Goal: Task Accomplishment & Management: Manage account settings

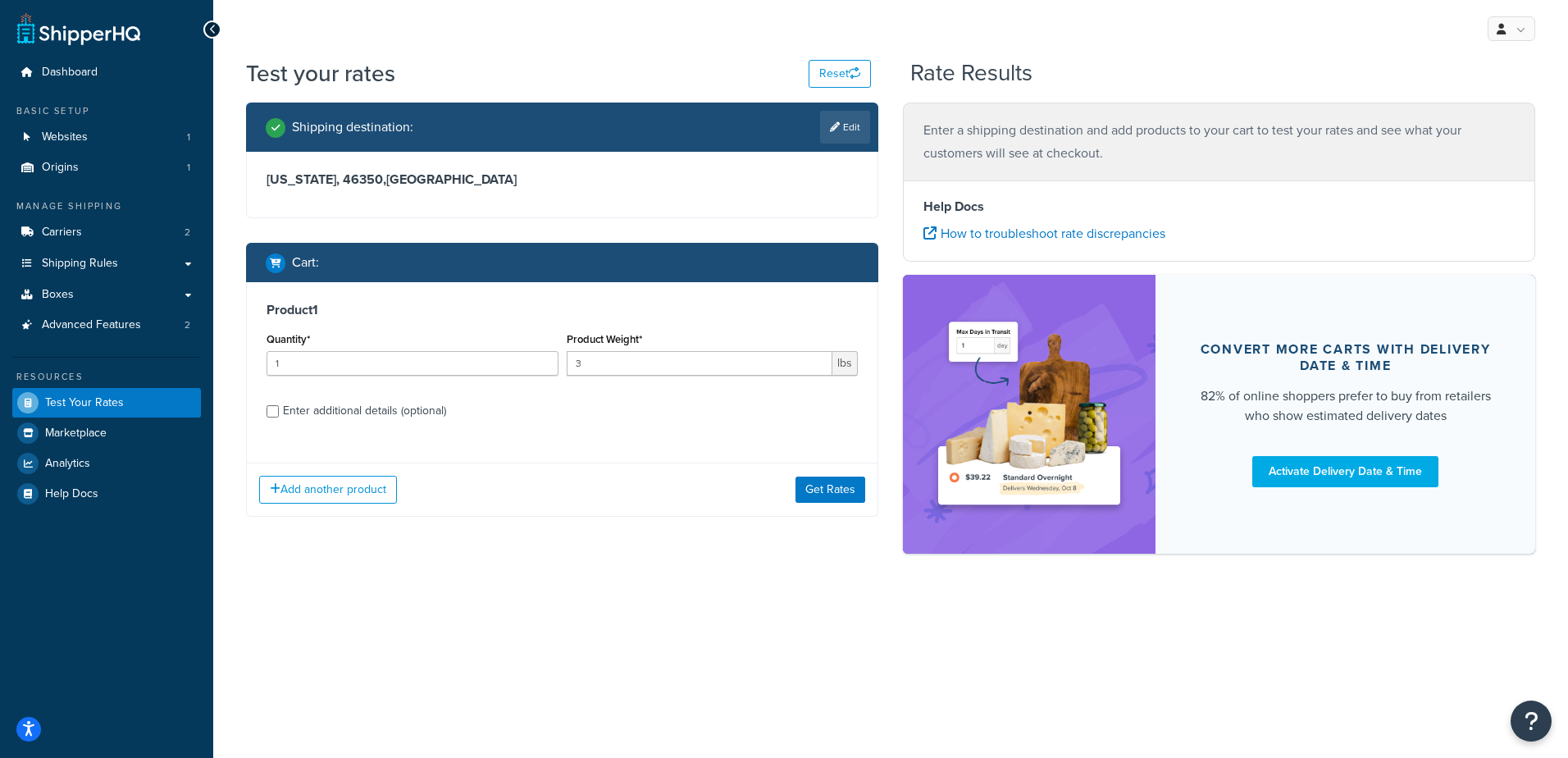
click at [638, 498] on div "Add another product Get Rates" at bounding box center [562, 489] width 631 height 54
drag, startPoint x: 614, startPoint y: 364, endPoint x: 358, endPoint y: 413, distance: 260.6
click at [507, 351] on div "Quantity* 1 Product Weight* 3 lbs" at bounding box center [562, 358] width 599 height 60
drag, startPoint x: 264, startPoint y: 350, endPoint x: 237, endPoint y: 346, distance: 27.3
click at [237, 346] on div "Shipping destination : Edit Indiana, 46350 , United States Cart : Product 1 Qua…" at bounding box center [561, 321] width 657 height 439
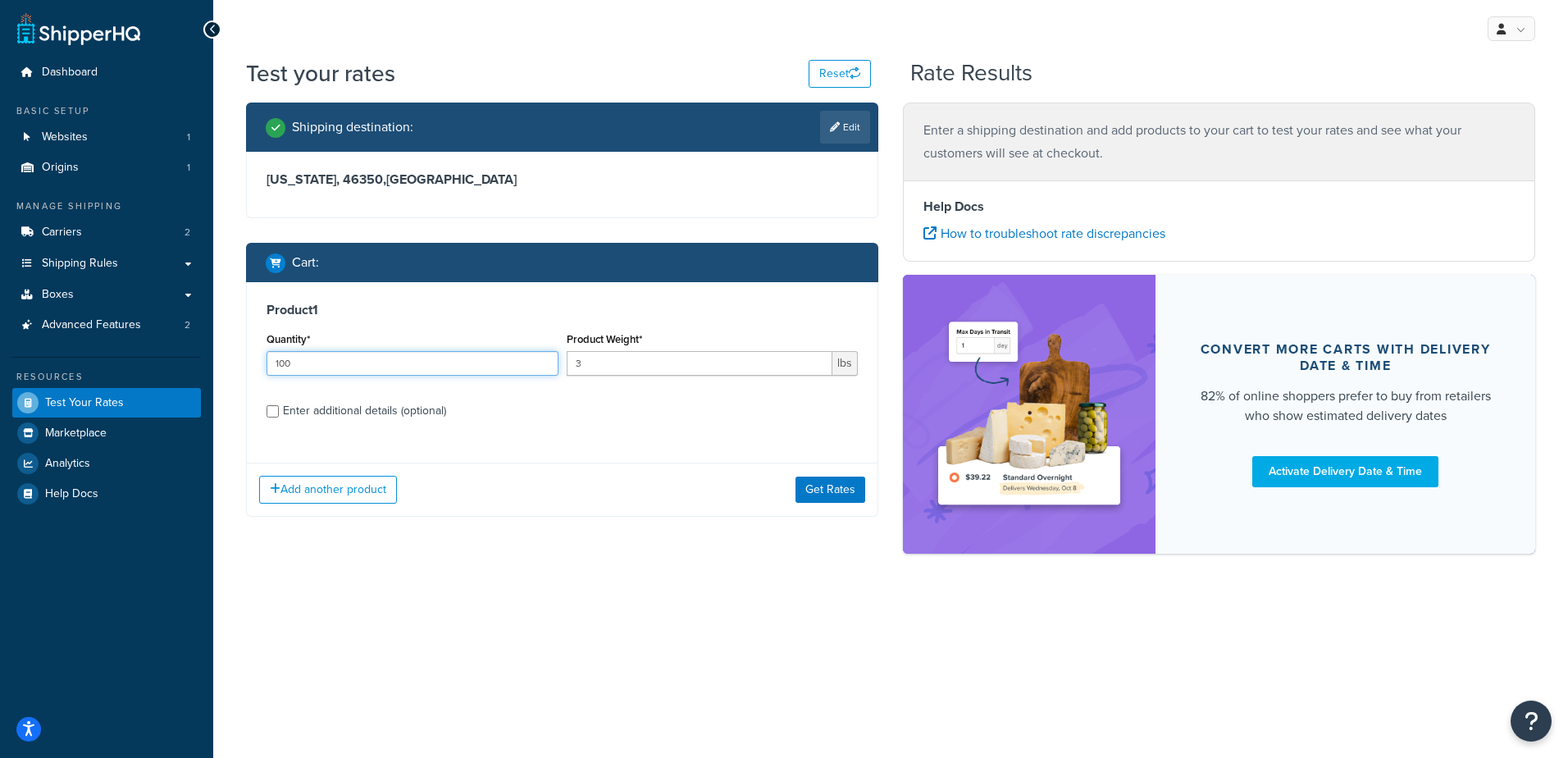
type input "100"
drag, startPoint x: 649, startPoint y: 403, endPoint x: 227, endPoint y: 390, distance: 422.2
click at [649, 403] on label "Enter additional details (optional)" at bounding box center [570, 409] width 575 height 26
click at [279, 405] on input "Enter additional details (optional)" at bounding box center [272, 411] width 13 height 13
checkbox input "true"
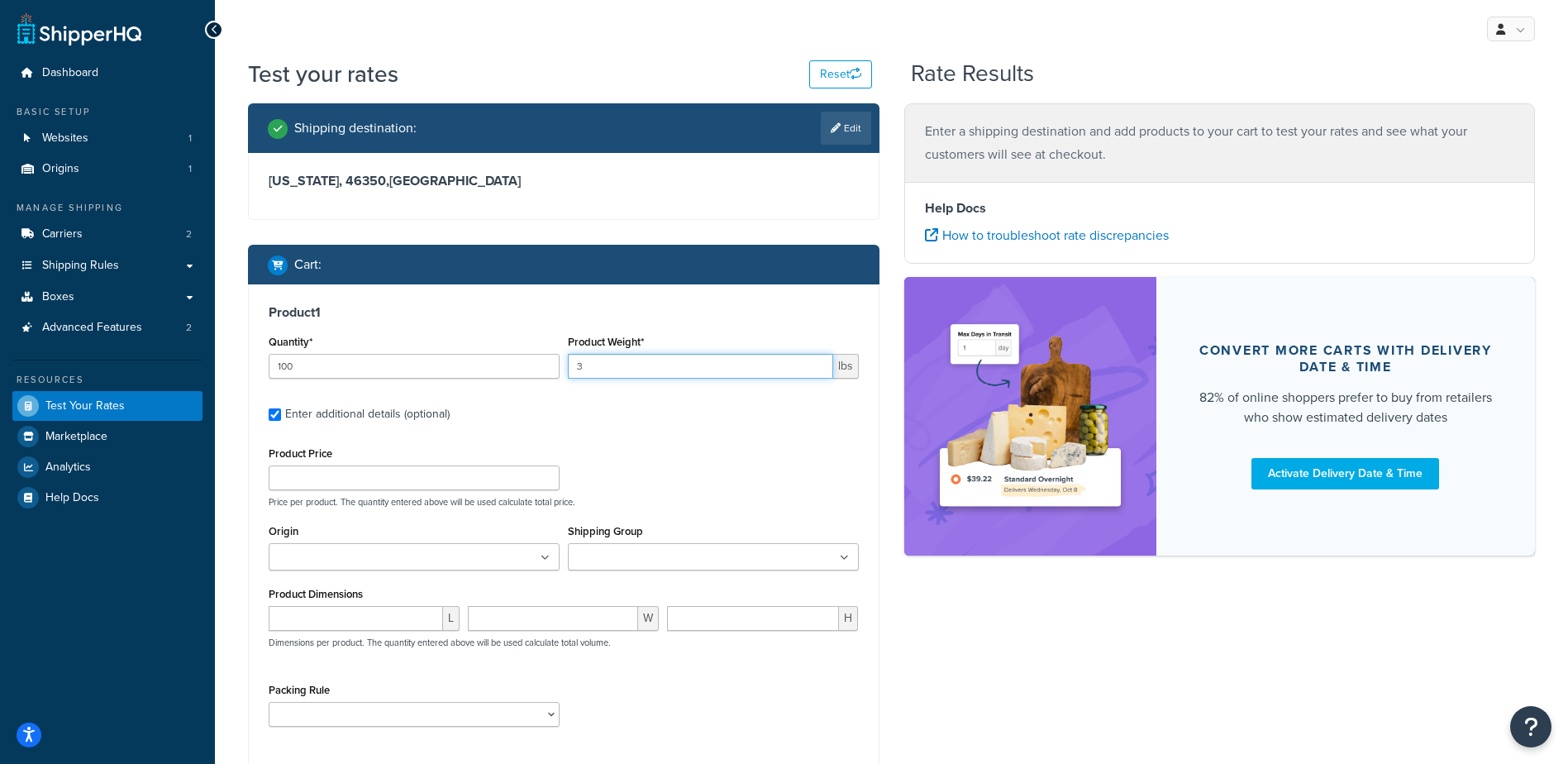
drag, startPoint x: 611, startPoint y: 358, endPoint x: 643, endPoint y: 426, distance: 75.2
click at [611, 359] on input "3" at bounding box center [701, 365] width 266 height 25
type input "6"
click at [787, 432] on div "Product 1 Quantity* 100 Product Weight* 6 lbs Enter additional details (optiona…" at bounding box center [564, 522] width 630 height 475
drag, startPoint x: 608, startPoint y: 360, endPoint x: 509, endPoint y: 350, distance: 99.5
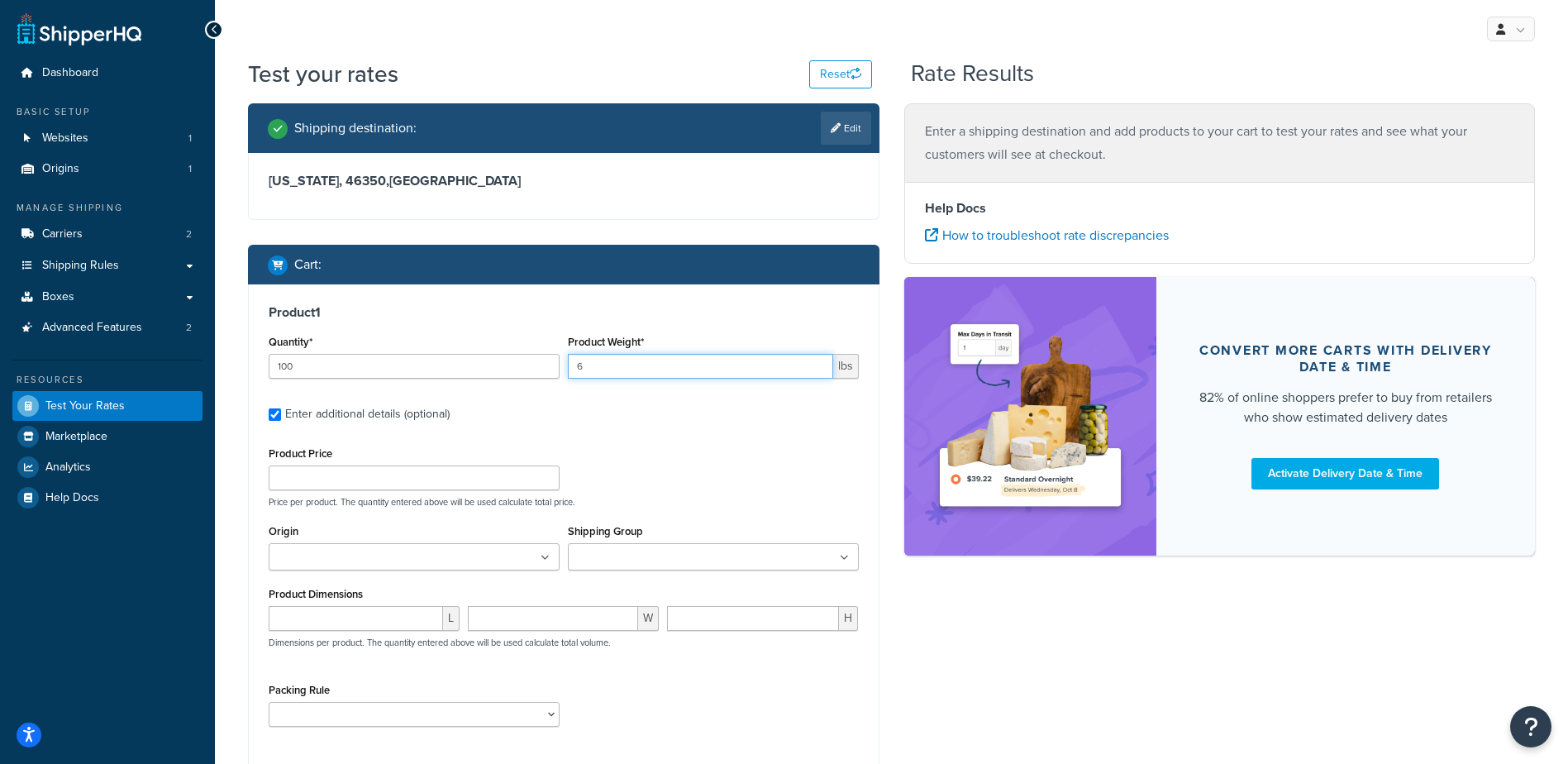
click at [509, 349] on div "Quantity* 100 Product Weight* 6 lbs" at bounding box center [564, 360] width 598 height 60
type input ".6"
drag, startPoint x: 1059, startPoint y: 651, endPoint x: 994, endPoint y: 523, distance: 143.6
click at [1051, 629] on div "Shipping destination : Edit Indiana, 46350 , United States Cart : Product 1 Qua…" at bounding box center [891, 477] width 1312 height 747
click at [854, 121] on link "Edit" at bounding box center [846, 128] width 50 height 33
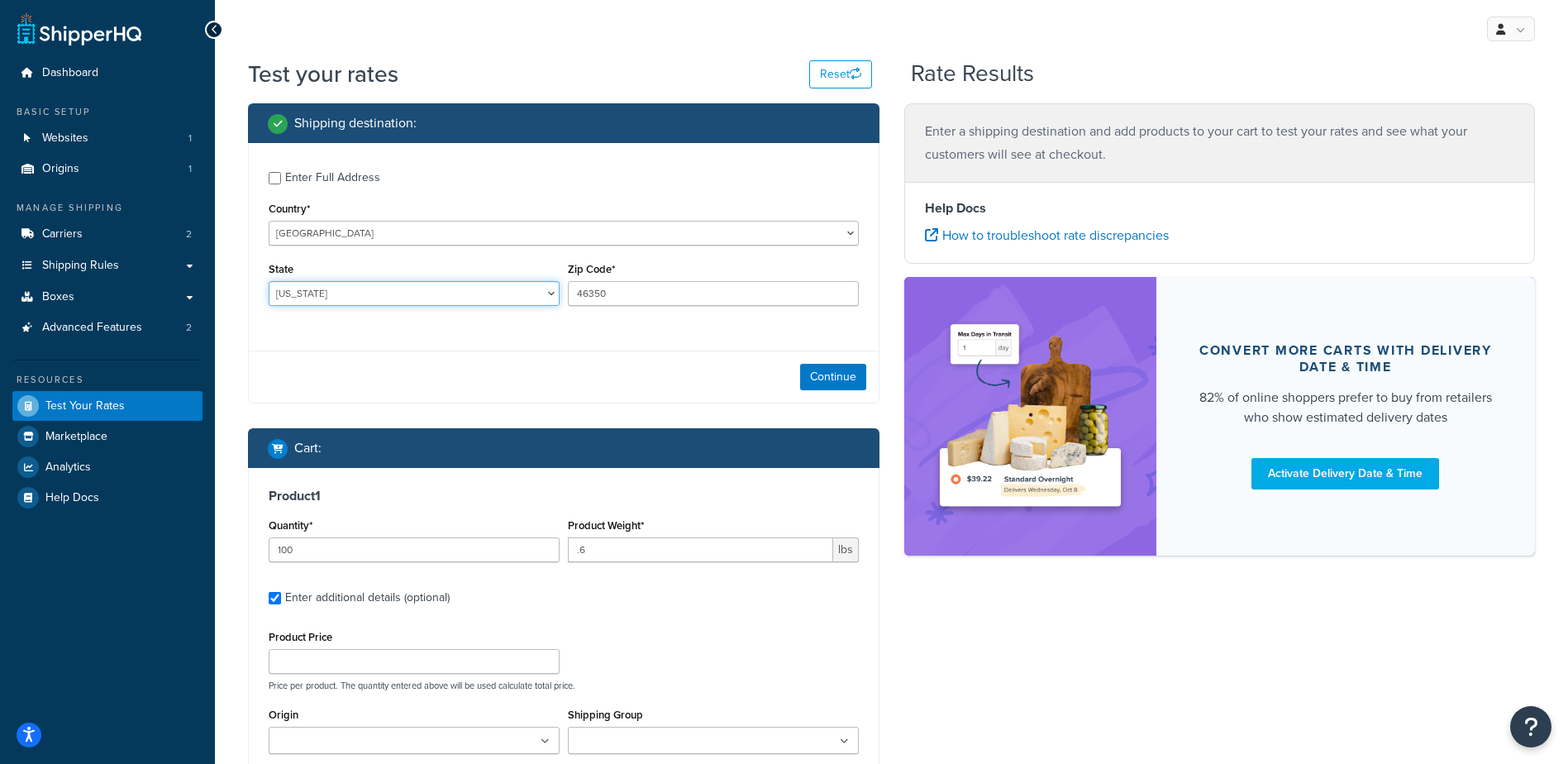
click at [326, 286] on select "Alabama Alaska American Samoa Arizona Arkansas Armed Forces Americas Armed Forc…" at bounding box center [414, 293] width 291 height 25
select select "CA"
drag, startPoint x: 620, startPoint y: 291, endPoint x: 371, endPoint y: 288, distance: 249.0
click at [370, 290] on div "State Alabama Alaska American Samoa Arizona Arkansas Armed Forces Americas Arme…" at bounding box center [564, 287] width 598 height 60
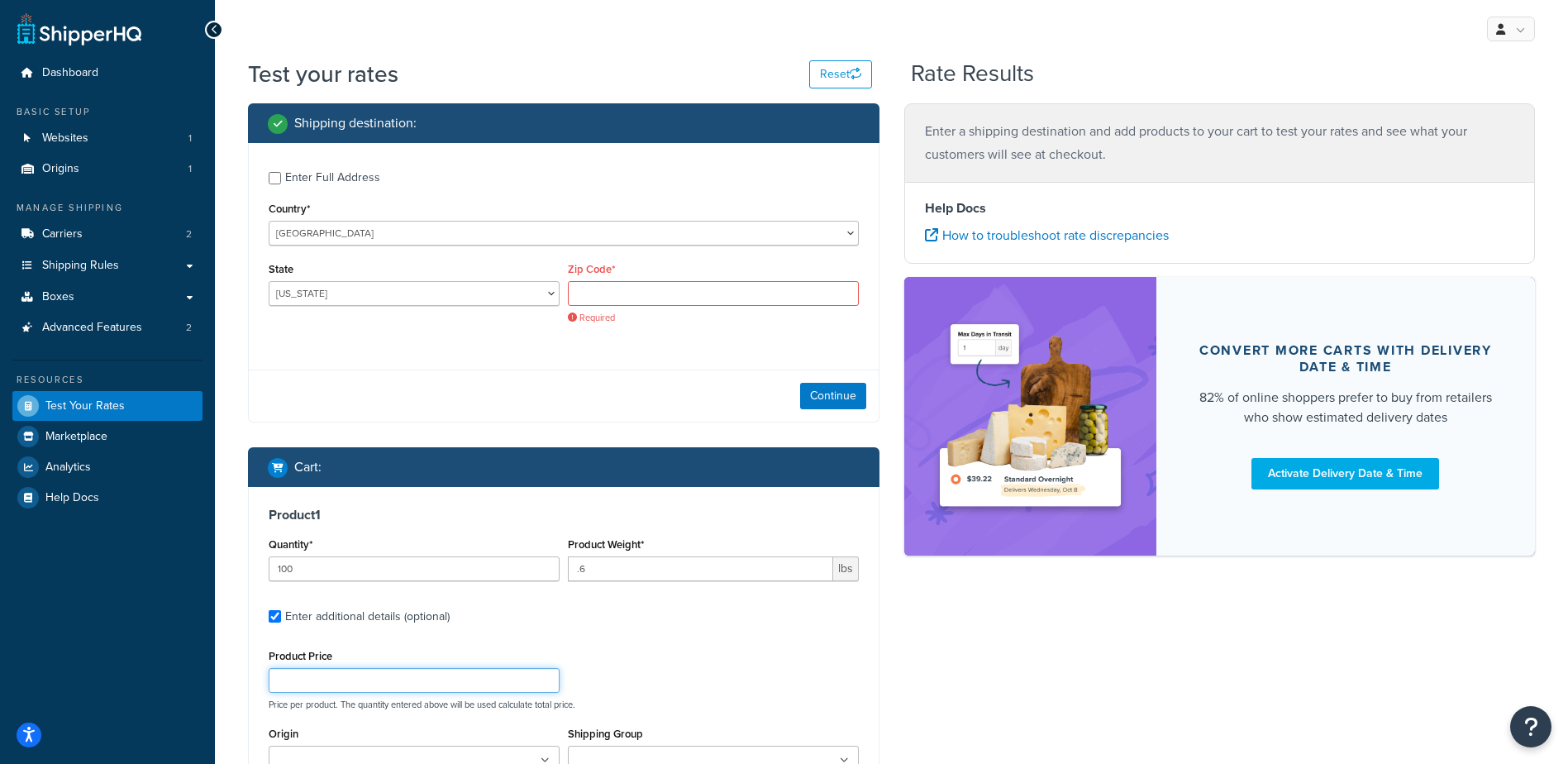
drag, startPoint x: 953, startPoint y: 682, endPoint x: 847, endPoint y: 622, distance: 121.8
click at [937, 674] on div "Shipping destination : Enter Full Address Country* United States United Kingdom…" at bounding box center [891, 578] width 1312 height 949
click at [622, 292] on input "Zip Code*" at bounding box center [714, 293] width 291 height 25
paste input "94131"
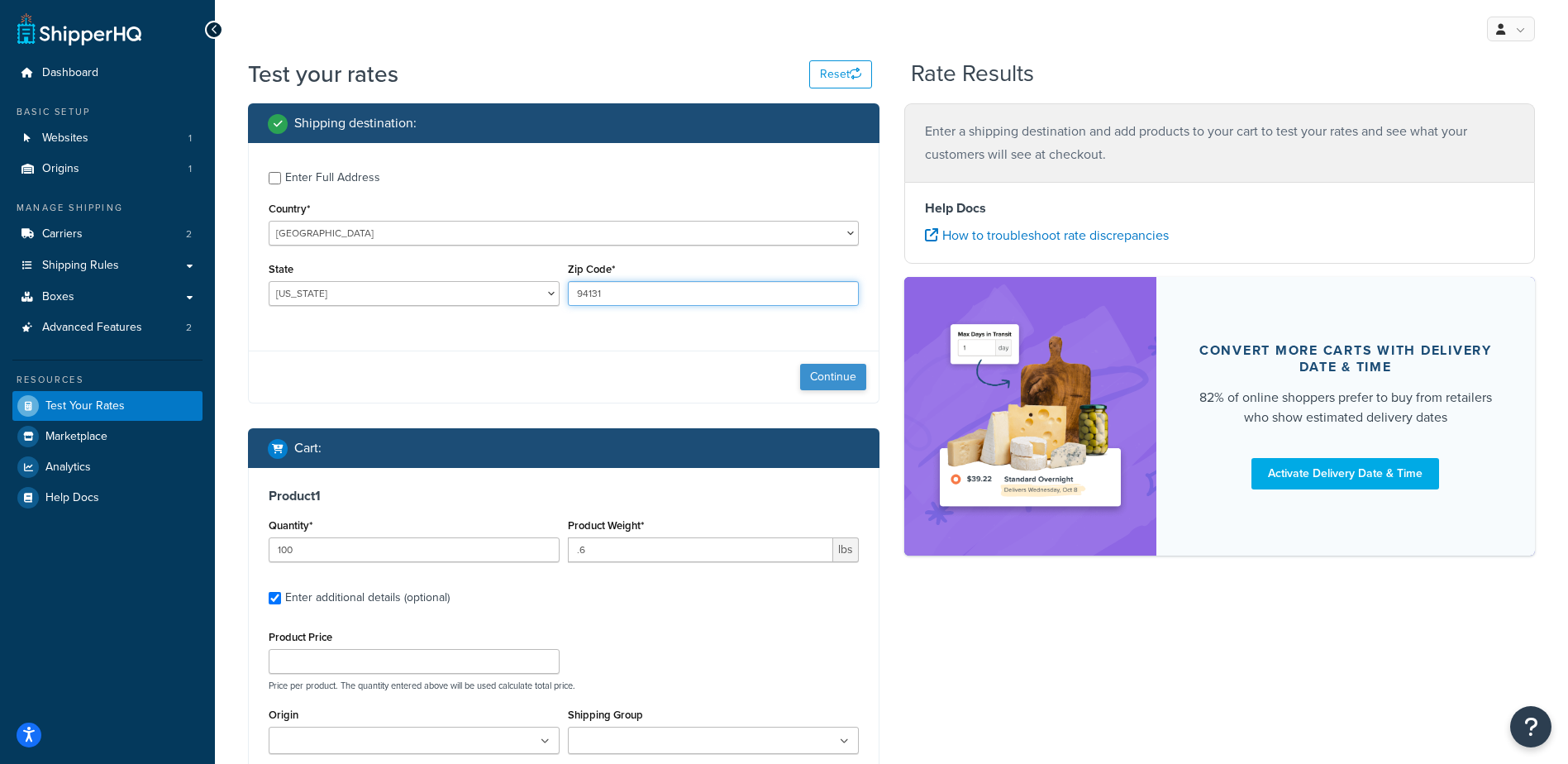
type input "94131"
click at [815, 377] on button "Continue" at bounding box center [833, 377] width 66 height 27
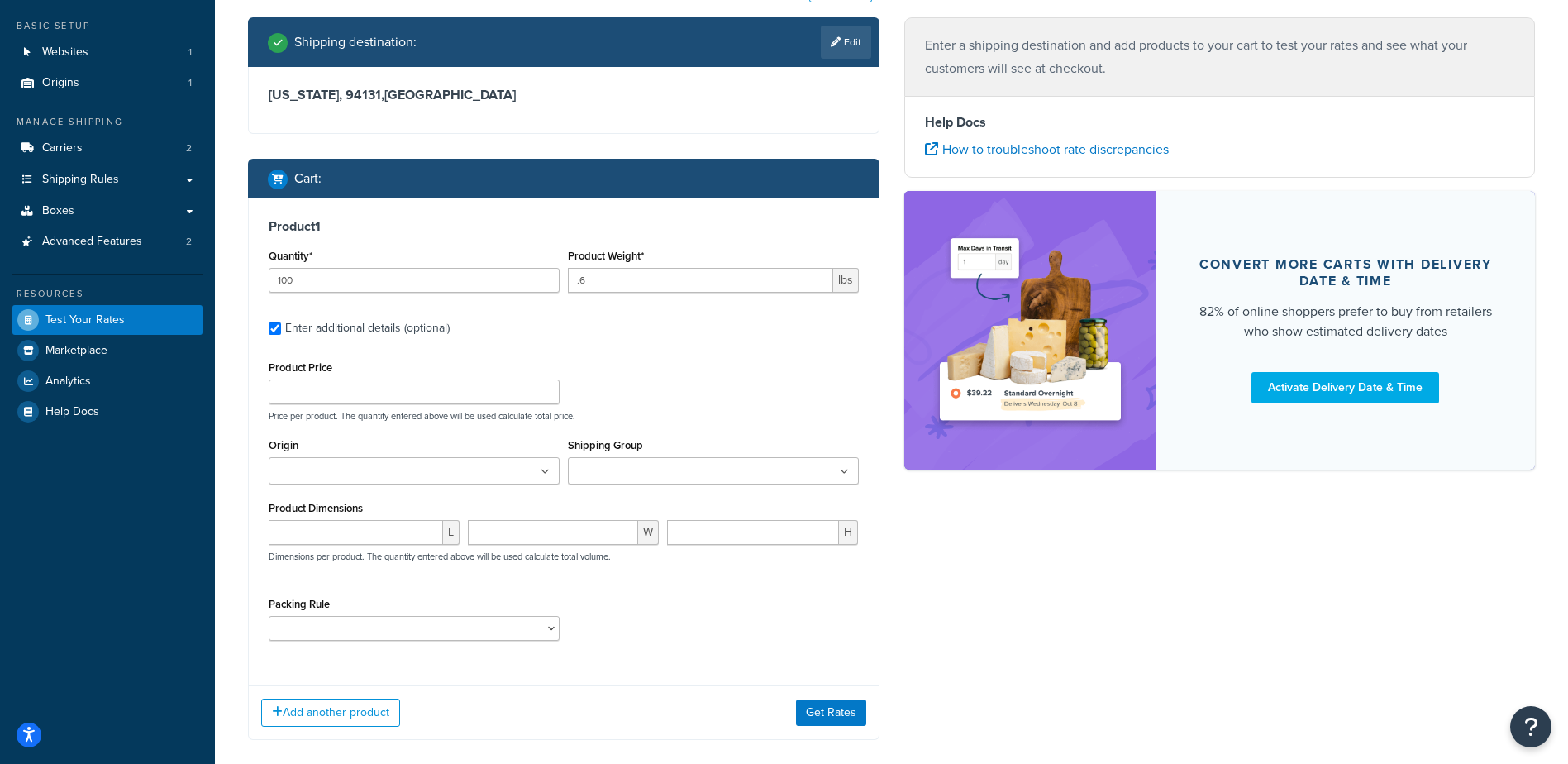
scroll to position [169, 0]
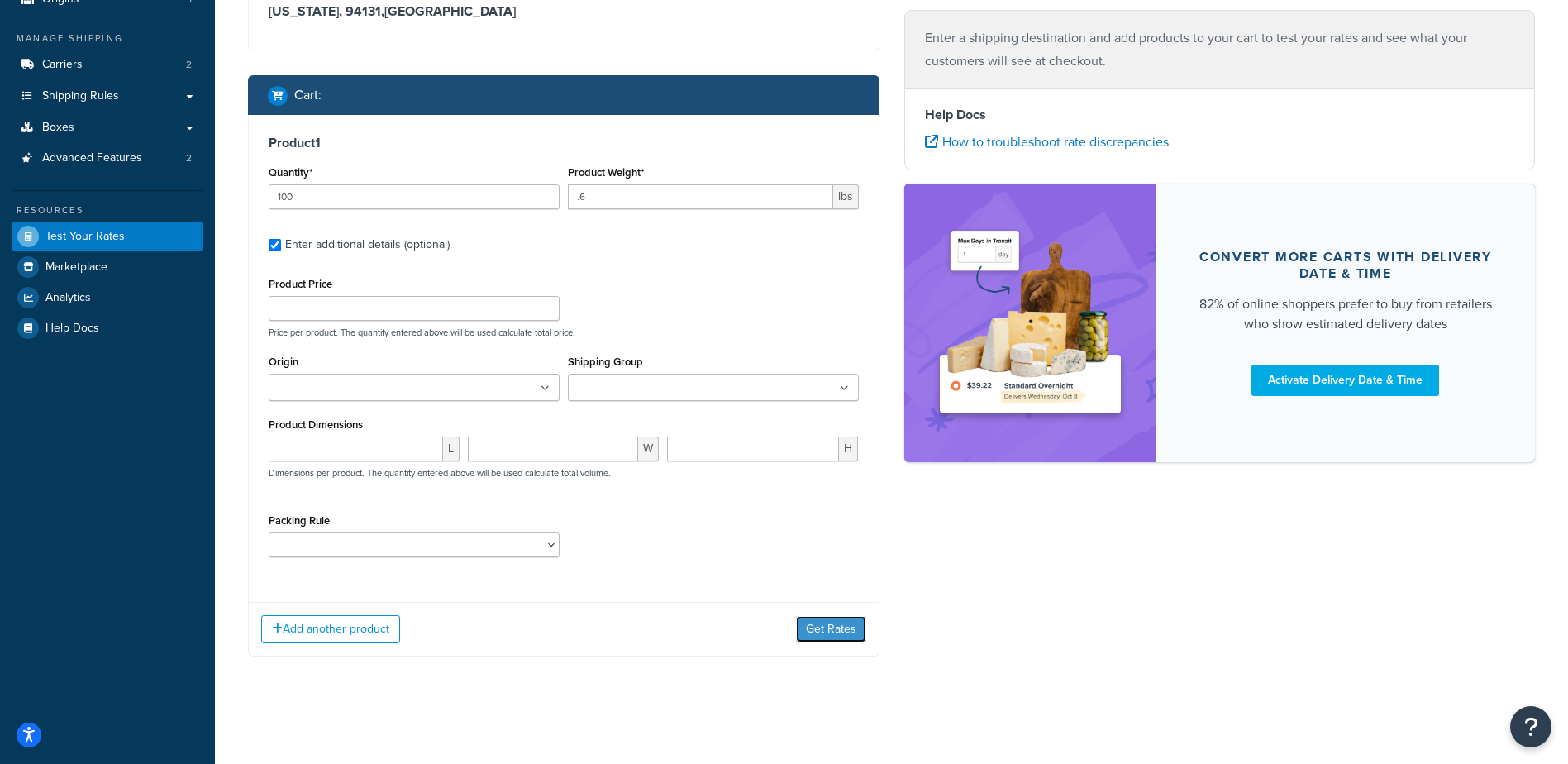
click at [830, 625] on button "Get Rates" at bounding box center [831, 629] width 70 height 27
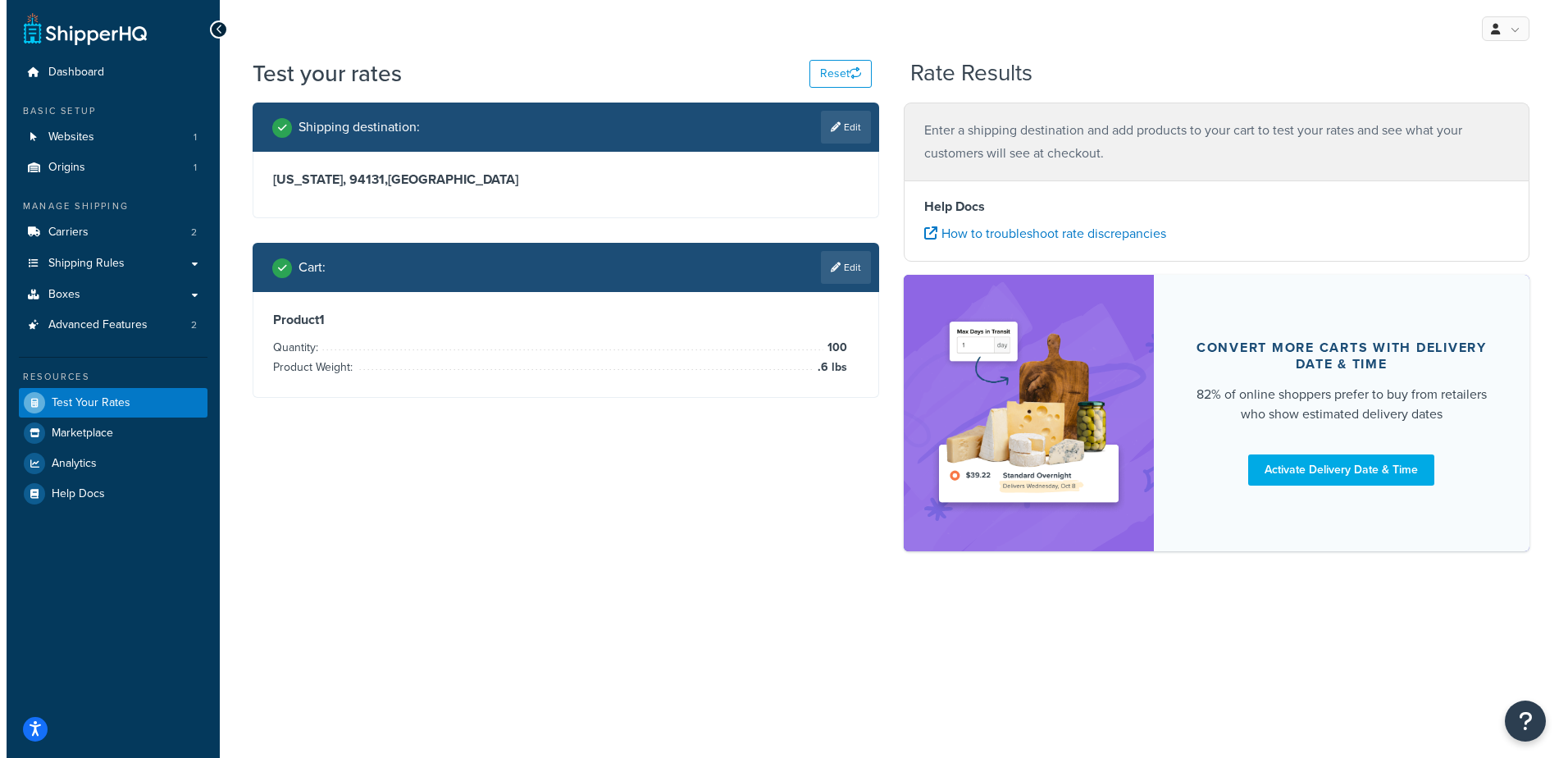
scroll to position [0, 0]
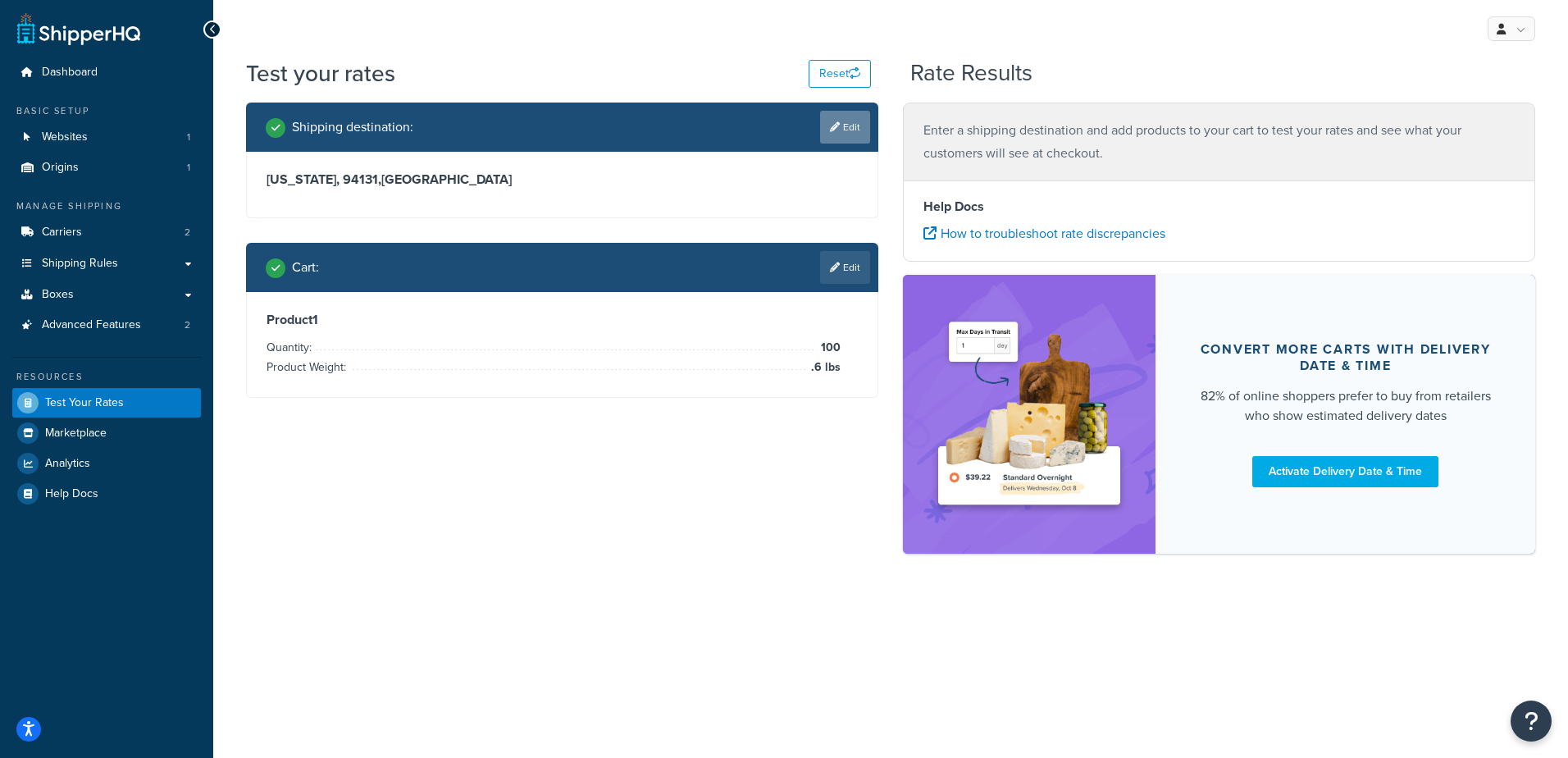
click at [845, 130] on link "Edit" at bounding box center [845, 127] width 50 height 33
select select "CA"
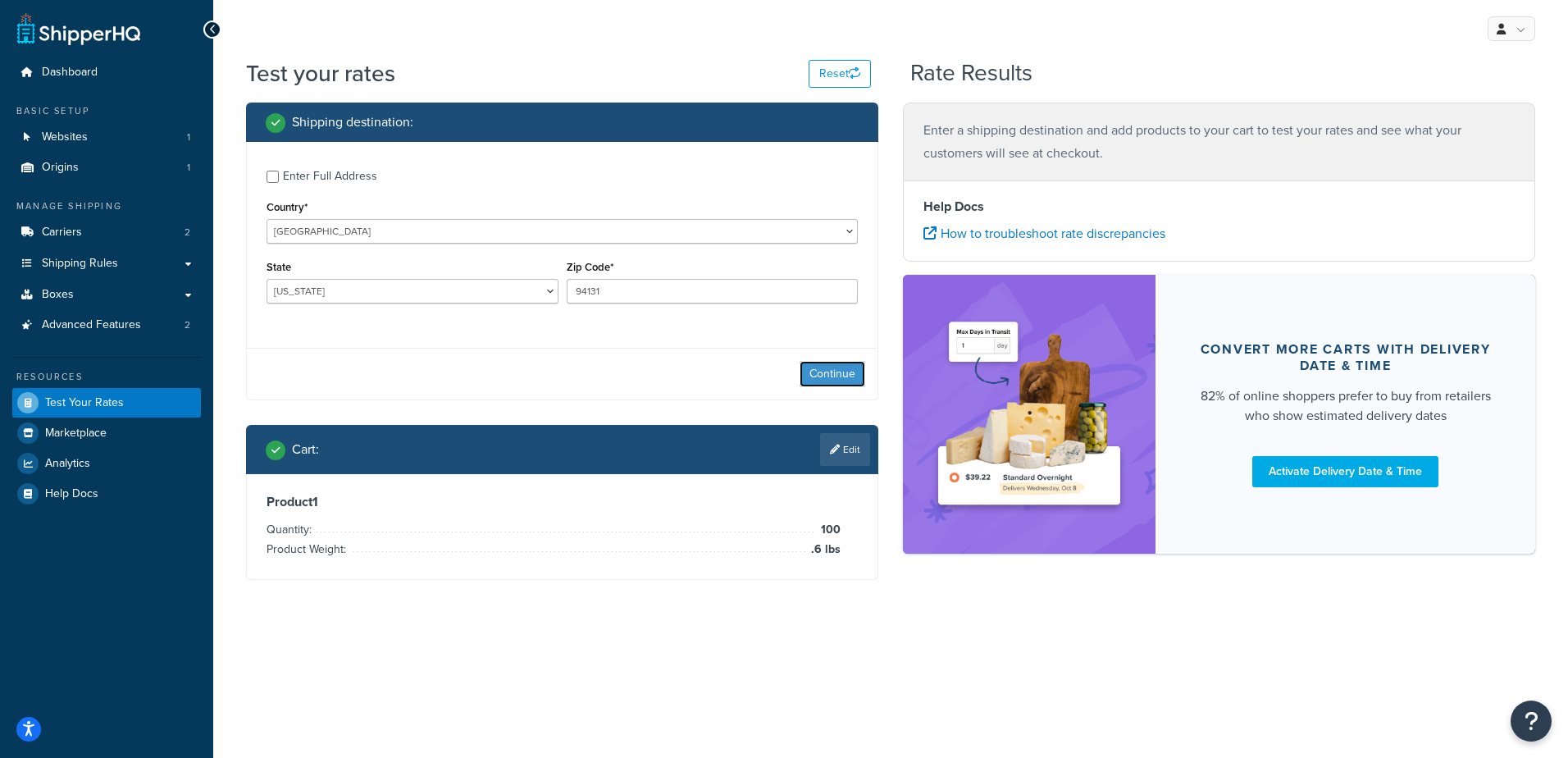
click at [824, 371] on button "Continue" at bounding box center [832, 374] width 65 height 26
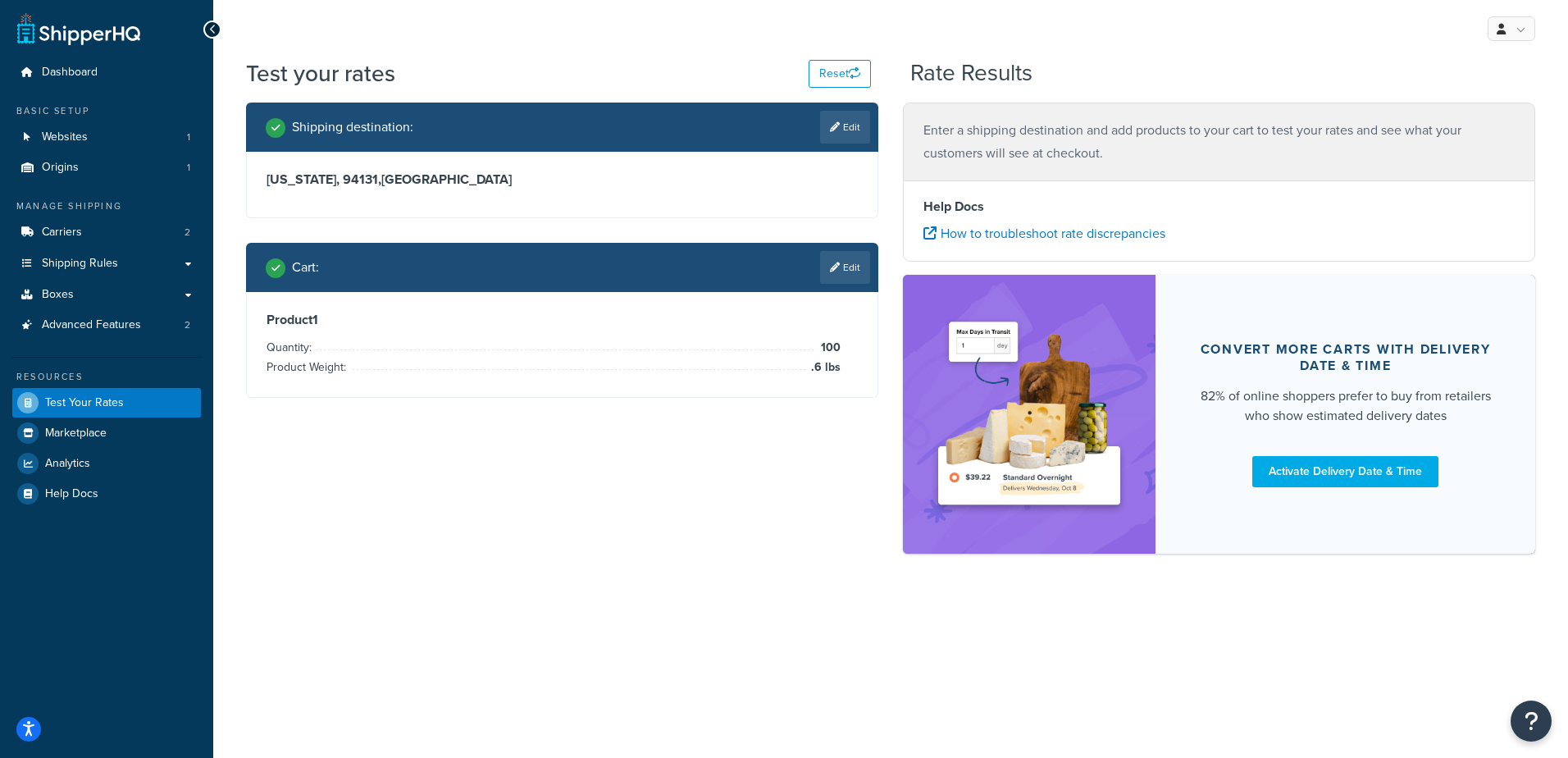
click at [835, 355] on div "Product 1 Quantity: 100 Product Weight: .6 lbs" at bounding box center [562, 345] width 631 height 105
click at [849, 279] on link "Edit" at bounding box center [845, 268] width 50 height 33
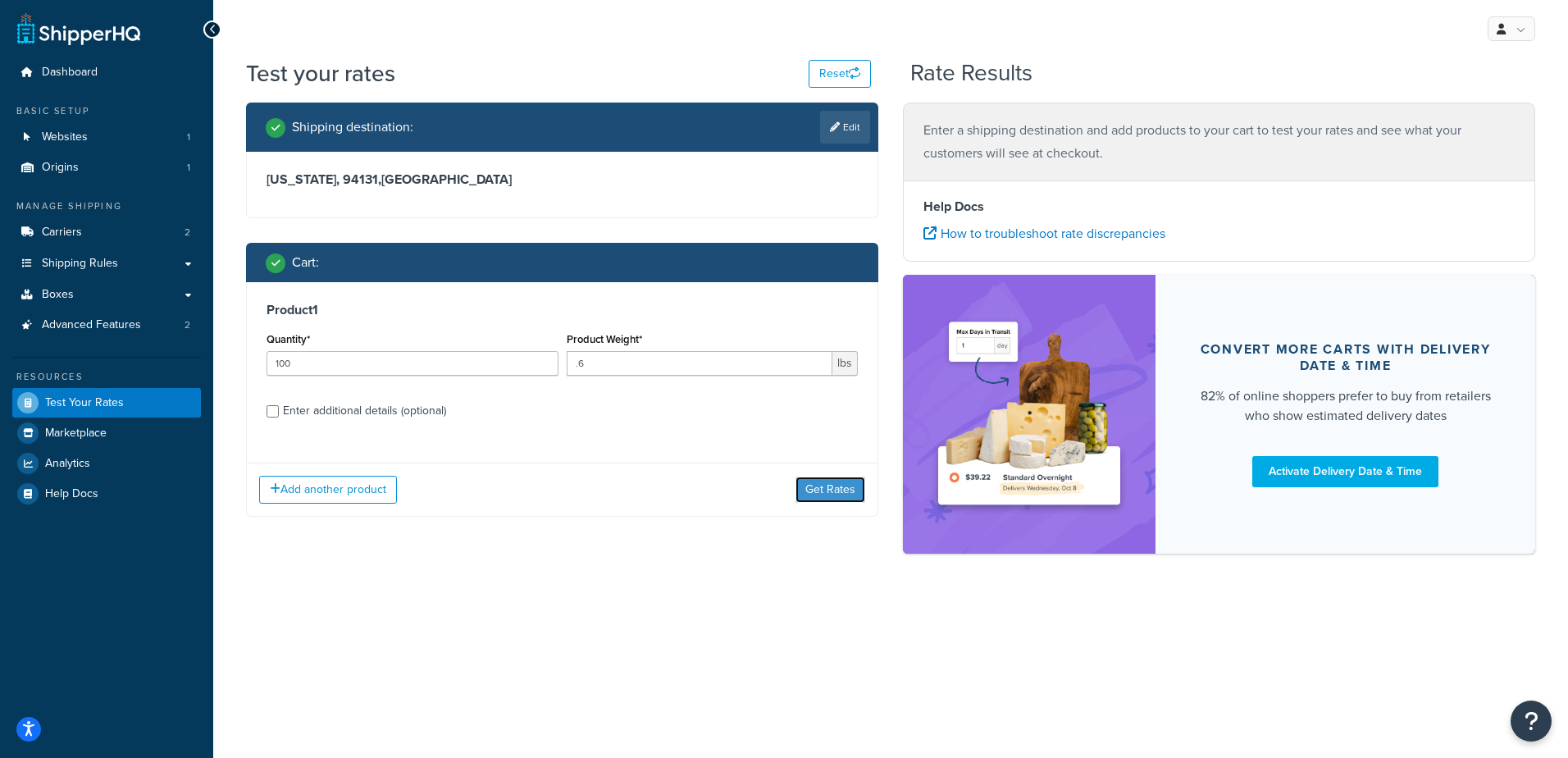
click at [840, 498] on button "Get Rates" at bounding box center [830, 489] width 69 height 26
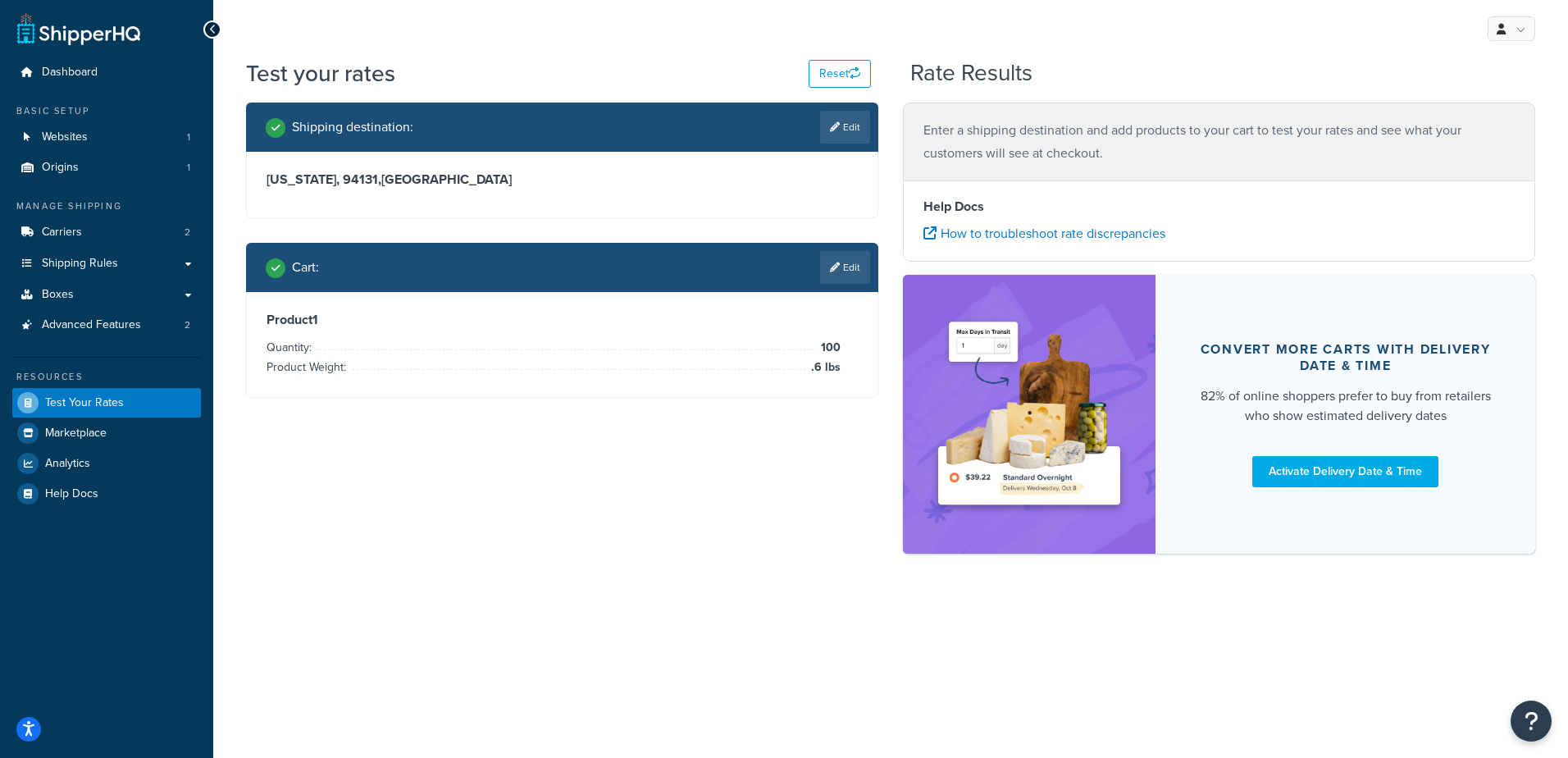
click at [705, 695] on div "My Profile Billing Global Settings Contact Us Logout Test your rates Reset Rate…" at bounding box center [890, 379] width 1355 height 758
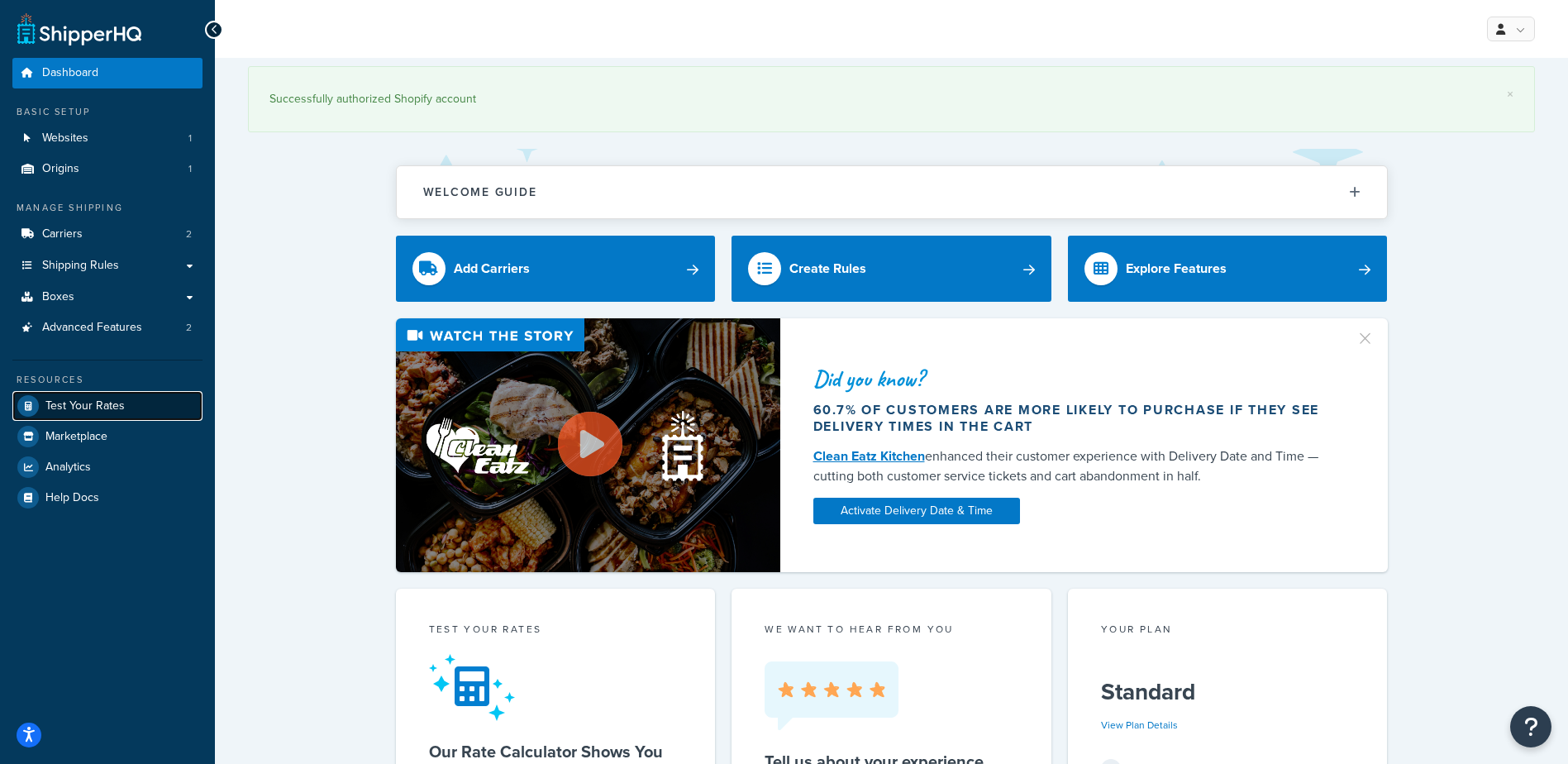
click at [77, 400] on span "Test Your Rates" at bounding box center [85, 407] width 80 height 14
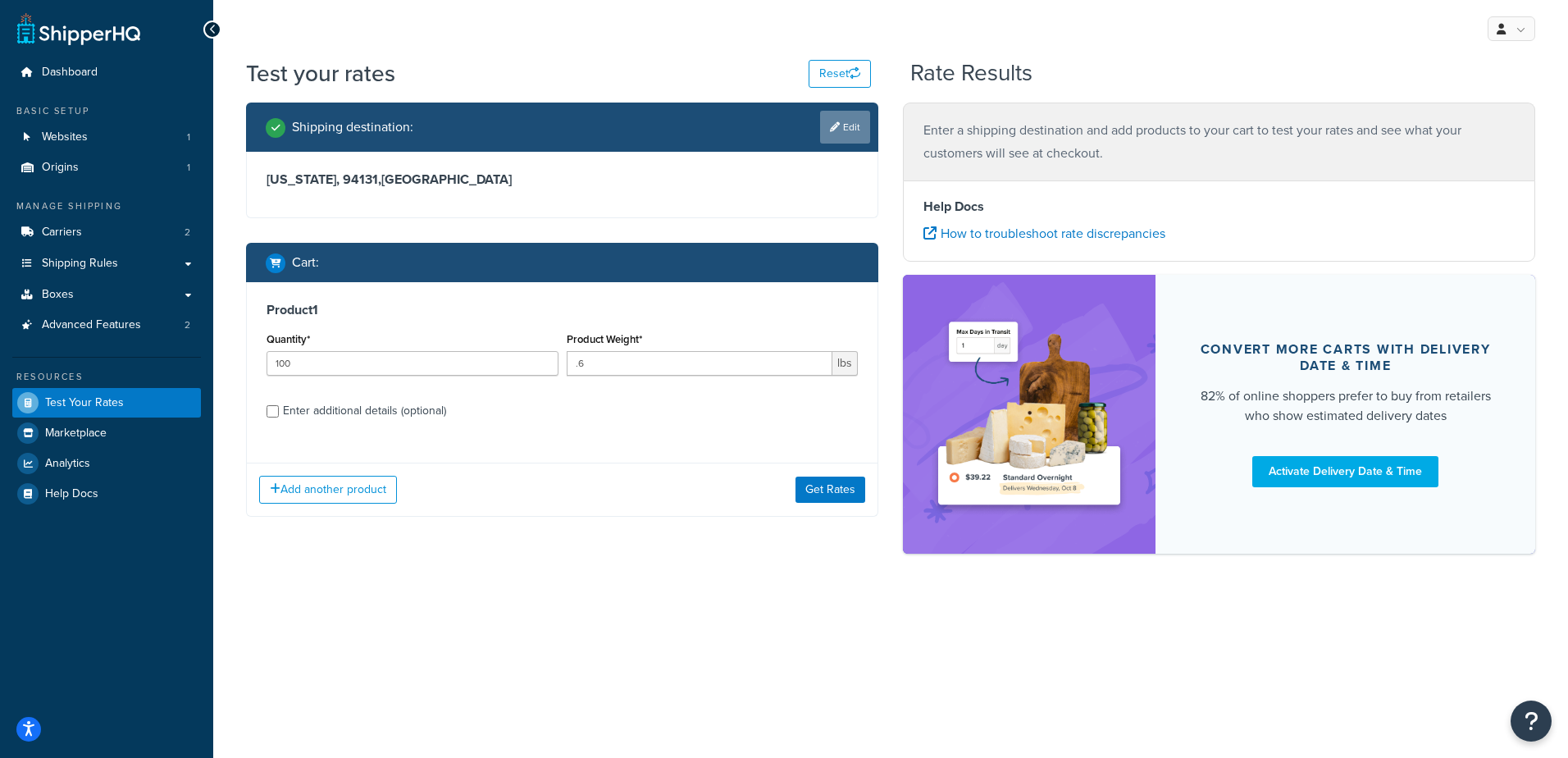
click at [846, 126] on link "Edit" at bounding box center [845, 127] width 50 height 33
select select "CA"
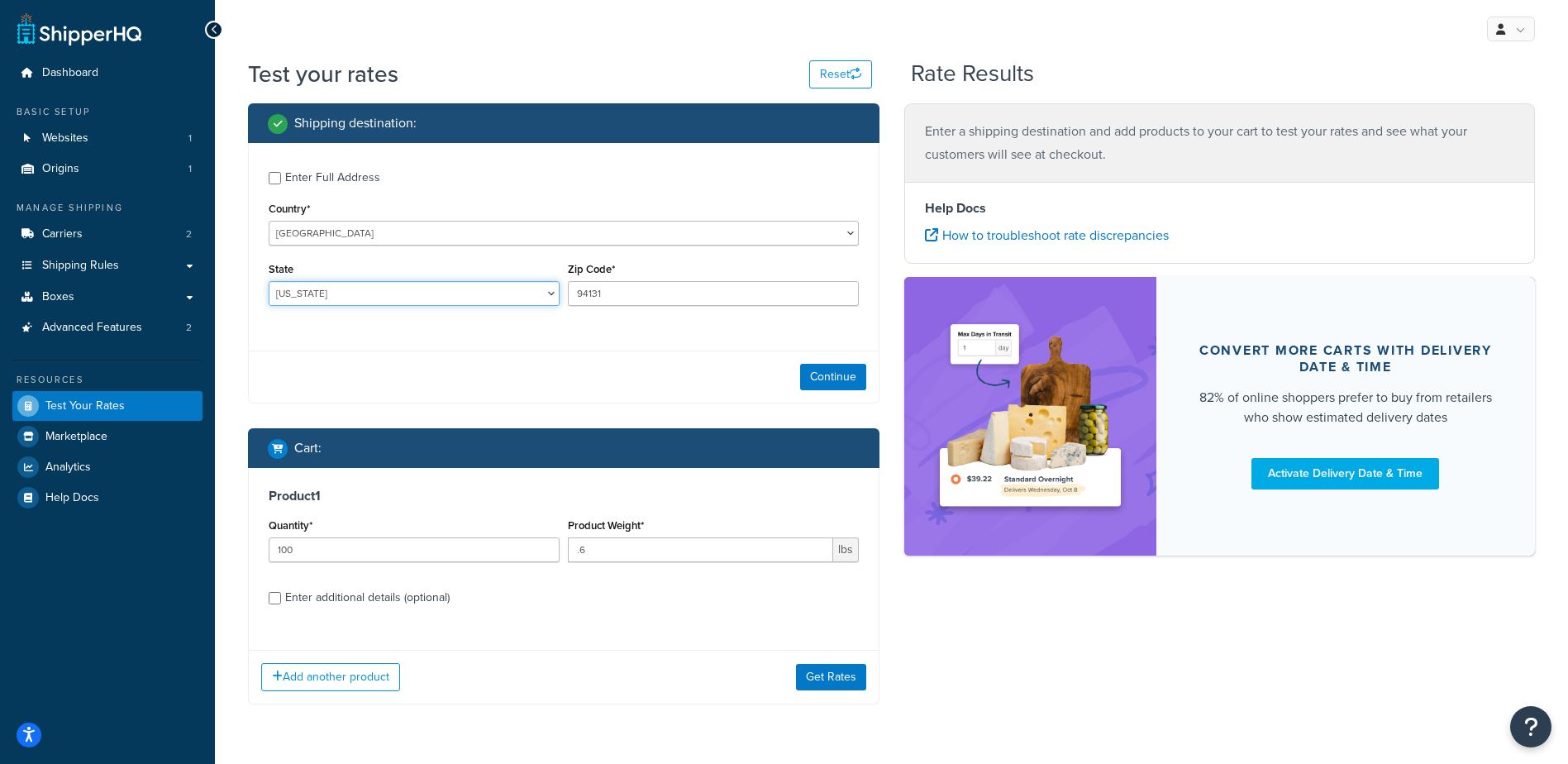
click at [350, 294] on select "[US_STATE] [US_STATE] [US_STATE] [US_STATE] [US_STATE] Armed Forces Americas Ar…" at bounding box center [414, 293] width 291 height 25
drag, startPoint x: 497, startPoint y: 166, endPoint x: 468, endPoint y: 254, distance: 92.7
click at [497, 167] on label "Enter Full Address" at bounding box center [572, 175] width 574 height 27
click at [282, 172] on input "Enter Full Address" at bounding box center [275, 178] width 13 height 13
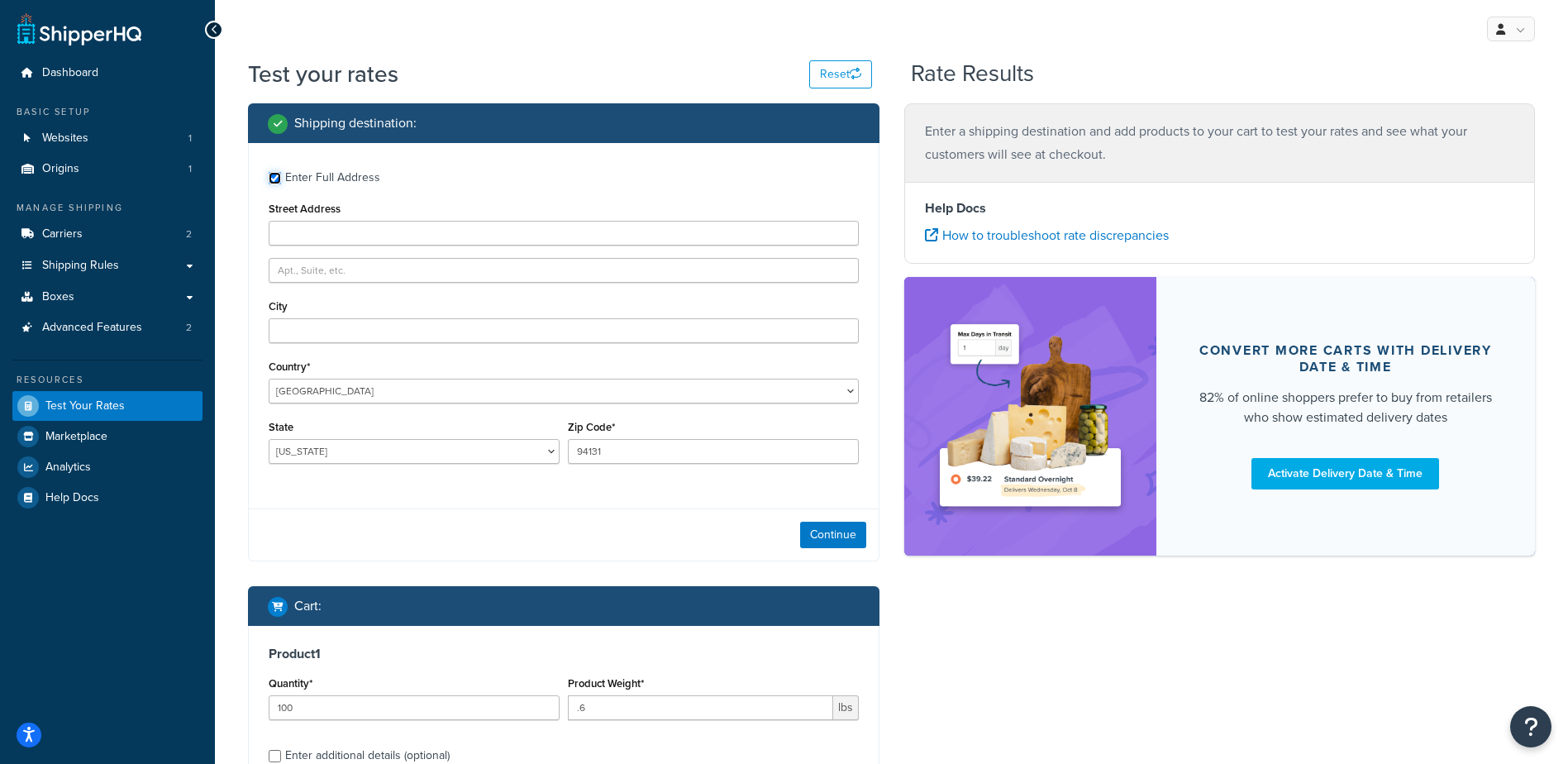
click at [280, 178] on input "Enter Full Address" at bounding box center [275, 178] width 13 height 13
checkbox input "false"
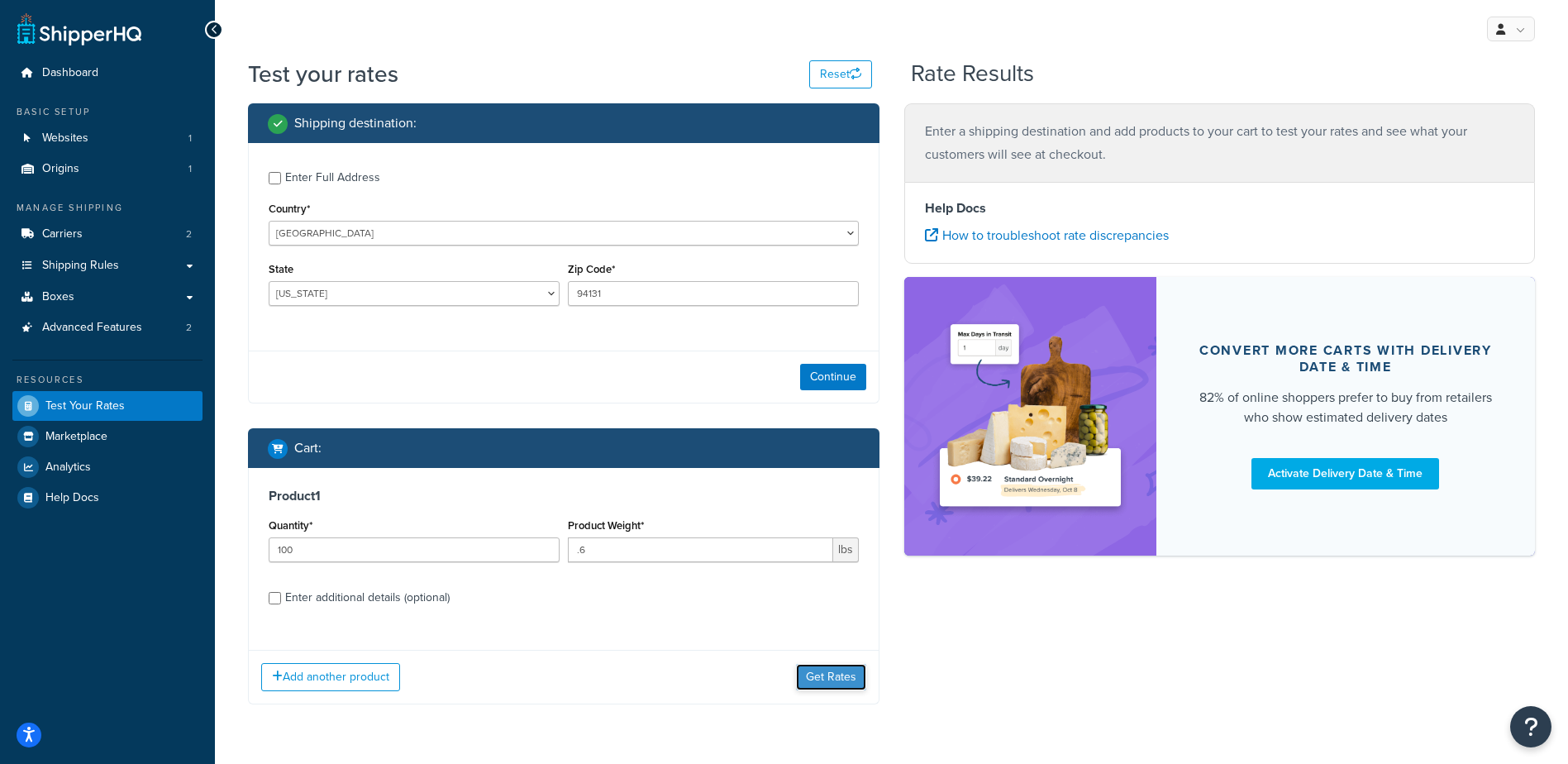
click at [843, 684] on button "Get Rates" at bounding box center [831, 676] width 70 height 27
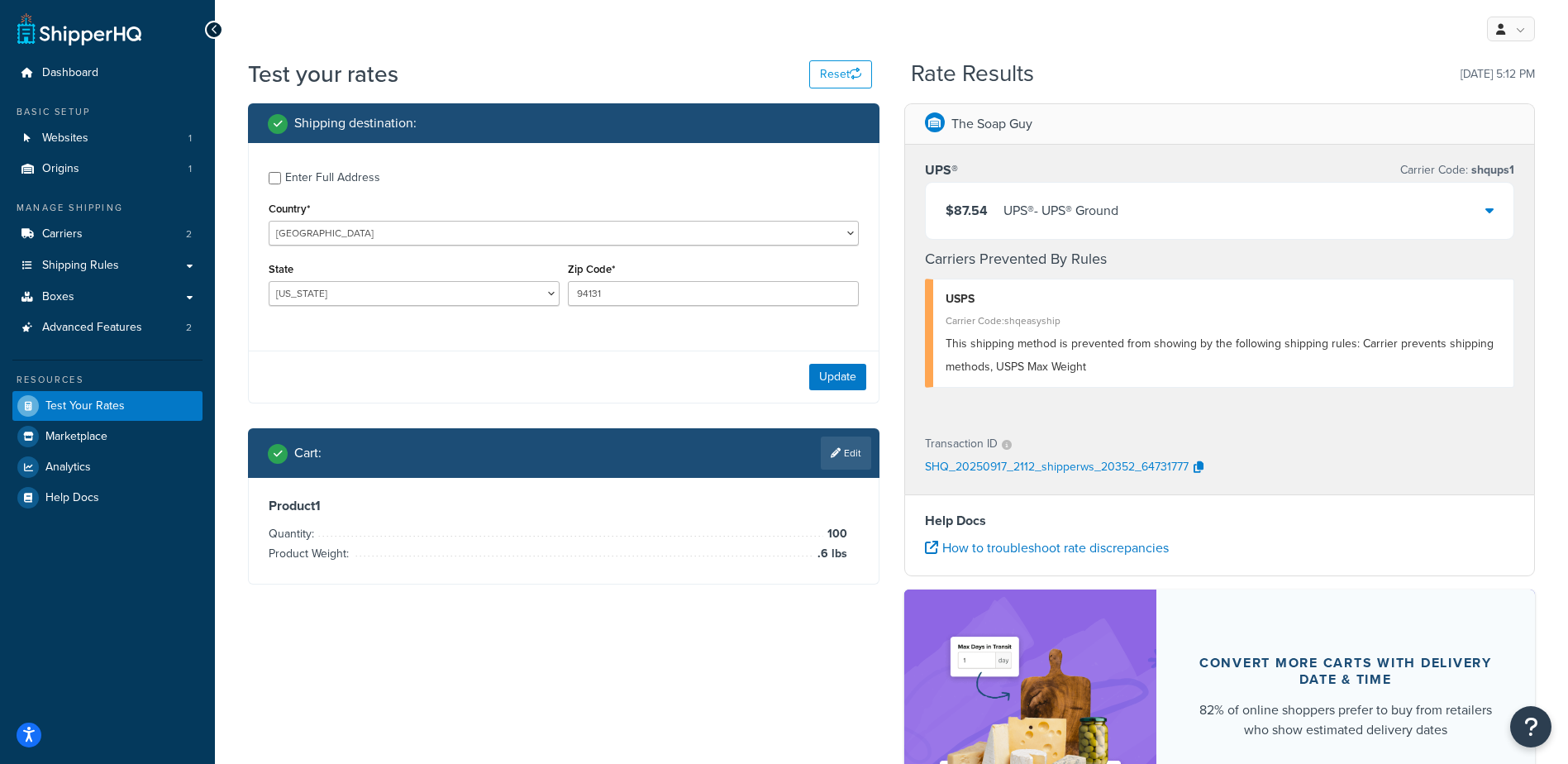
click at [1293, 223] on div "$87.54 UPS® - UPS® Ground" at bounding box center [1221, 211] width 589 height 56
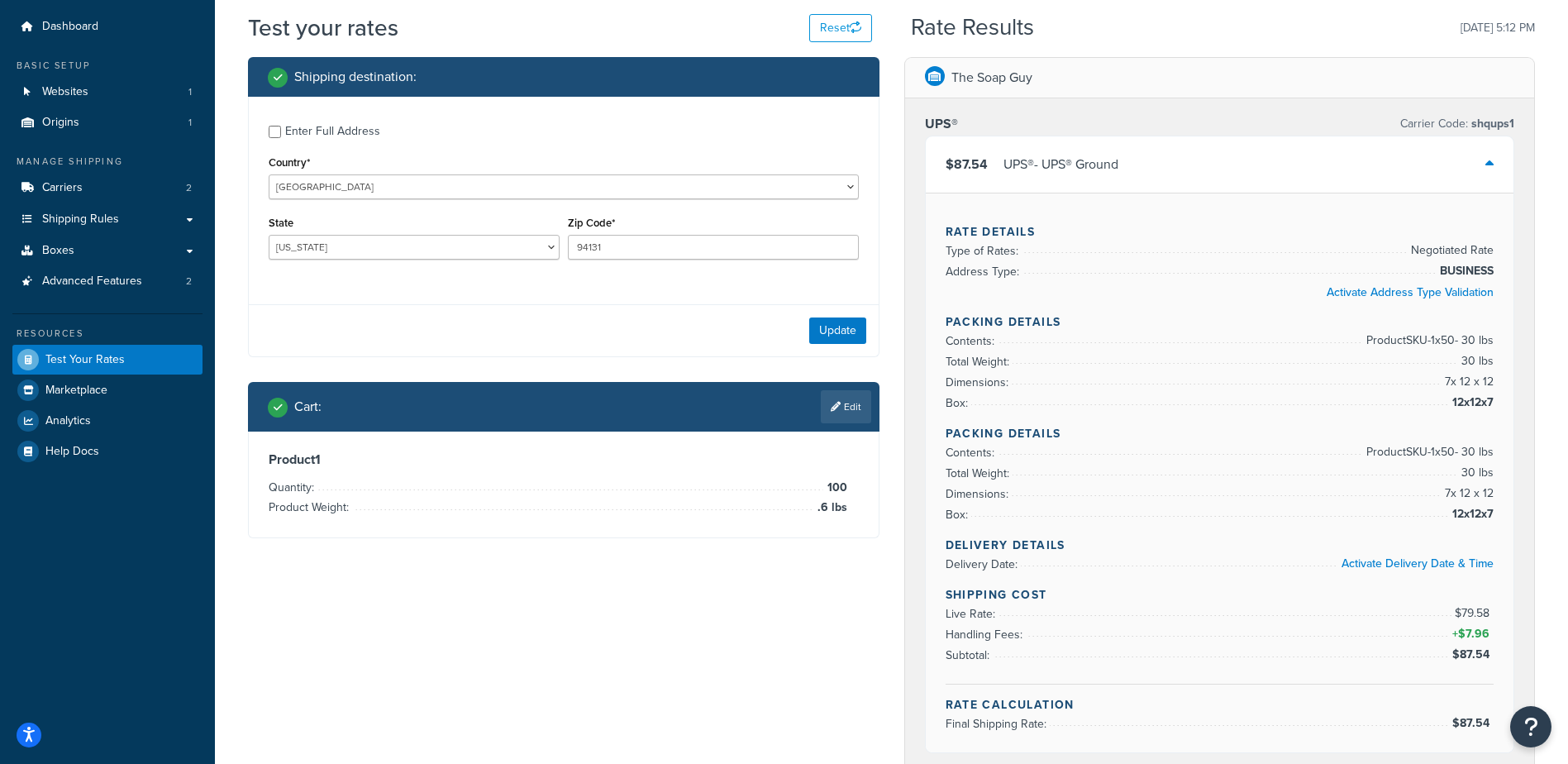
scroll to position [83, 0]
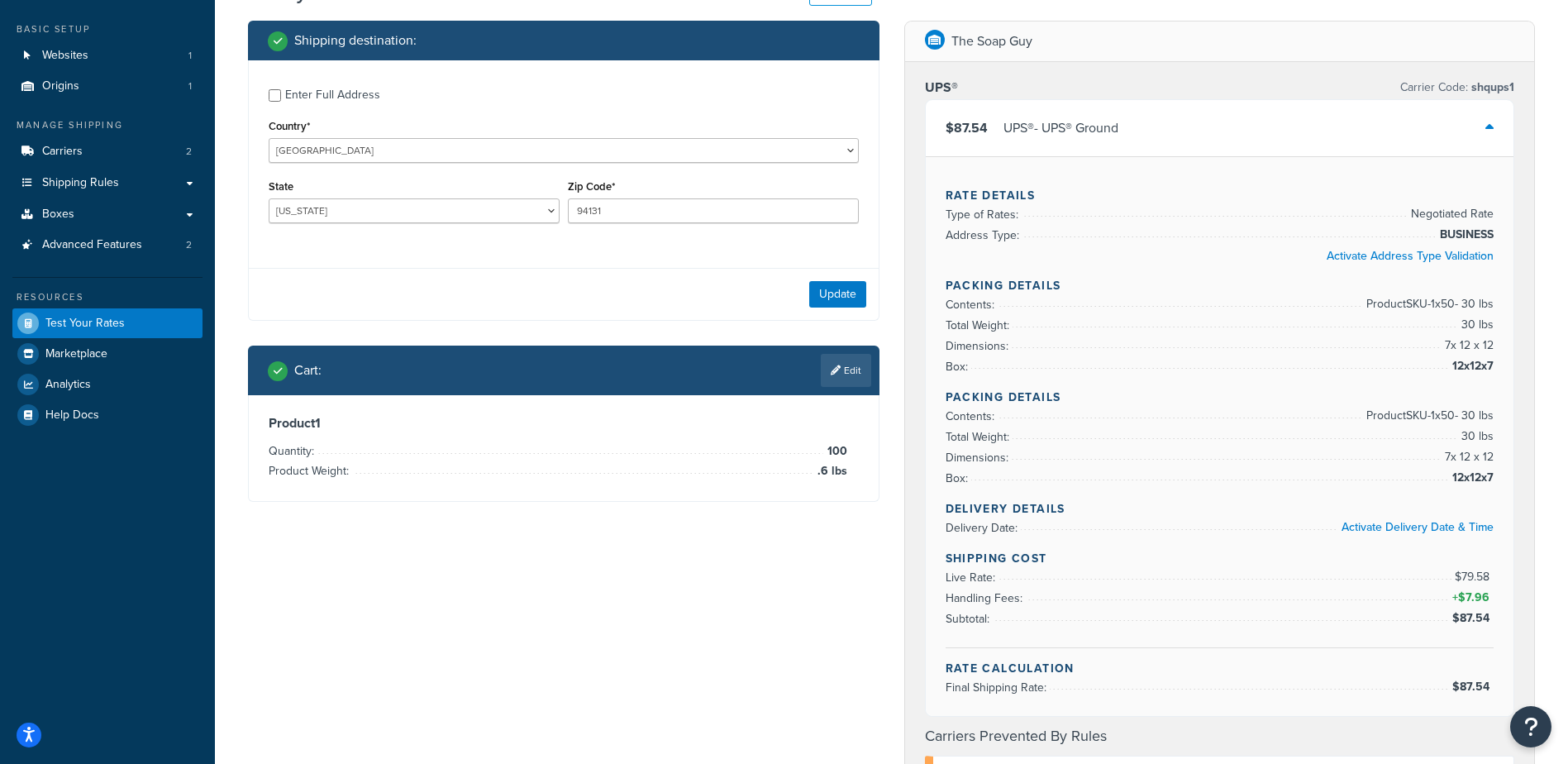
click at [1500, 556] on div "Rate Details Type of Rates: Negotiated Rate Address Type: BUSINESS Activate Add…" at bounding box center [1221, 436] width 589 height 560
drag, startPoint x: 1456, startPoint y: 581, endPoint x: 1490, endPoint y: 576, distance: 34.4
click at [1490, 588] on span "+ $7.96" at bounding box center [1471, 598] width 44 height 20
click at [1484, 589] on span "$7.96" at bounding box center [1476, 598] width 35 height 18
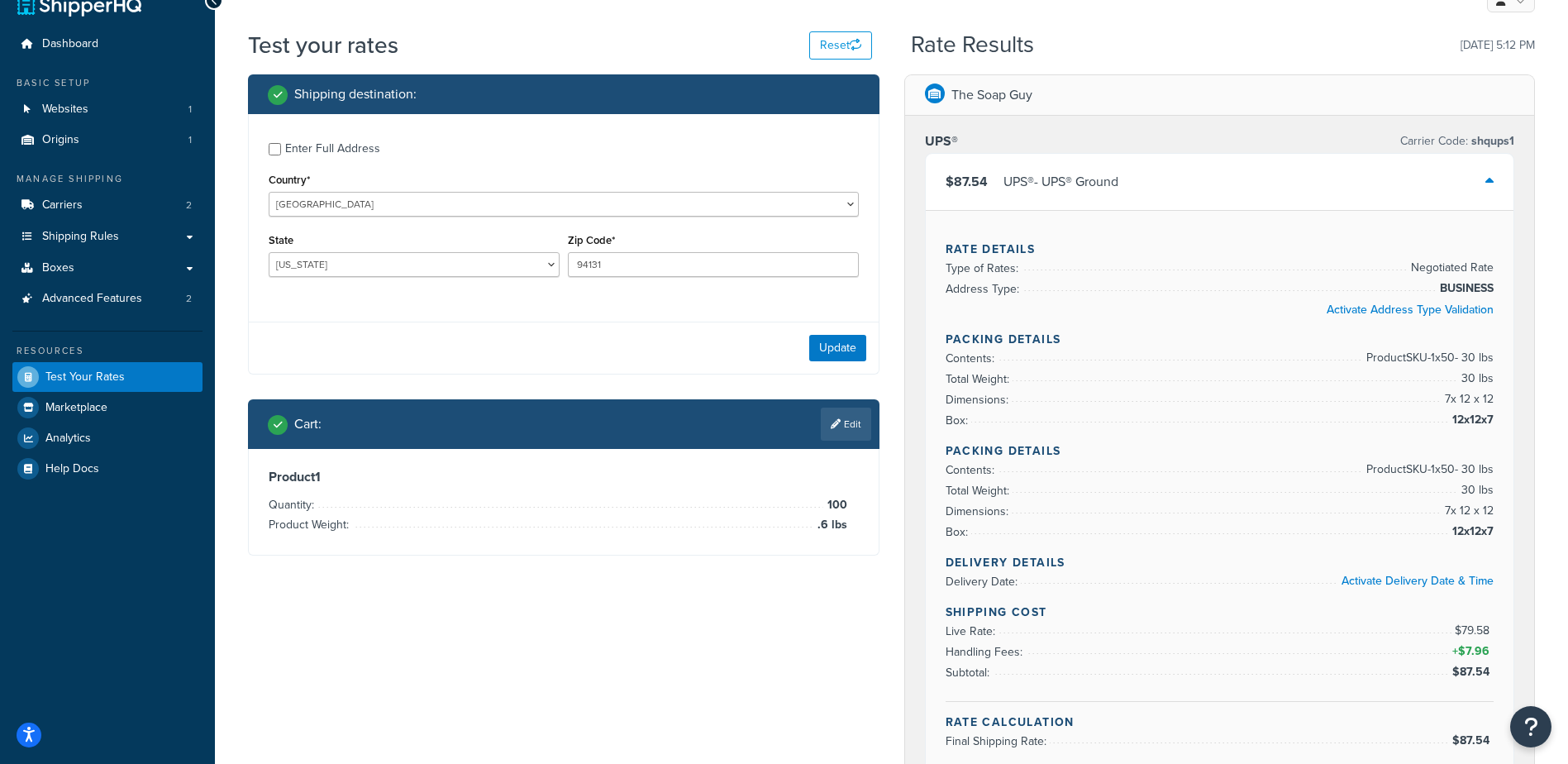
scroll to position [0, 0]
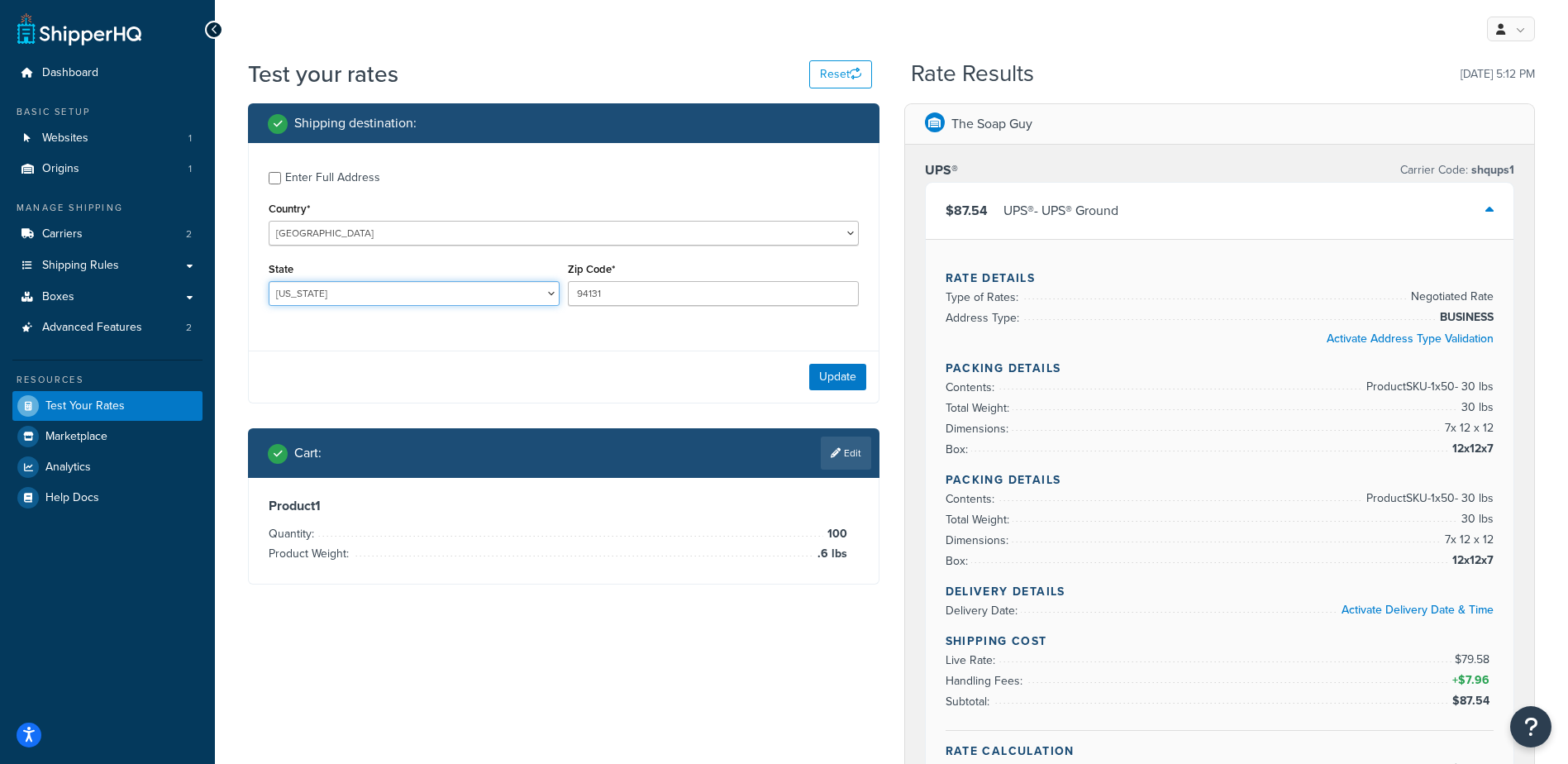
click at [354, 296] on select "Alabama Alaska American Samoa Arizona Arkansas Armed Forces Americas Armed Forc…" at bounding box center [414, 293] width 291 height 25
click at [269, 282] on select "Alabama Alaska American Samoa Arizona Arkansas Armed Forces Americas Armed Forc…" at bounding box center [414, 293] width 291 height 25
click at [641, 332] on div "Enter Full Address Country* United States United Kingdom Afghanistan Åland Isla…" at bounding box center [564, 240] width 630 height 195
click at [627, 281] on div "Zip Code* 94131" at bounding box center [714, 282] width 291 height 48
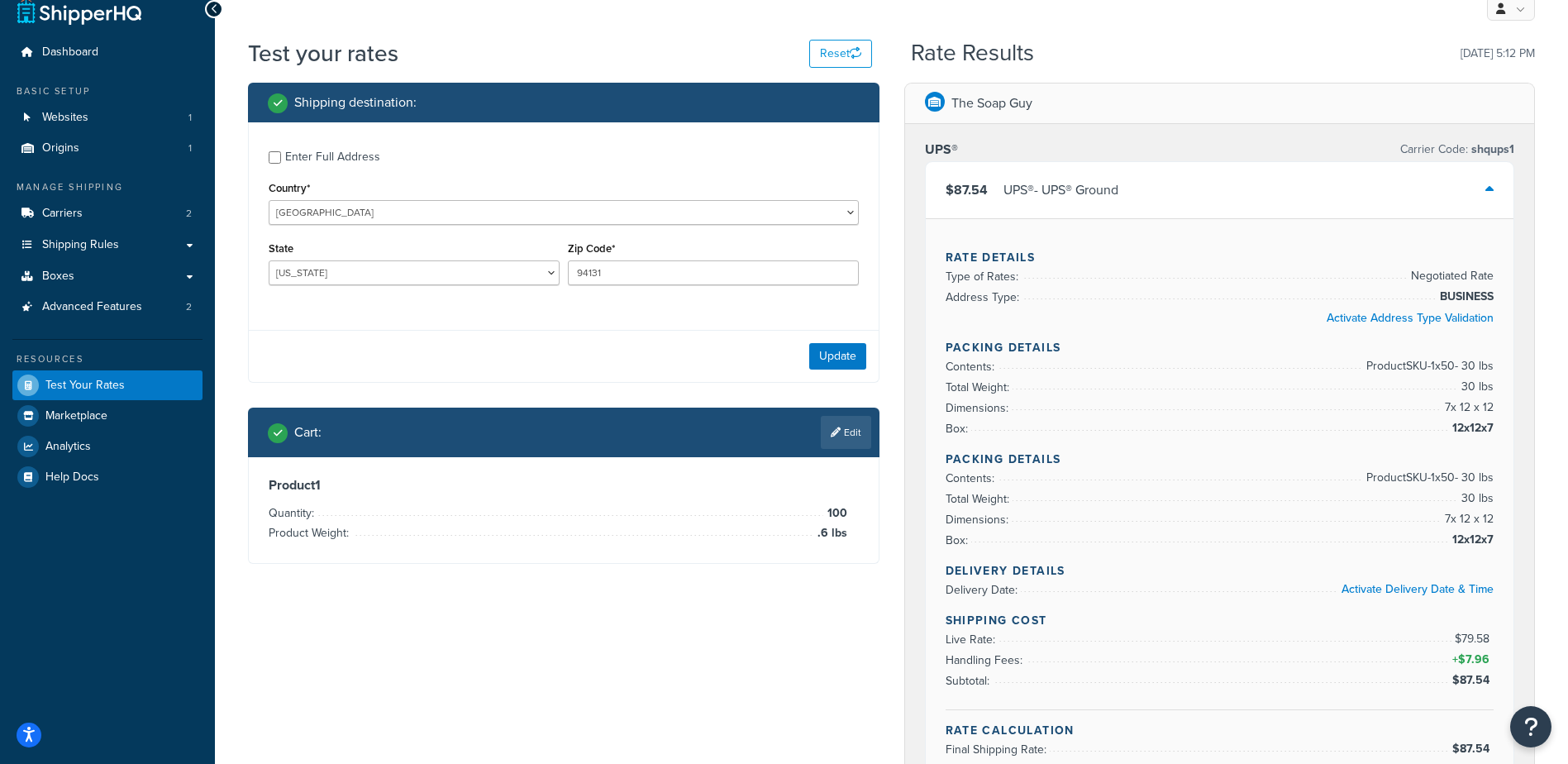
scroll to position [83, 0]
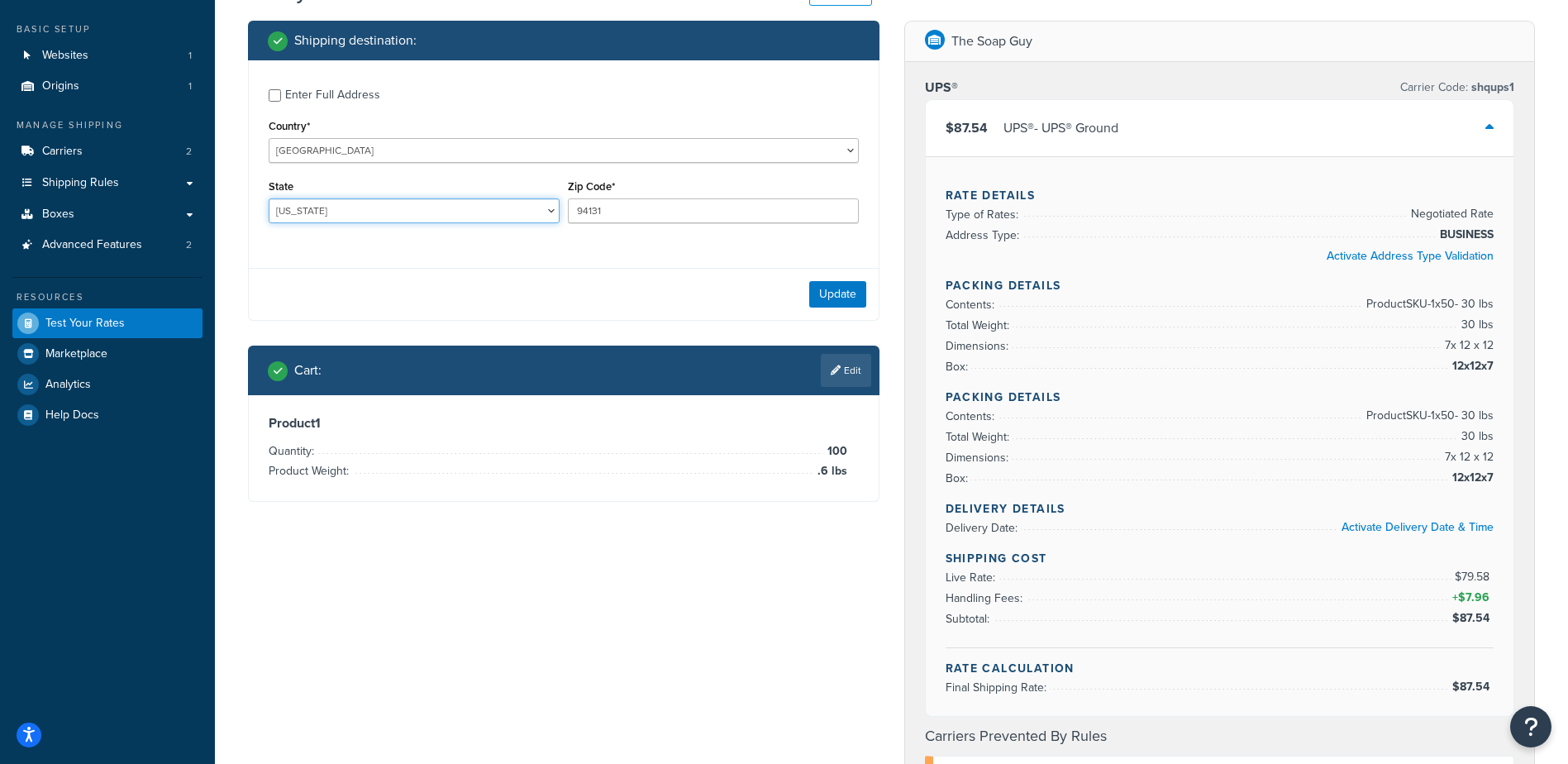
drag, startPoint x: 296, startPoint y: 204, endPoint x: 299, endPoint y: 218, distance: 14.3
click at [296, 205] on select "Alabama Alaska American Samoa Arizona Arkansas Armed Forces Americas Armed Forc…" at bounding box center [414, 211] width 291 height 25
select select "GA"
click at [269, 199] on select "Alabama Alaska American Samoa Arizona Arkansas Armed Forces Americas Armed Forc…" at bounding box center [414, 211] width 291 height 25
drag, startPoint x: 623, startPoint y: 195, endPoint x: 581, endPoint y: 210, distance: 44.6
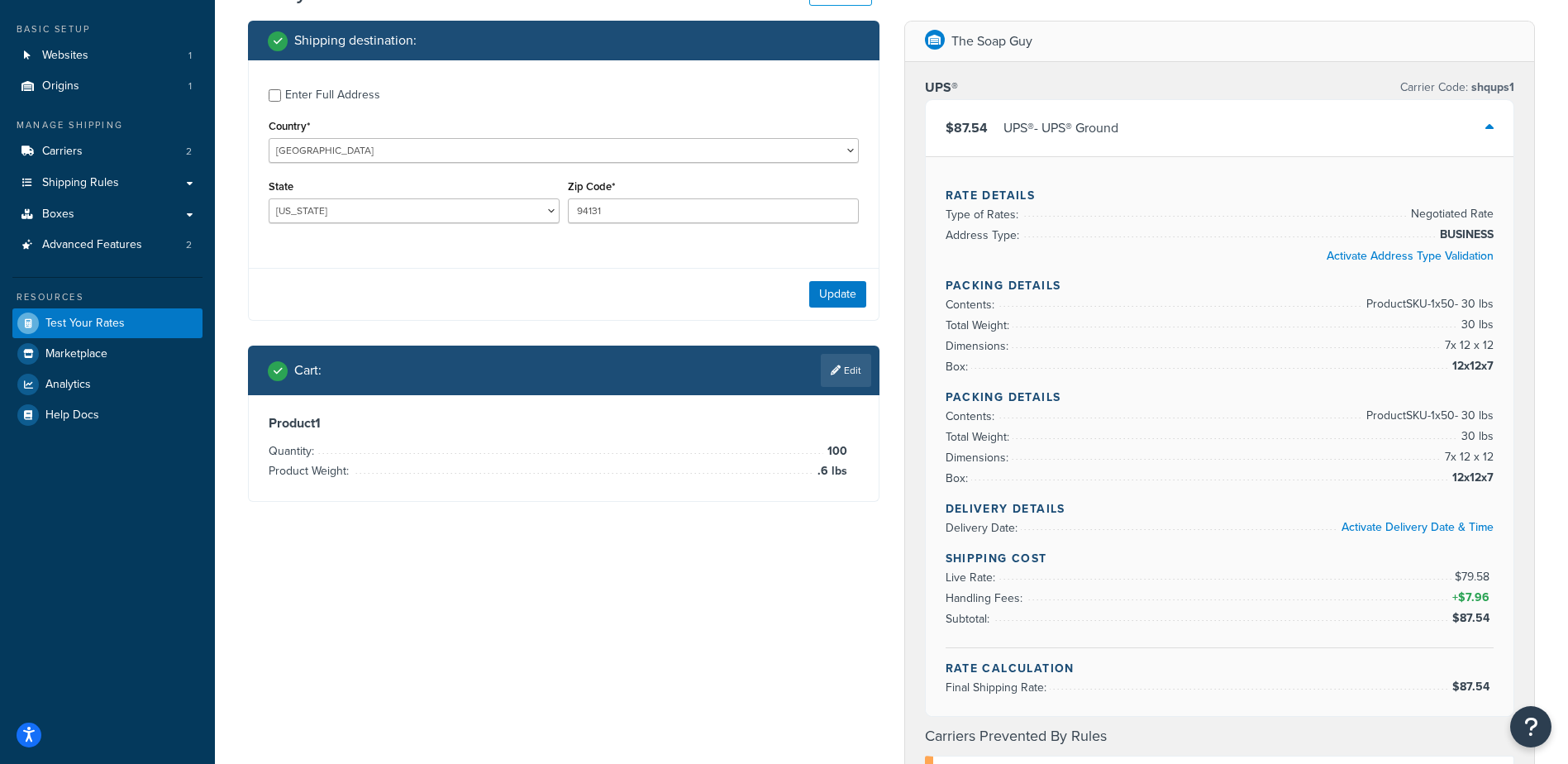
click at [581, 210] on div "Zip Code* 94131" at bounding box center [714, 199] width 291 height 48
drag, startPoint x: 625, startPoint y: 211, endPoint x: 504, endPoint y: 207, distance: 121.1
click at [504, 208] on div "State Alabama Alaska American Samoa Arizona Arkansas Armed Forces Americas Arme…" at bounding box center [564, 205] width 598 height 60
type input "30033"
drag, startPoint x: 486, startPoint y: 260, endPoint x: 534, endPoint y: 266, distance: 48.4
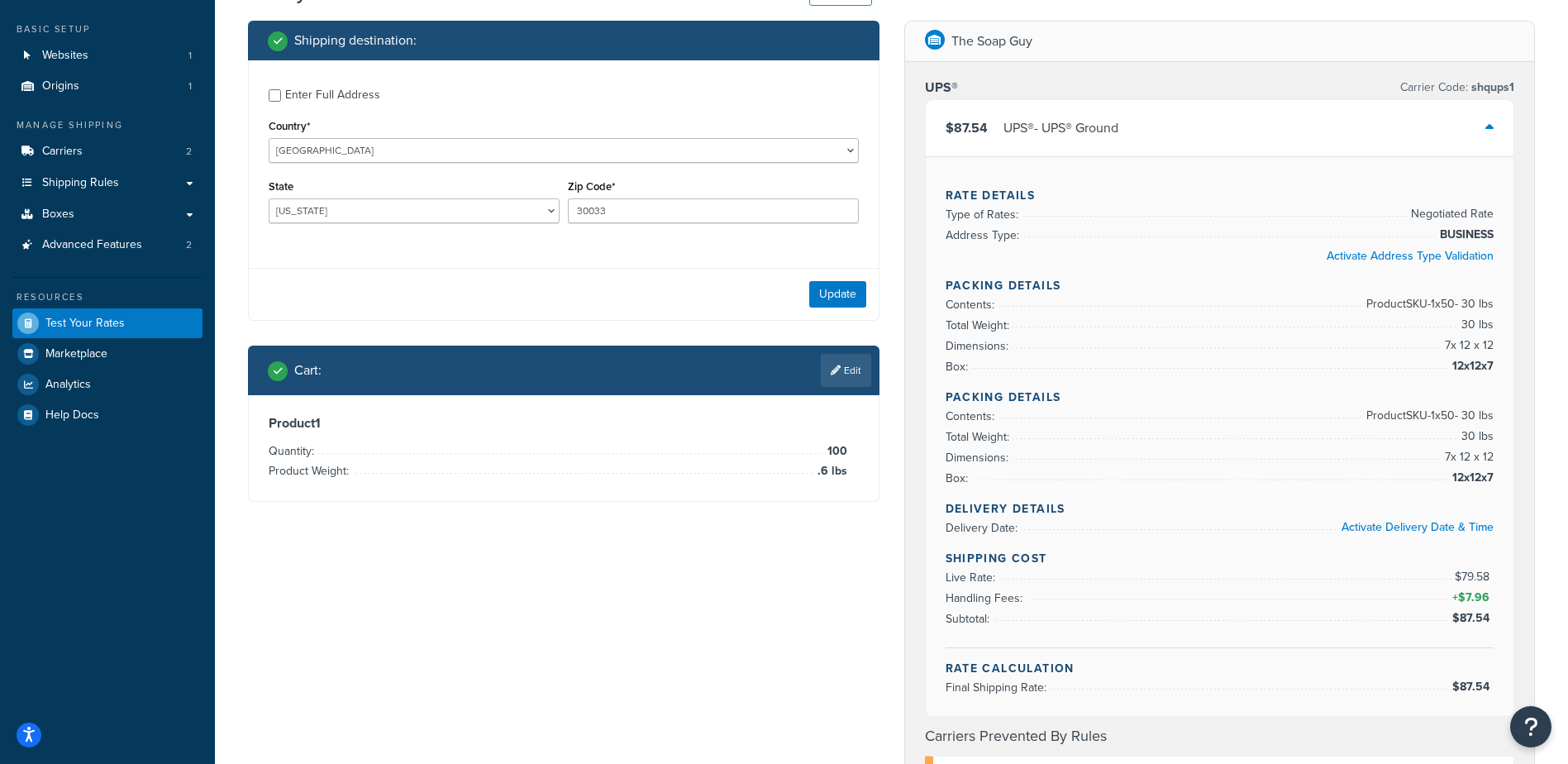
click at [488, 261] on div "Enter Full Address Country* United States United Kingdom Afghanistan Åland Isla…" at bounding box center [564, 190] width 632 height 261
click at [819, 295] on button "Update" at bounding box center [838, 294] width 57 height 27
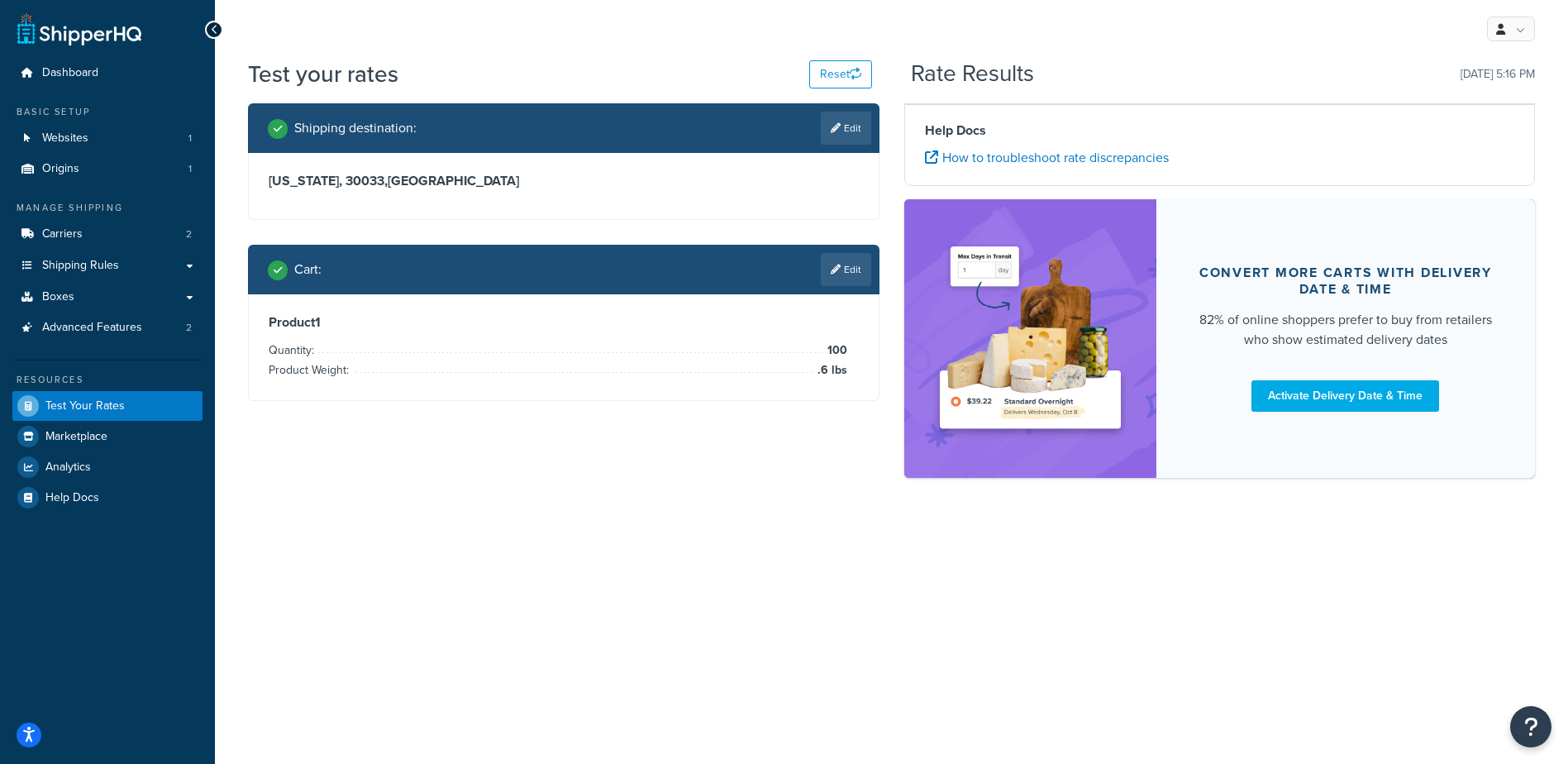
scroll to position [0, 0]
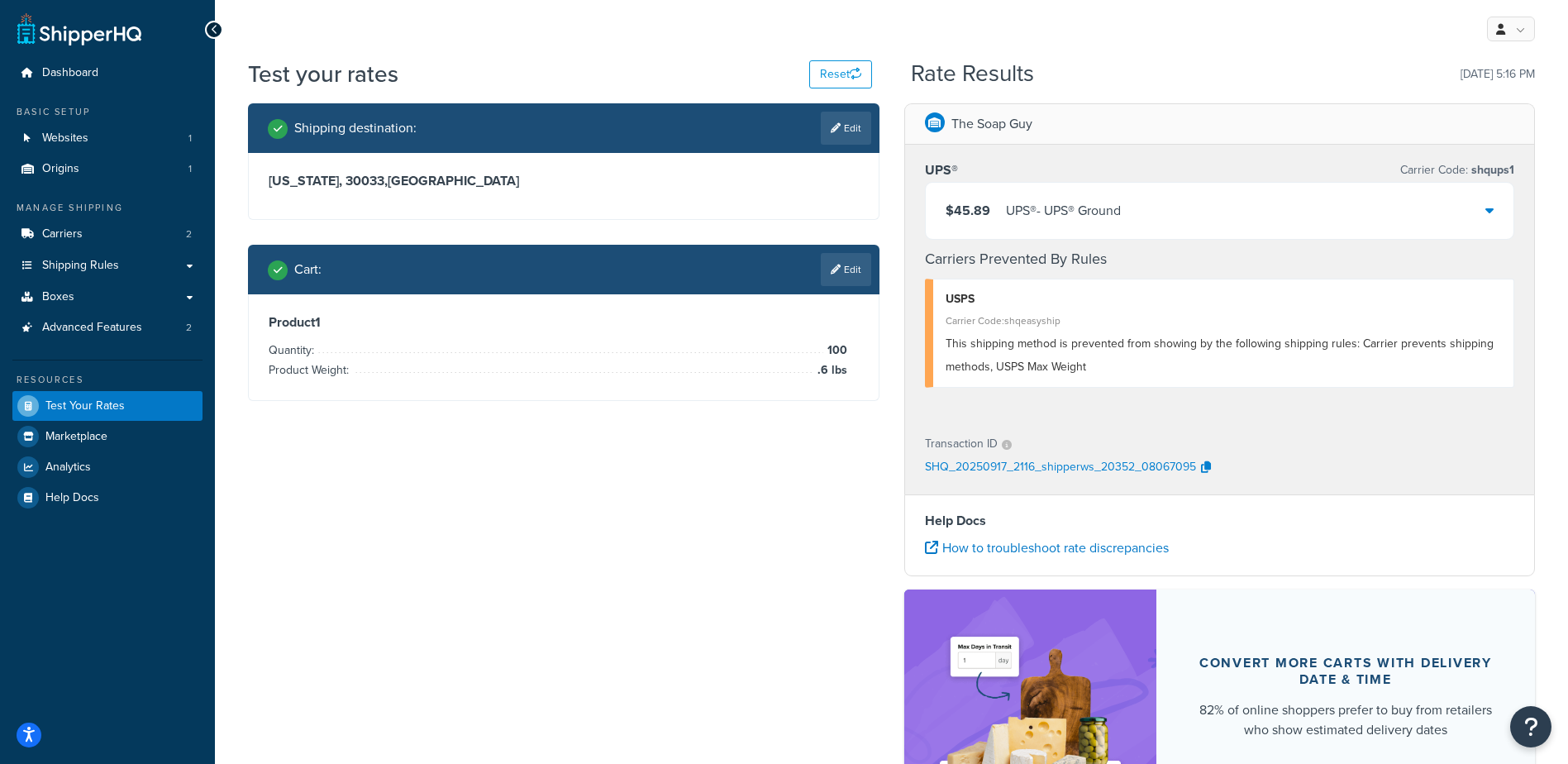
click at [1078, 199] on div "UPS® - UPS® Ground" at bounding box center [1063, 211] width 115 height 24
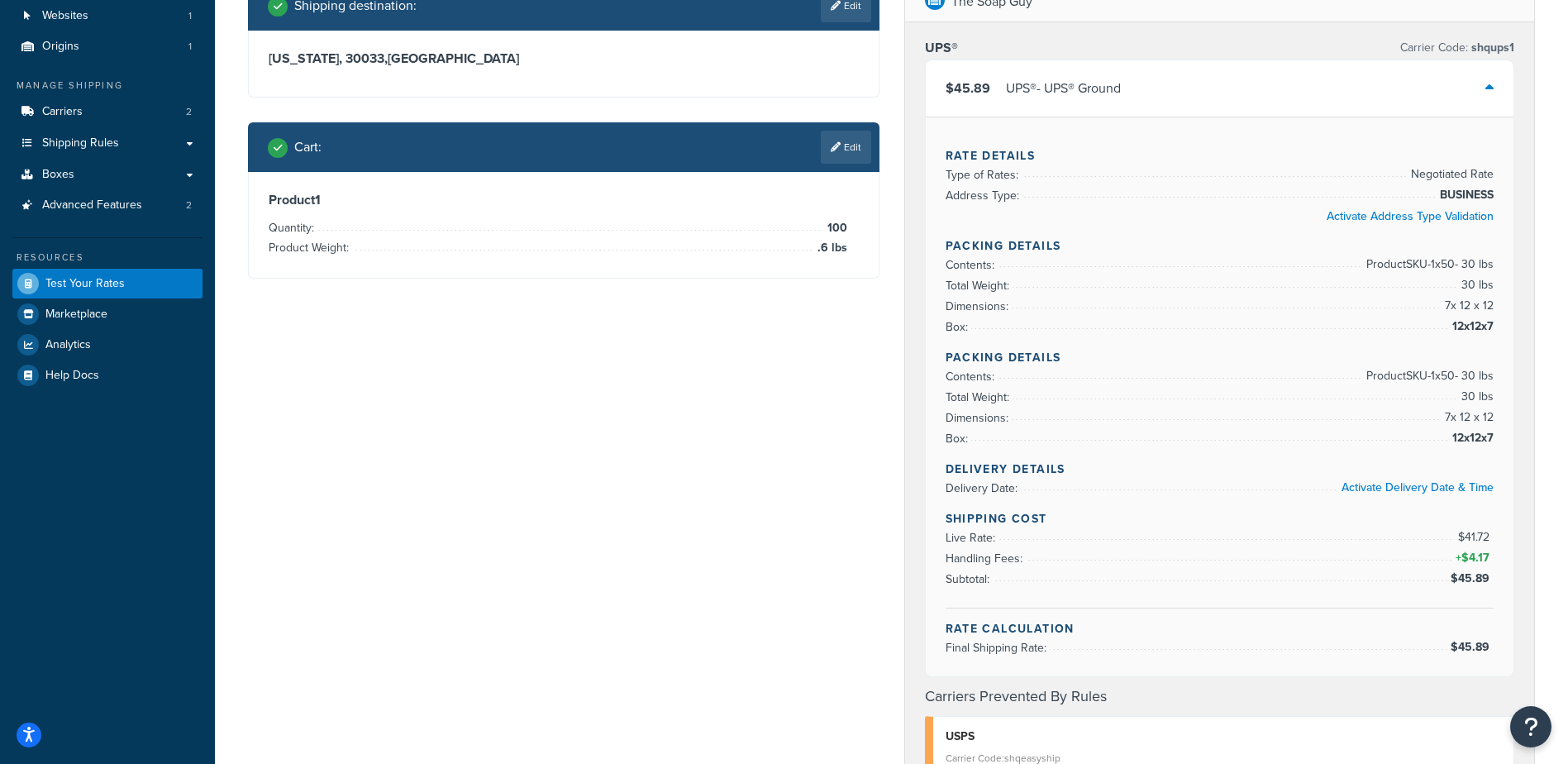
scroll to position [83, 0]
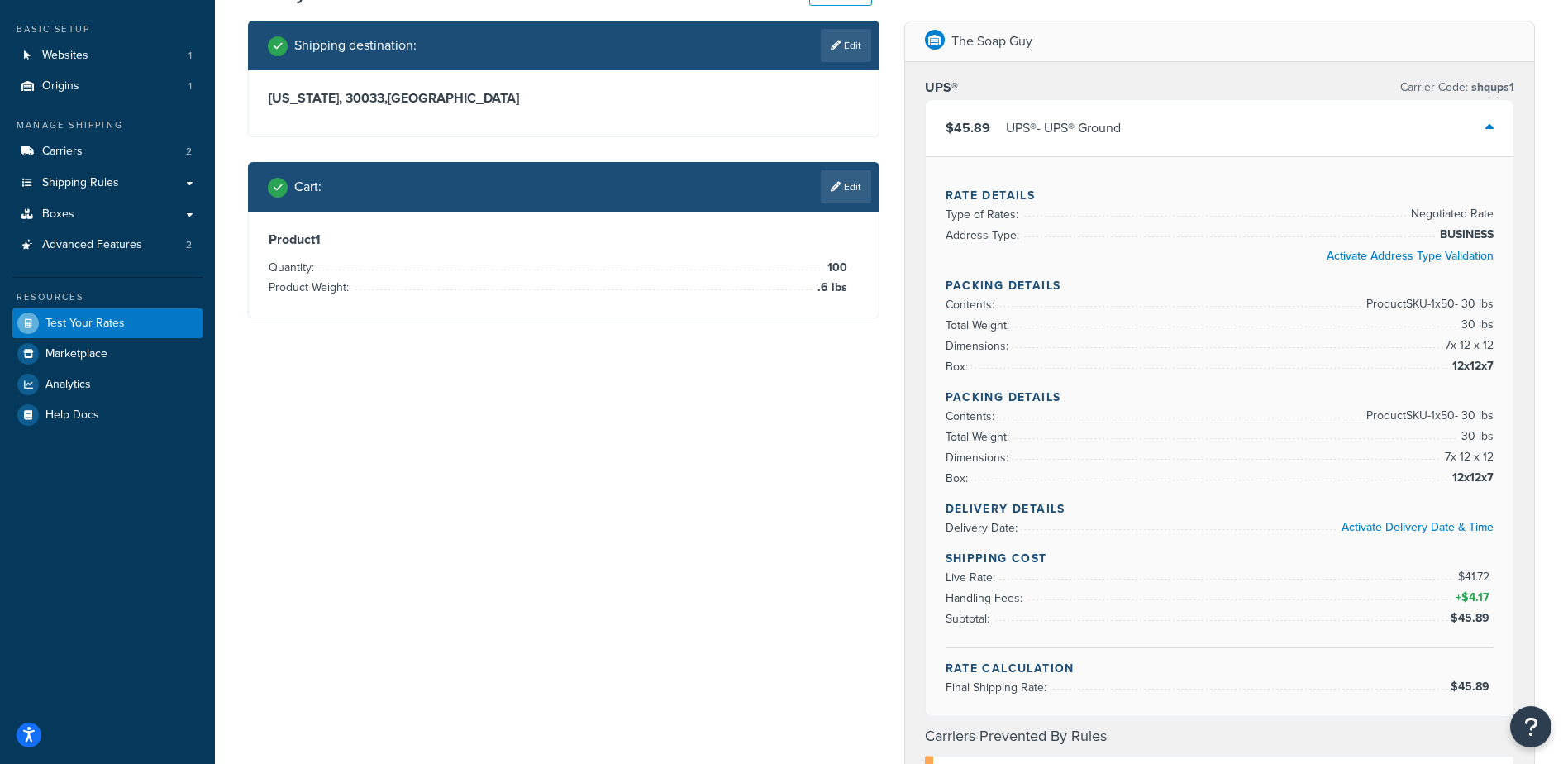
click at [664, 390] on div "Shipping destination : Edit Georgia, 30033 , United States Cart : Edit Product …" at bounding box center [891, 690] width 1312 height 1340
click at [83, 154] on link "Carriers 2" at bounding box center [107, 152] width 190 height 31
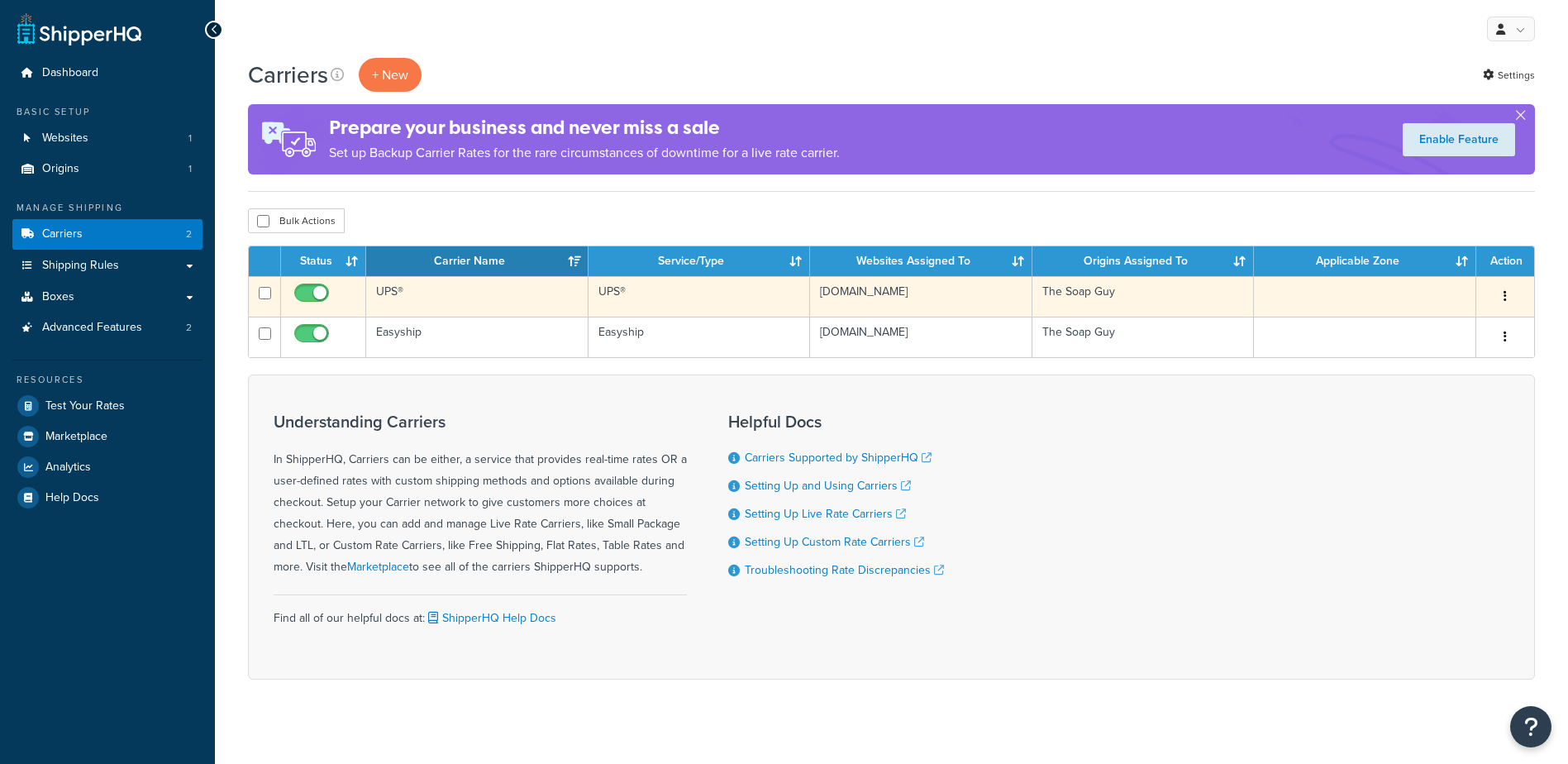
click at [409, 288] on td "UPS®" at bounding box center [477, 296] width 222 height 40
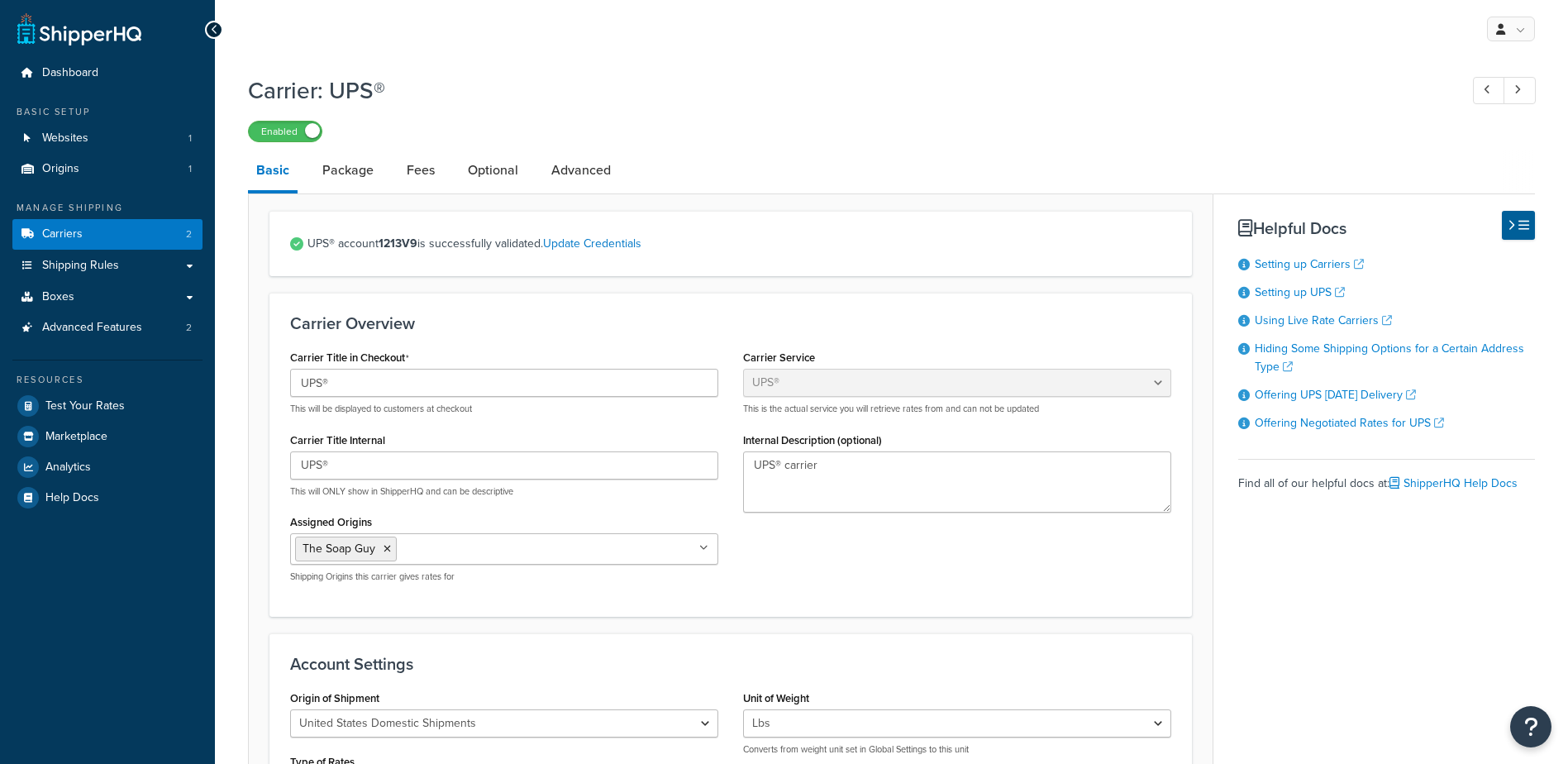
select select "ups"
drag, startPoint x: 412, startPoint y: 173, endPoint x: 413, endPoint y: 184, distance: 11.0
click at [411, 174] on link "Fees" at bounding box center [420, 170] width 44 height 39
select select "AFTER"
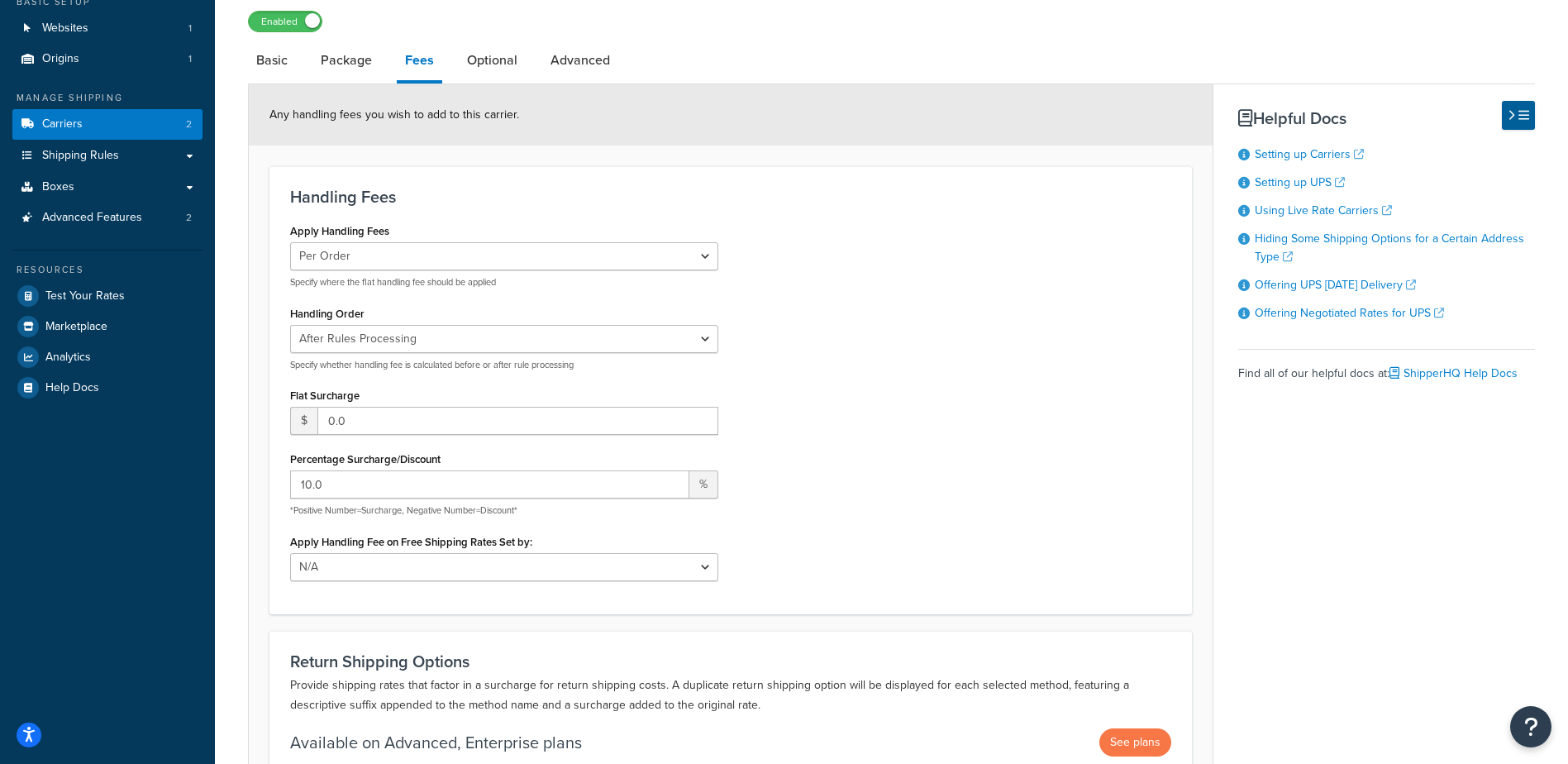
scroll to position [248, 0]
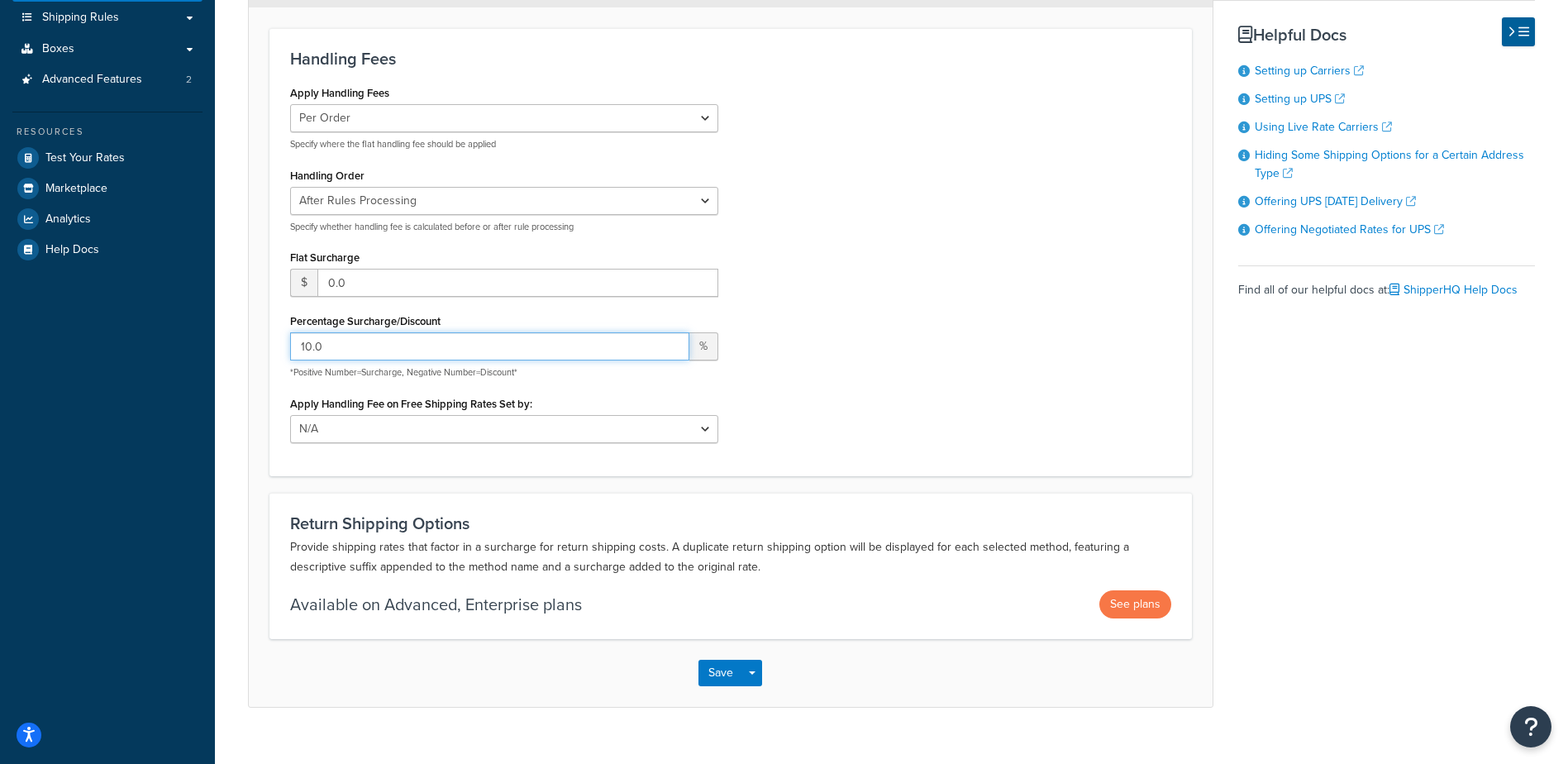
drag, startPoint x: 155, startPoint y: 344, endPoint x: 148, endPoint y: 349, distance: 8.6
click at [148, 348] on div "Dashboard Basic Setup Websites 1 Origins 1 Manage Shipping Carriers 2 Shipping …" at bounding box center [784, 271] width 1568 height 1039
drag, startPoint x: 979, startPoint y: 320, endPoint x: 969, endPoint y: 330, distance: 14.1
click at [979, 320] on div "Apply Handling Fees Per Order Per Item Per Package Specify where the flat handl…" at bounding box center [730, 268] width 907 height 374
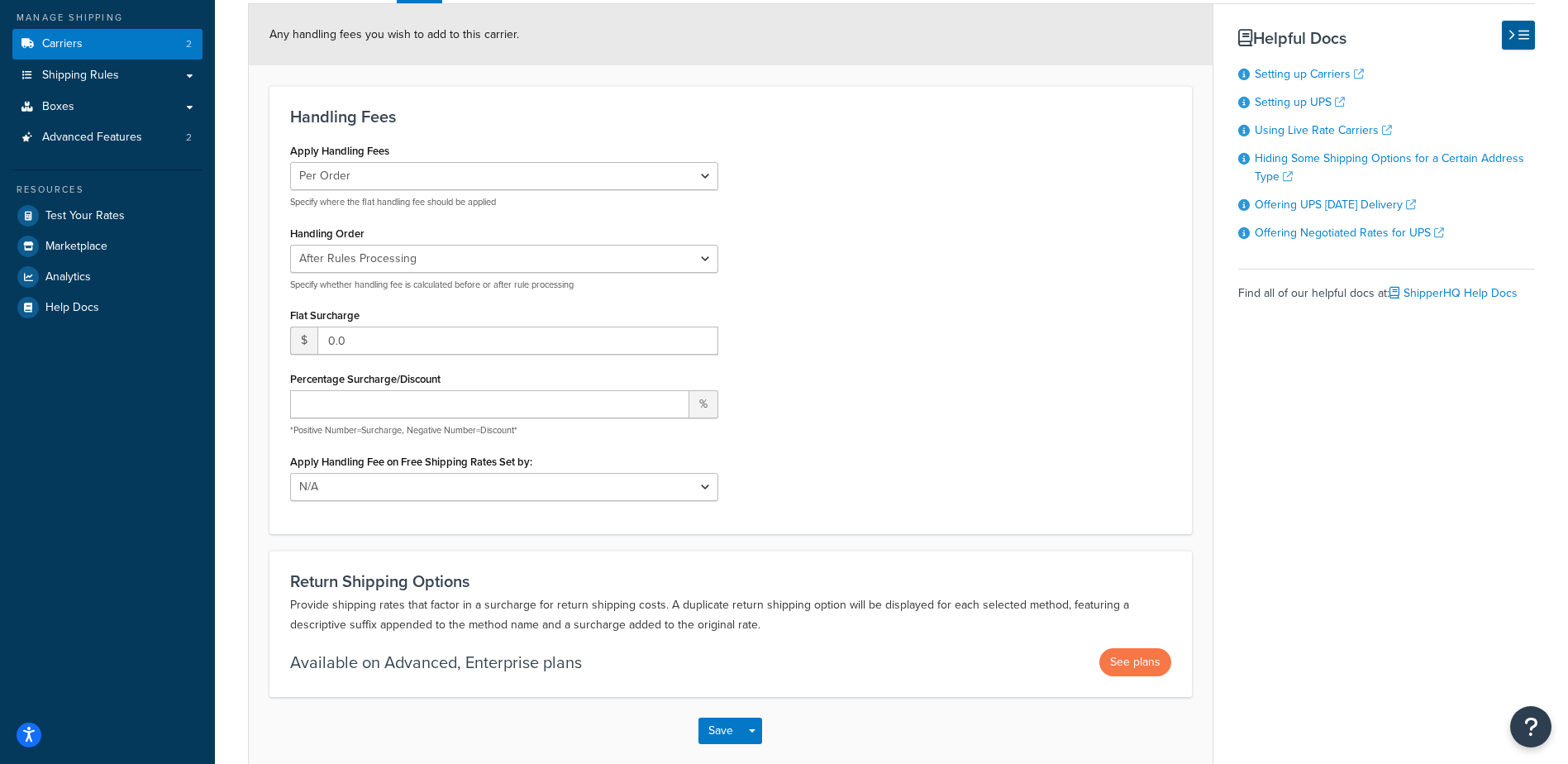
scroll to position [165, 0]
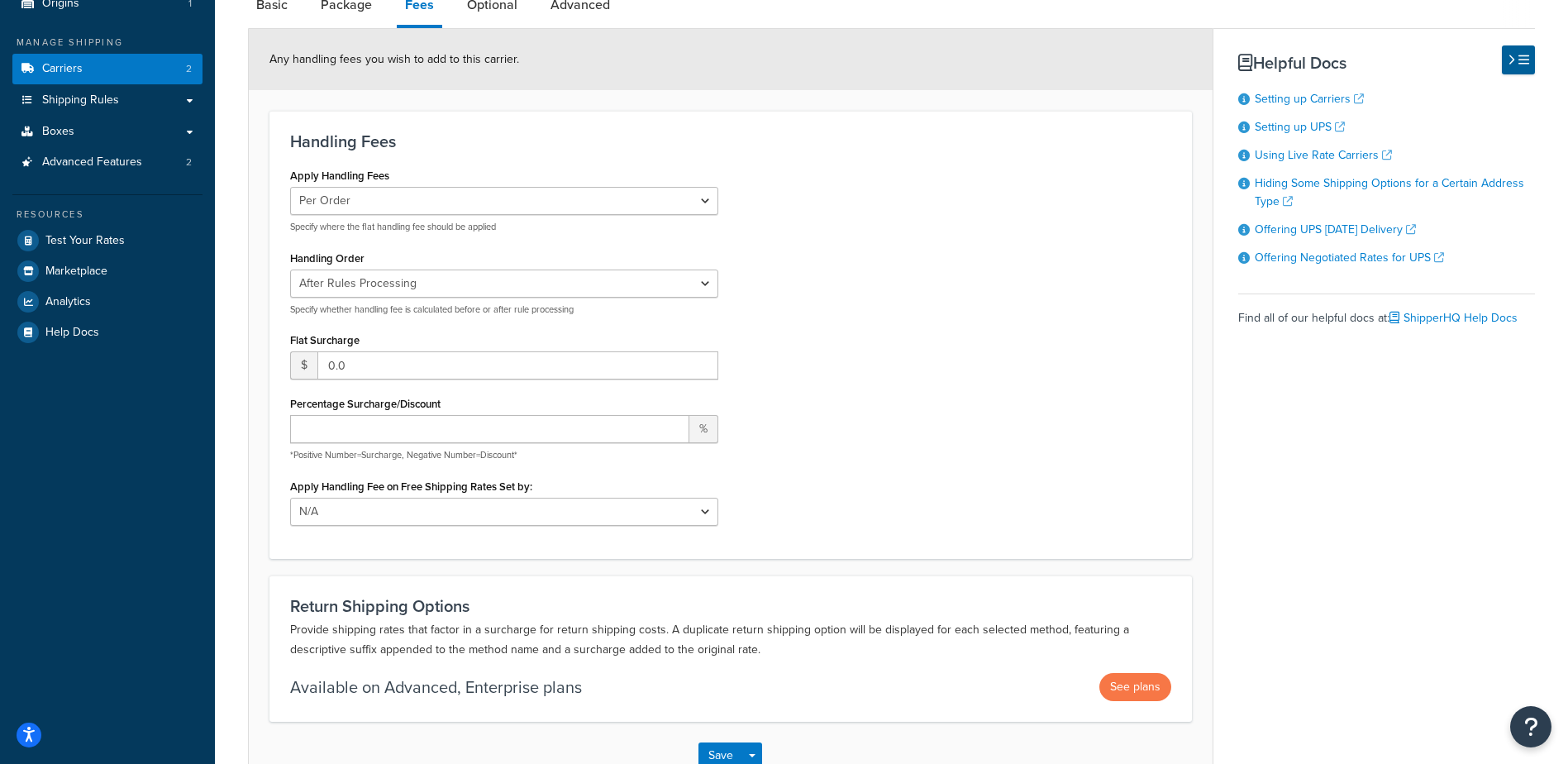
drag, startPoint x: 933, startPoint y: 362, endPoint x: 813, endPoint y: 442, distance: 144.2
click at [935, 363] on div "Apply Handling Fees Per Order Per Item Per Package Specify where the flat handl…" at bounding box center [730, 350] width 907 height 374
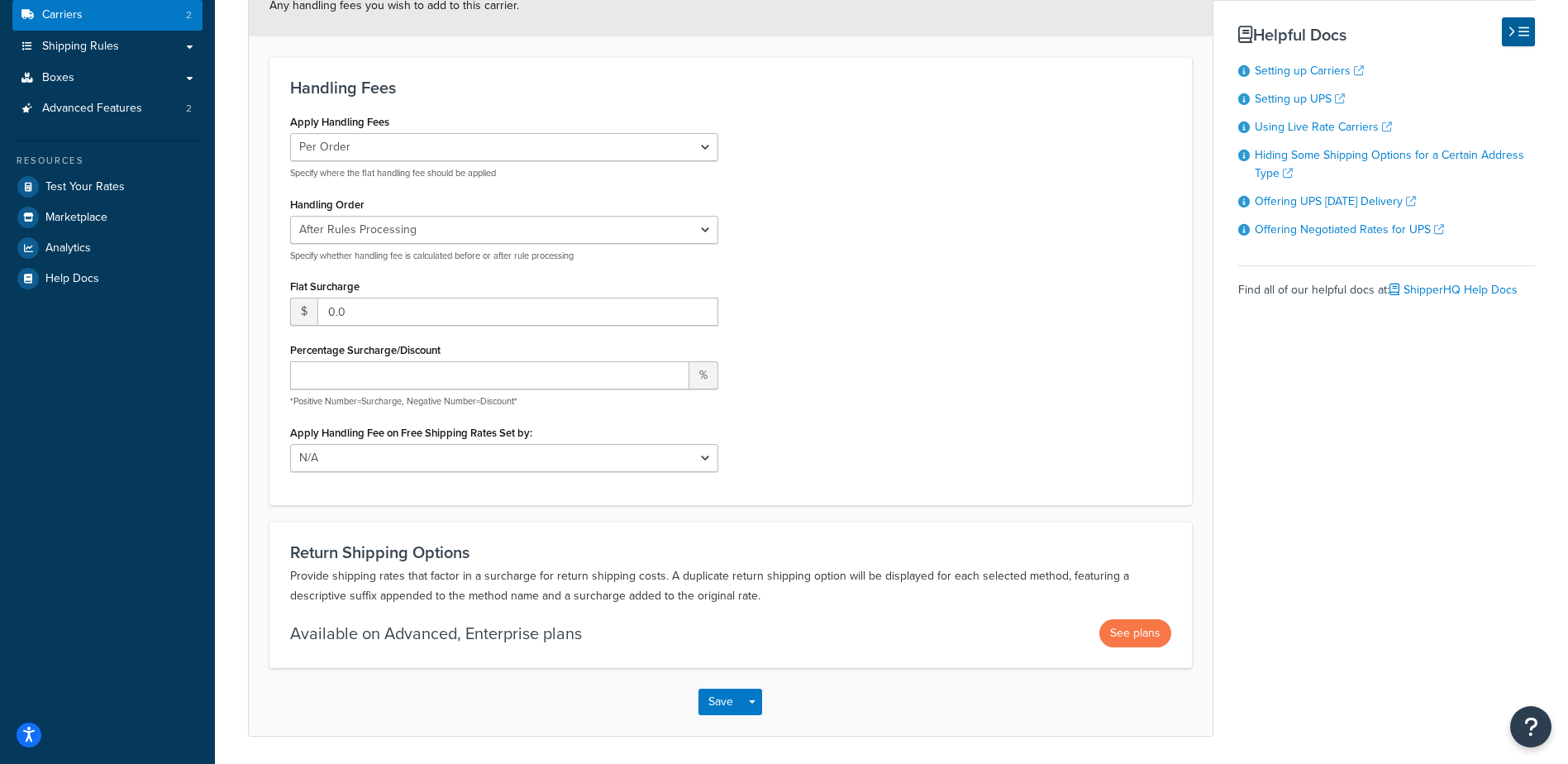
scroll to position [248, 0]
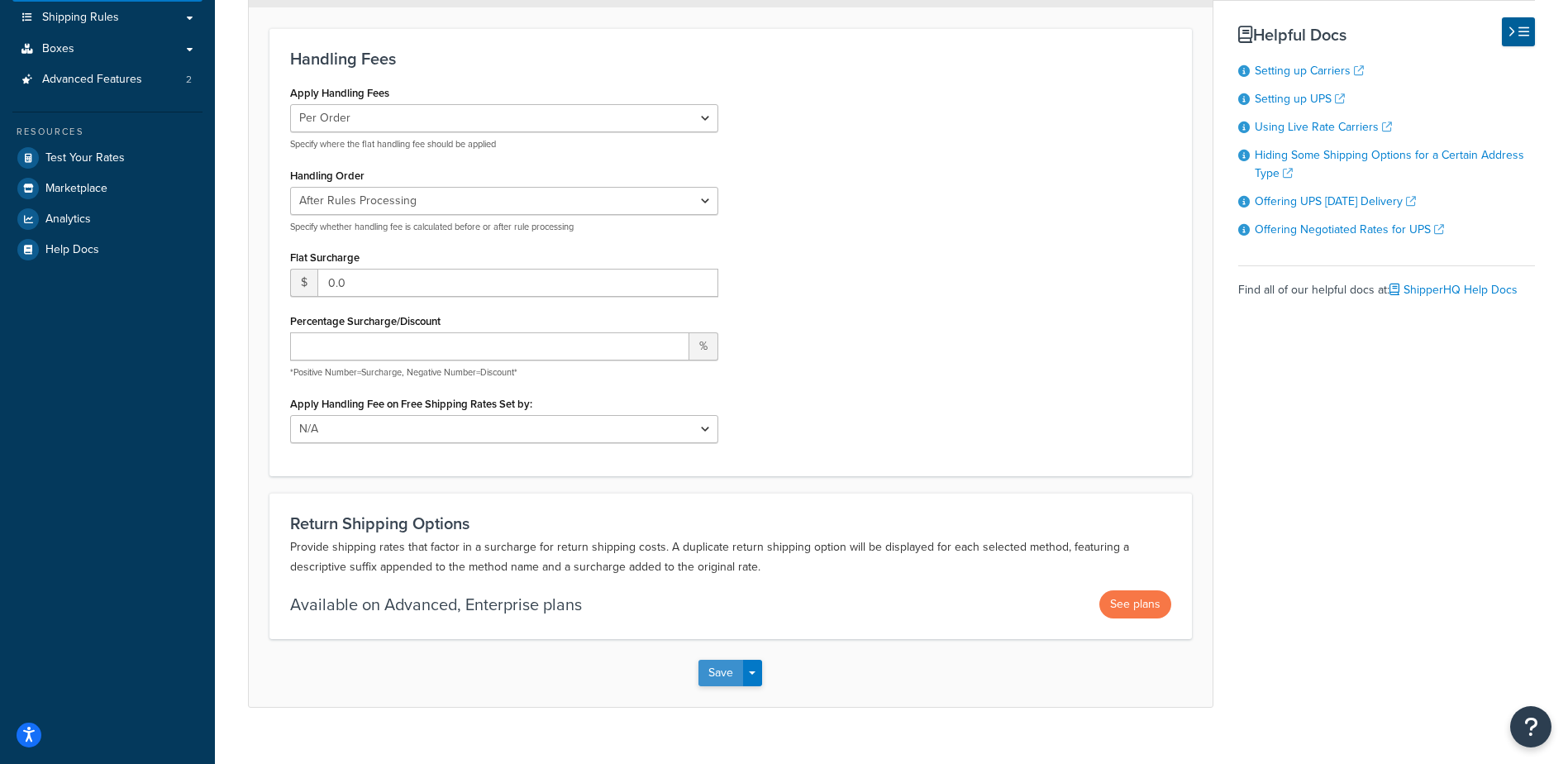
click at [726, 670] on button "Save" at bounding box center [721, 672] width 44 height 27
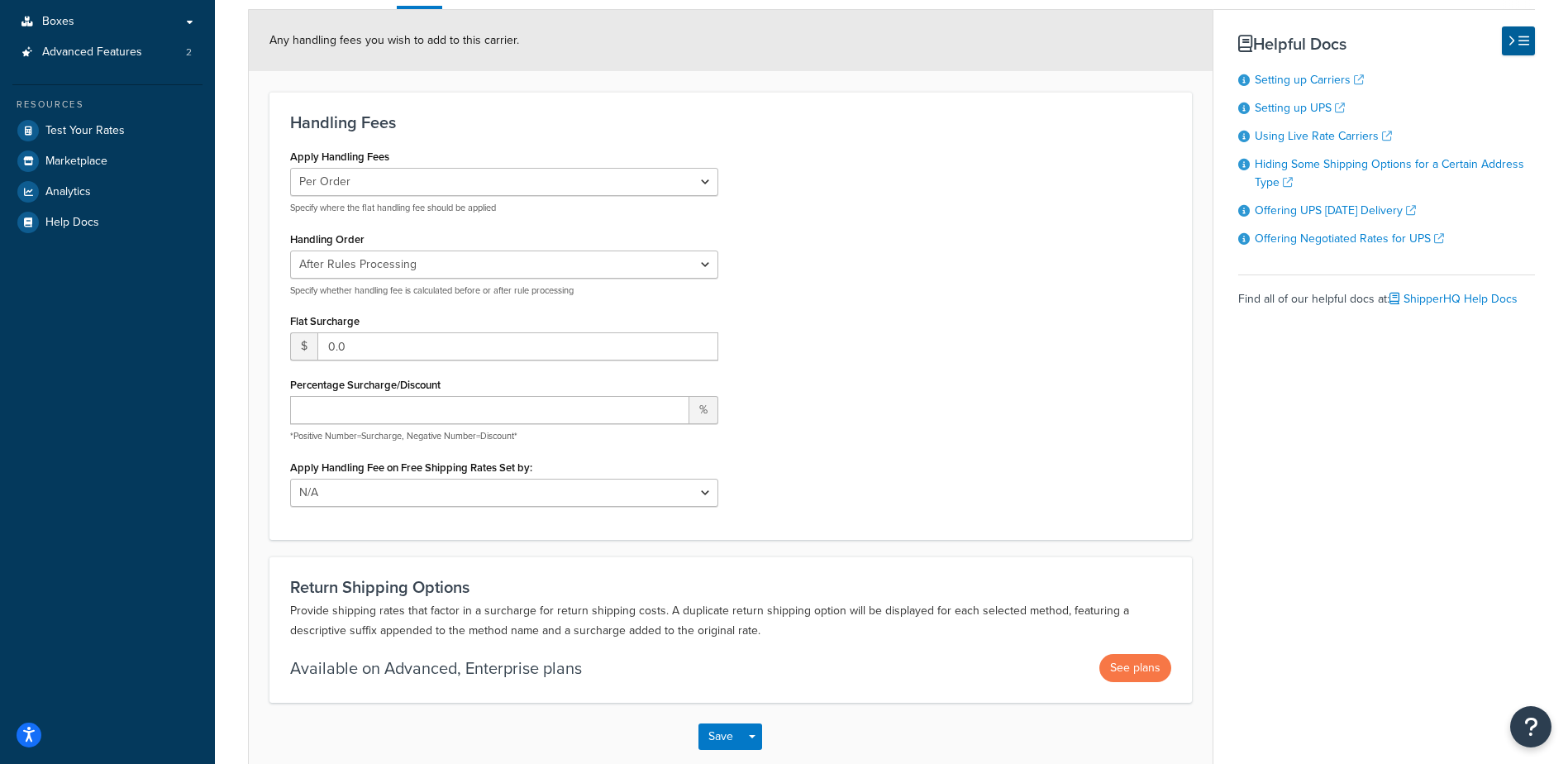
scroll to position [365, 0]
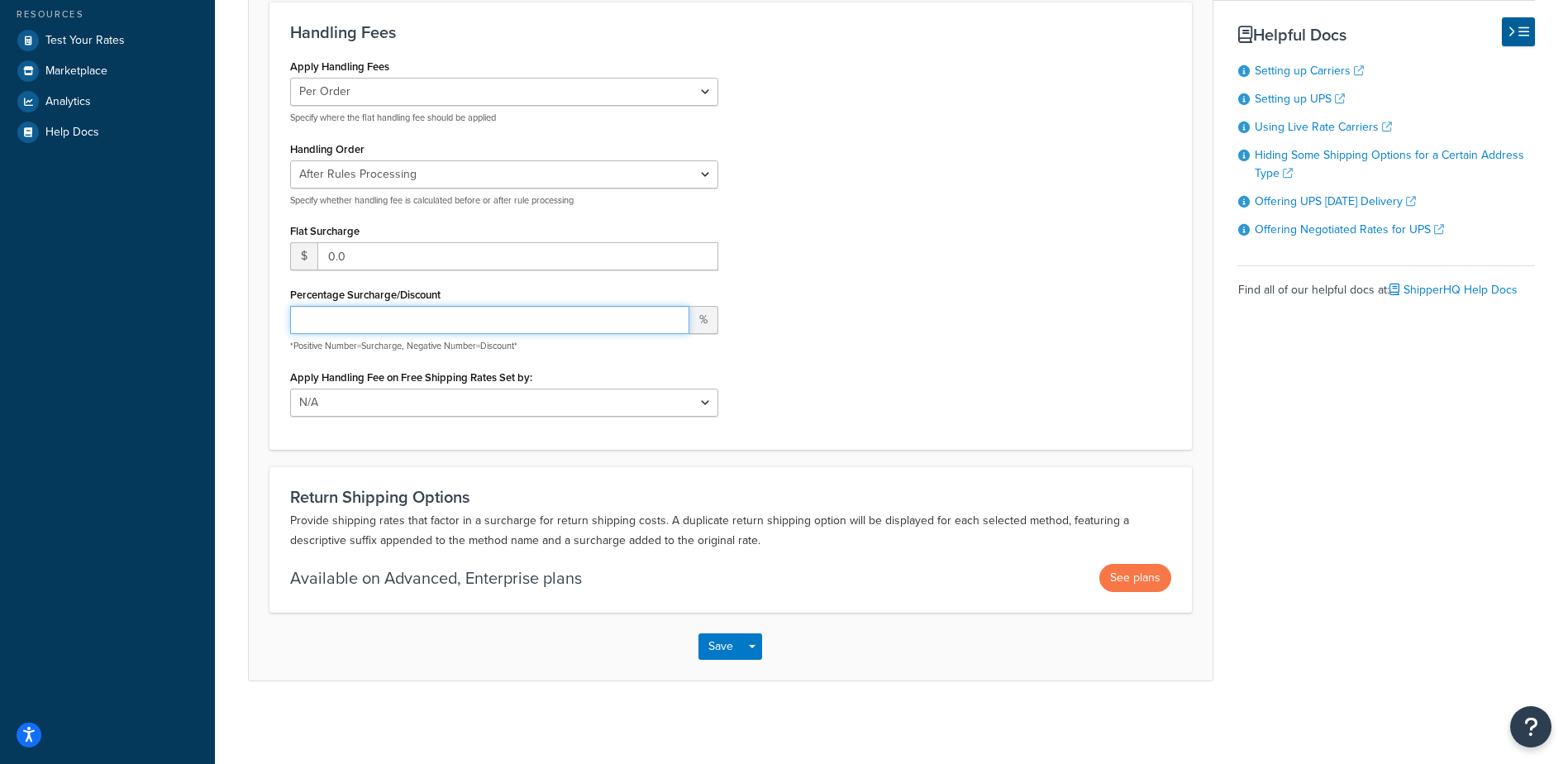
click at [374, 315] on input "Percentage Surcharge/Discount" at bounding box center [490, 320] width 400 height 29
type input "0"
click at [1098, 298] on div "Apply Handling Fees Per Order Per Item Per Package Specify where the flat handl…" at bounding box center [730, 241] width 907 height 374
click at [736, 642] on button "Save" at bounding box center [721, 646] width 44 height 27
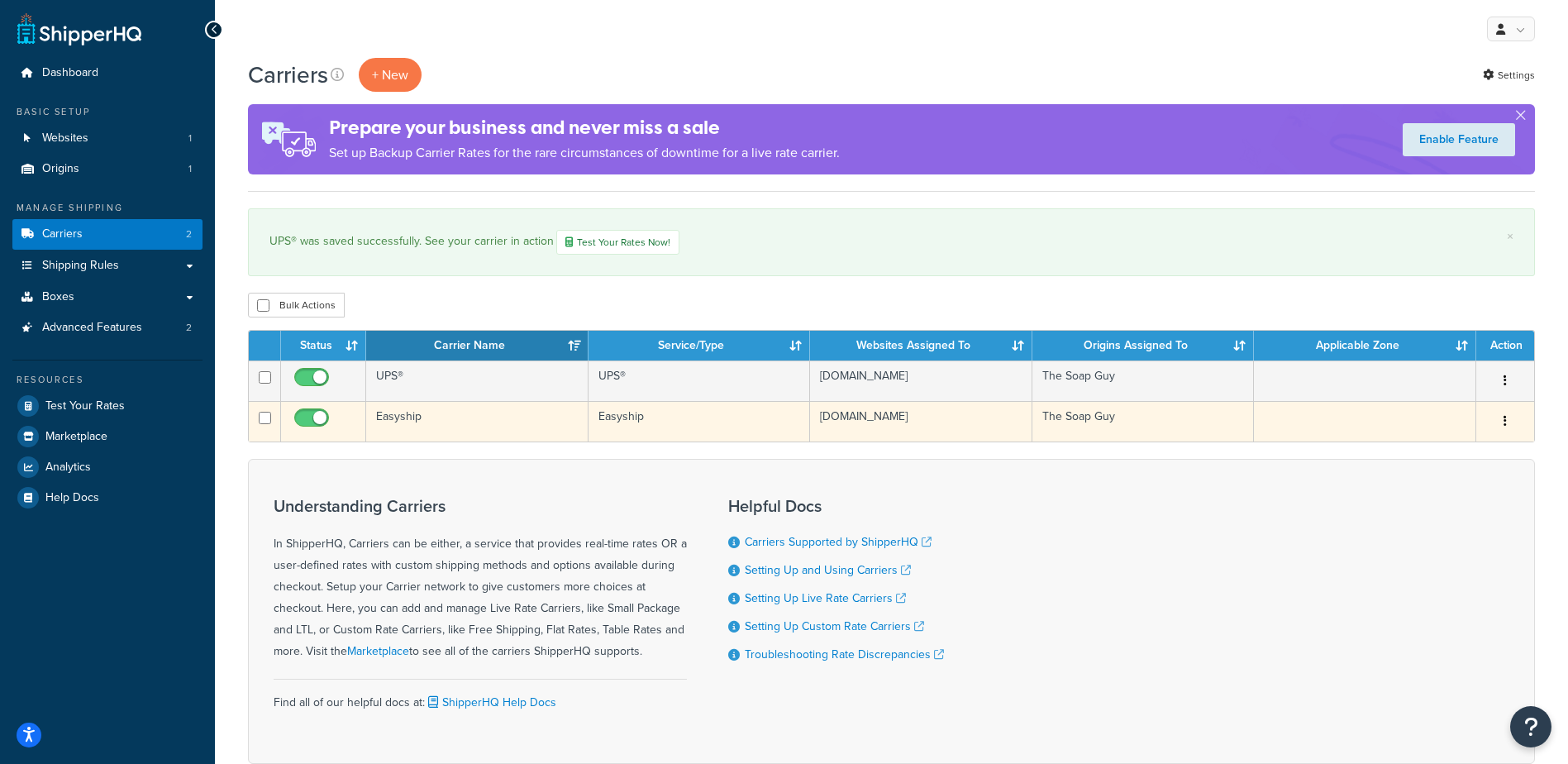
click at [436, 422] on td "Easyship" at bounding box center [477, 420] width 222 height 40
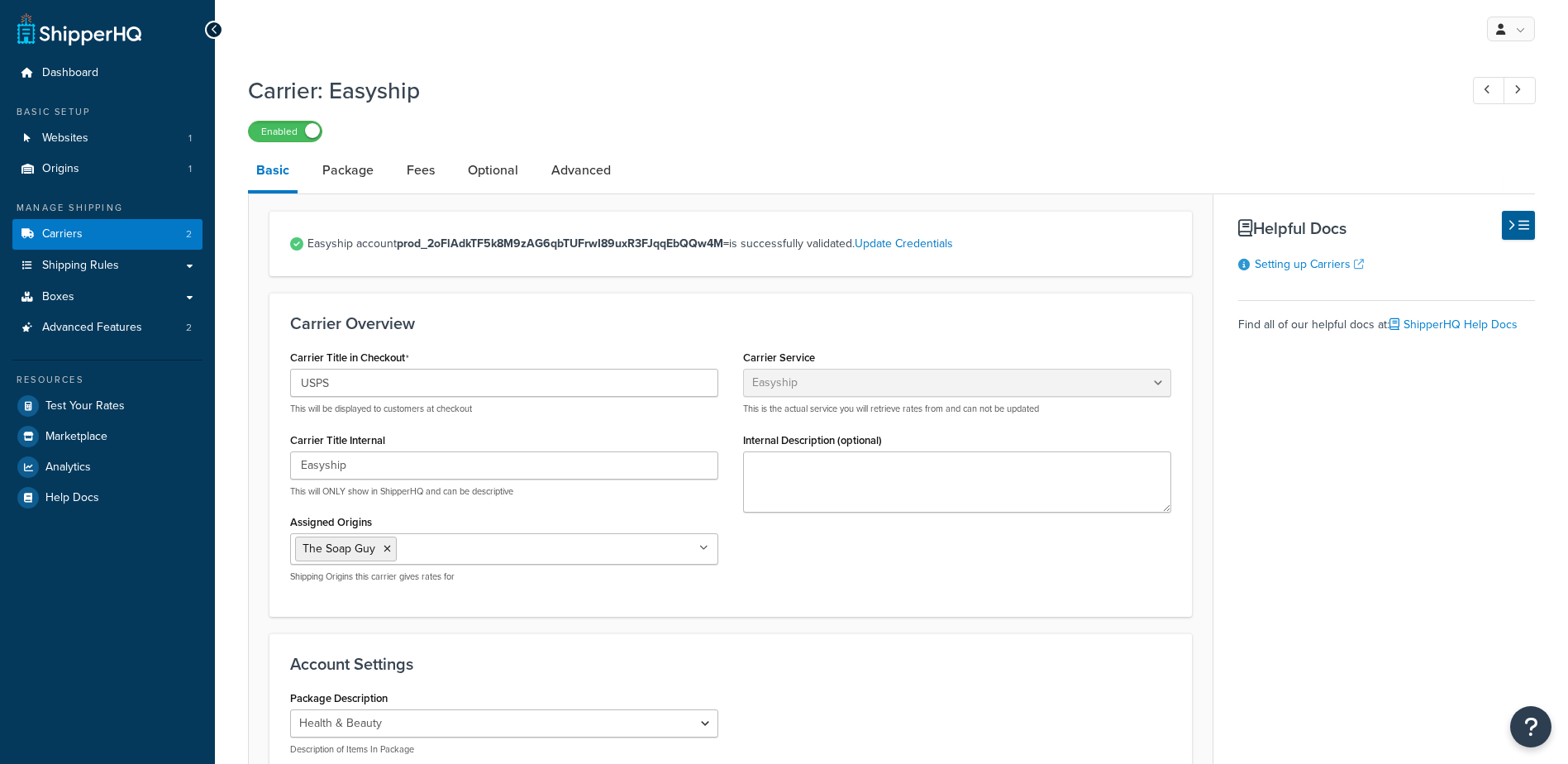
select select "easyship"
select select "health_beauty"
click at [431, 171] on link "Fees" at bounding box center [420, 170] width 44 height 39
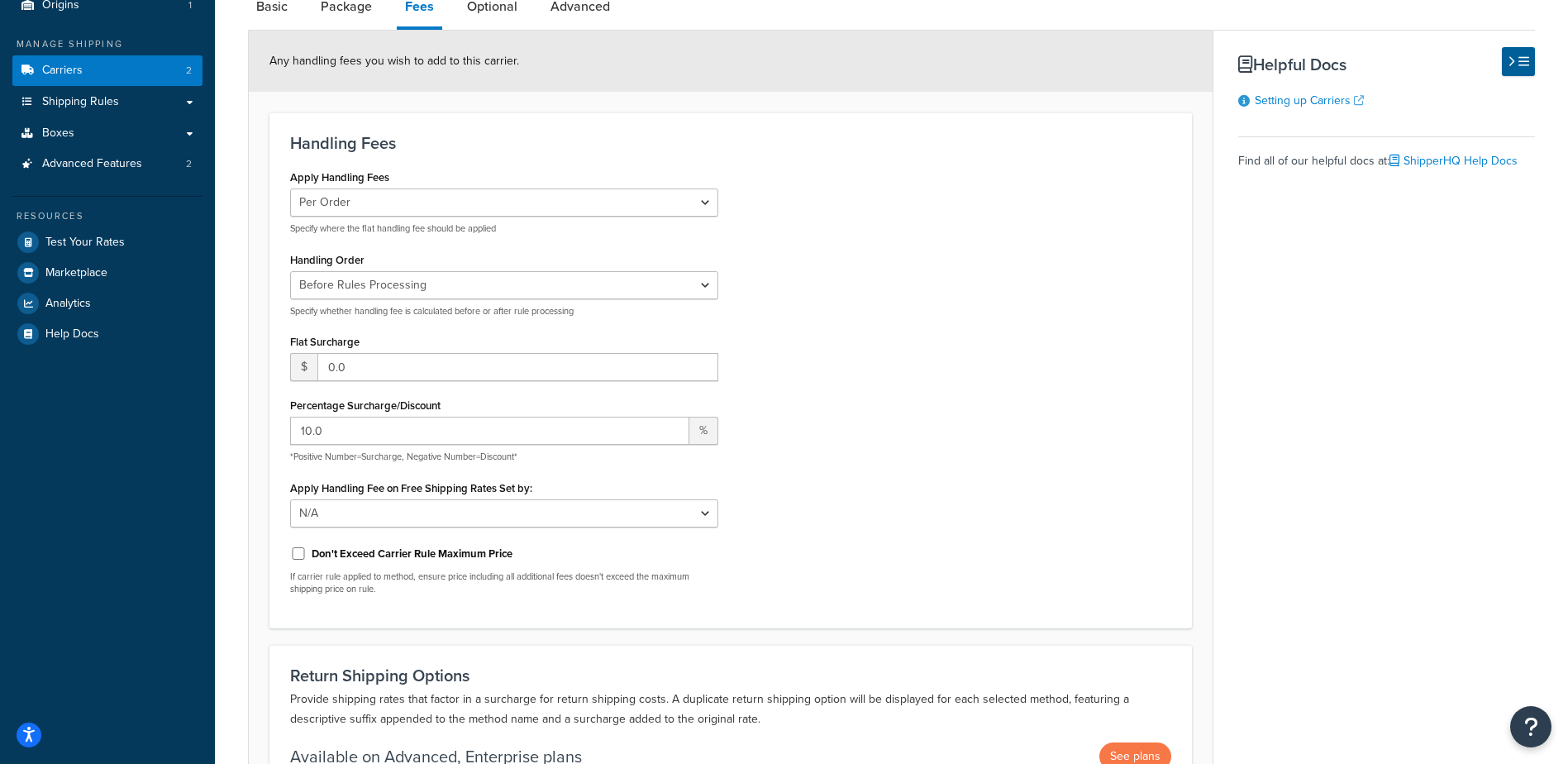
scroll to position [165, 0]
drag, startPoint x: 397, startPoint y: 426, endPoint x: 119, endPoint y: 421, distance: 278.0
click at [119, 421] on div "Dashboard Basic Setup Websites 1 Origins 1 Manage Shipping Carriers 2 Shipping …" at bounding box center [784, 388] width 1568 height 1107
type input "0"
click at [982, 350] on div "Apply Handling Fees Per Order Per Item Per Package Specify where the flat handl…" at bounding box center [730, 384] width 907 height 442
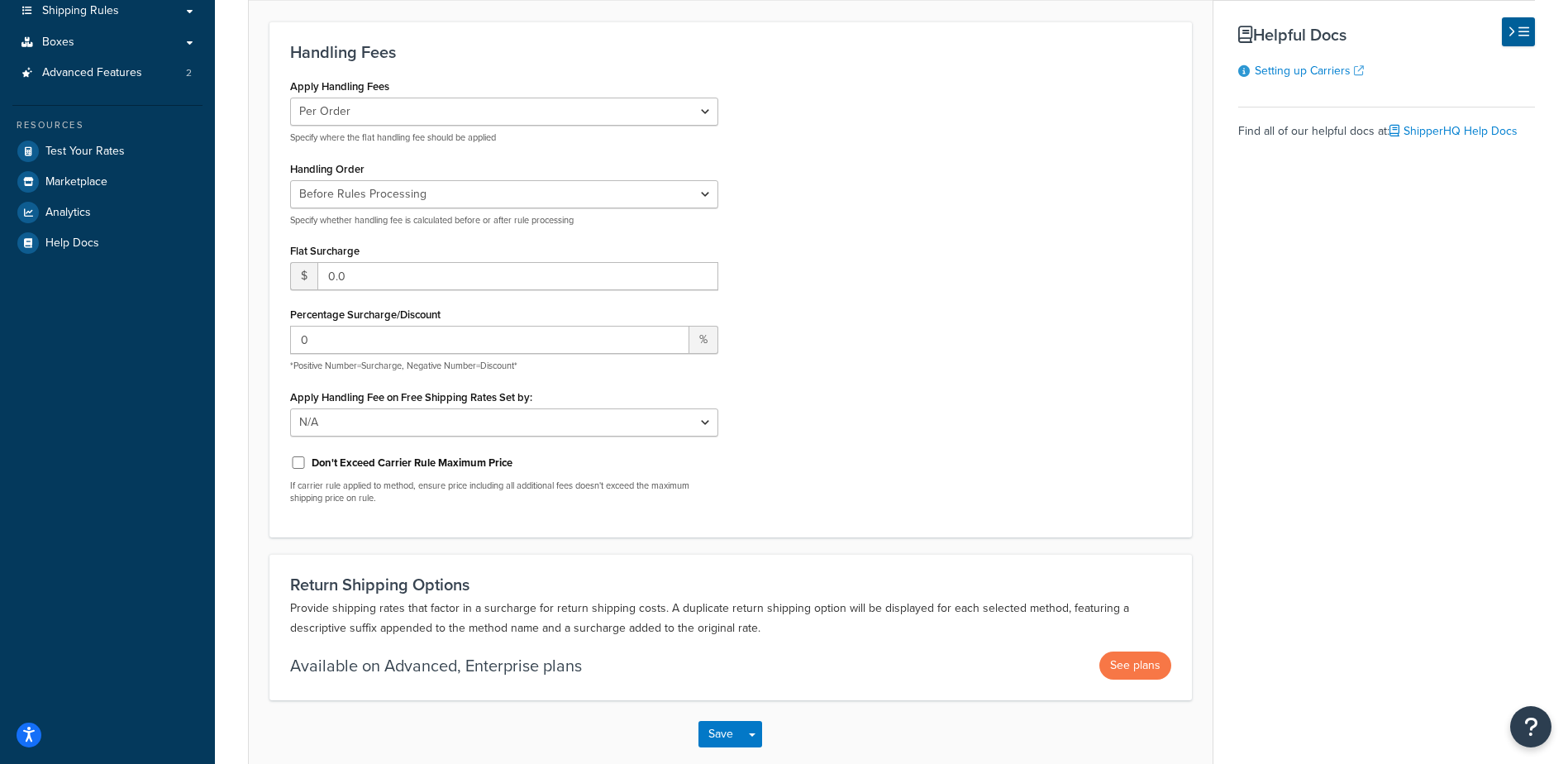
scroll to position [343, 0]
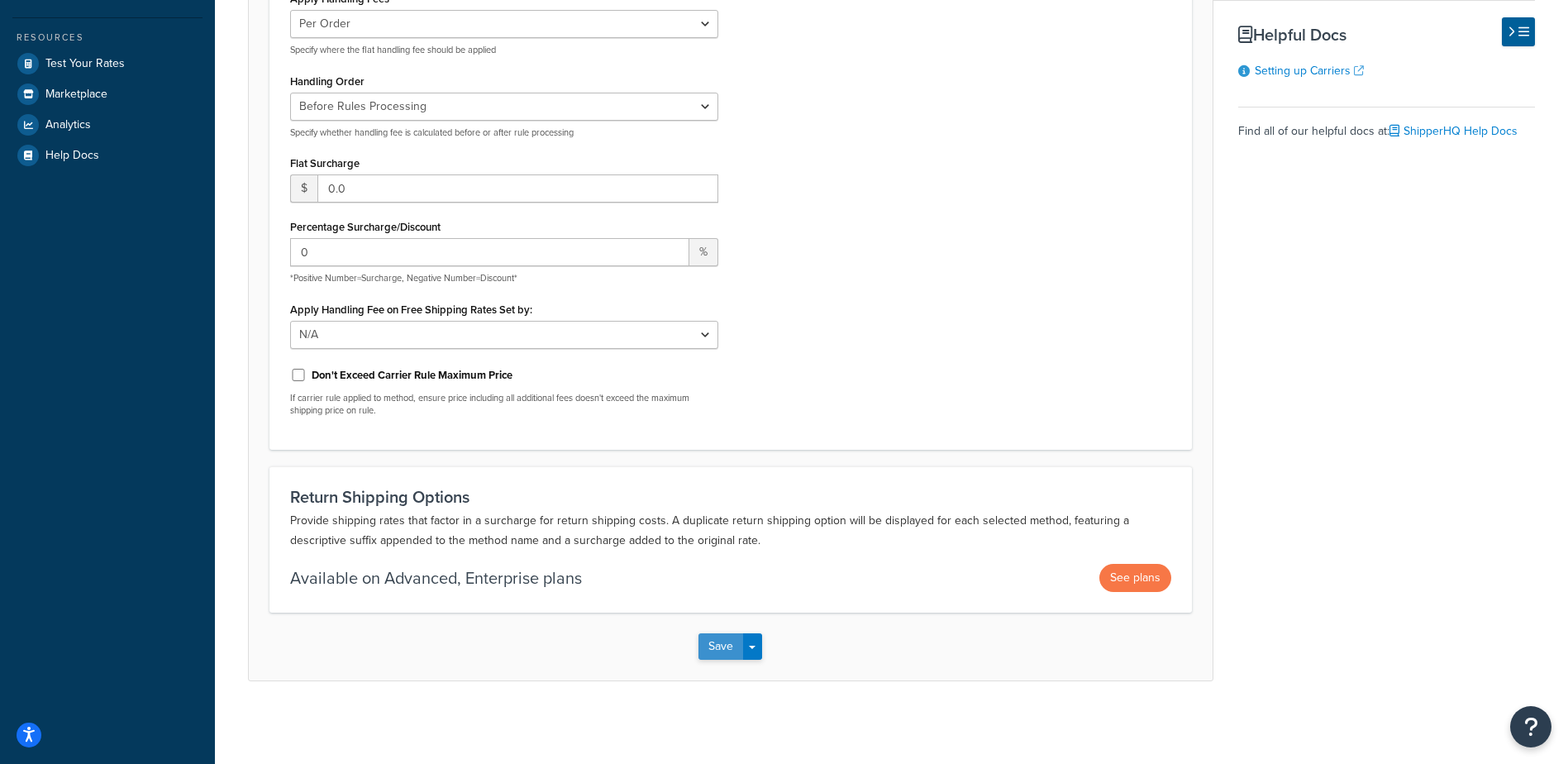
click at [714, 644] on button "Save" at bounding box center [721, 646] width 44 height 27
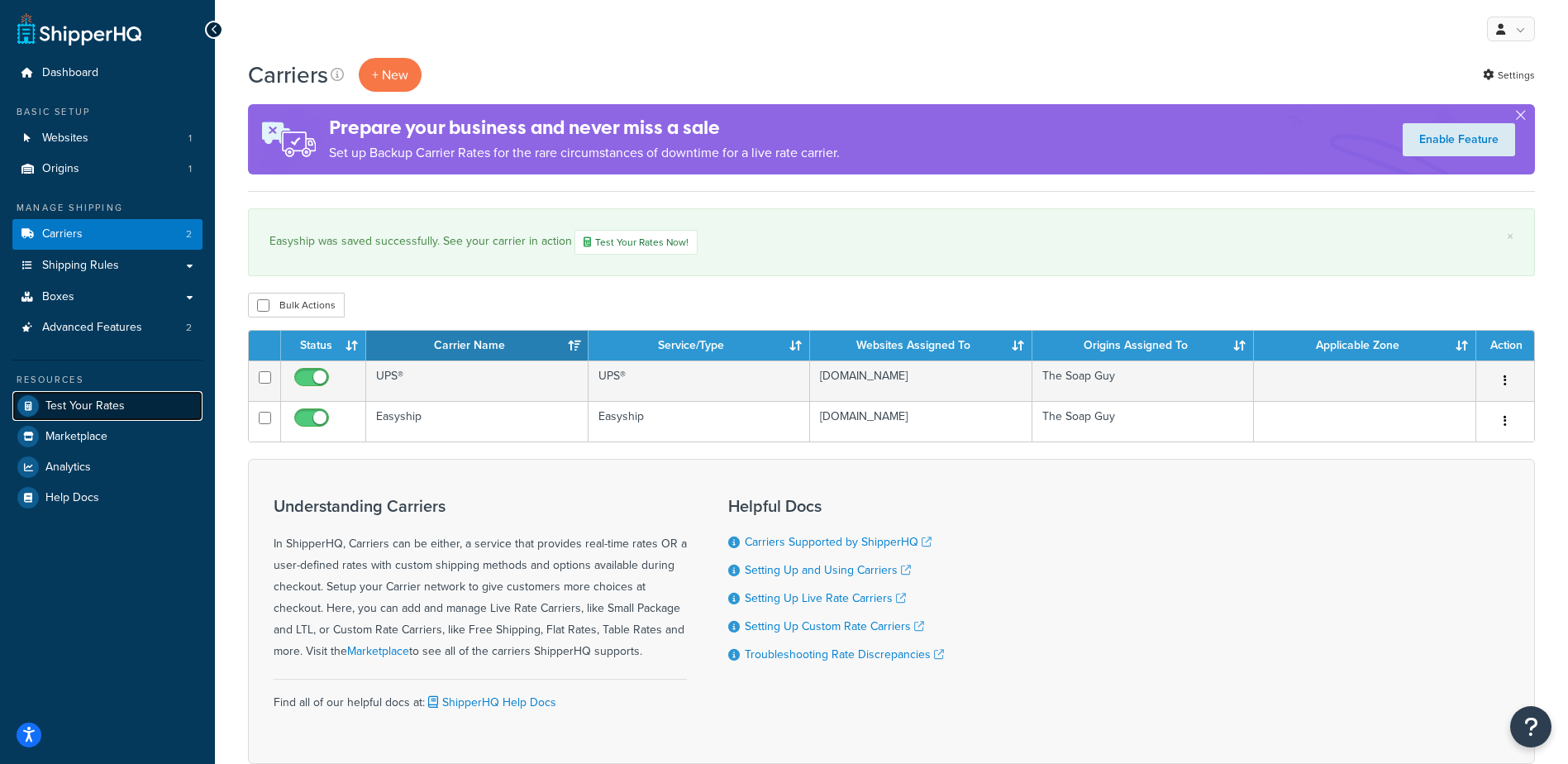
click at [95, 406] on span "Test Your Rates" at bounding box center [85, 407] width 80 height 14
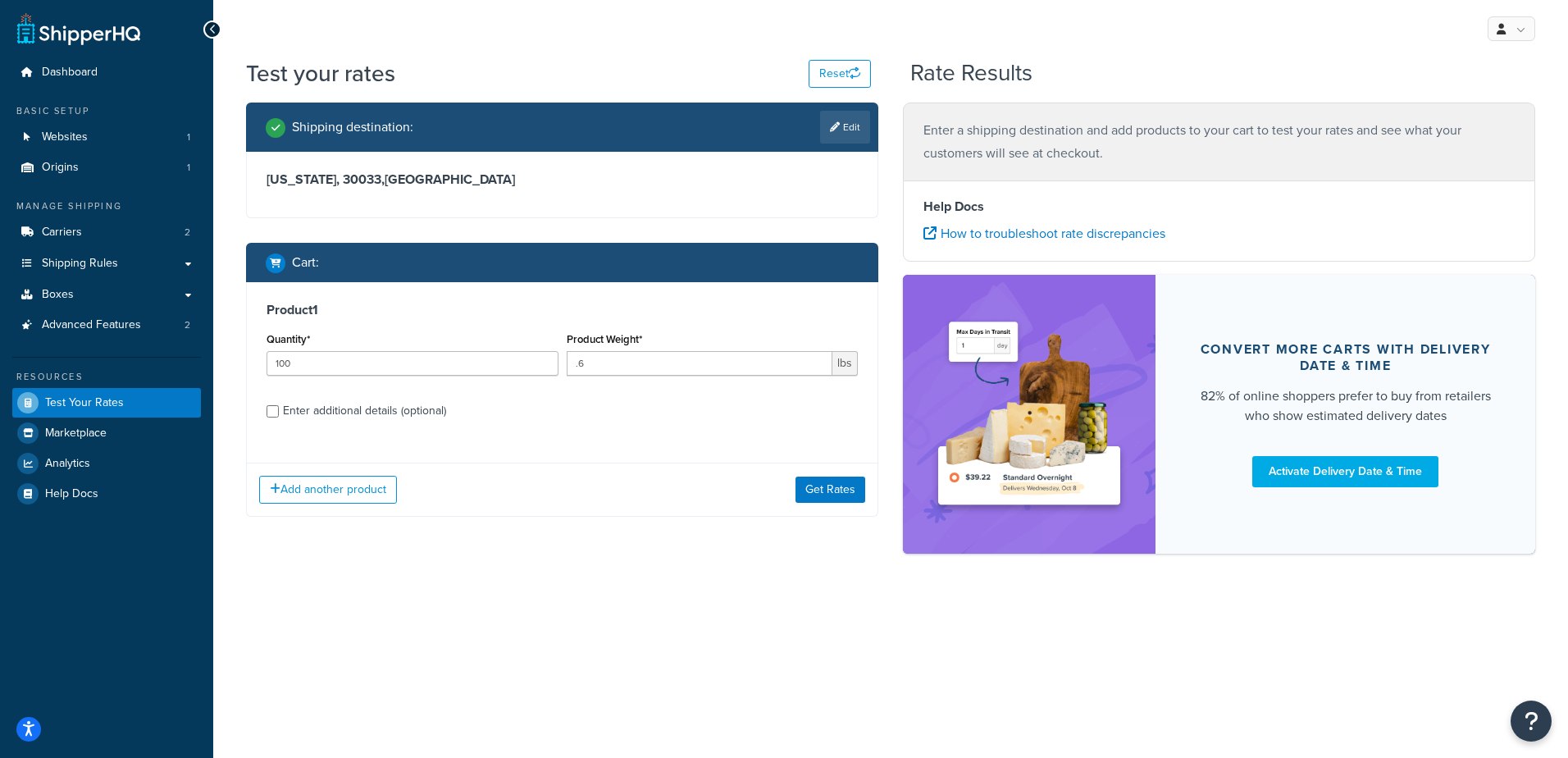
click at [956, 653] on div "My Profile Billing Global Settings Contact Us Logout Test your rates Reset Rate…" at bounding box center [890, 379] width 1355 height 758
click at [86, 228] on link "Carriers 2" at bounding box center [106, 232] width 188 height 30
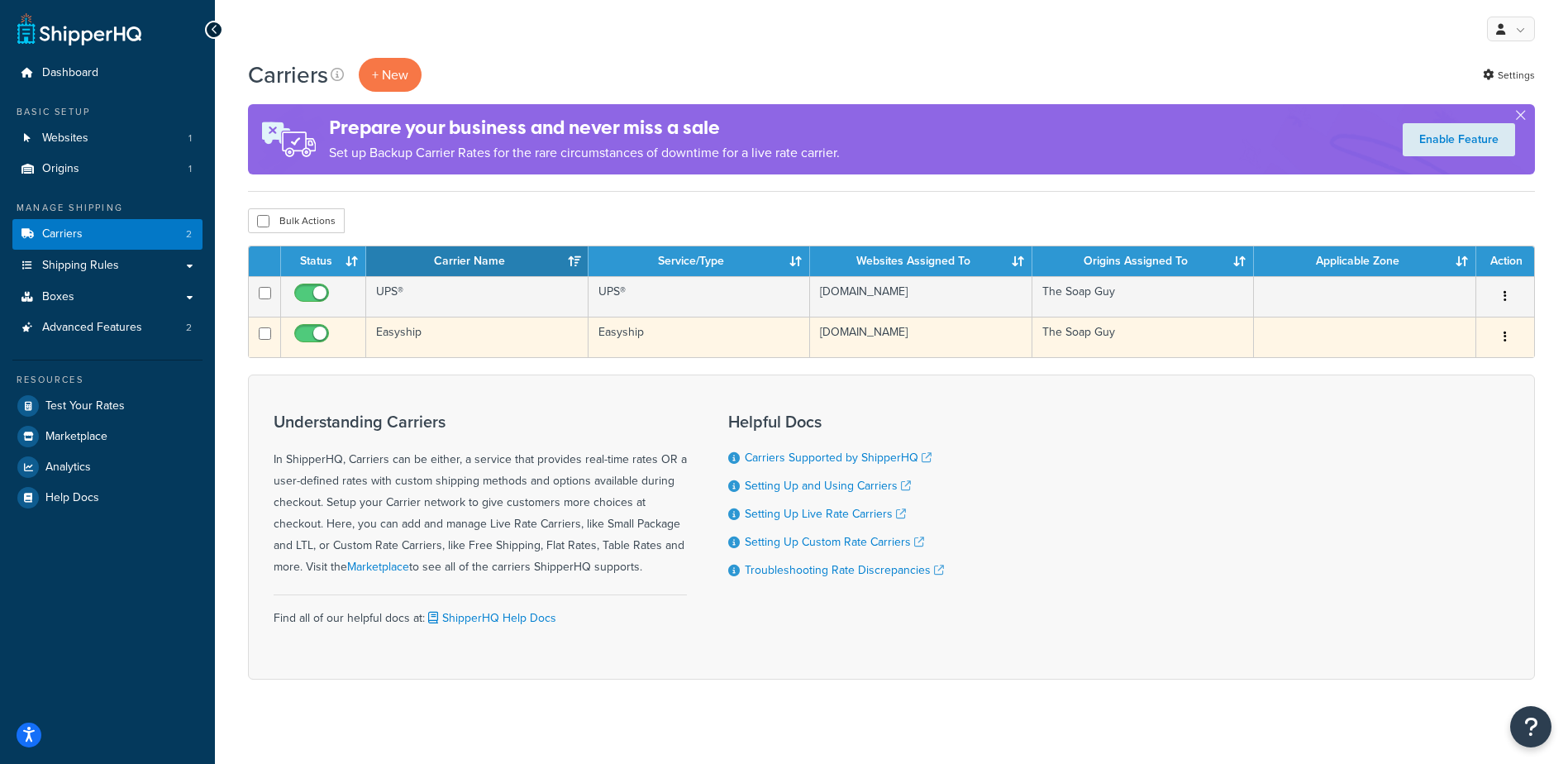
click at [401, 338] on td "Easyship" at bounding box center [477, 337] width 222 height 40
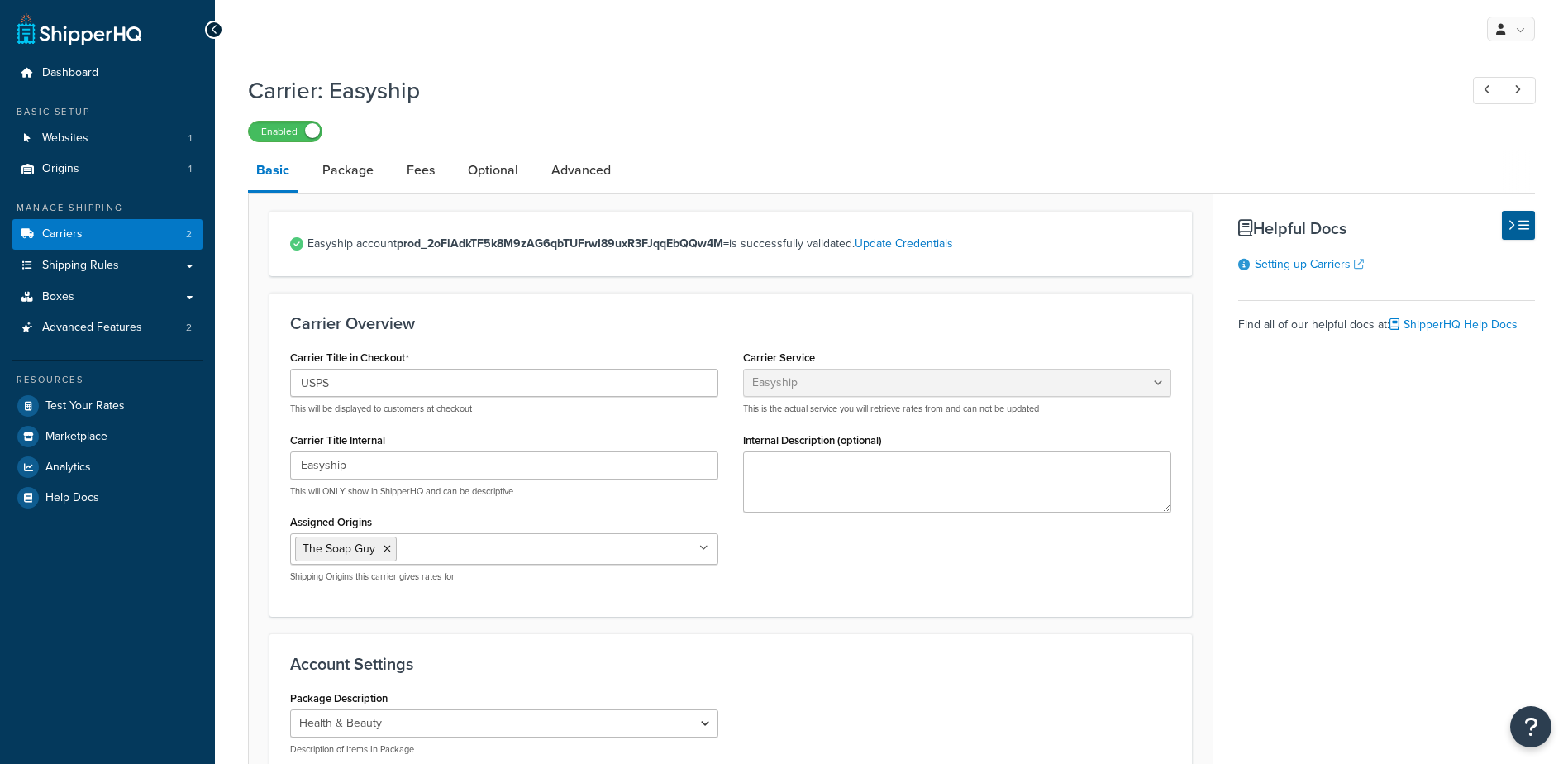
select select "easyship"
select select "health_beauty"
click at [401, 174] on link "Fees" at bounding box center [420, 170] width 44 height 39
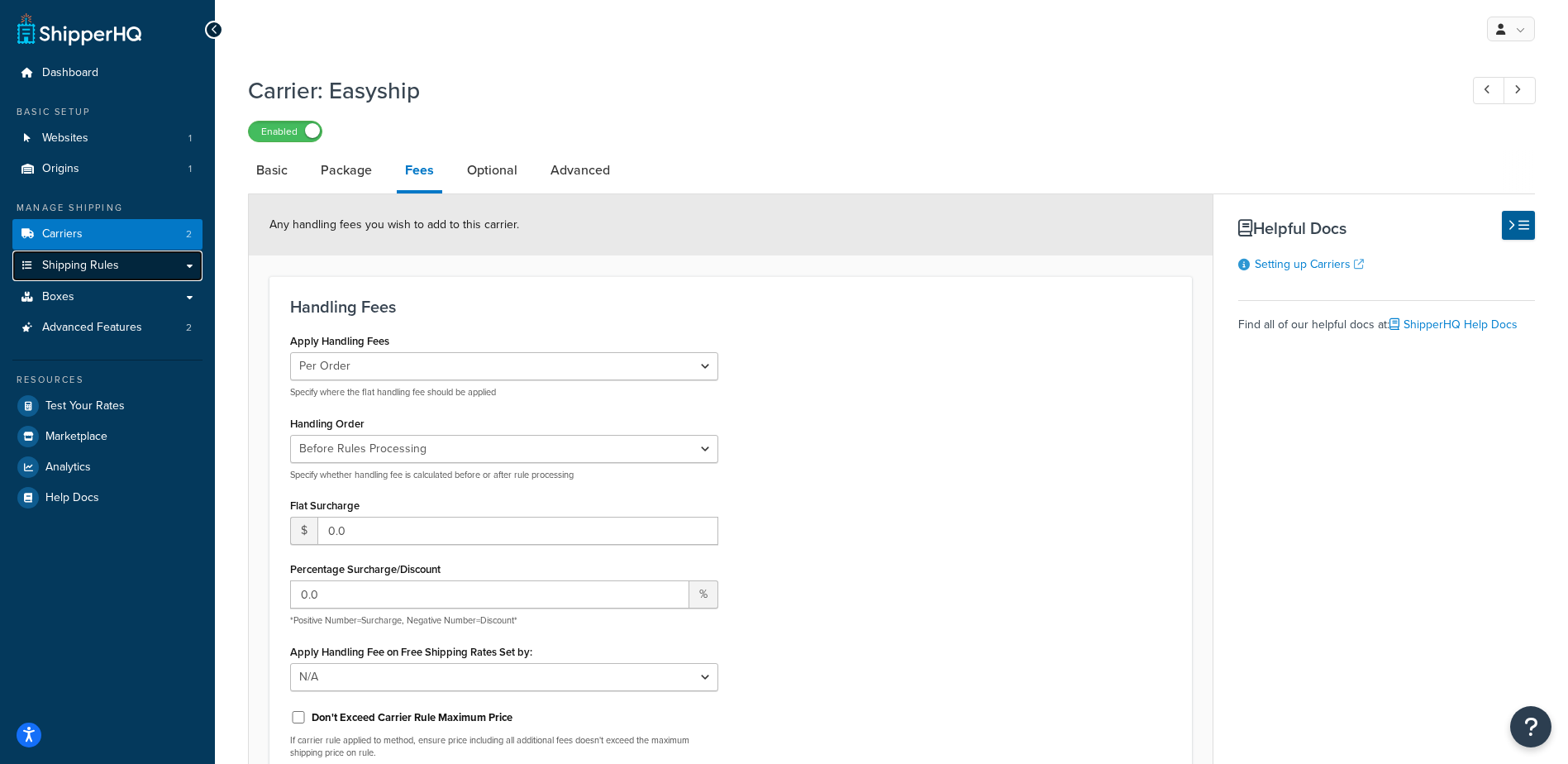
click at [68, 264] on span "Shipping Rules" at bounding box center [81, 266] width 77 height 14
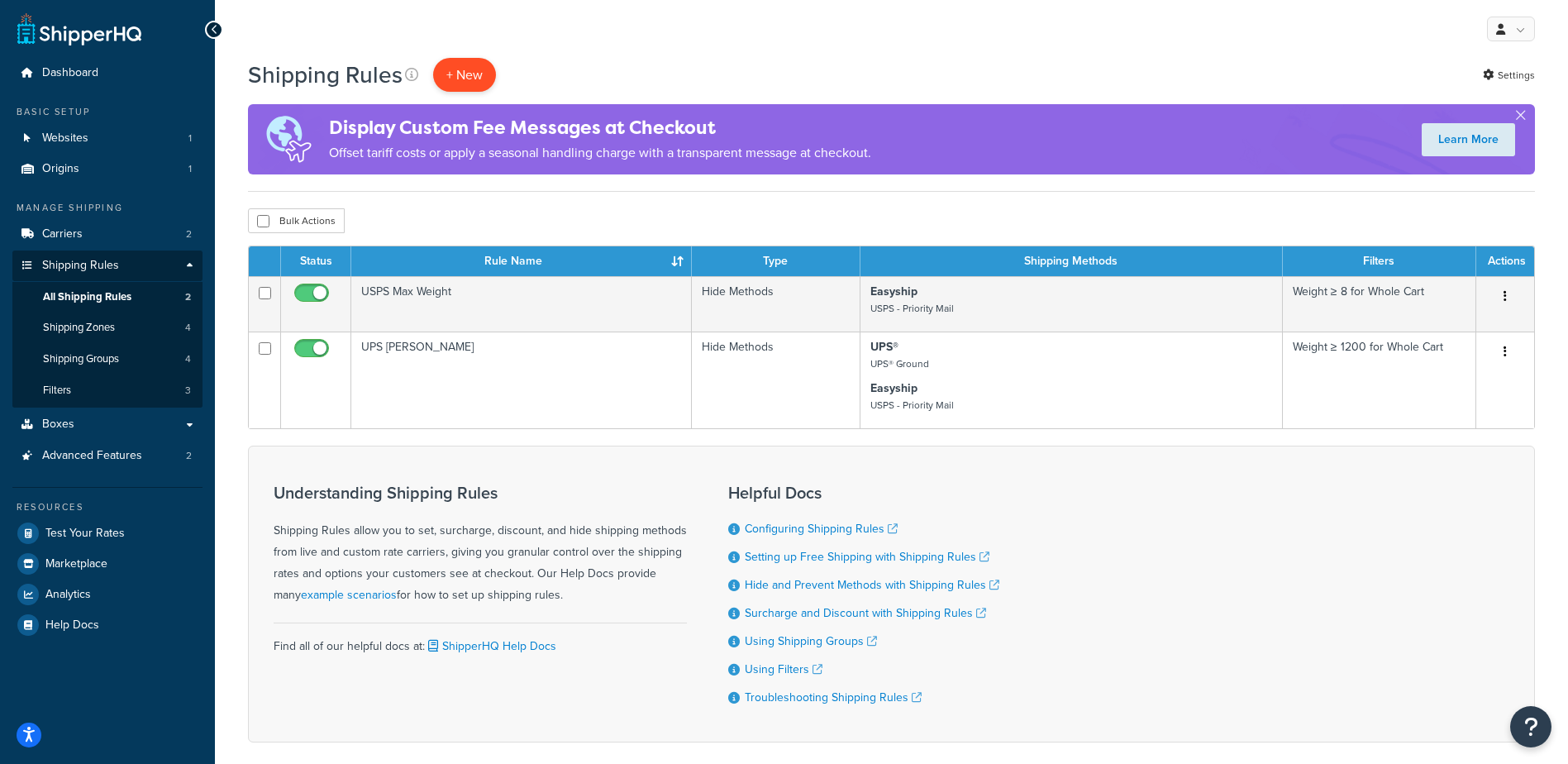
click at [471, 69] on p "+ New" at bounding box center [465, 75] width 63 height 33
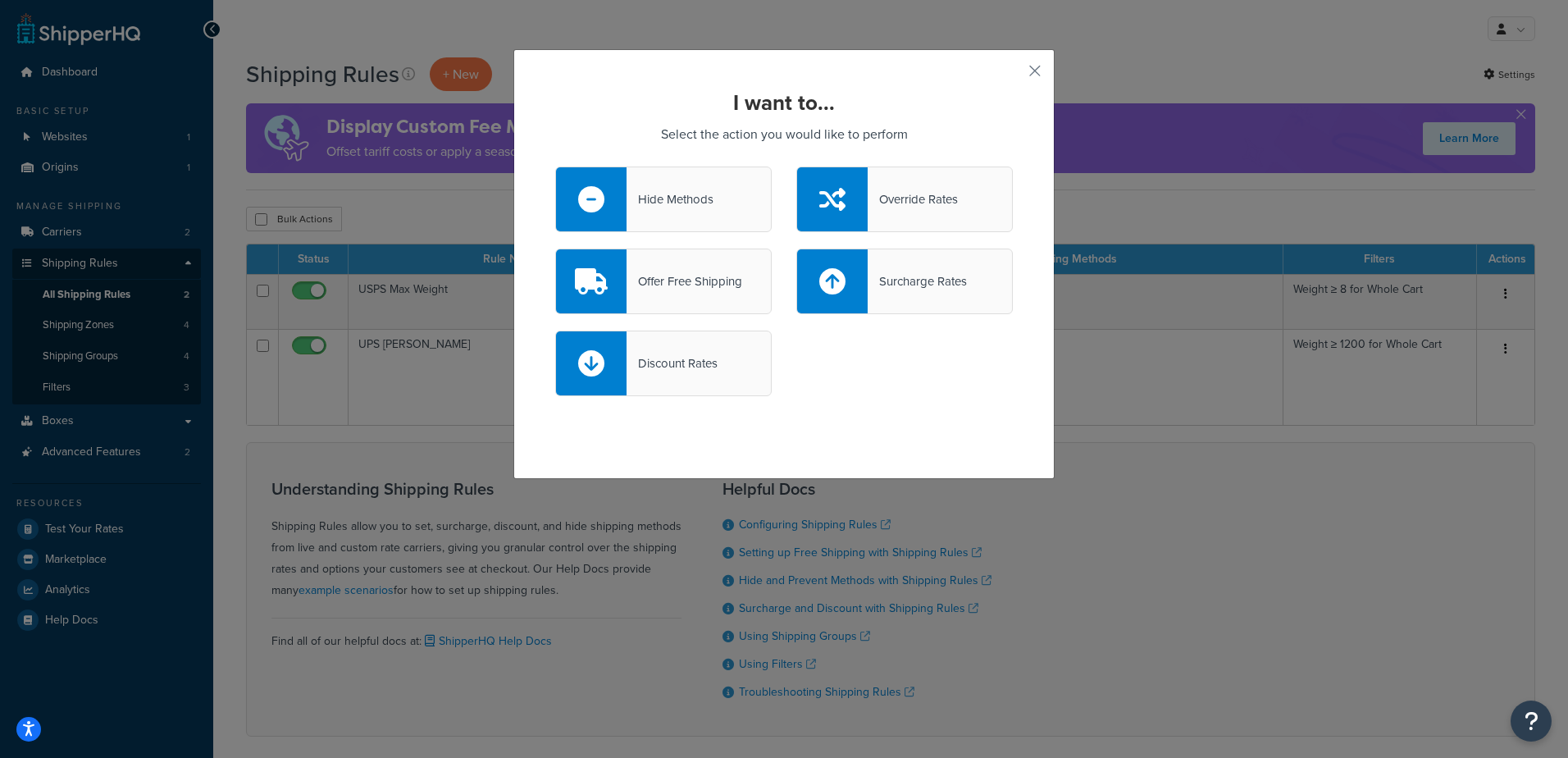
click at [914, 282] on div "Surcharge Rates" at bounding box center [918, 281] width 100 height 23
click at [0, 0] on input "Surcharge Rates" at bounding box center [0, 0] width 0 height 0
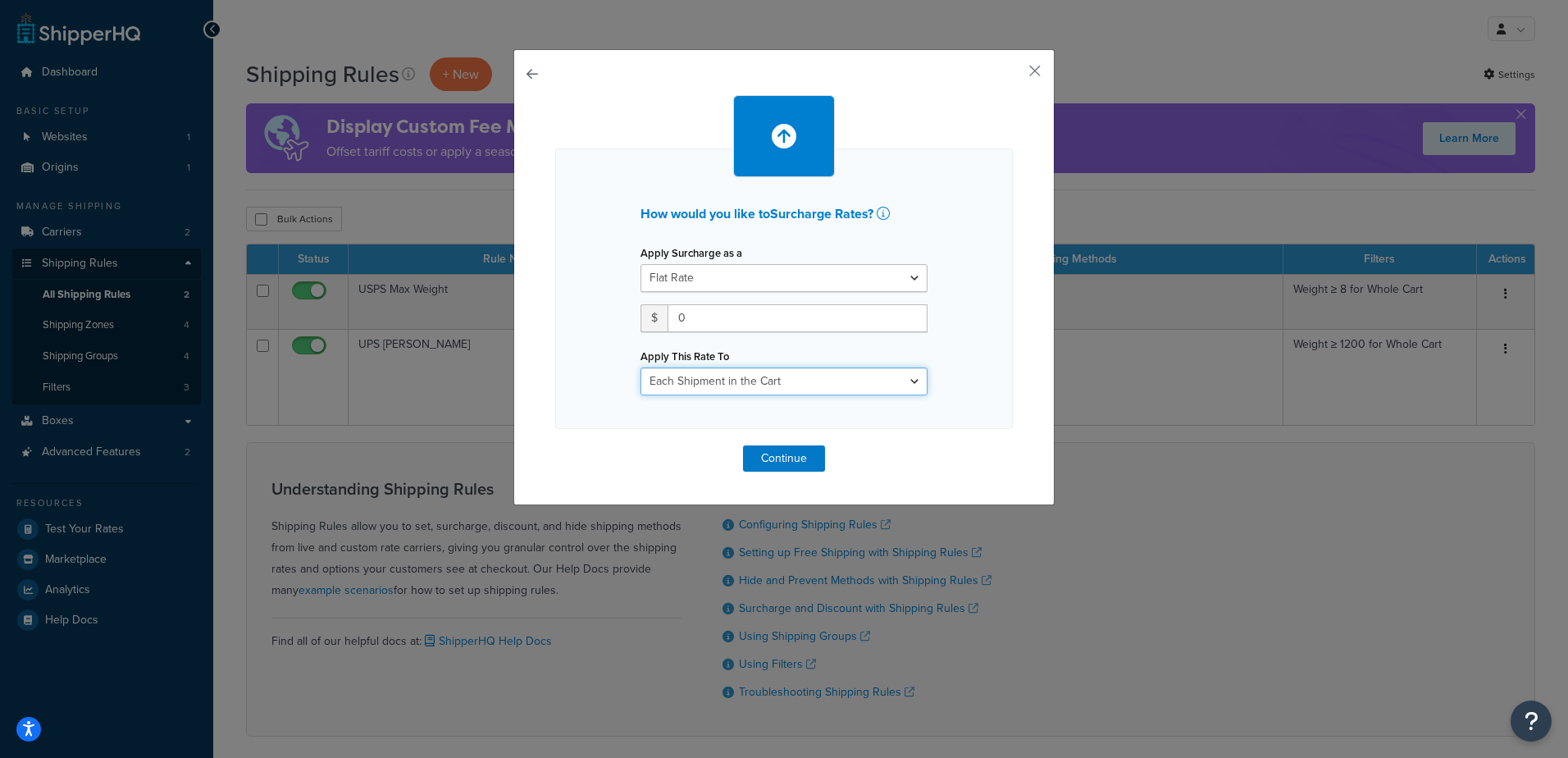
click at [710, 386] on select "Each Shipment in the Cart Each Shipping Group in the Cart Each Item within a Sh…" at bounding box center [784, 381] width 287 height 28
select select "SHIPPING_GROUP"
click at [640, 367] on select "Each Shipment in the Cart Each Shipping Group in the Cart Each Item within a Sh…" at bounding box center [784, 381] width 287 height 28
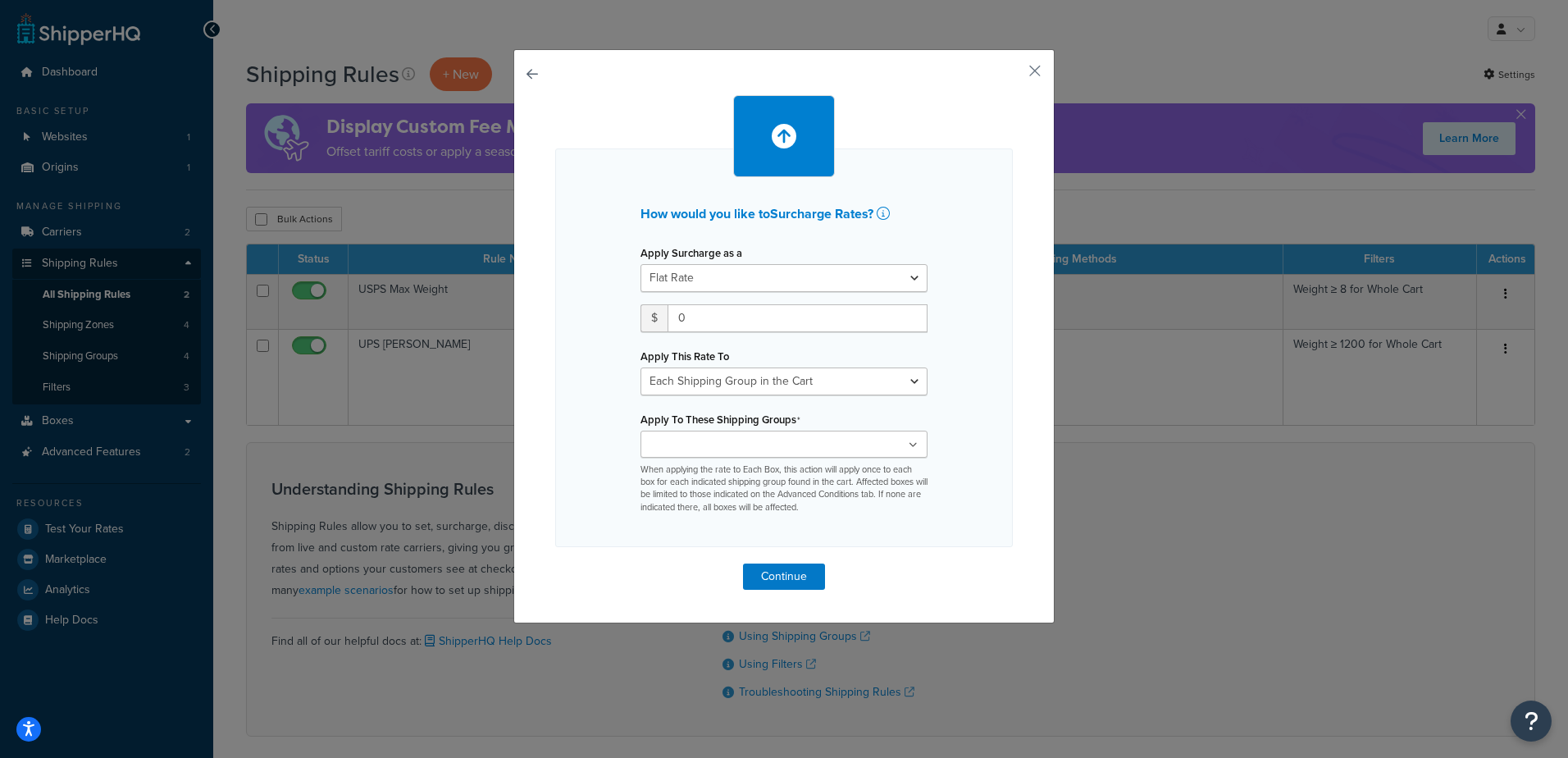
click at [699, 453] on input "Apply To These Shipping Groups" at bounding box center [718, 445] width 145 height 18
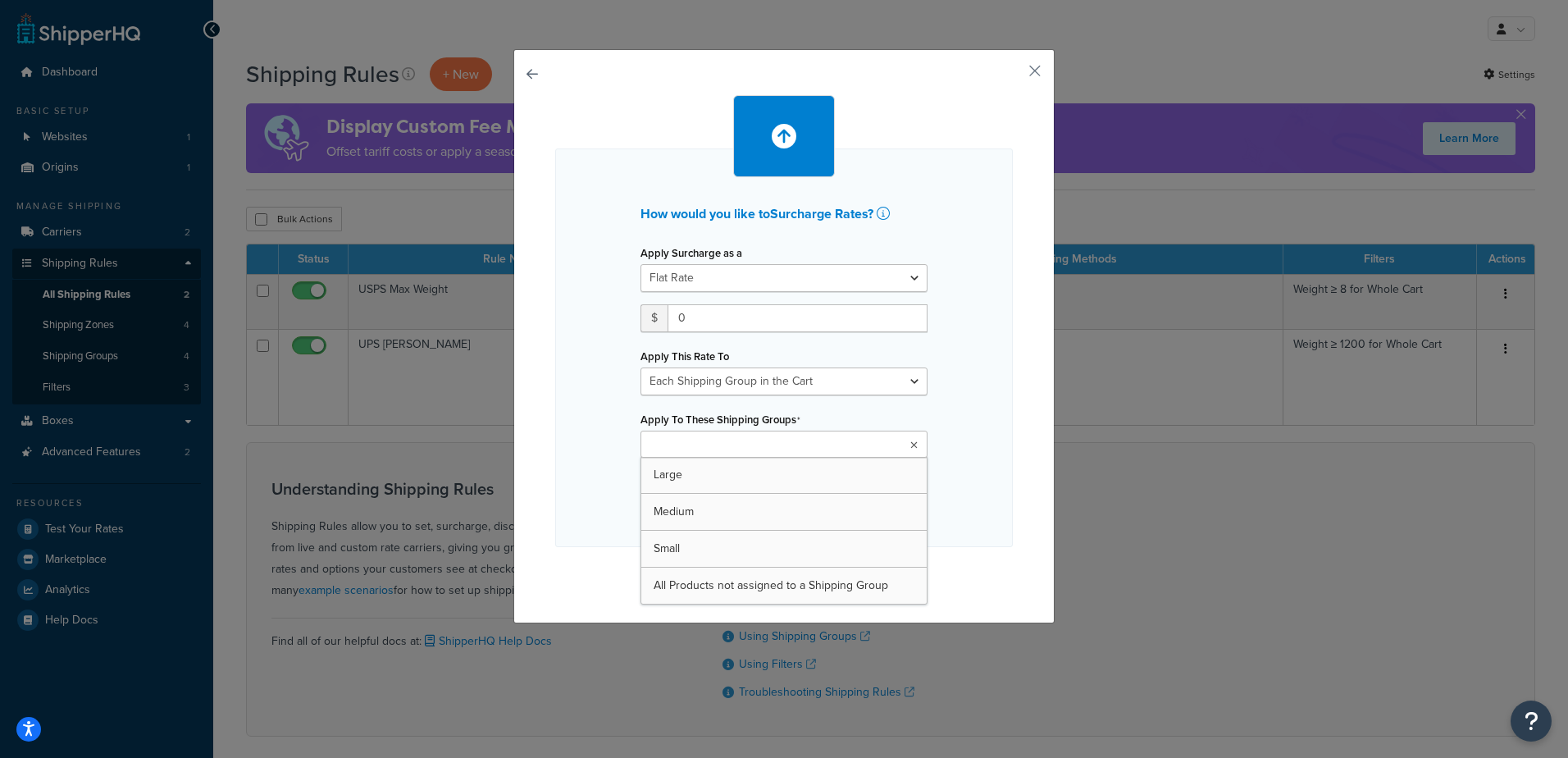
click at [696, 443] on input "Apply To These Shipping Groups" at bounding box center [718, 445] width 145 height 18
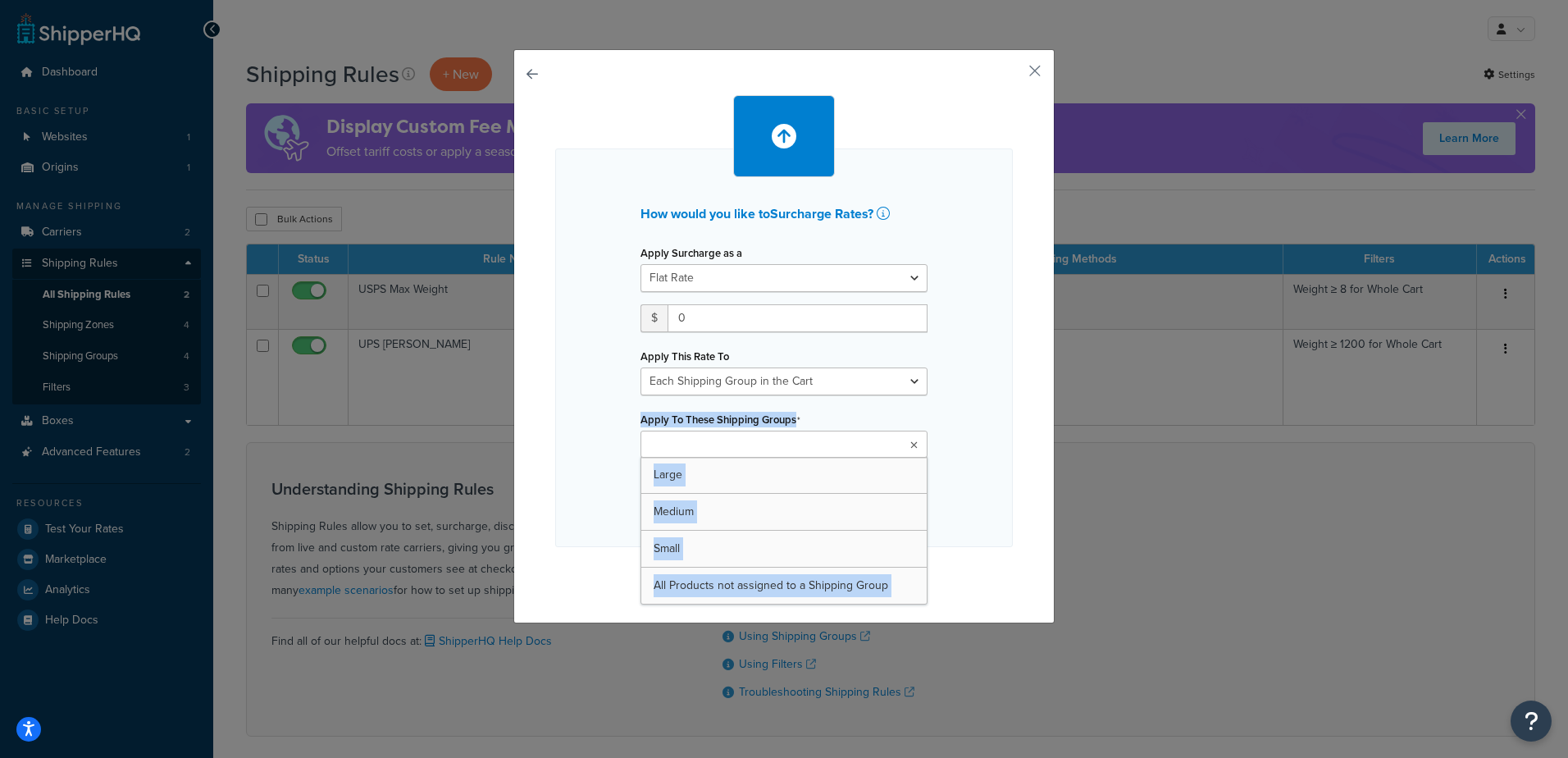
click at [514, 430] on div "How would you like to Surcharge Rates ? Apply Surcharge as a Flat Rate Percenta…" at bounding box center [784, 336] width 541 height 574
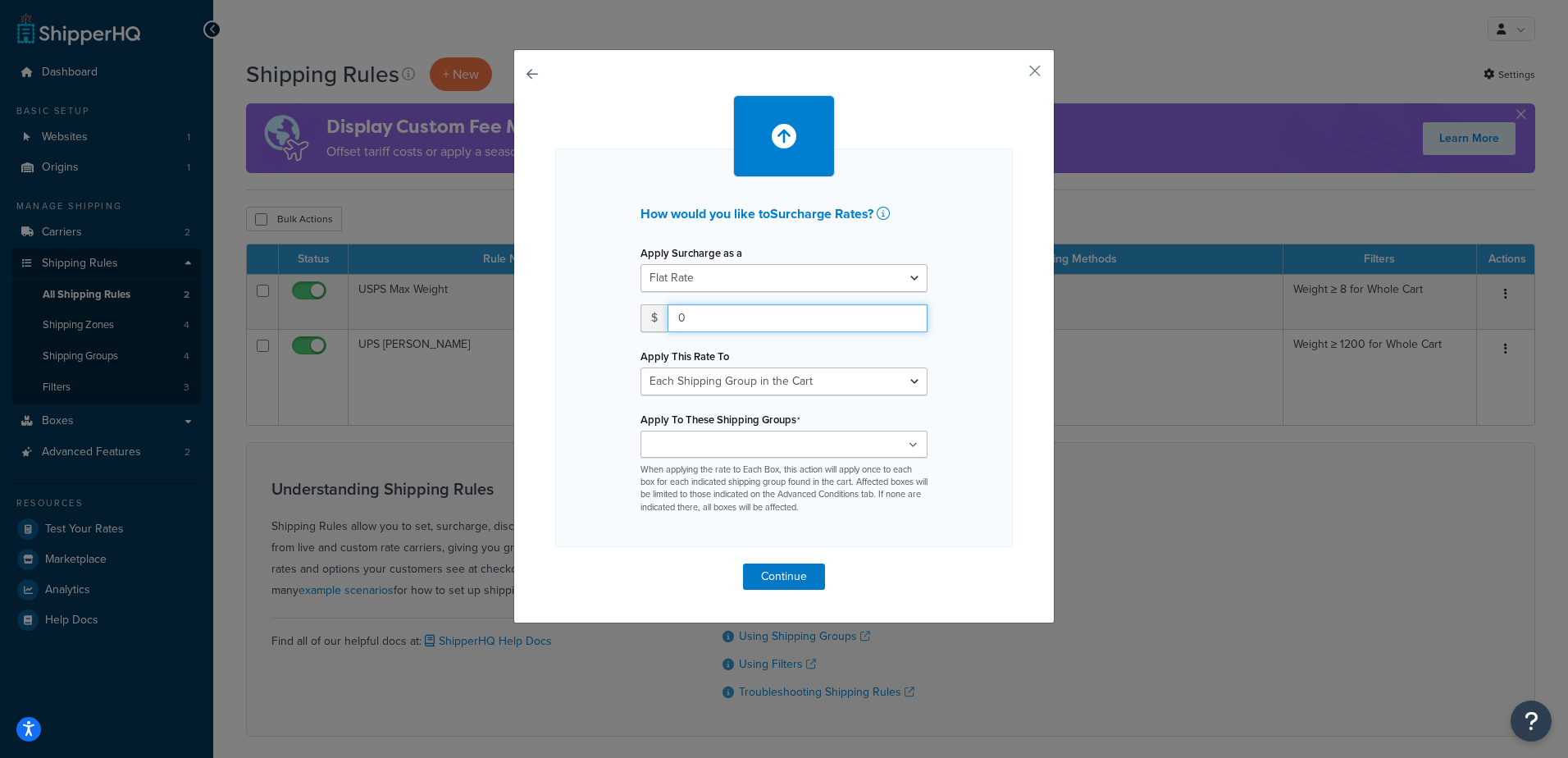
click at [708, 318] on input "0" at bounding box center [798, 318] width 260 height 28
click at [709, 261] on div "Apply Surcharge as a Flat Rate Percentage Flat Rate & Percentage" at bounding box center [784, 267] width 287 height 51
click at [698, 279] on select "Flat Rate Percentage Flat Rate & Percentage" at bounding box center [784, 277] width 287 height 28
select select "PERCENTAGE"
click at [640, 264] on select "Flat Rate Percentage Flat Rate & Percentage" at bounding box center [784, 277] width 287 height 28
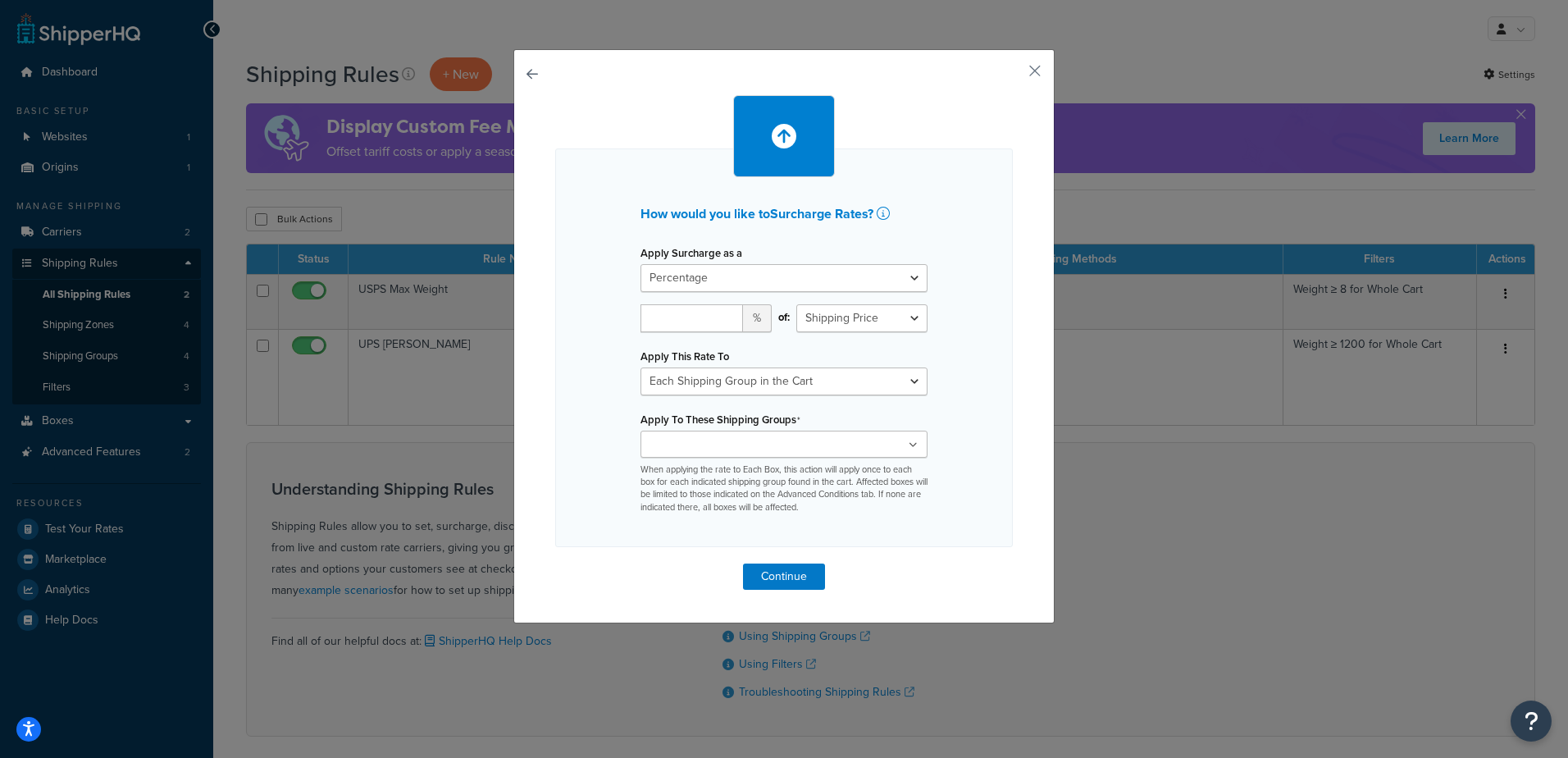
click at [587, 301] on div "How would you like to Surcharge Rates ? Apply Surcharge as a Flat Rate Percenta…" at bounding box center [784, 348] width 458 height 399
click at [853, 309] on select "Shipping Price Order Value" at bounding box center [862, 318] width 131 height 28
select select "ORDER"
click at [797, 305] on select "Shipping Price Order Value" at bounding box center [862, 318] width 131 height 28
click at [848, 325] on select "Shipping Price Order Value" at bounding box center [862, 318] width 131 height 28
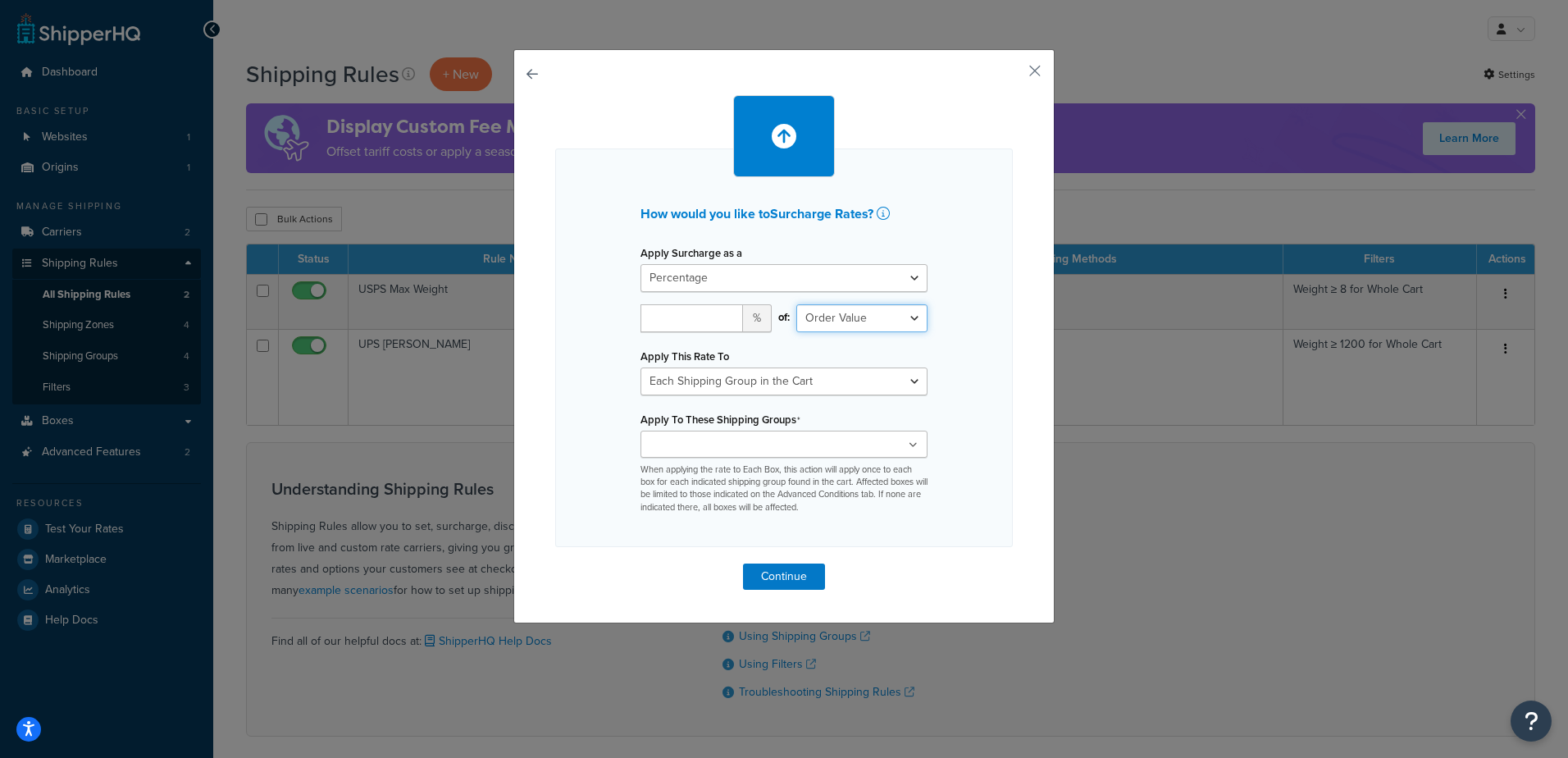
click at [848, 325] on select "Shipping Price Order Value" at bounding box center [862, 318] width 131 height 28
click at [883, 85] on div "How would you like to Surcharge Rates ? Apply Surcharge as a Flat Rate Percenta…" at bounding box center [784, 336] width 541 height 574
click at [1034, 60] on div "How would you like to Surcharge Rates ? Apply Surcharge as a Flat Rate Percenta…" at bounding box center [784, 336] width 541 height 574
click at [1012, 74] on button "button" at bounding box center [1011, 76] width 4 height 4
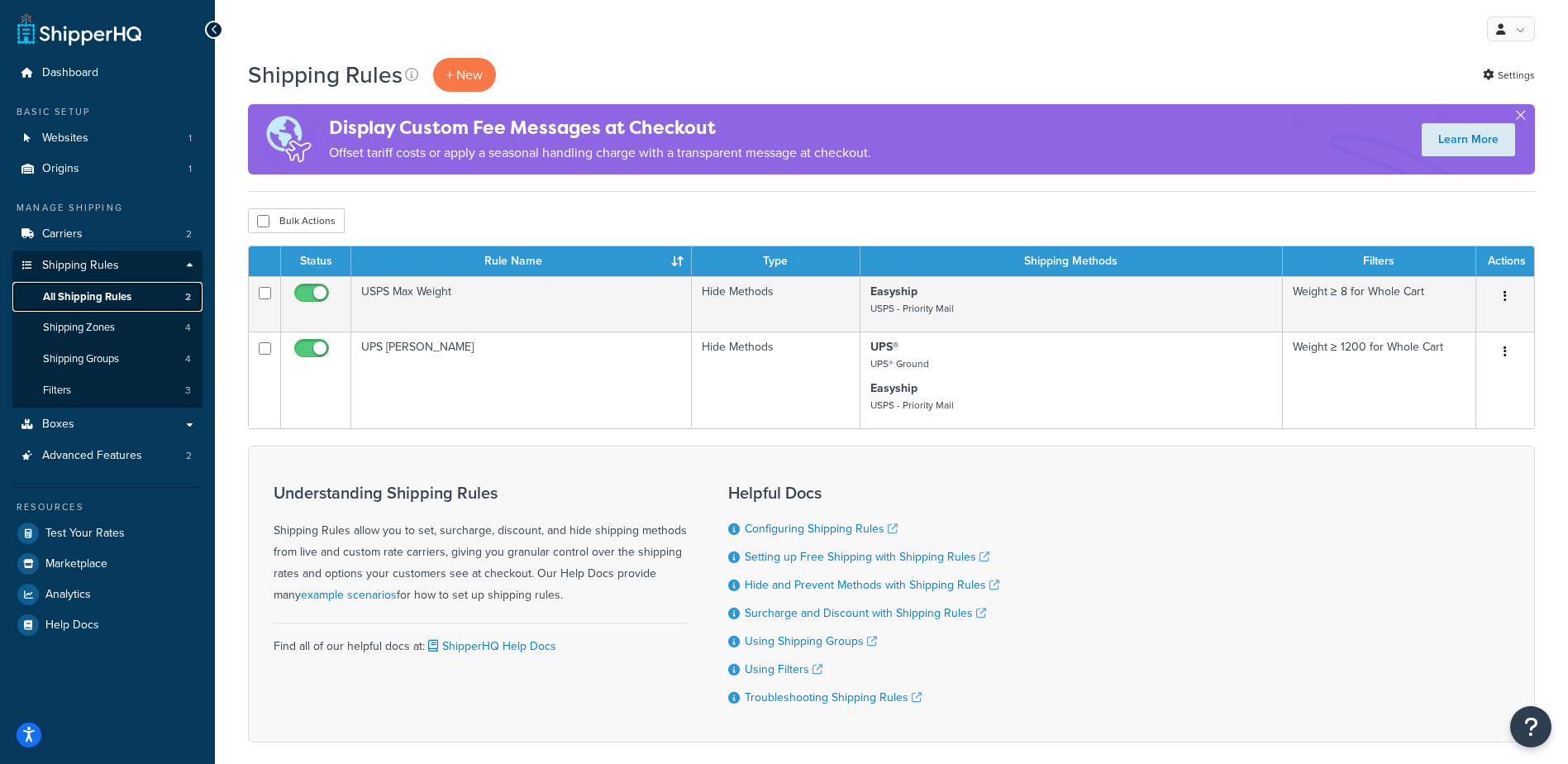
click at [108, 292] on span "All Shipping Rules" at bounding box center [88, 297] width 89 height 14
click at [74, 535] on span "Test Your Rates" at bounding box center [85, 534] width 80 height 14
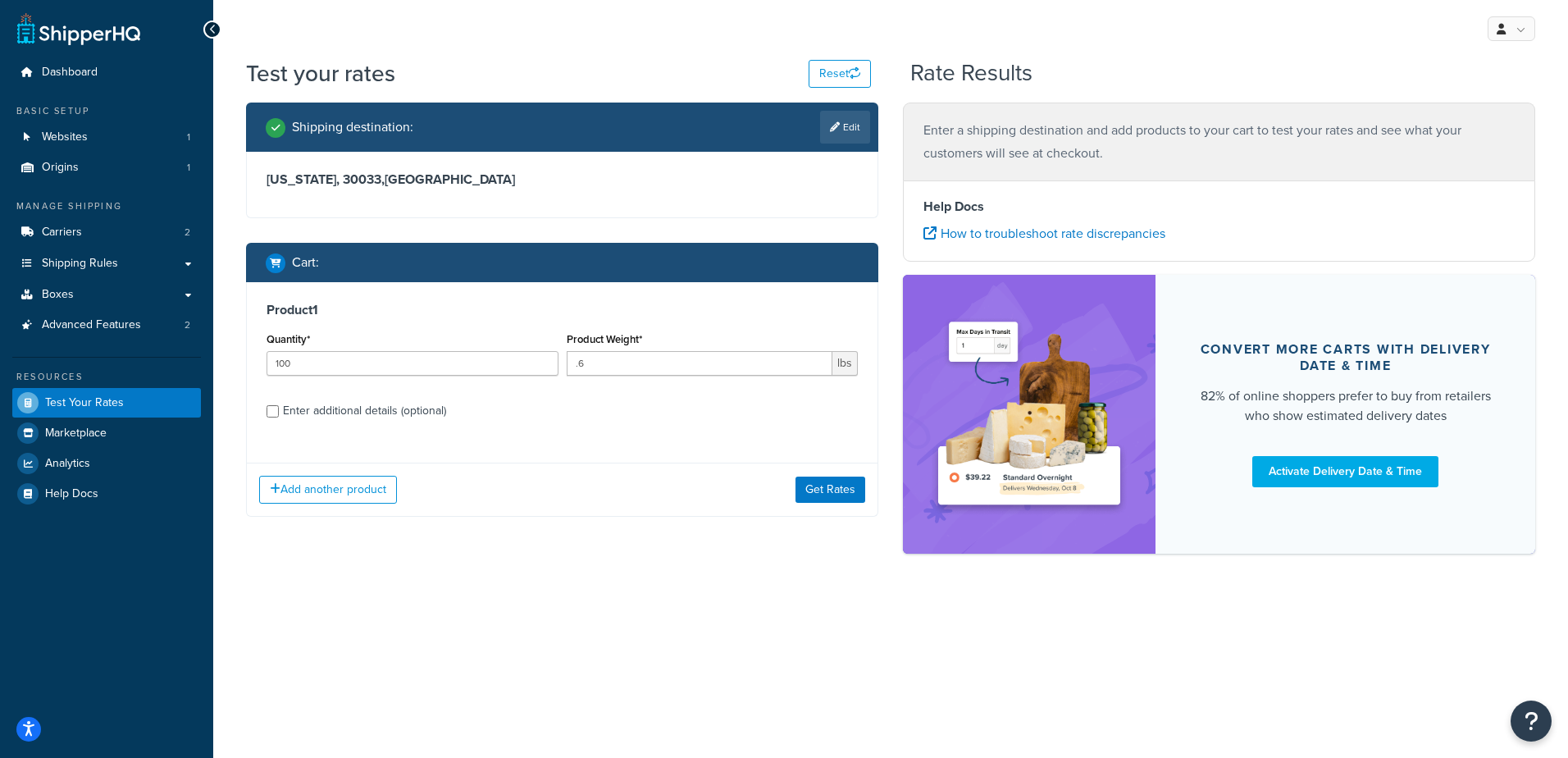
drag, startPoint x: 839, startPoint y: 120, endPoint x: 783, endPoint y: 141, distance: 59.8
click at [838, 120] on link "Edit" at bounding box center [845, 127] width 50 height 33
select select "GA"
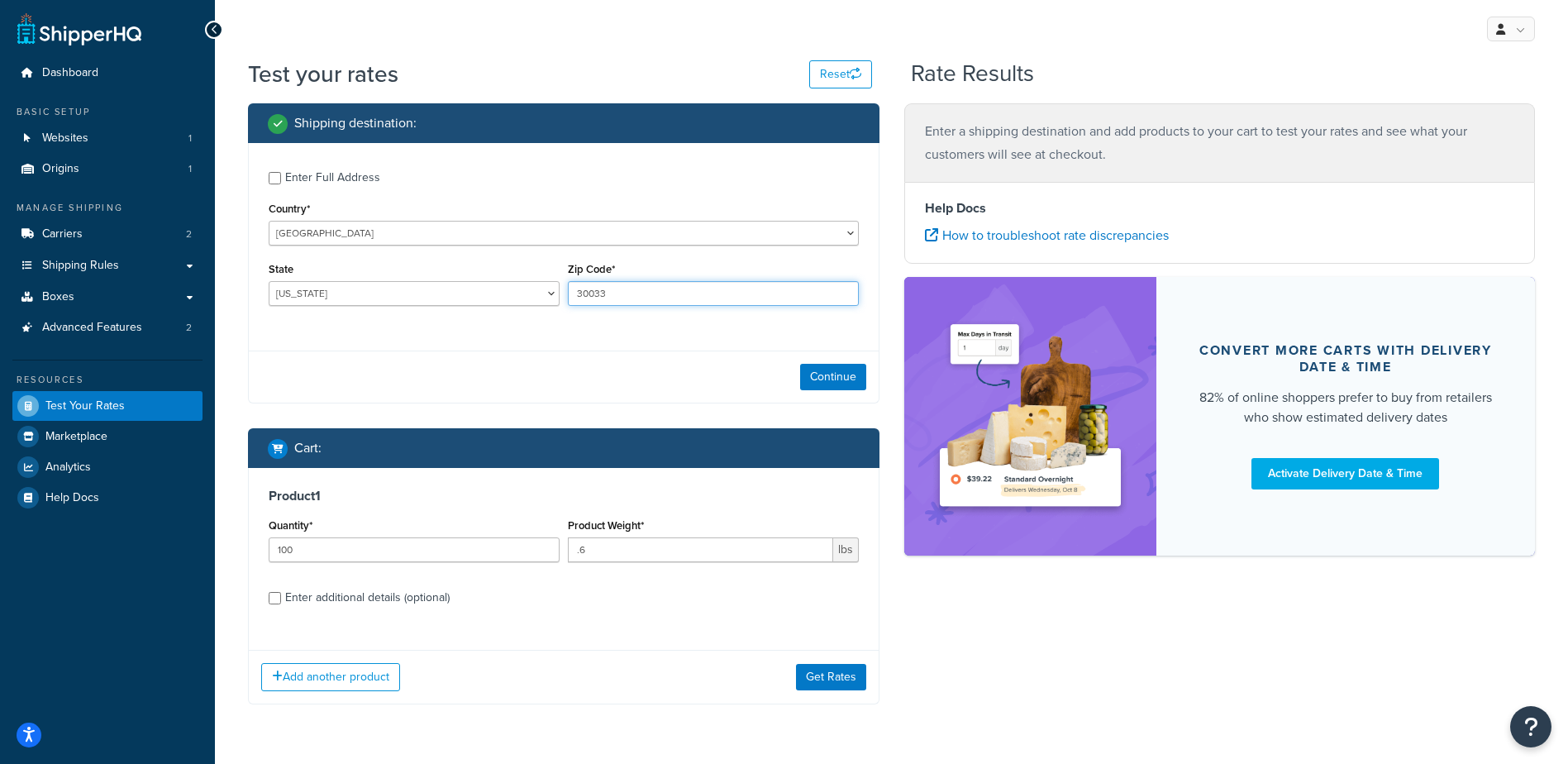
drag, startPoint x: 626, startPoint y: 292, endPoint x: 362, endPoint y: 280, distance: 264.3
click at [362, 279] on div "State [US_STATE] [US_STATE] [US_STATE] [US_STATE] [US_STATE] Armed Forces Ameri…" at bounding box center [564, 287] width 598 height 60
type input "26554"
select select "WV"
click at [831, 374] on button "Continue" at bounding box center [833, 377] width 66 height 27
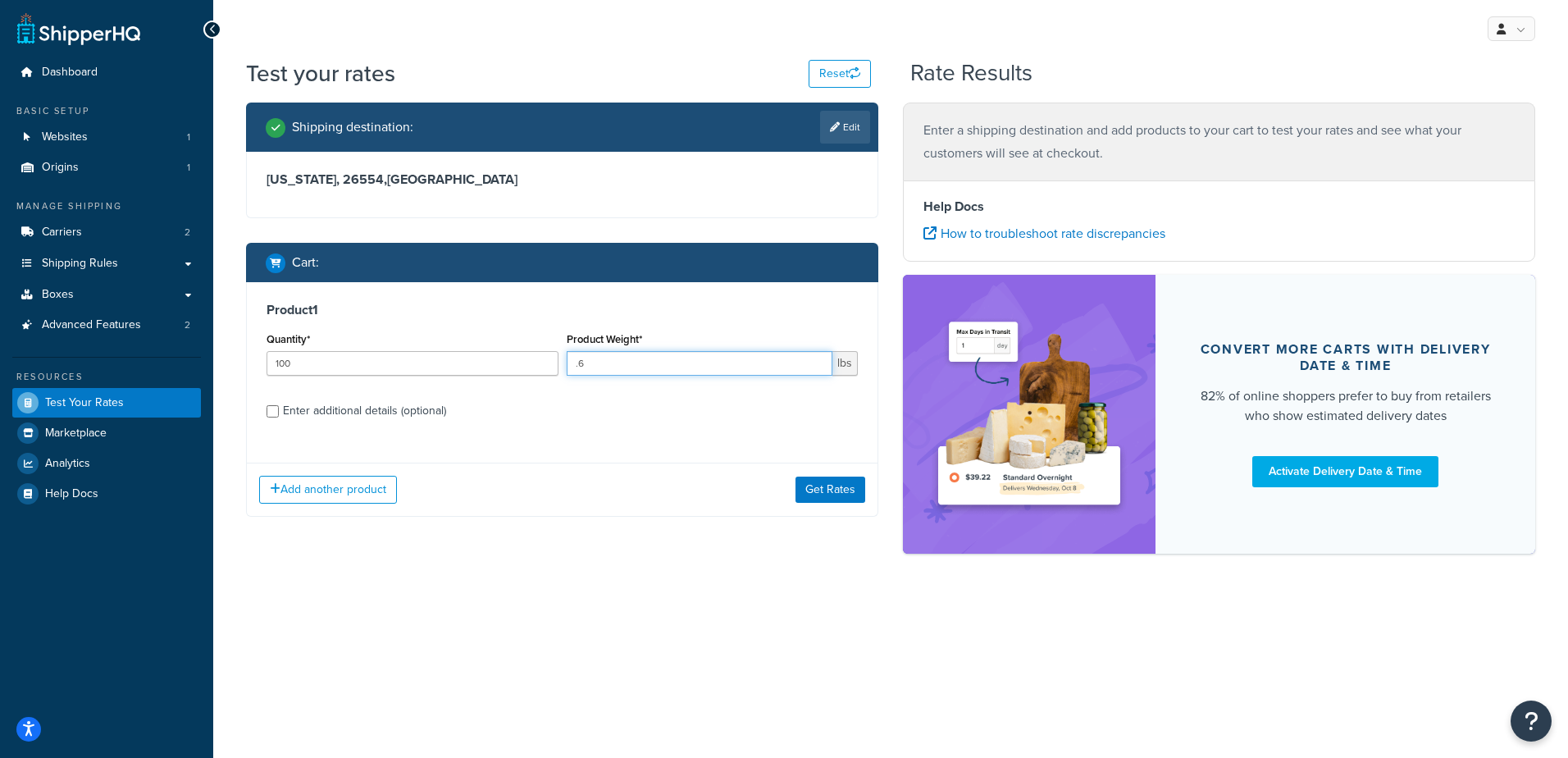
drag, startPoint x: 631, startPoint y: 363, endPoint x: 521, endPoint y: 358, distance: 110.1
click at [521, 358] on div "Quantity* 100 Product Weight* .6 lbs" at bounding box center [562, 358] width 599 height 60
click at [642, 358] on input "Product Weight*" at bounding box center [699, 362] width 267 height 24
type input ".03"
click at [822, 484] on button "Get Rates" at bounding box center [830, 489] width 69 height 26
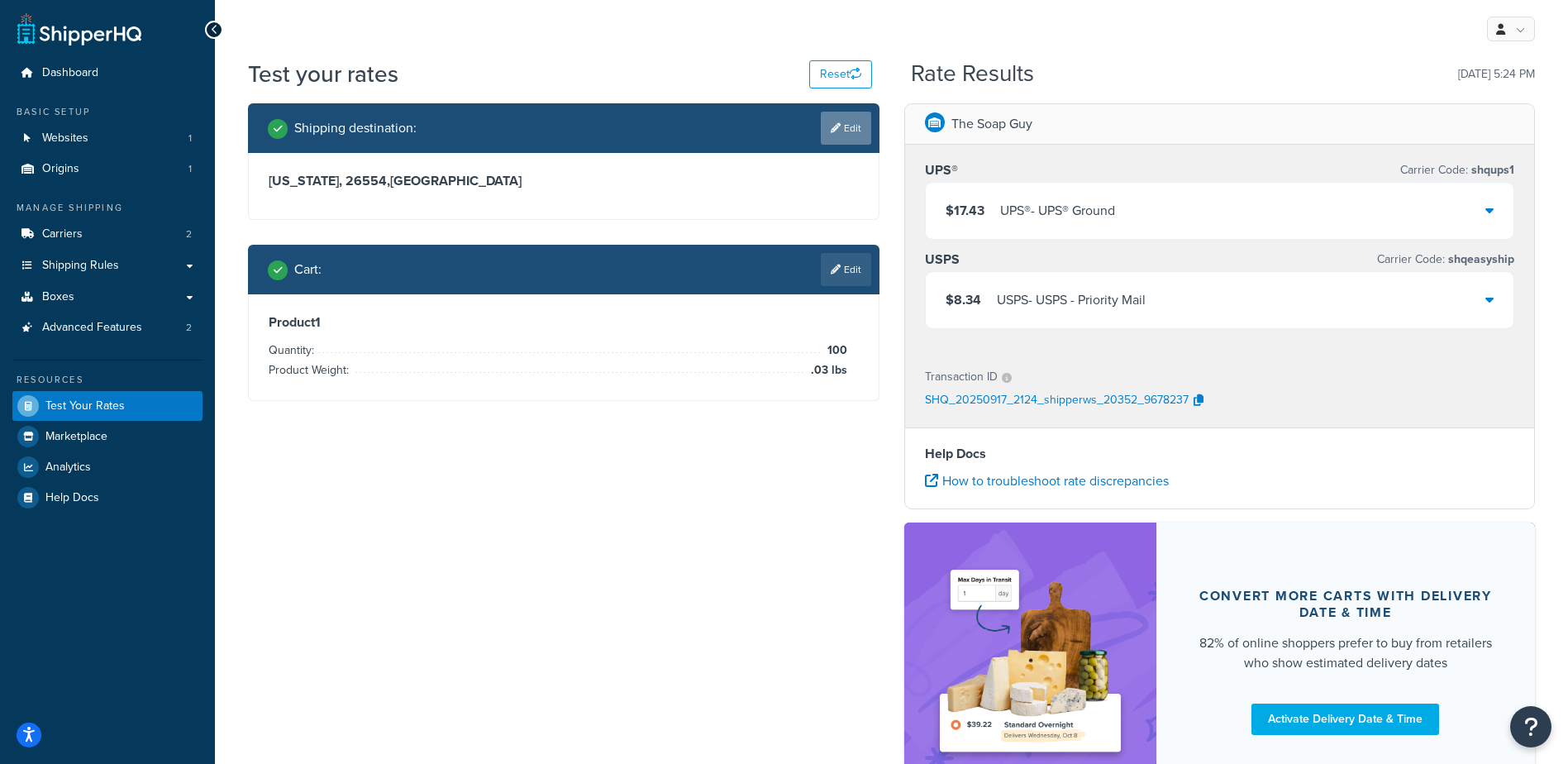
click at [847, 123] on link "Edit" at bounding box center [846, 128] width 50 height 33
select select "WV"
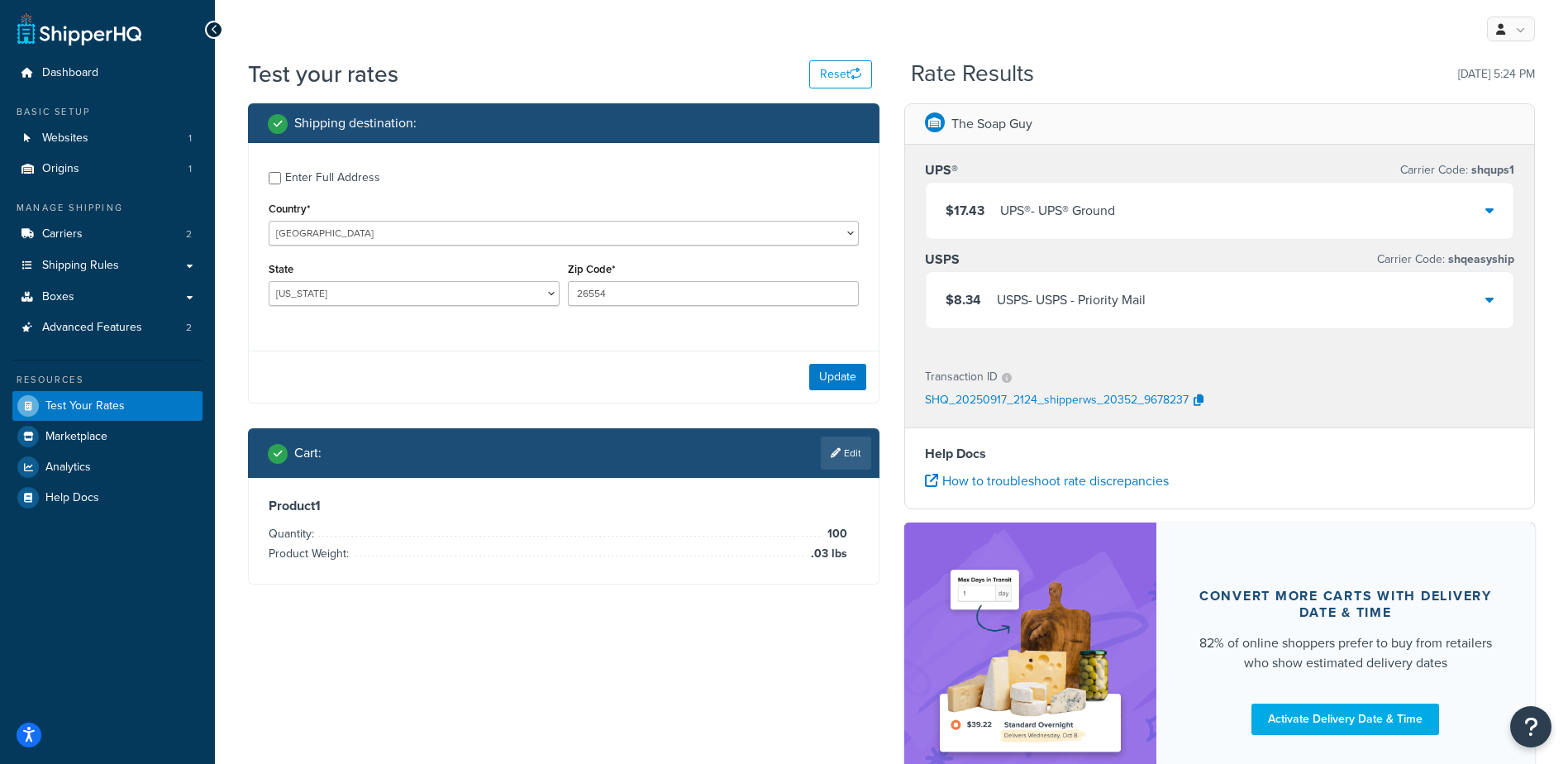
click at [706, 80] on div "Test your rates Reset" at bounding box center [560, 74] width 624 height 32
click at [874, 498] on div "Product 1 Quantity: 100 Product Weight: .03 lbs" at bounding box center [564, 531] width 630 height 106
click at [1051, 302] on div "USPS - USPS - Priority Mail" at bounding box center [1071, 300] width 149 height 24
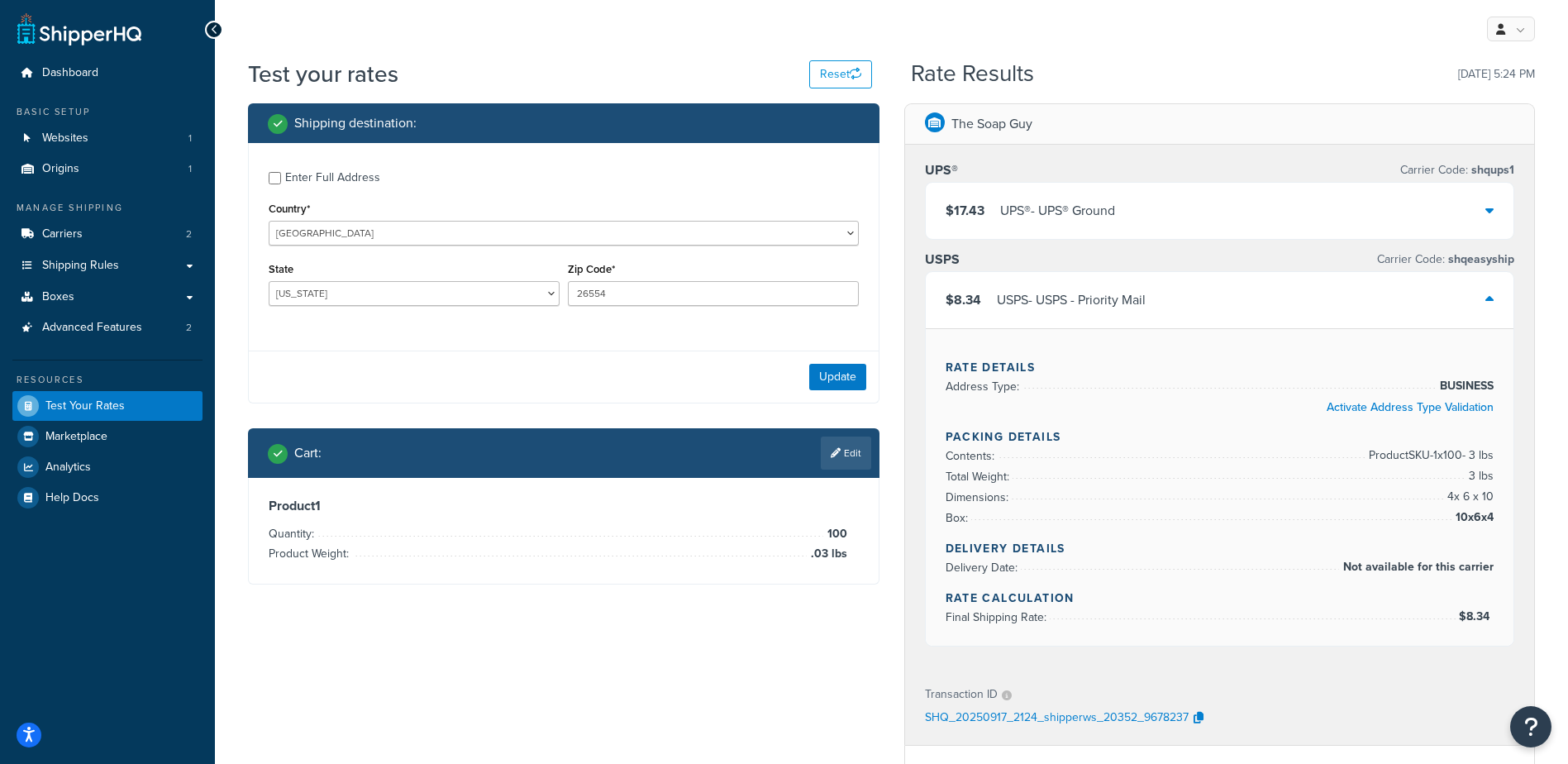
click at [1197, 306] on div "$8.34 USPS - USPS - Priority Mail" at bounding box center [1221, 299] width 589 height 56
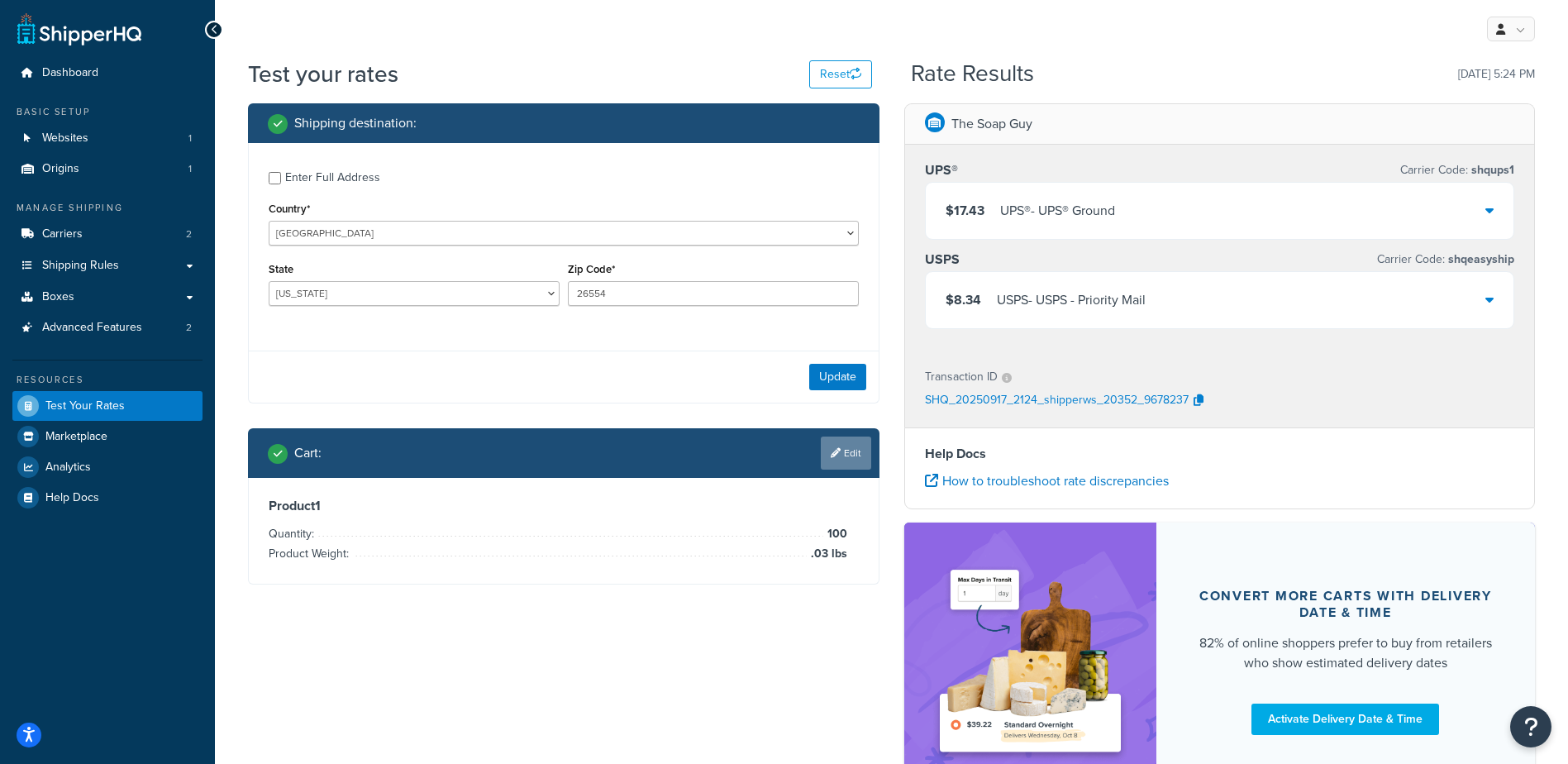
click at [846, 449] on link "Edit" at bounding box center [846, 453] width 50 height 33
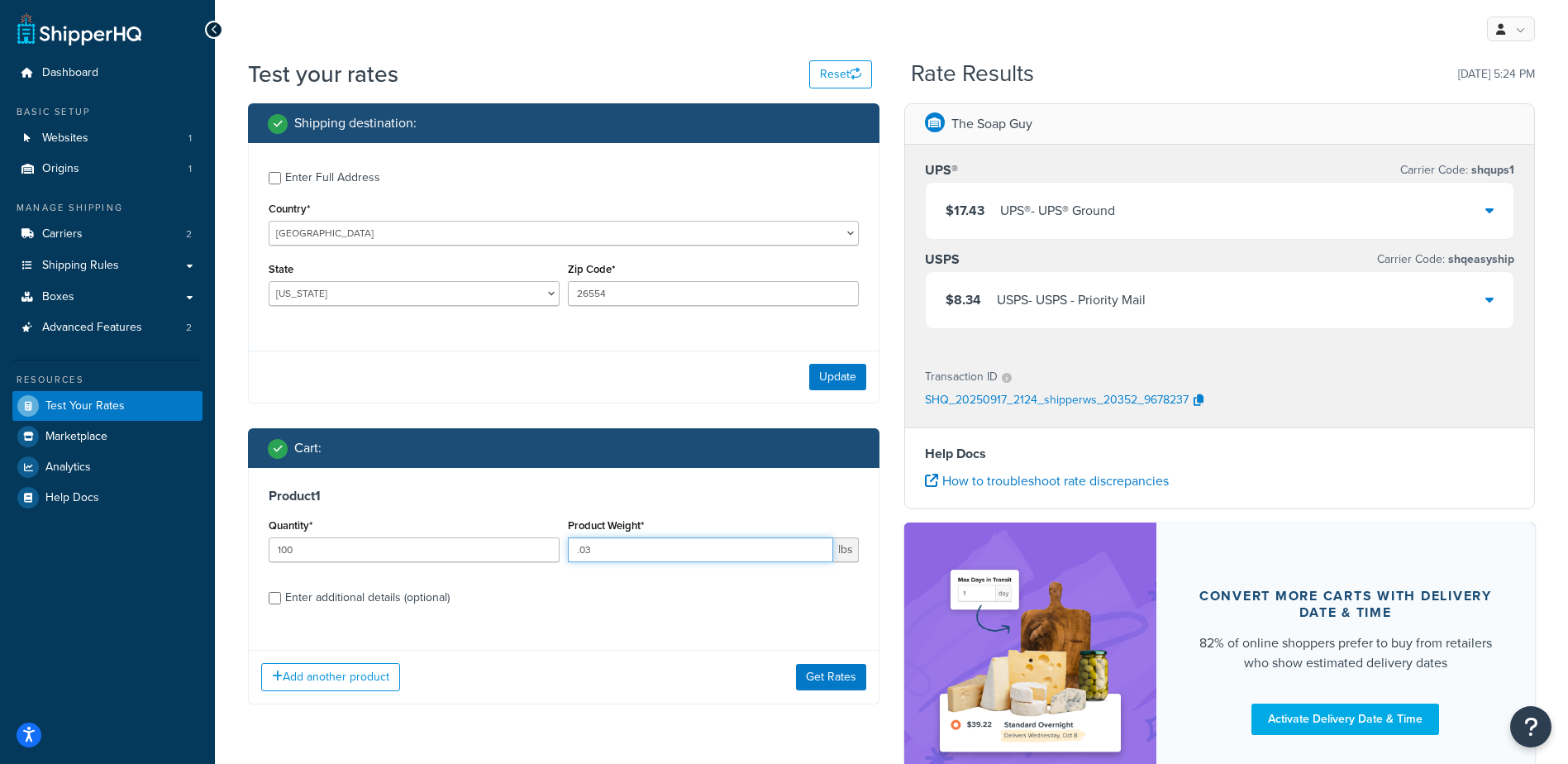
click at [709, 556] on input ".03" at bounding box center [701, 549] width 266 height 25
type input ".08"
drag, startPoint x: 464, startPoint y: 337, endPoint x: 423, endPoint y: 279, distance: 71.0
click at [462, 329] on div "Enter Full Address Country* [GEOGRAPHIC_DATA] [GEOGRAPHIC_DATA] [GEOGRAPHIC_DAT…" at bounding box center [564, 240] width 630 height 195
click at [415, 293] on select "[US_STATE] [US_STATE] [US_STATE] [US_STATE] [US_STATE] Armed Forces Americas Ar…" at bounding box center [414, 293] width 291 height 25
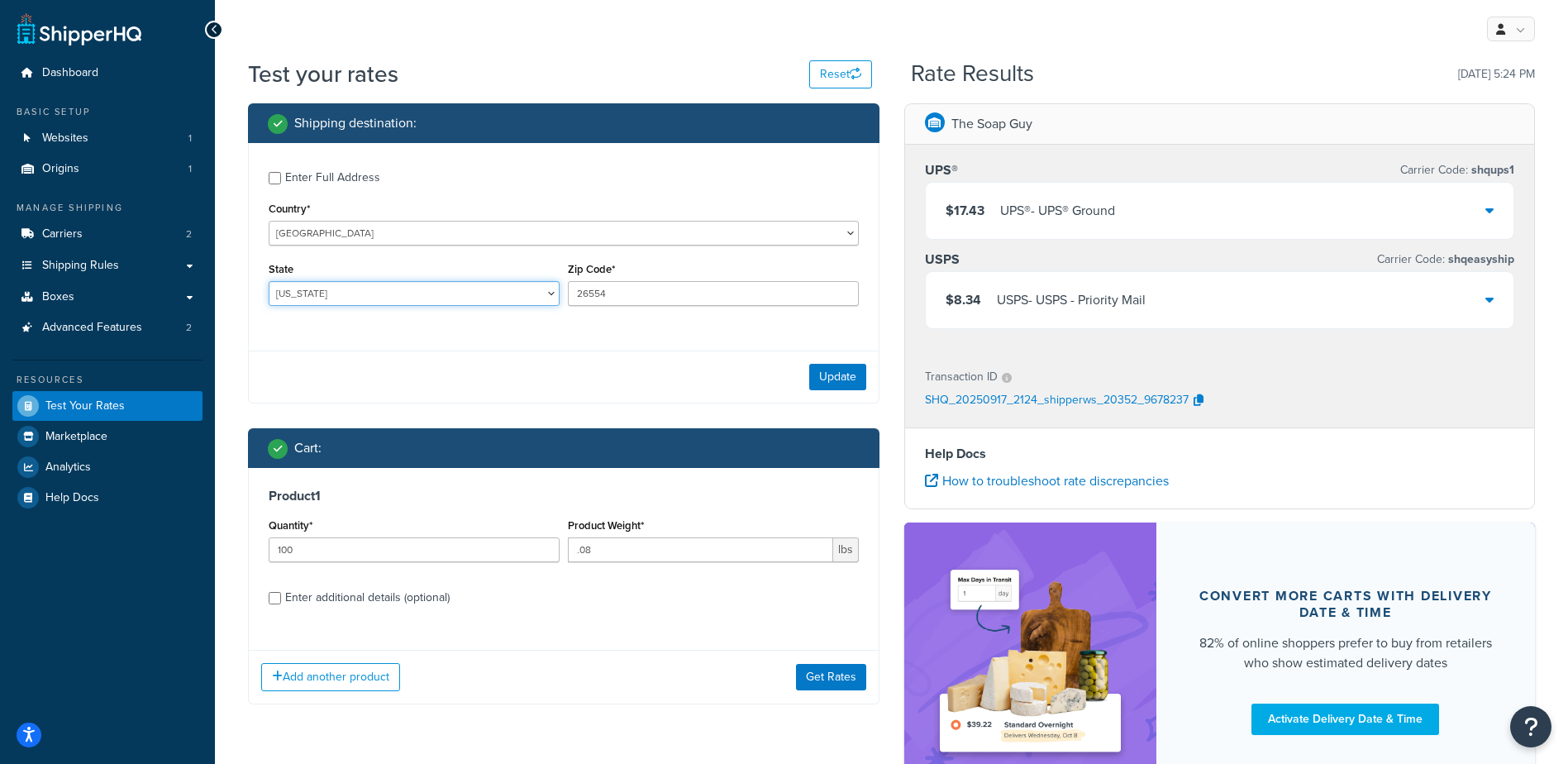
select select "[GEOGRAPHIC_DATA]"
click at [269, 282] on select "[US_STATE] [US_STATE] [US_STATE] [US_STATE] [US_STATE] Armed Forces Americas Ar…" at bounding box center [414, 293] width 291 height 25
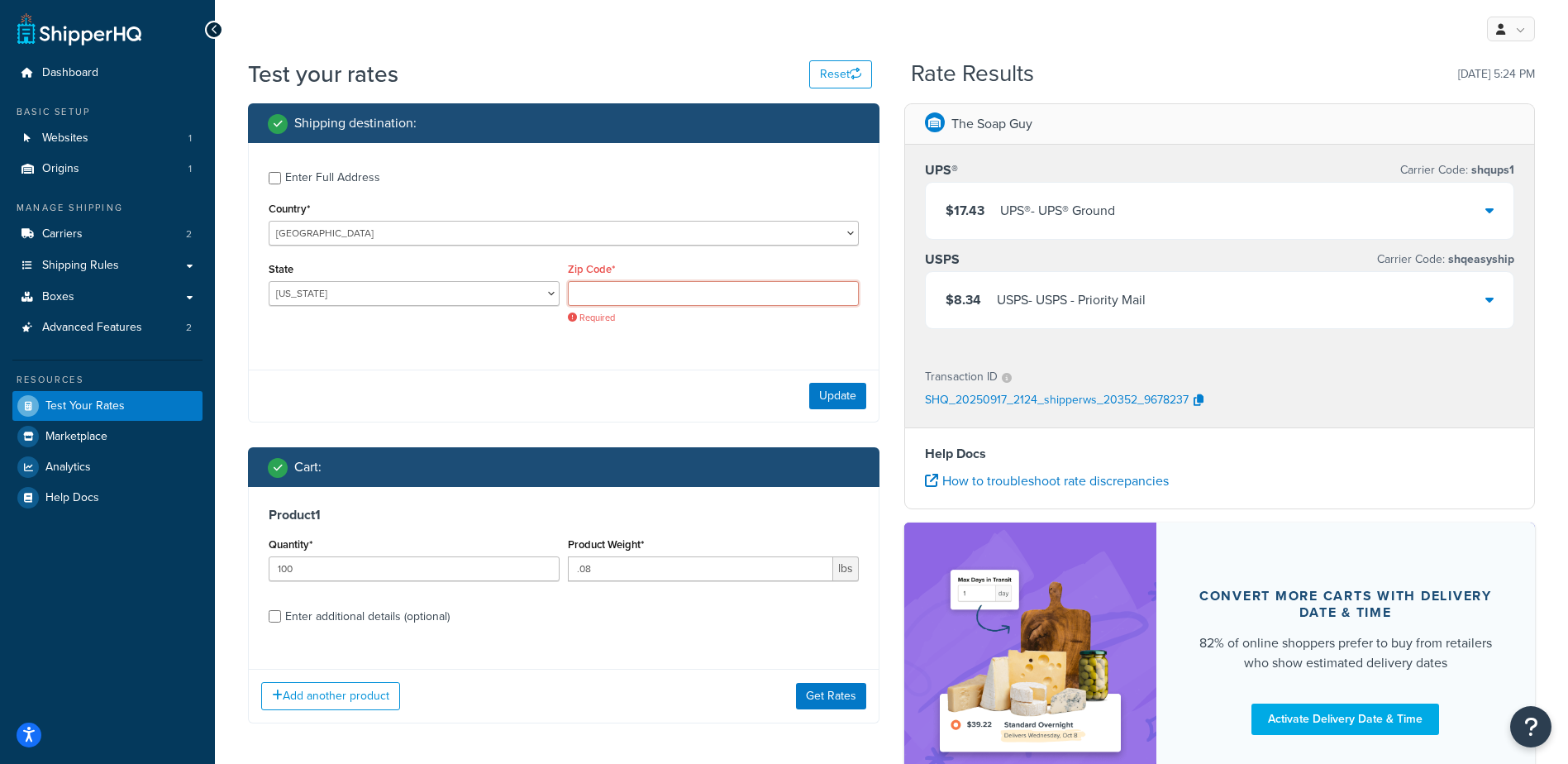
click at [603, 289] on input "Zip Code*" at bounding box center [714, 293] width 291 height 25
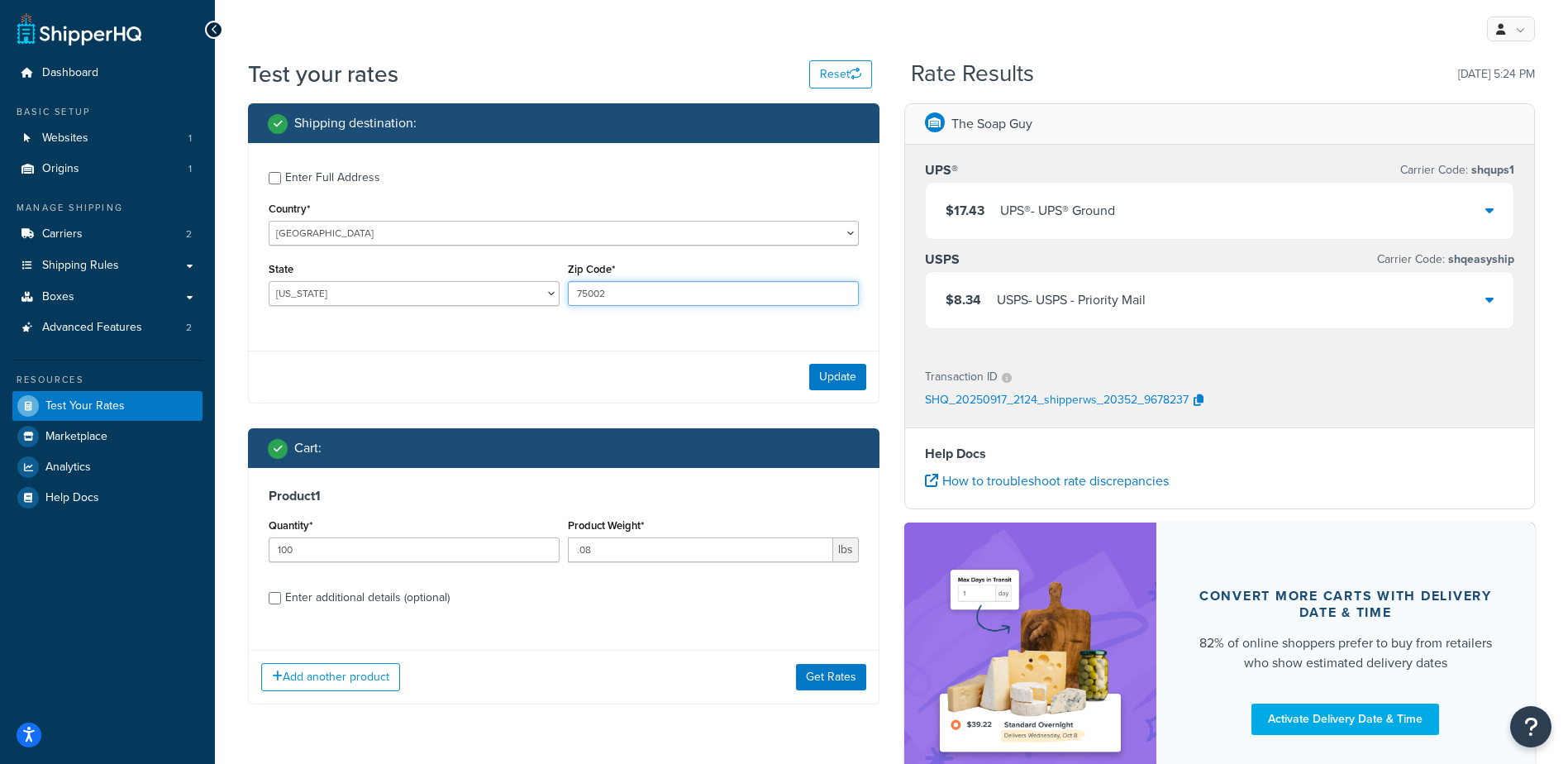
type input "75002"
drag, startPoint x: 493, startPoint y: 350, endPoint x: 515, endPoint y: 352, distance: 22.1
click at [493, 352] on div "Update" at bounding box center [564, 376] width 630 height 52
click at [837, 380] on button "Update" at bounding box center [838, 377] width 57 height 27
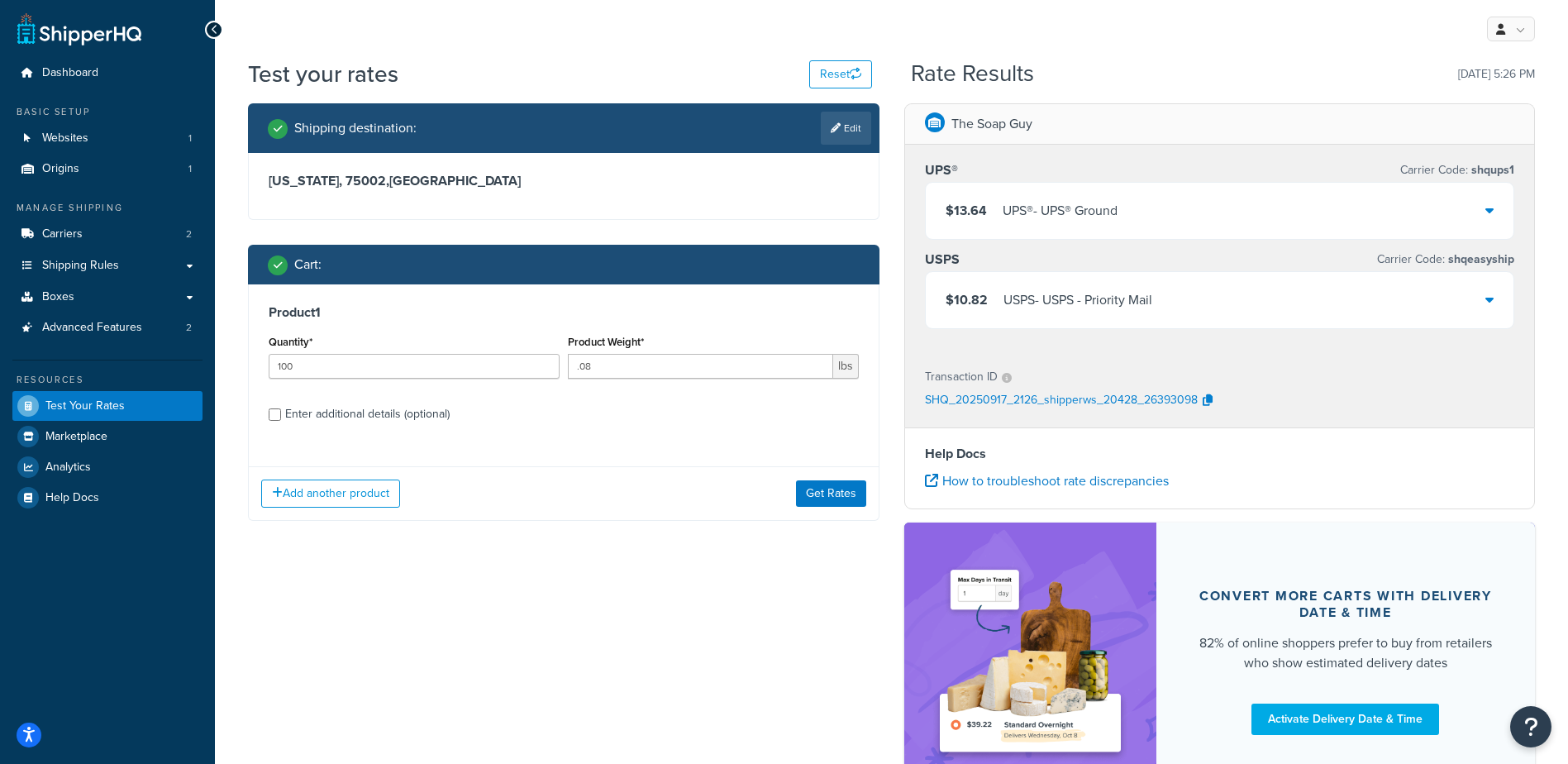
click at [676, 439] on div "Product 1 Quantity* 100 Product Weight* .08 lbs Enter additional details (optio…" at bounding box center [564, 369] width 630 height 169
click at [833, 507] on button "Get Rates" at bounding box center [831, 493] width 70 height 27
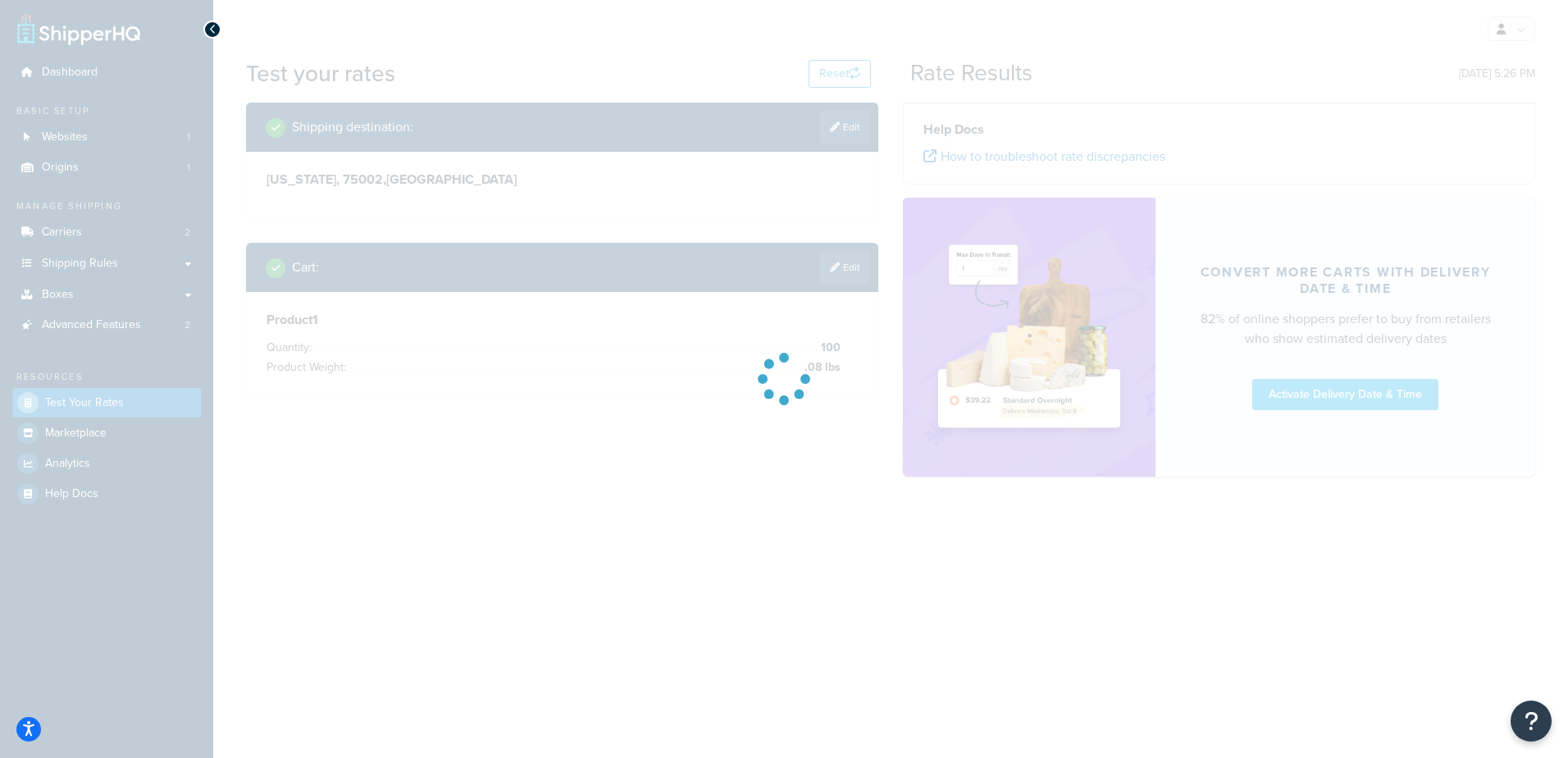
drag, startPoint x: 849, startPoint y: 489, endPoint x: 872, endPoint y: 453, distance: 42.7
drag, startPoint x: 872, startPoint y: 453, endPoint x: 559, endPoint y: 720, distance: 411.4
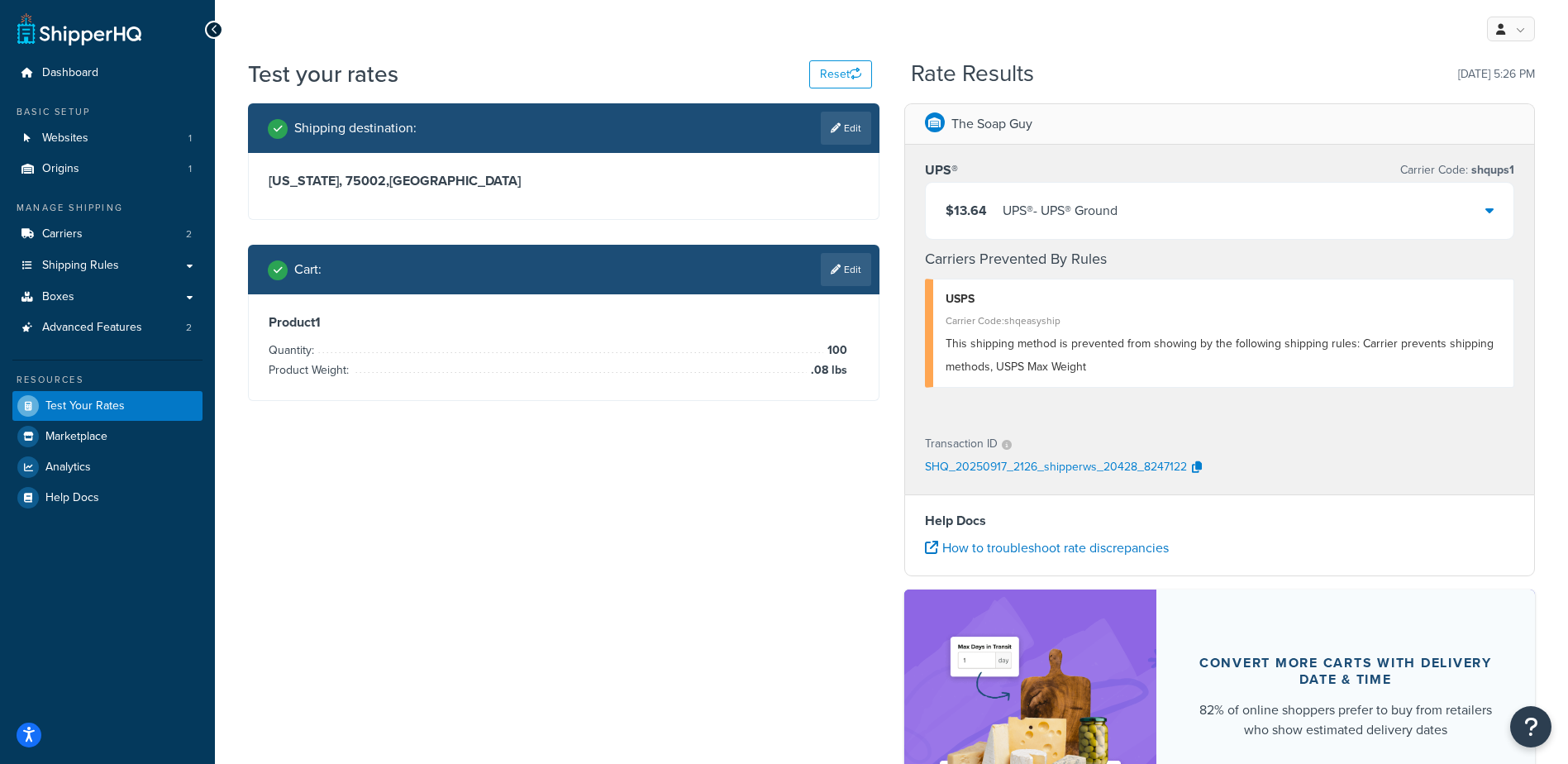
click at [838, 270] on icon at bounding box center [836, 270] width 10 height 10
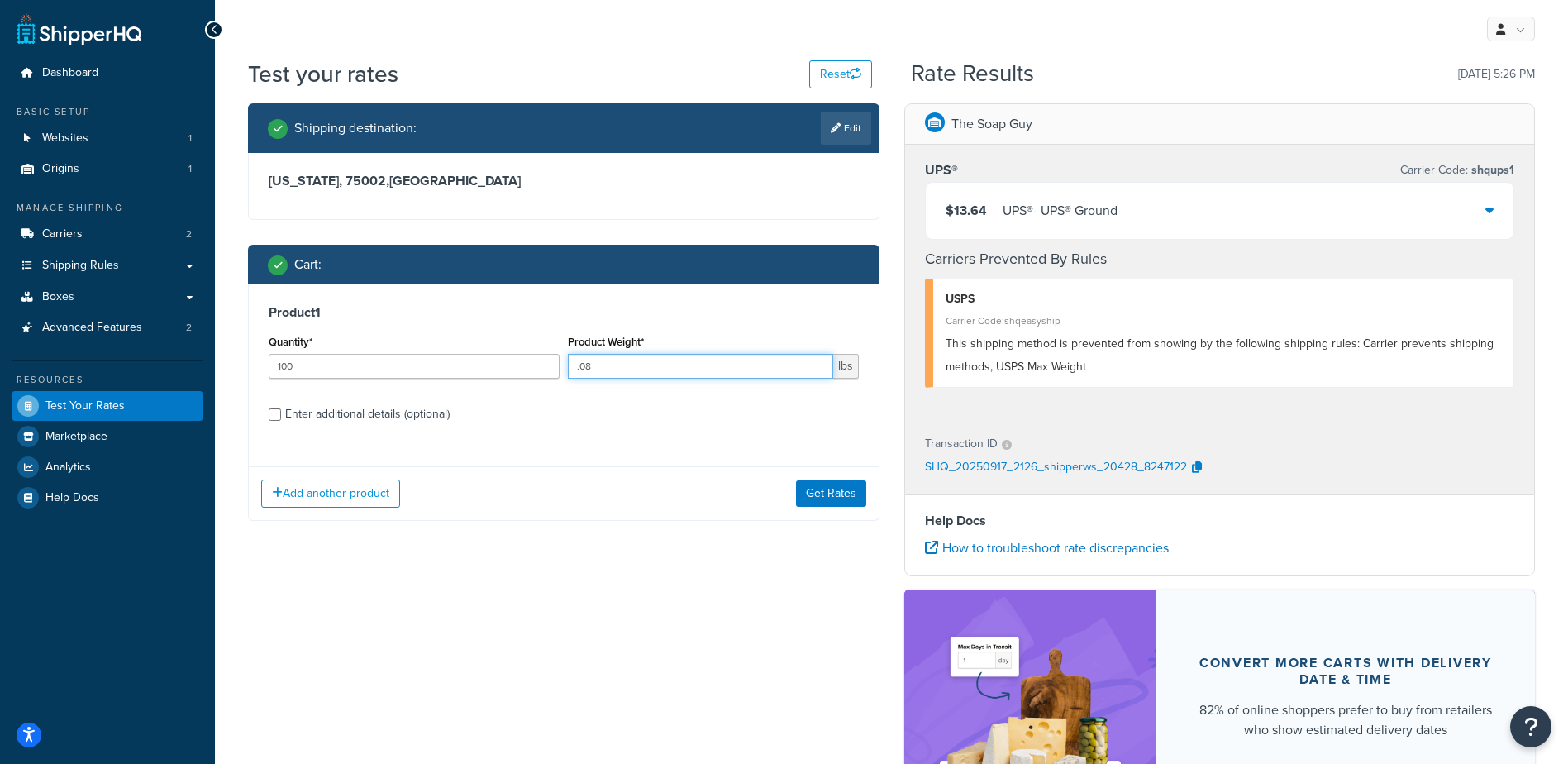
drag, startPoint x: 655, startPoint y: 362, endPoint x: 581, endPoint y: 370, distance: 74.4
click at [581, 370] on input ".08" at bounding box center [701, 365] width 266 height 25
type input ".42"
click at [862, 123] on link "Edit" at bounding box center [846, 128] width 50 height 33
select select "[GEOGRAPHIC_DATA]"
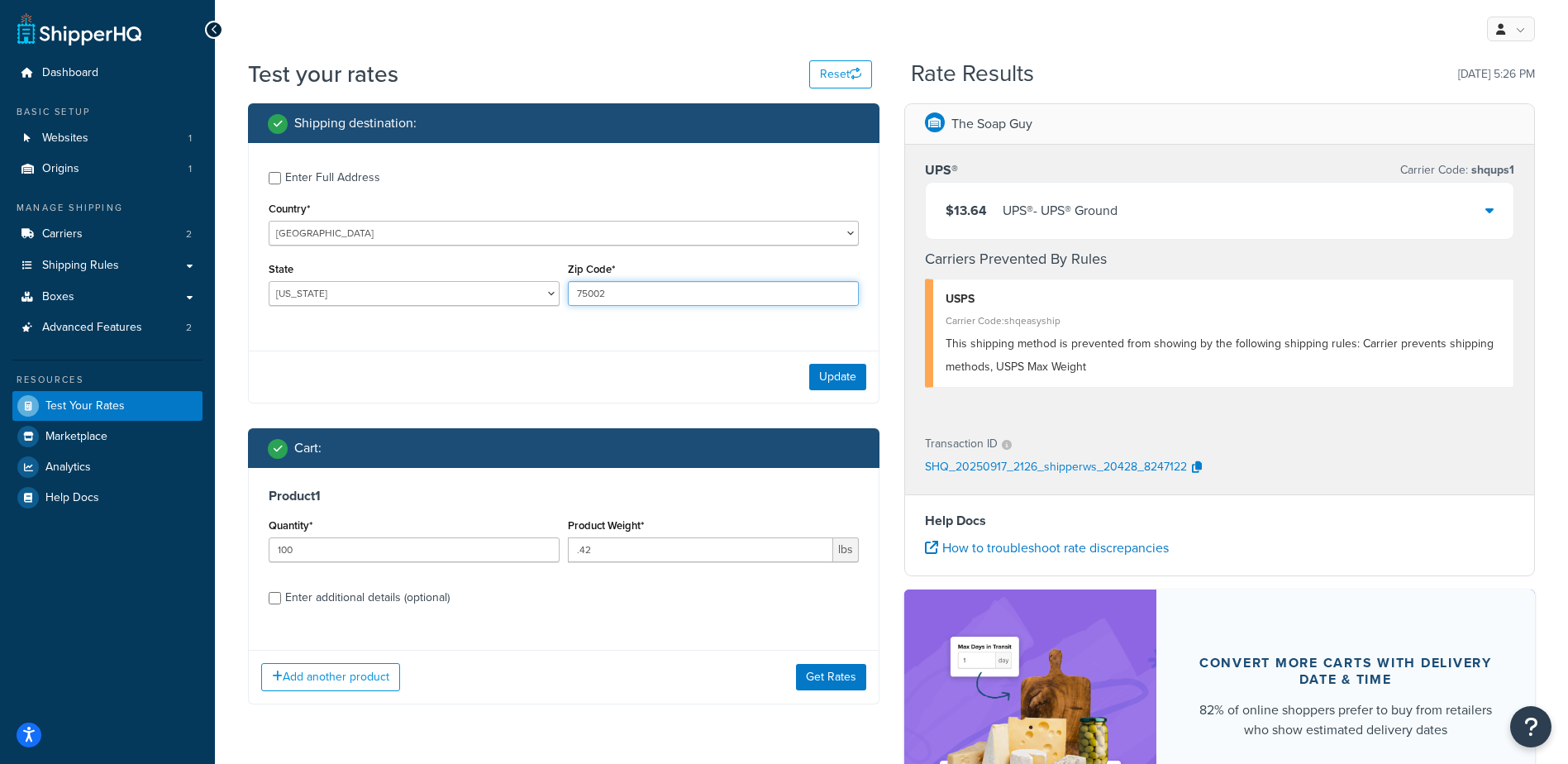
drag, startPoint x: 650, startPoint y: 288, endPoint x: 564, endPoint y: 308, distance: 88.3
click at [564, 308] on div "Zip Code* 75002" at bounding box center [714, 287] width 299 height 60
paste input "01128"
type input "01128"
click at [472, 282] on select "[US_STATE] [US_STATE] [US_STATE] [US_STATE] [US_STATE] Armed Forces Americas Ar…" at bounding box center [414, 293] width 291 height 25
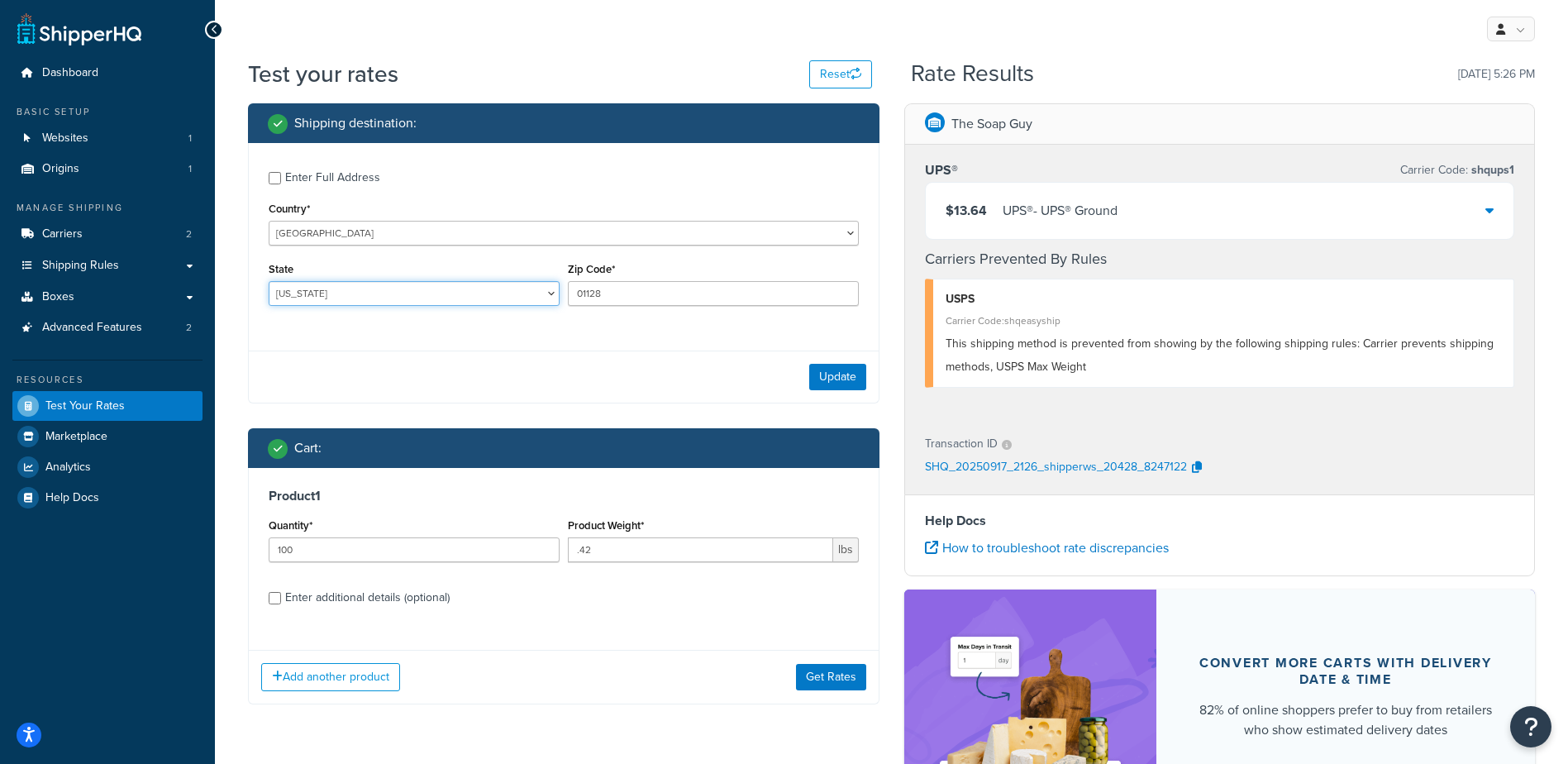
select select "MA"
click at [269, 282] on select "[US_STATE] [US_STATE] [US_STATE] [US_STATE] [US_STATE] Armed Forces Americas Ar…" at bounding box center [414, 293] width 291 height 25
click at [829, 373] on button "Update" at bounding box center [838, 377] width 57 height 27
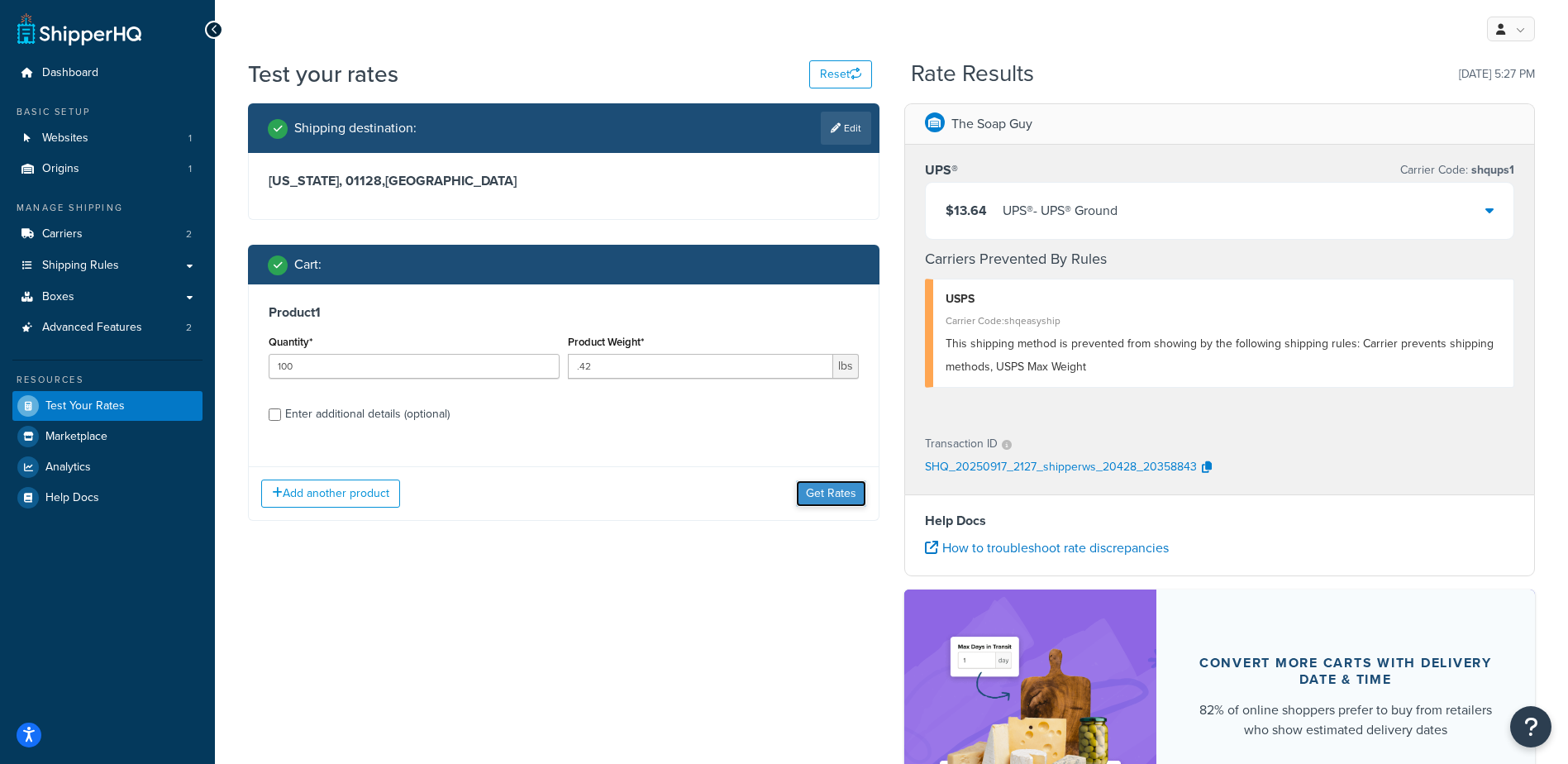
click at [828, 496] on button "Get Rates" at bounding box center [831, 493] width 70 height 27
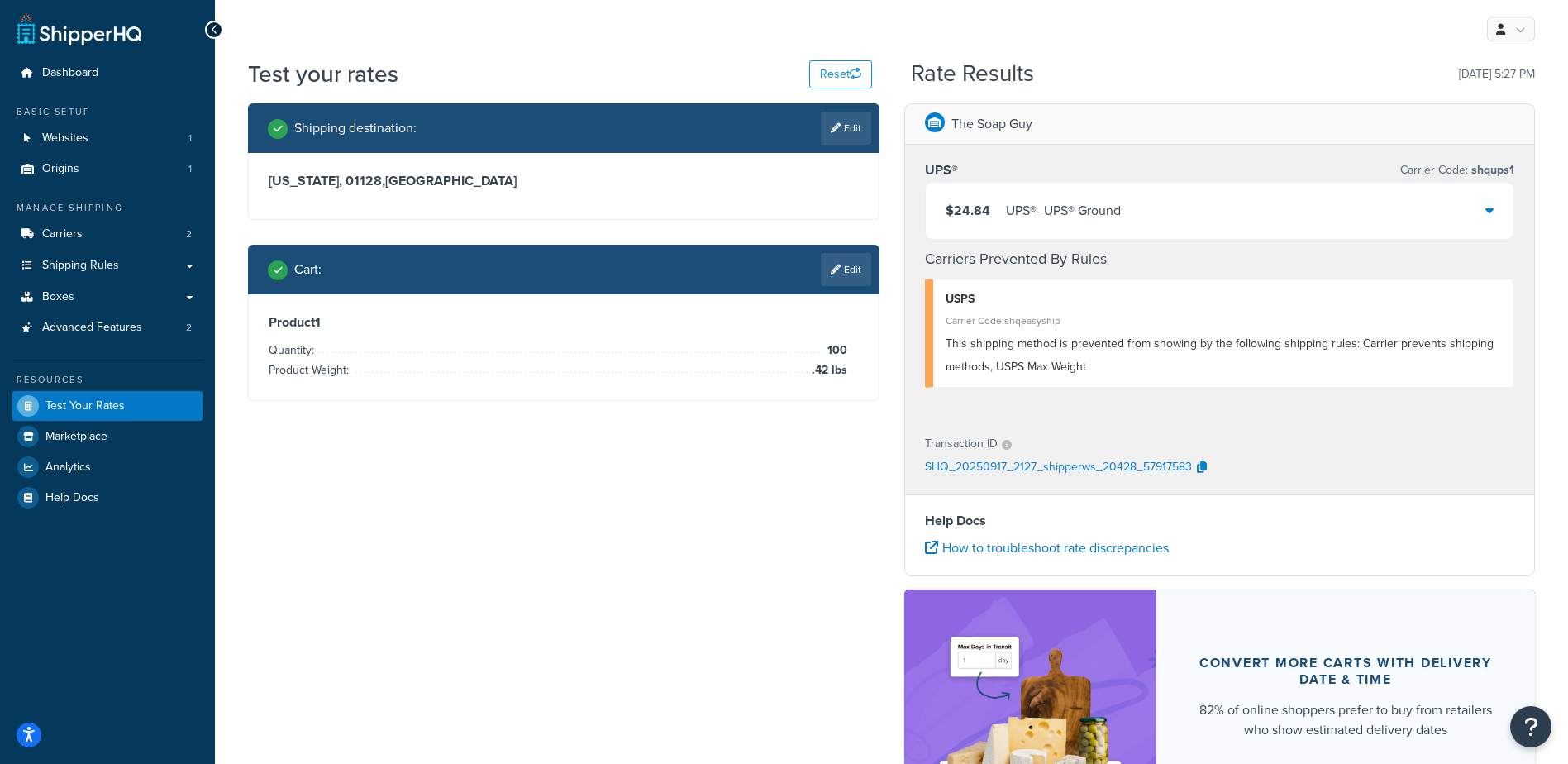
click at [1139, 219] on div "$24.84 UPS® - UPS® Ground" at bounding box center [1221, 211] width 589 height 56
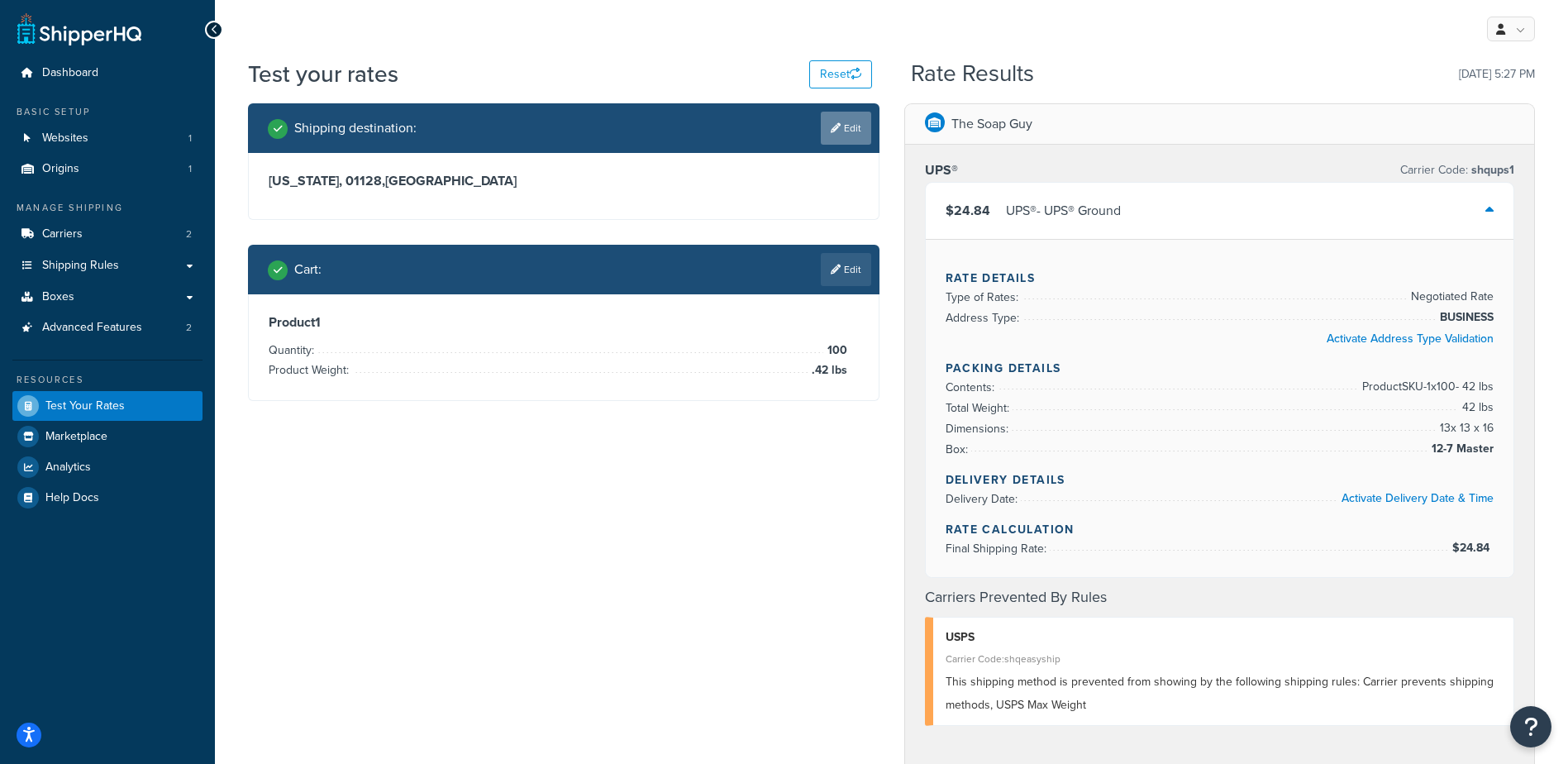
click at [845, 134] on link "Edit" at bounding box center [846, 128] width 50 height 33
select select "MA"
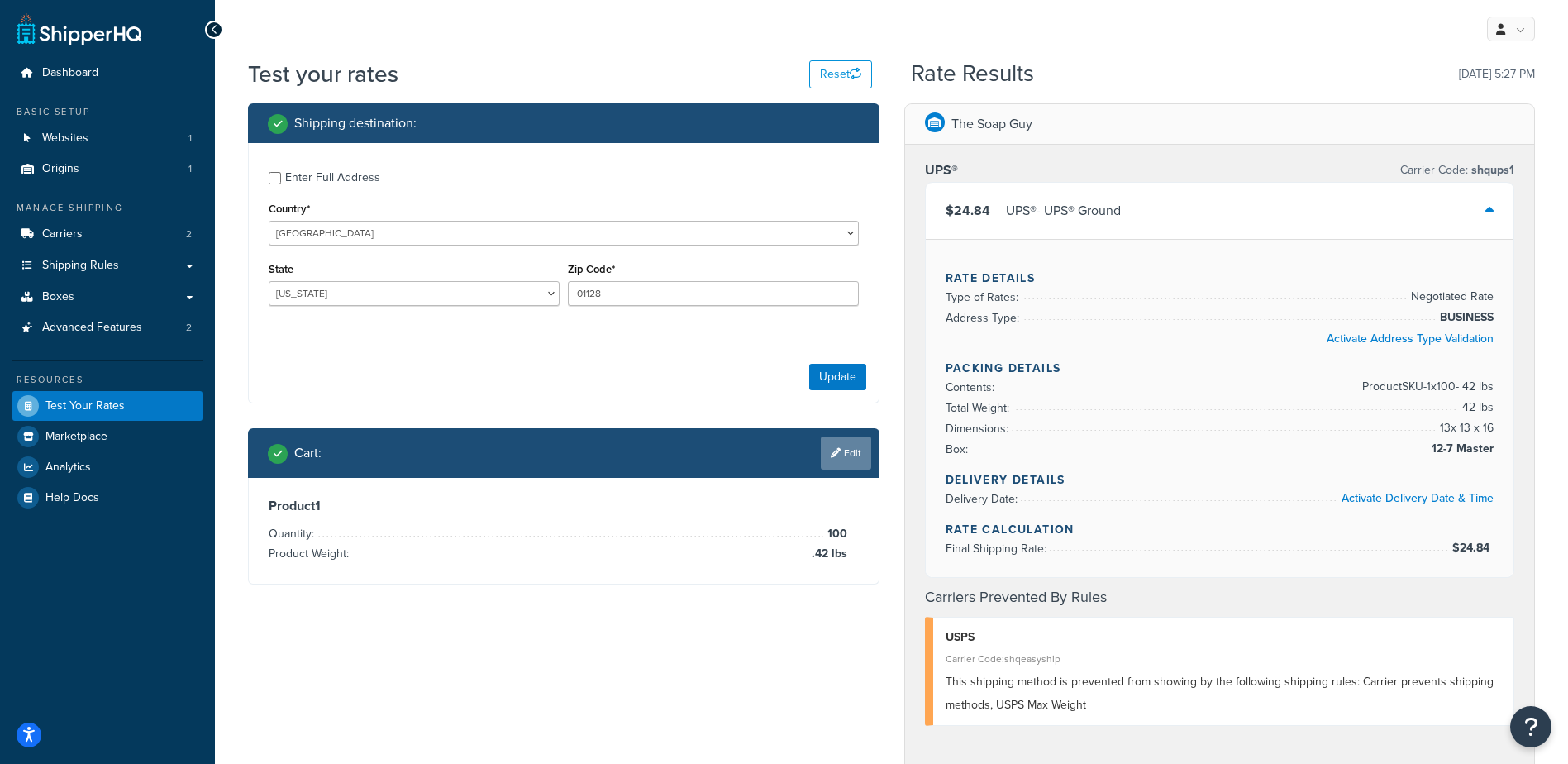
click at [835, 454] on icon at bounding box center [836, 453] width 10 height 10
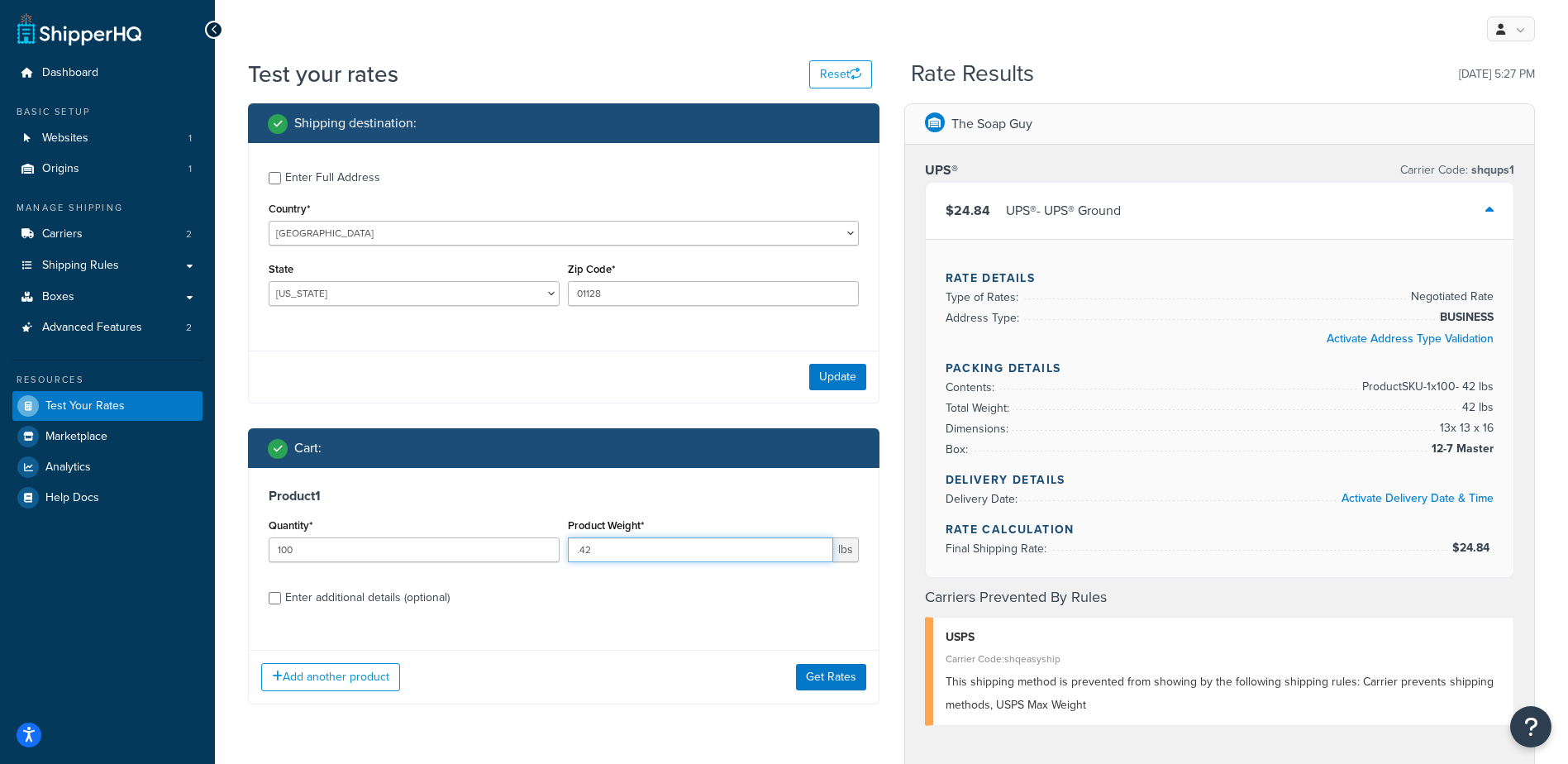
drag, startPoint x: 637, startPoint y: 558, endPoint x: 581, endPoint y: 559, distance: 56.0
click at [581, 559] on input ".42" at bounding box center [701, 549] width 266 height 25
type input ".65"
drag, startPoint x: 649, startPoint y: 291, endPoint x: 572, endPoint y: 295, distance: 77.1
click at [574, 296] on input "01128" at bounding box center [714, 293] width 291 height 25
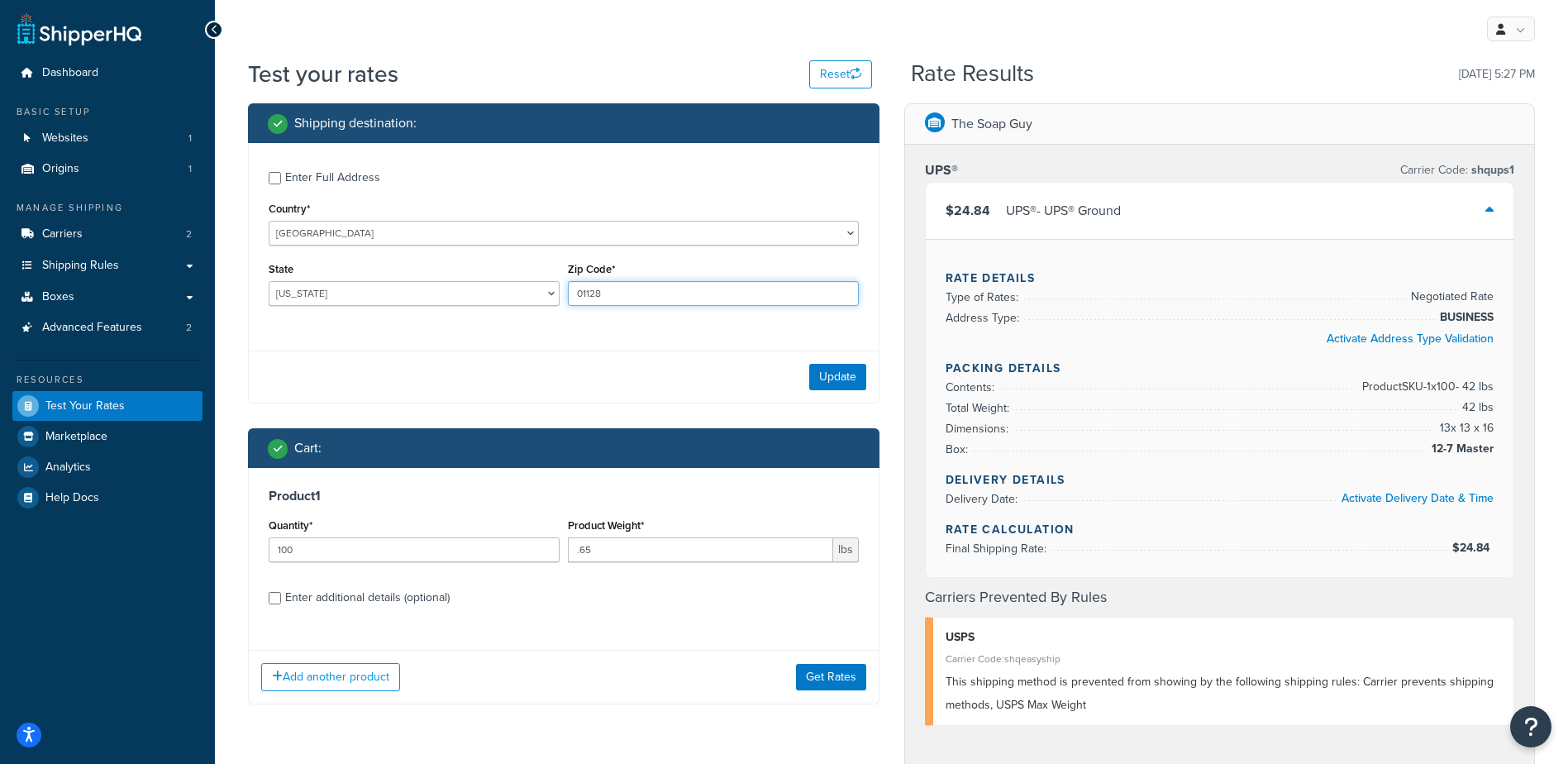
paste input "29824"
type input "29824"
click at [455, 298] on select "[US_STATE] [US_STATE] [US_STATE] [US_STATE] [US_STATE] Armed Forces Americas Ar…" at bounding box center [414, 293] width 291 height 25
select select "SC"
click at [269, 282] on select "[US_STATE] [US_STATE] [US_STATE] [US_STATE] [US_STATE] Armed Forces Americas Ar…" at bounding box center [414, 293] width 291 height 25
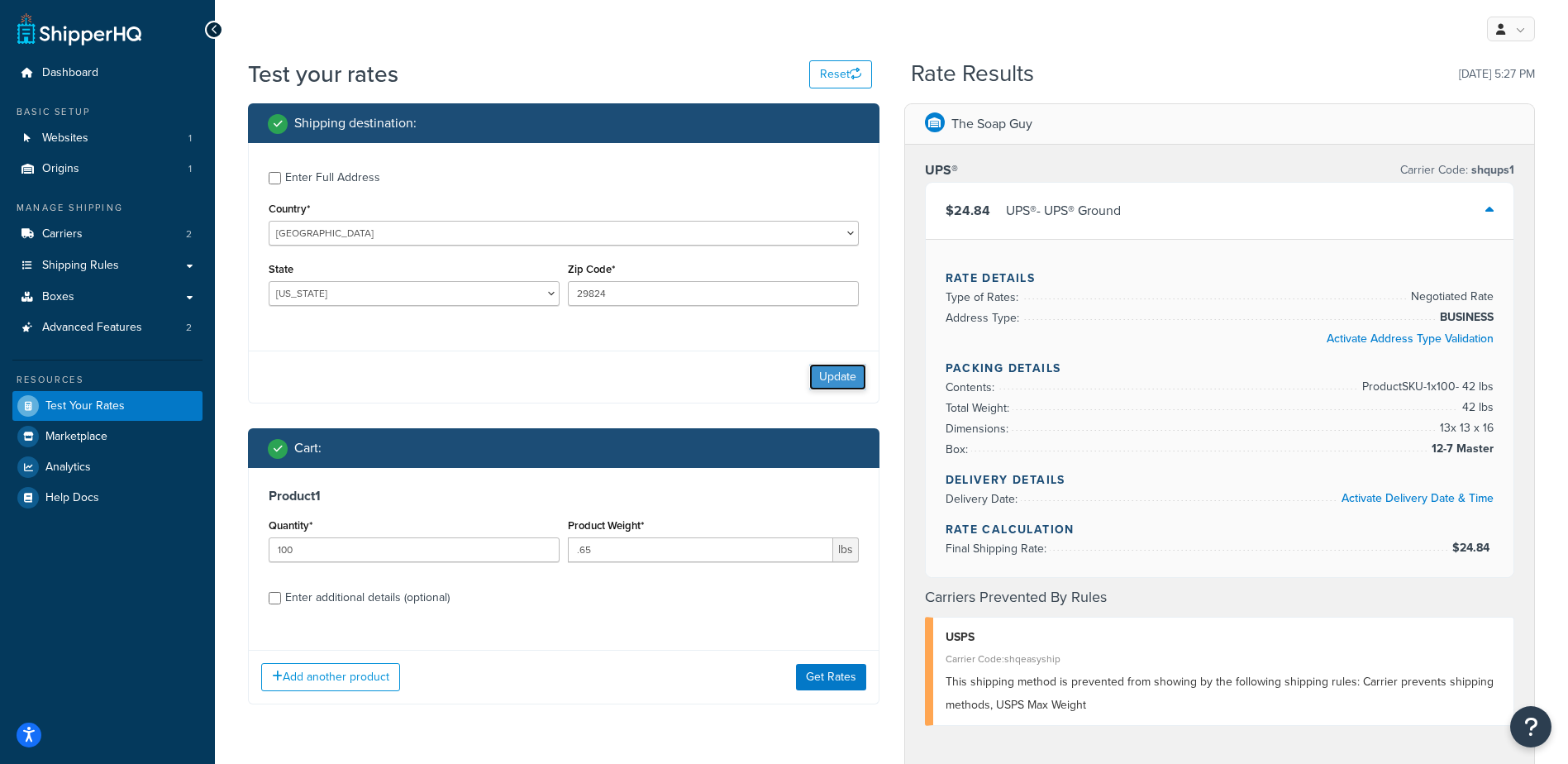
click at [847, 375] on button "Update" at bounding box center [838, 377] width 57 height 27
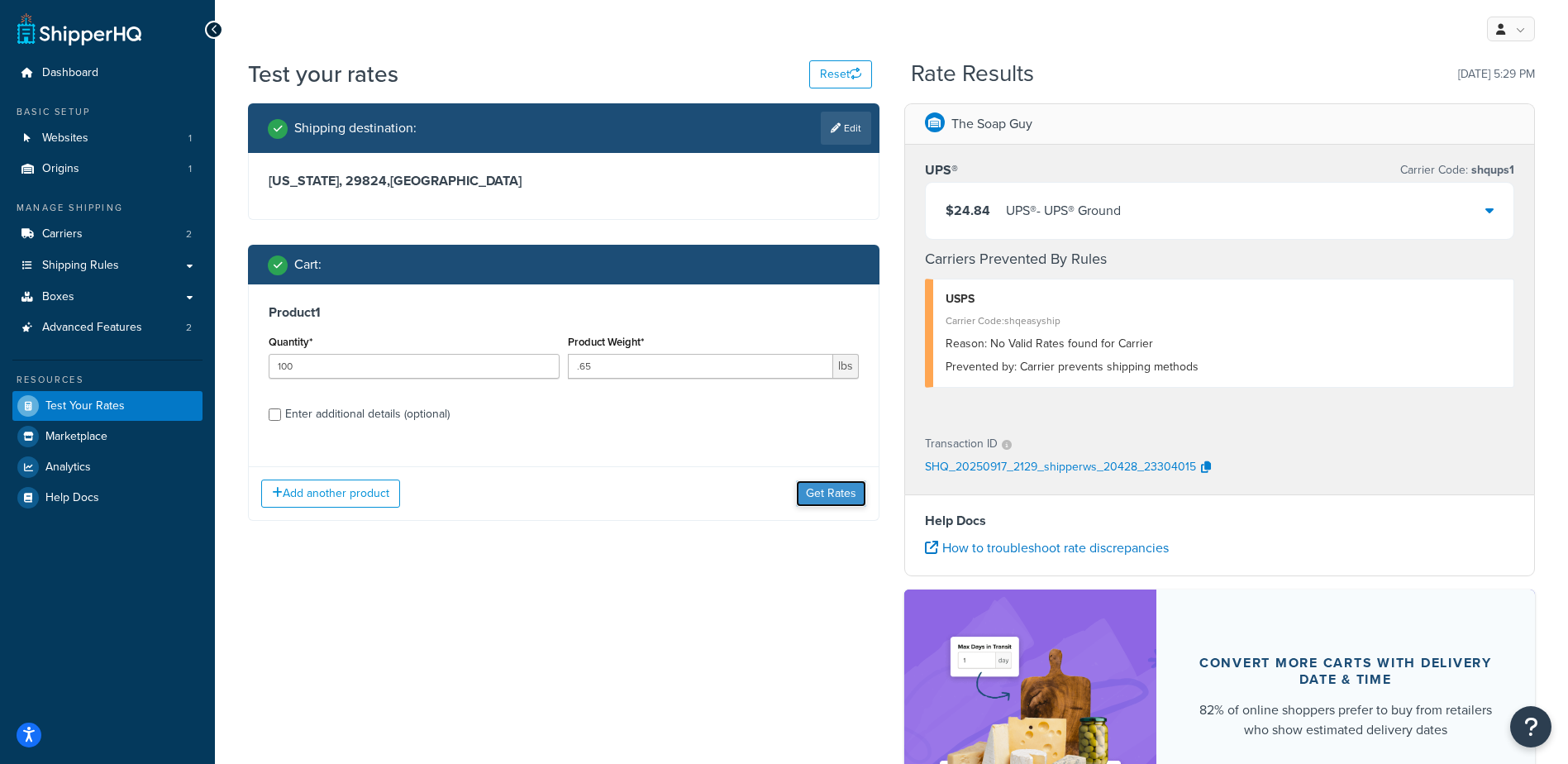
click at [838, 499] on button "Get Rates" at bounding box center [831, 493] width 70 height 27
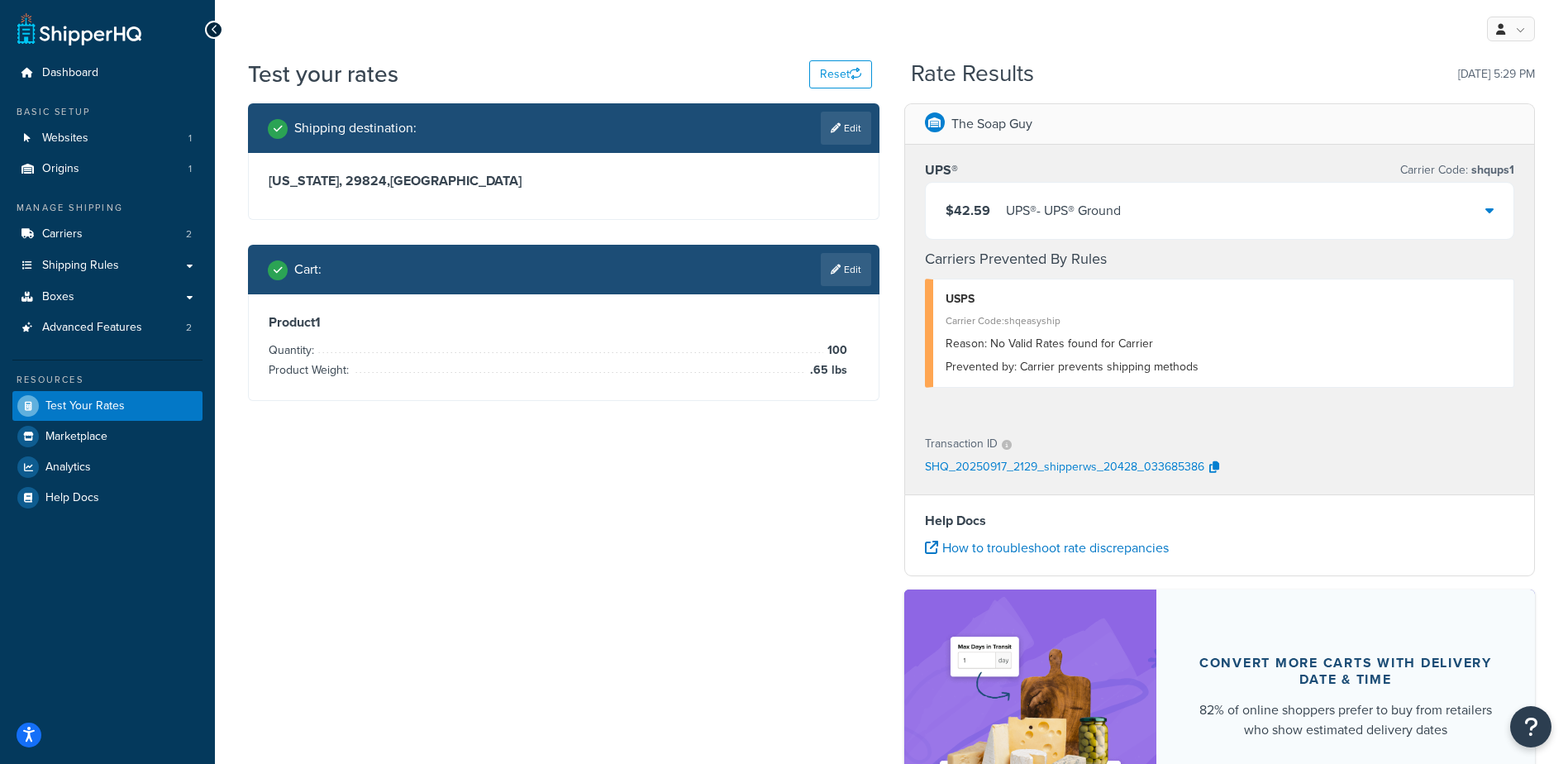
click at [1495, 204] on div "$42.59 UPS® - UPS® Ground" at bounding box center [1221, 211] width 589 height 56
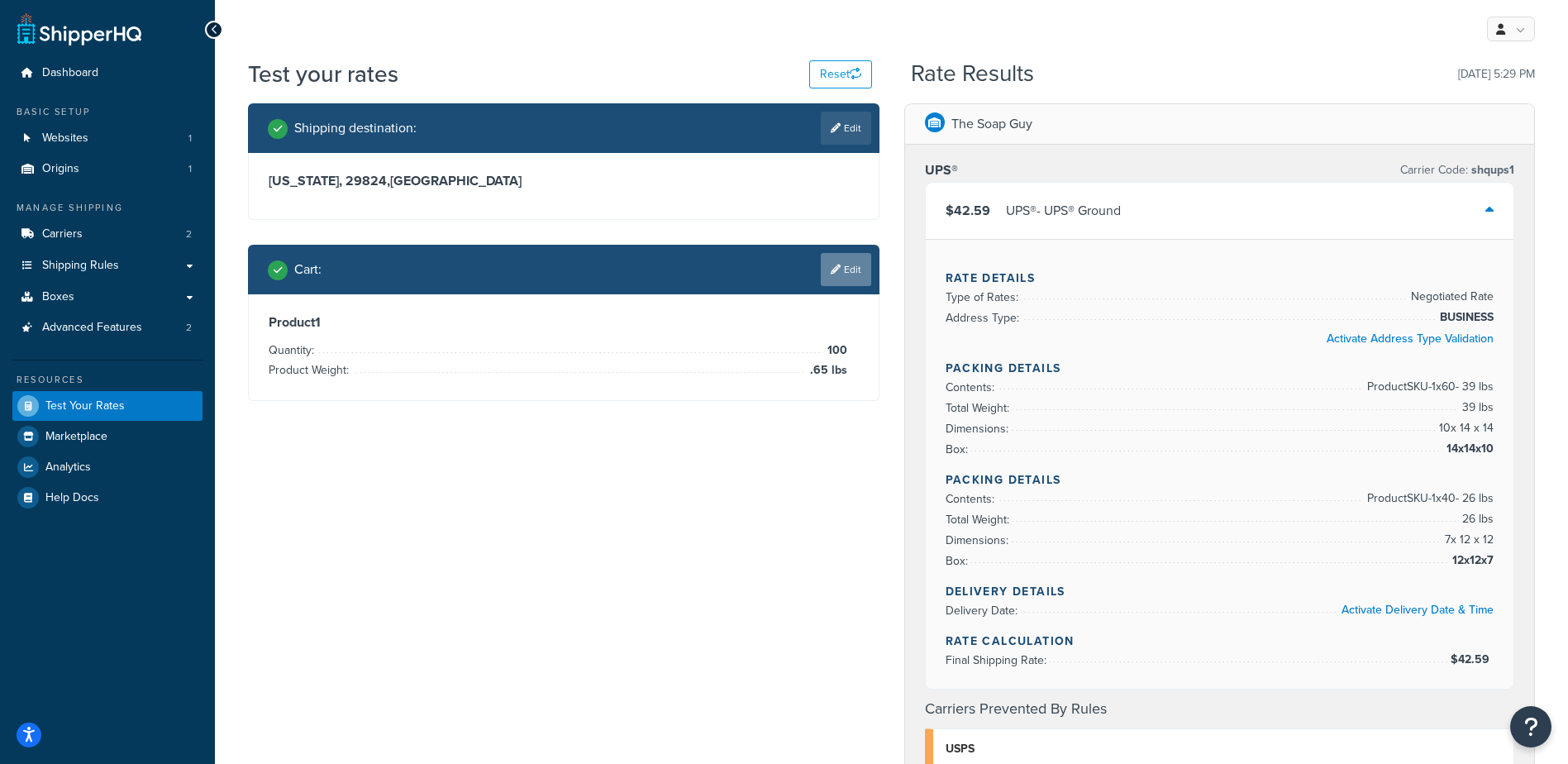
click at [855, 274] on link "Edit" at bounding box center [846, 270] width 50 height 33
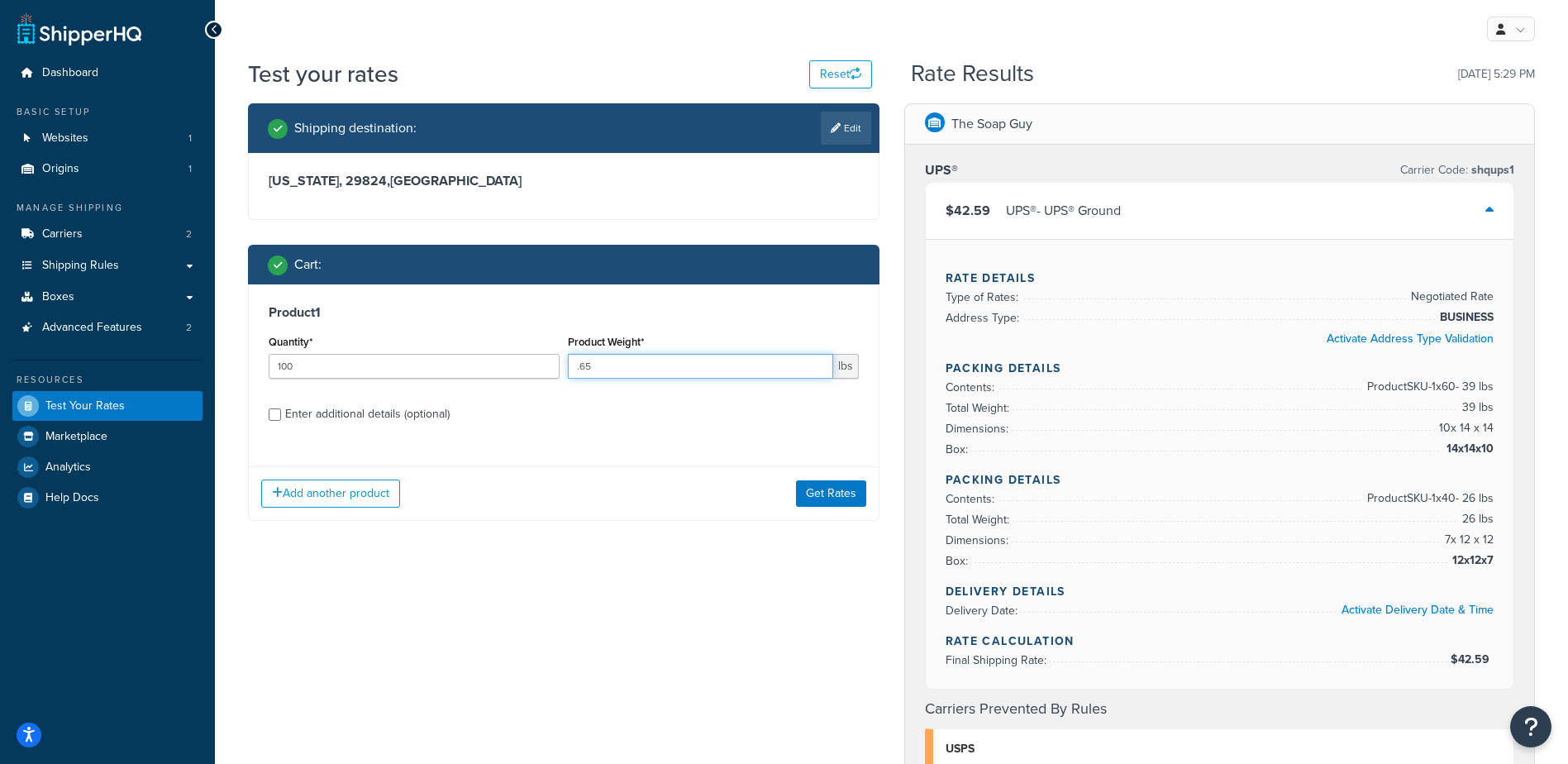
drag, startPoint x: 601, startPoint y: 368, endPoint x: 578, endPoint y: 370, distance: 23.1
click at [578, 370] on input ".65" at bounding box center [701, 365] width 266 height 25
click at [576, 371] on input ".65" at bounding box center [701, 365] width 266 height 25
click at [591, 370] on input ".65" at bounding box center [701, 365] width 266 height 25
click at [594, 368] on input ".65" at bounding box center [701, 365] width 266 height 25
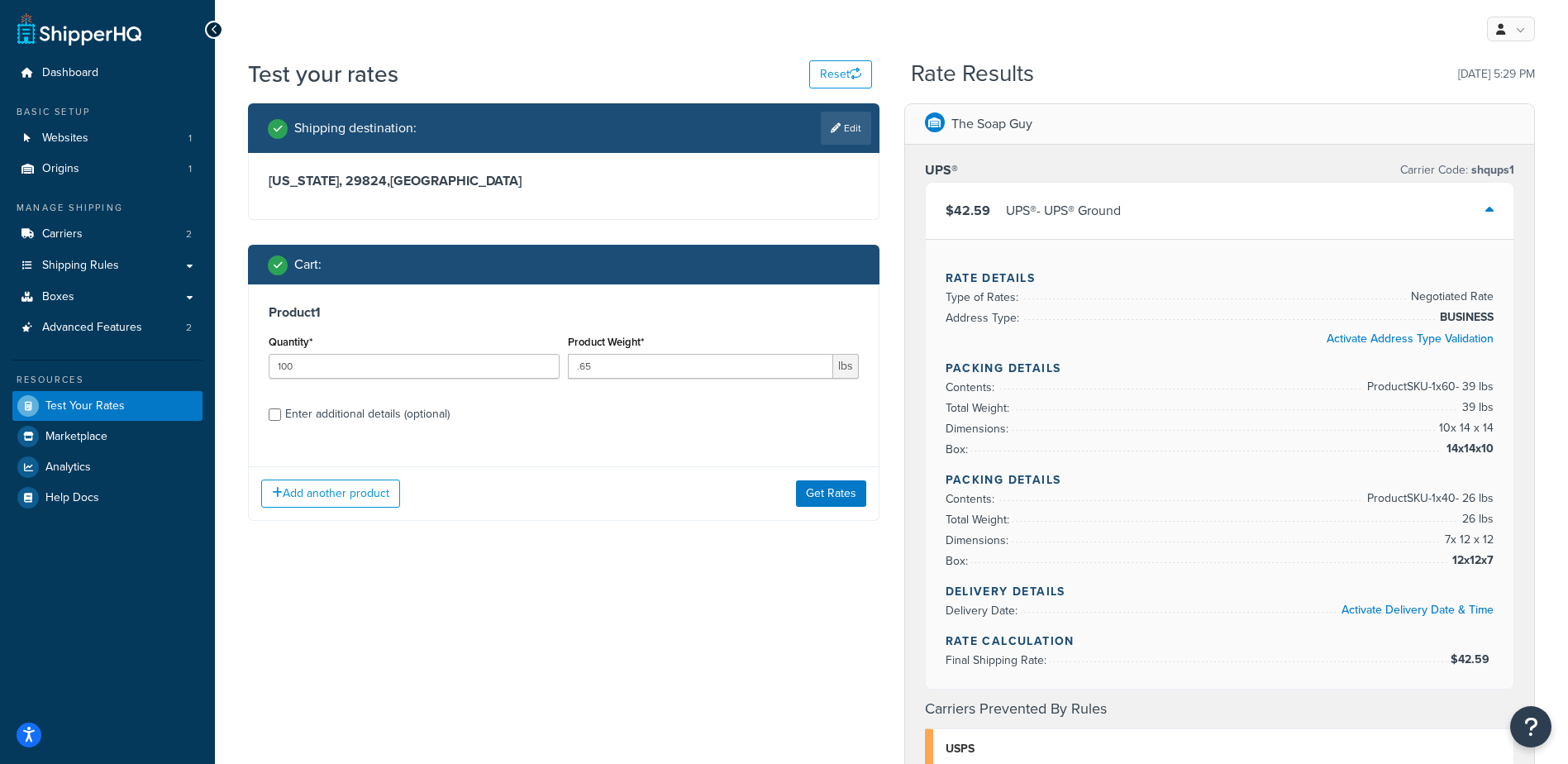
click at [637, 410] on label "Enter additional details (optional)" at bounding box center [572, 413] width 574 height 27
click at [282, 410] on input "Enter additional details (optional)" at bounding box center [275, 414] width 13 height 13
checkbox input "true"
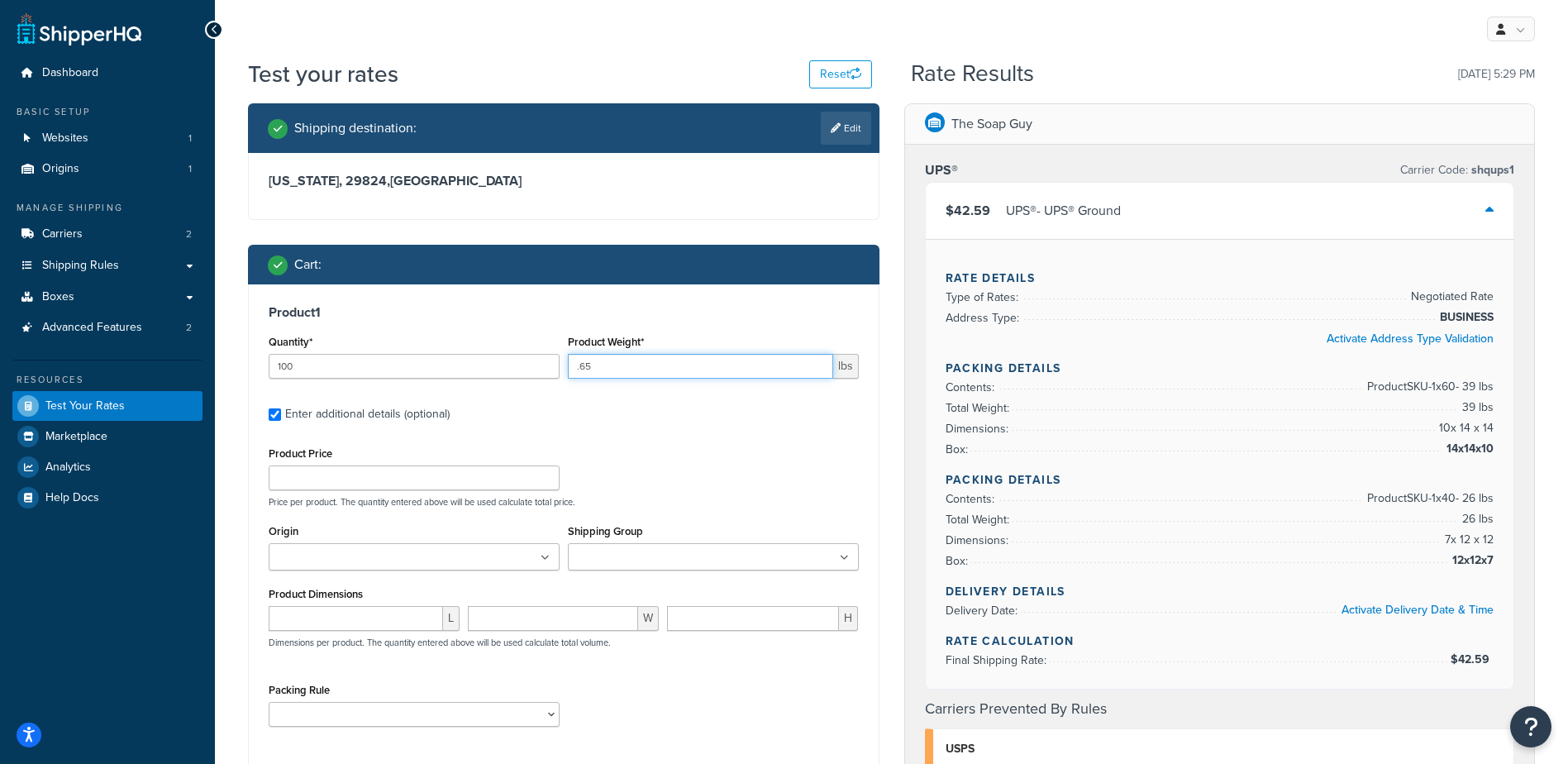
click at [607, 364] on input ".65" at bounding box center [701, 365] width 266 height 25
type input ".6"
type input ".59"
click at [278, 411] on input "Enter additional details (optional)" at bounding box center [275, 414] width 13 height 13
checkbox input "false"
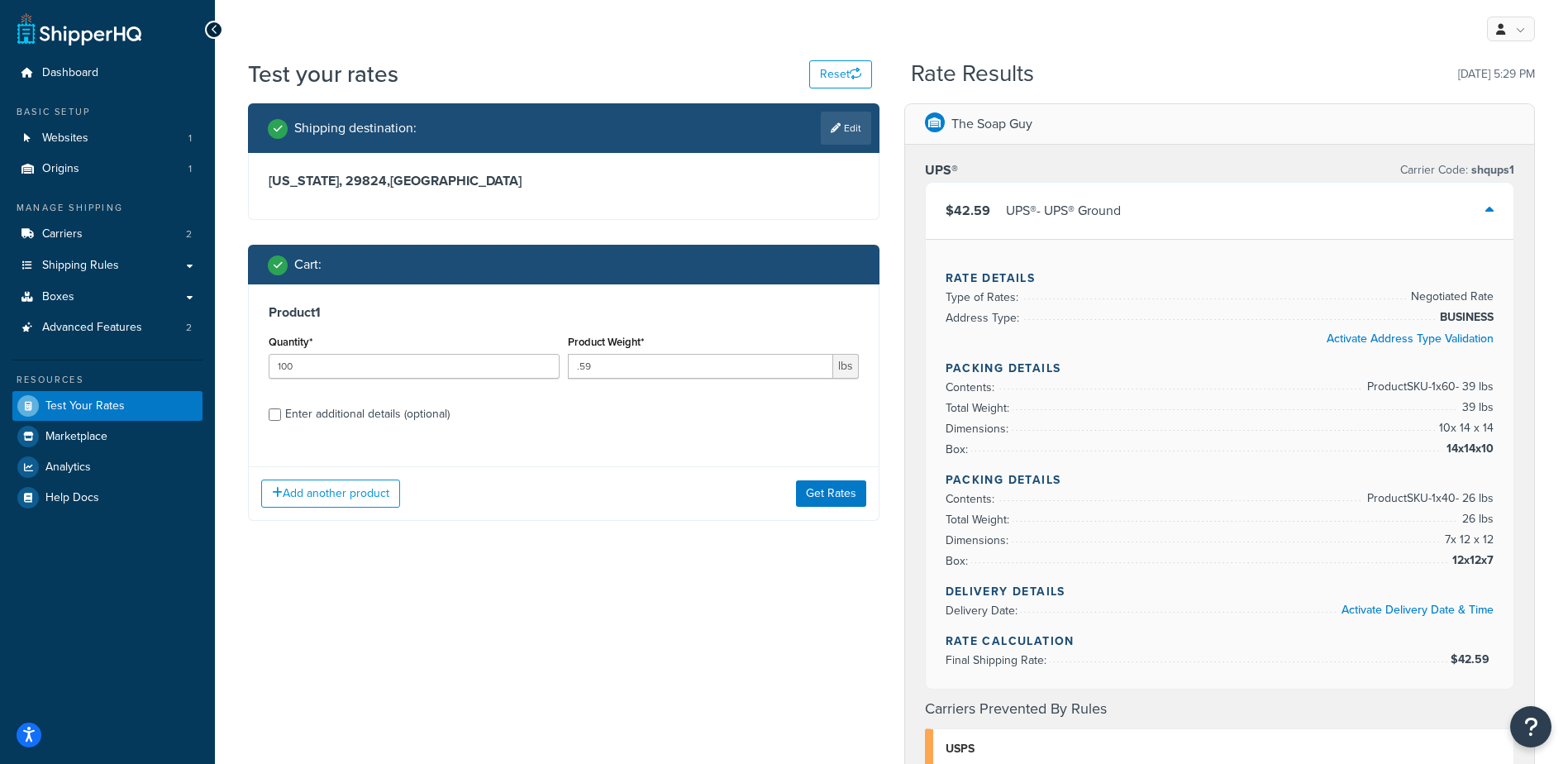
click at [863, 131] on link "Edit" at bounding box center [846, 128] width 50 height 33
select select "SC"
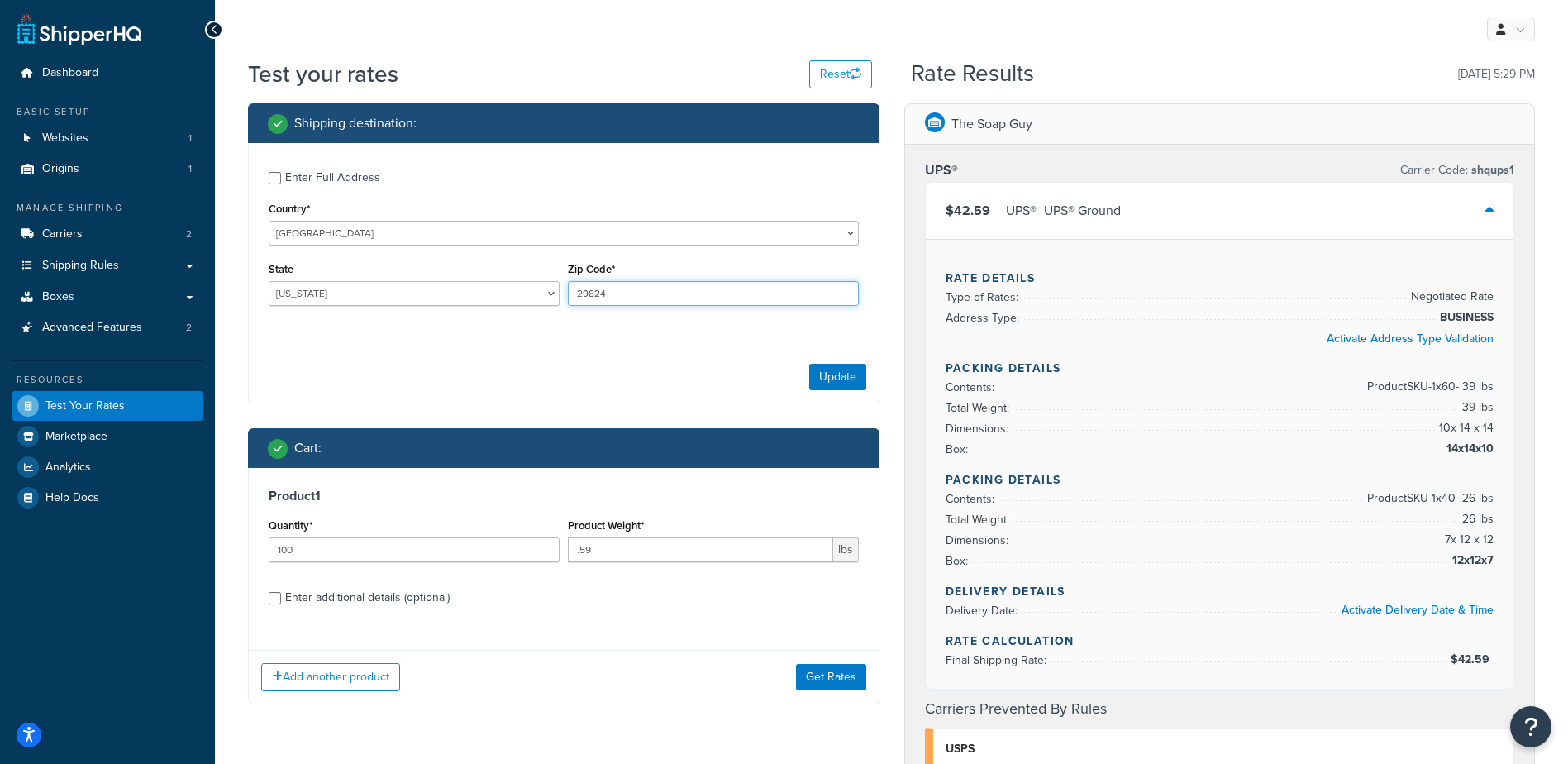
drag, startPoint x: 627, startPoint y: 294, endPoint x: 546, endPoint y: 289, distance: 81.2
click at [546, 289] on div "State Alabama Alaska American Samoa Arizona Arkansas Armed Forces Americas Arme…" at bounding box center [564, 287] width 598 height 60
paste input "86401"
type input "86401"
click at [507, 286] on select "Alabama Alaska American Samoa Arizona Arkansas Armed Forces Americas Armed Forc…" at bounding box center [414, 293] width 291 height 25
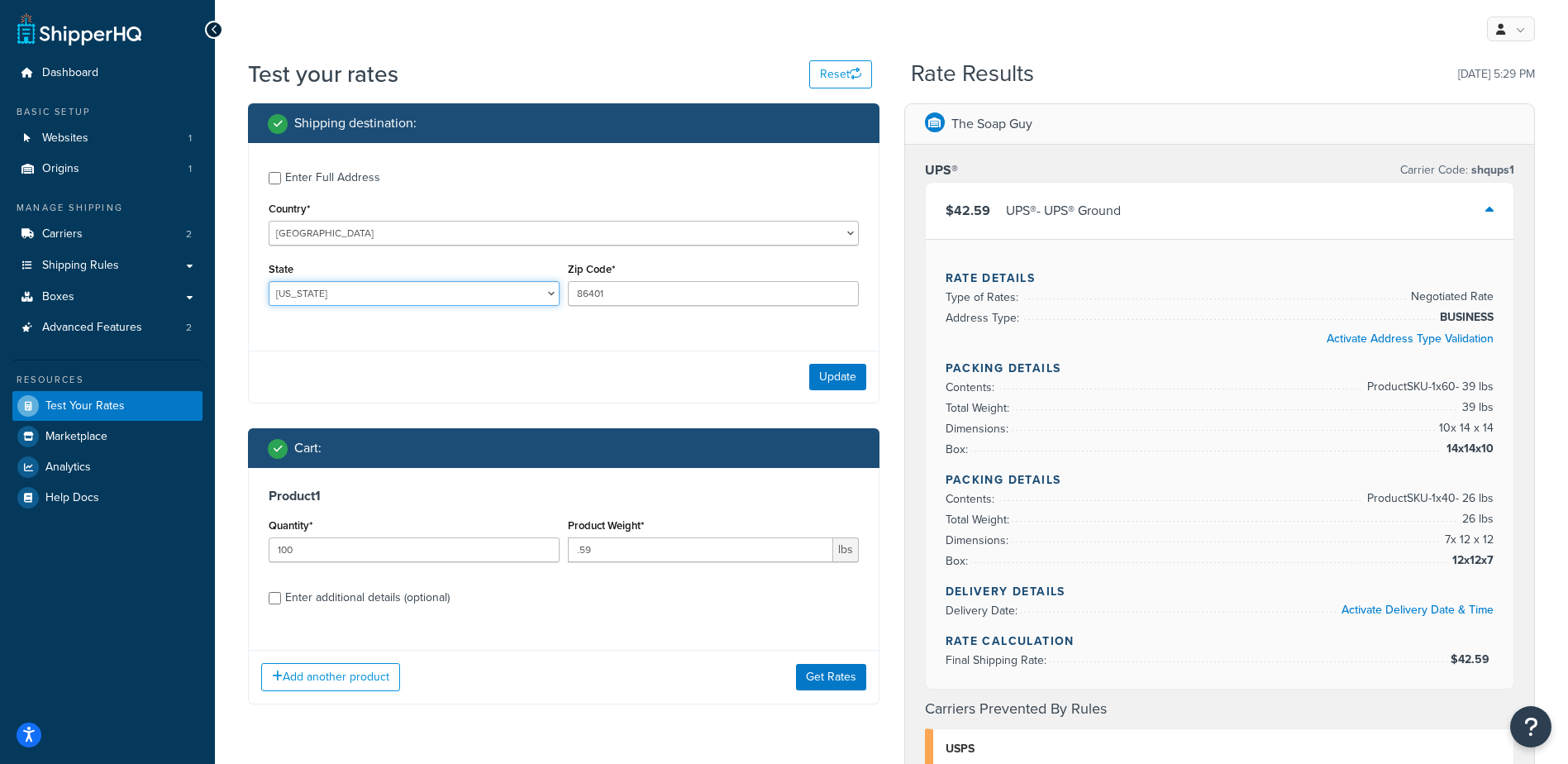
select select "AZ"
click at [269, 282] on select "Alabama Alaska American Samoa Arizona Arkansas Armed Forces Americas Armed Forc…" at bounding box center [414, 293] width 291 height 25
click at [848, 380] on button "Update" at bounding box center [838, 377] width 57 height 27
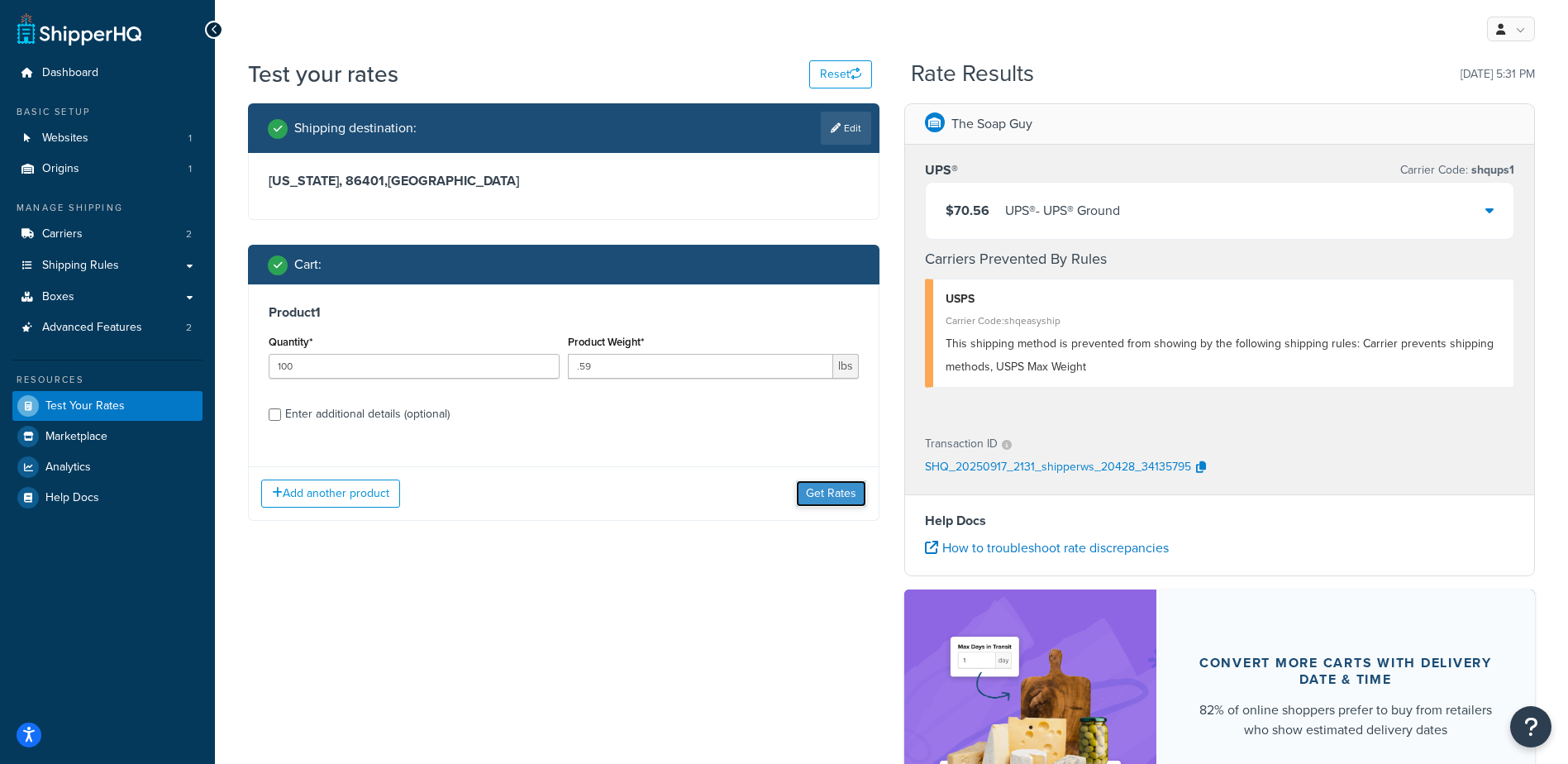
click at [852, 495] on button "Get Rates" at bounding box center [831, 493] width 70 height 27
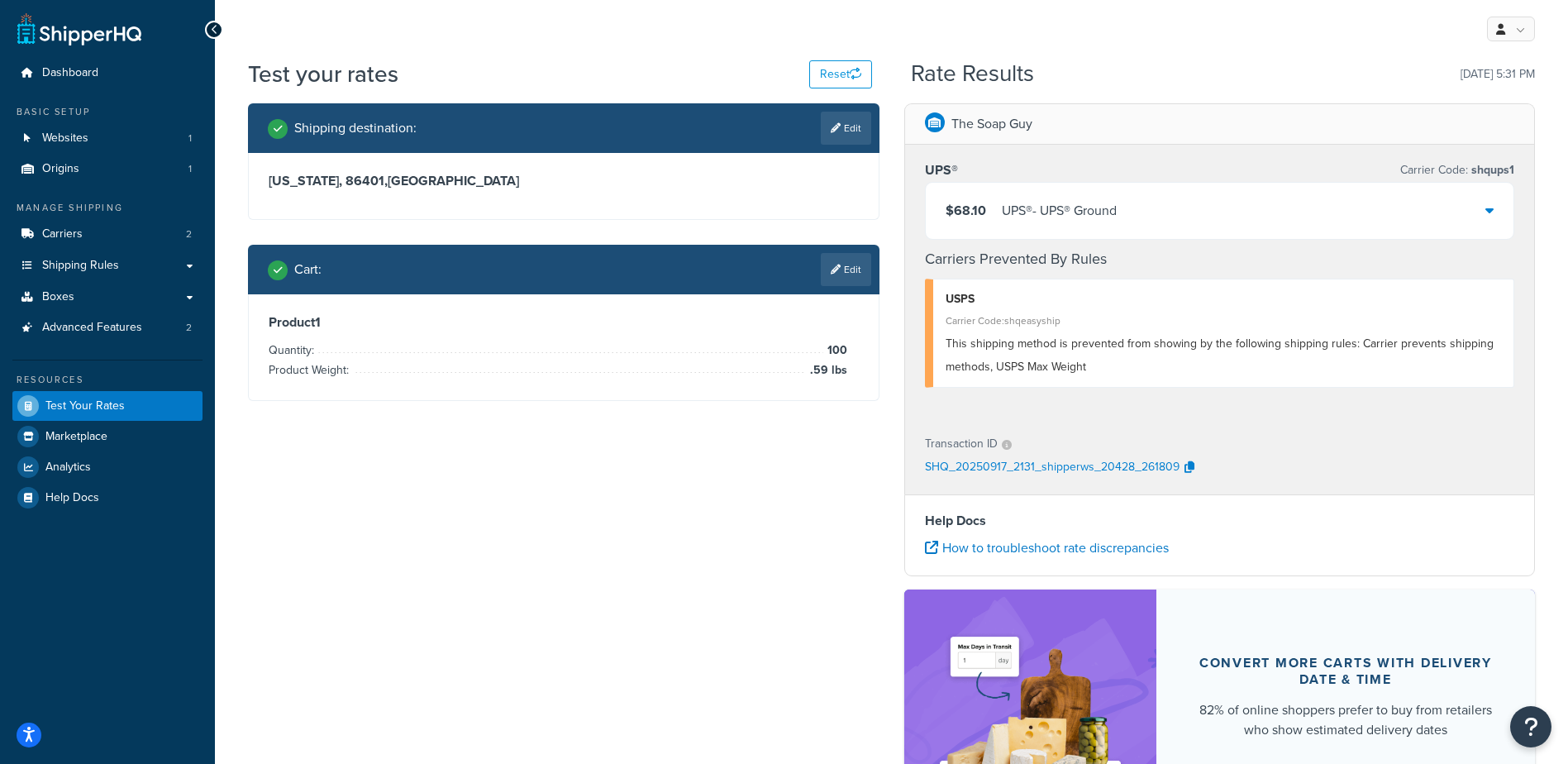
click at [1160, 201] on div "$68.10 UPS® - UPS® Ground" at bounding box center [1221, 211] width 589 height 56
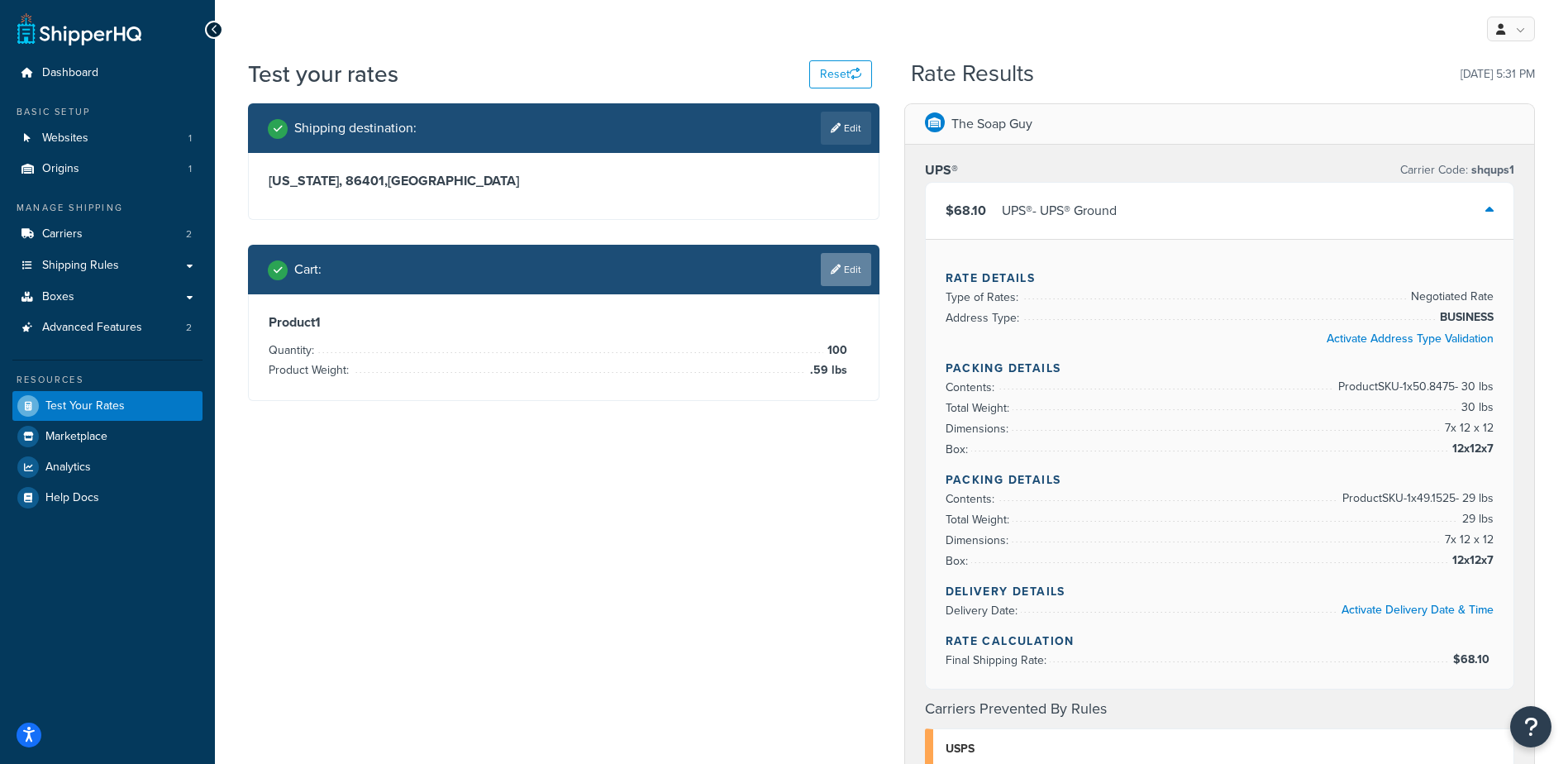
click at [840, 281] on link "Edit" at bounding box center [846, 270] width 50 height 33
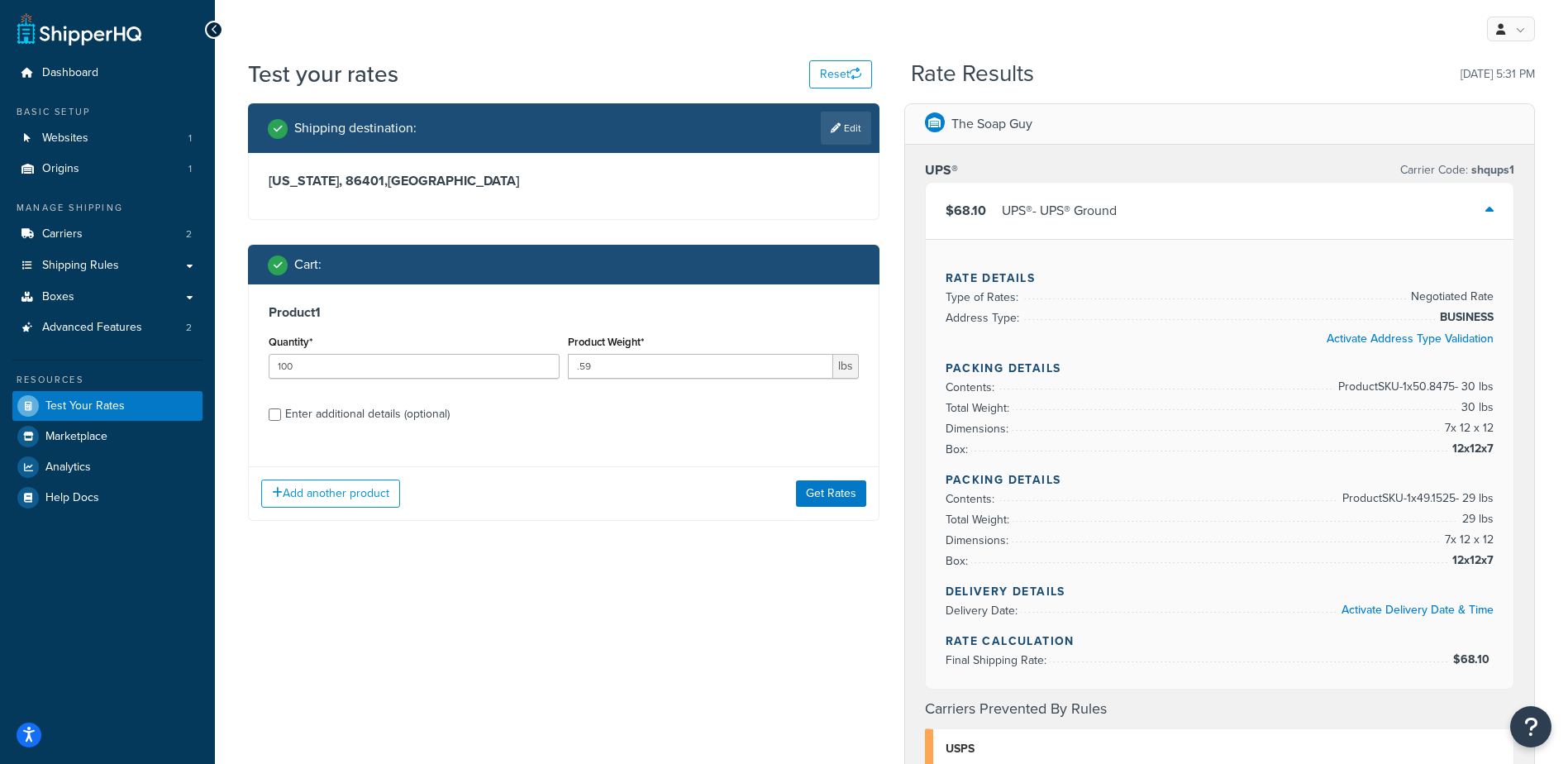
click at [633, 352] on div "Product Weight* .59 lbs" at bounding box center [714, 354] width 291 height 48
click at [619, 364] on input ".59" at bounding box center [701, 365] width 266 height 25
click at [606, 380] on div "Product Weight* .59 lbs" at bounding box center [714, 360] width 299 height 60
drag, startPoint x: 607, startPoint y: 369, endPoint x: 580, endPoint y: 366, distance: 27.2
click at [580, 366] on input ".59" at bounding box center [701, 365] width 266 height 25
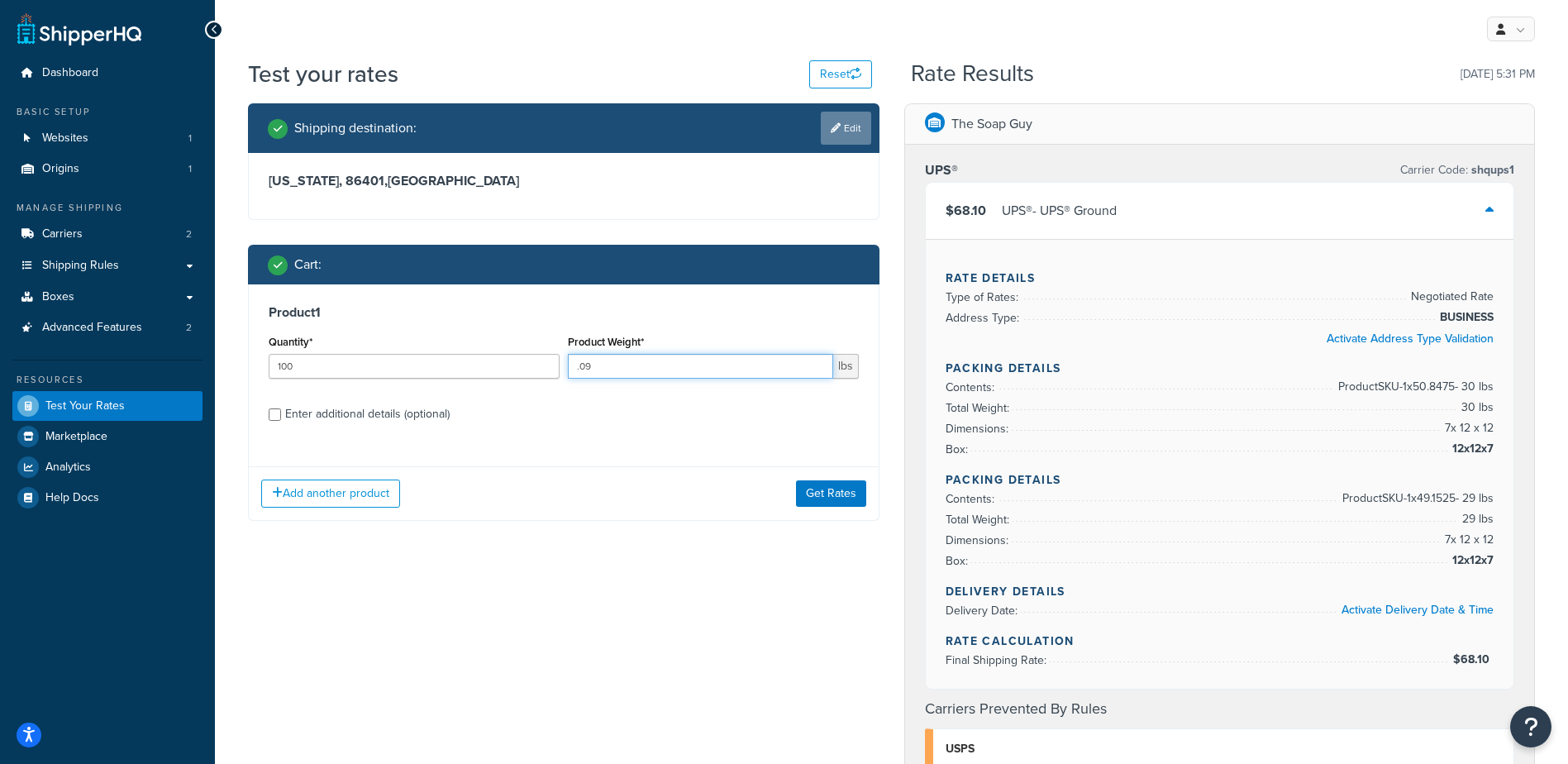
type input ".09"
click at [847, 127] on link "Edit" at bounding box center [846, 128] width 50 height 33
select select "AZ"
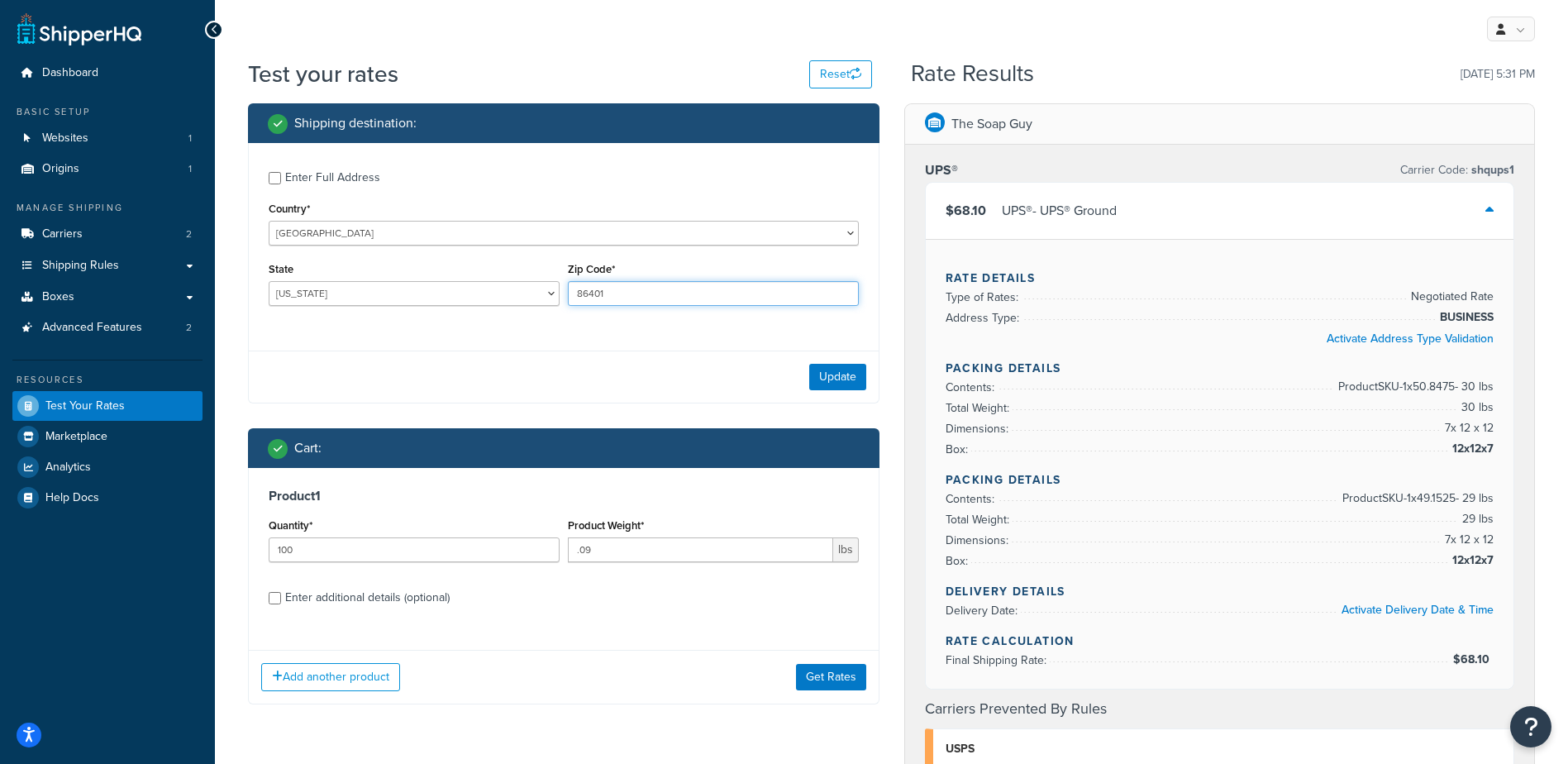
drag, startPoint x: 616, startPoint y: 301, endPoint x: 547, endPoint y: 315, distance: 70.4
click at [547, 315] on div "State Alabama Alaska American Samoa Arizona Arkansas Armed Forces Americas Arme…" at bounding box center [564, 287] width 598 height 60
paste input "92867"
type input "92867"
click at [502, 294] on select "[US_STATE] [US_STATE] [US_STATE] [US_STATE] [US_STATE] Armed Forces Americas Ar…" at bounding box center [414, 293] width 291 height 25
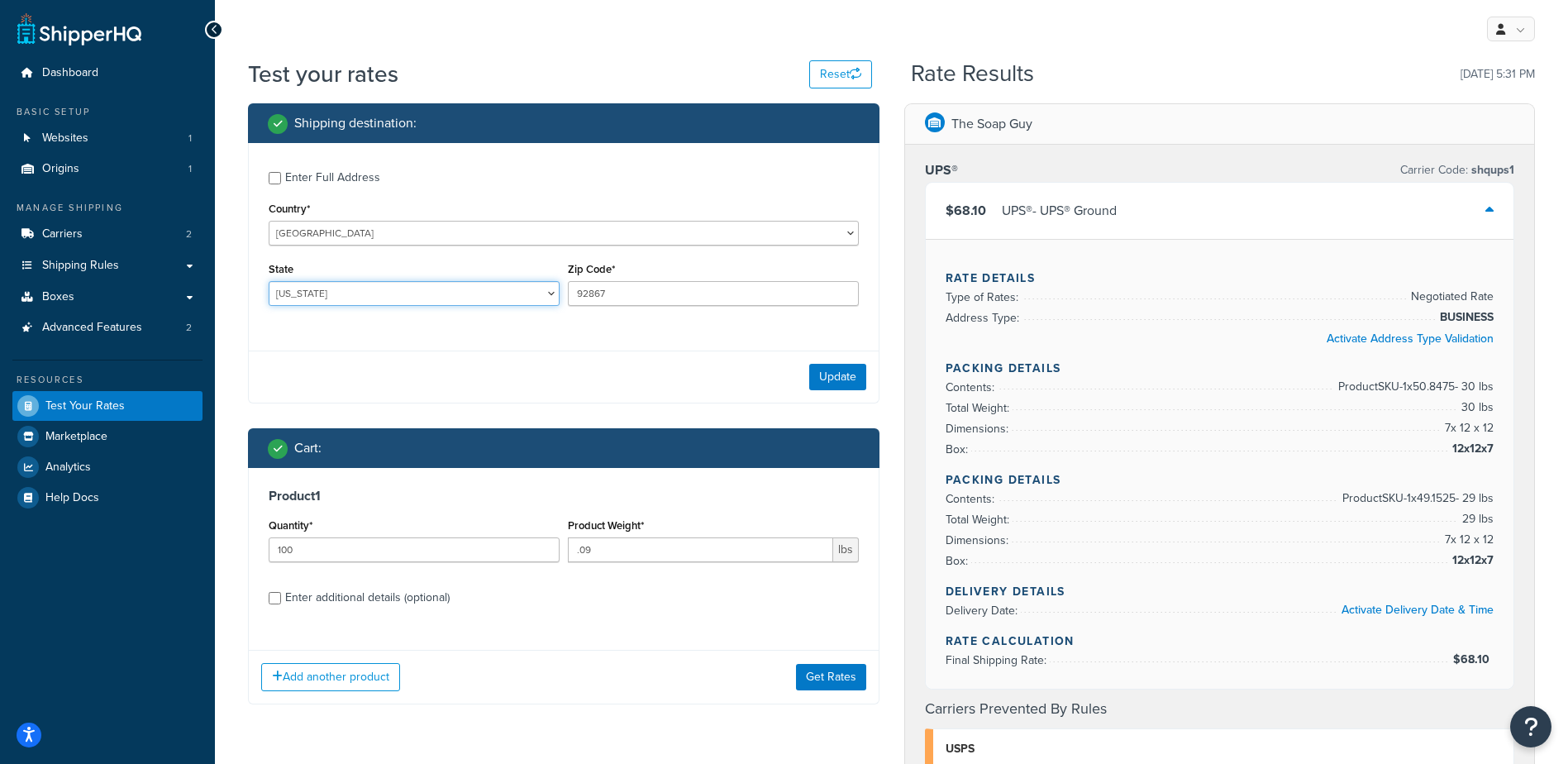
select select "CA"
click at [269, 282] on select "[US_STATE] [US_STATE] [US_STATE] [US_STATE] [US_STATE] Armed Forces Americas Ar…" at bounding box center [414, 293] width 291 height 25
click at [830, 379] on button "Update" at bounding box center [838, 377] width 57 height 27
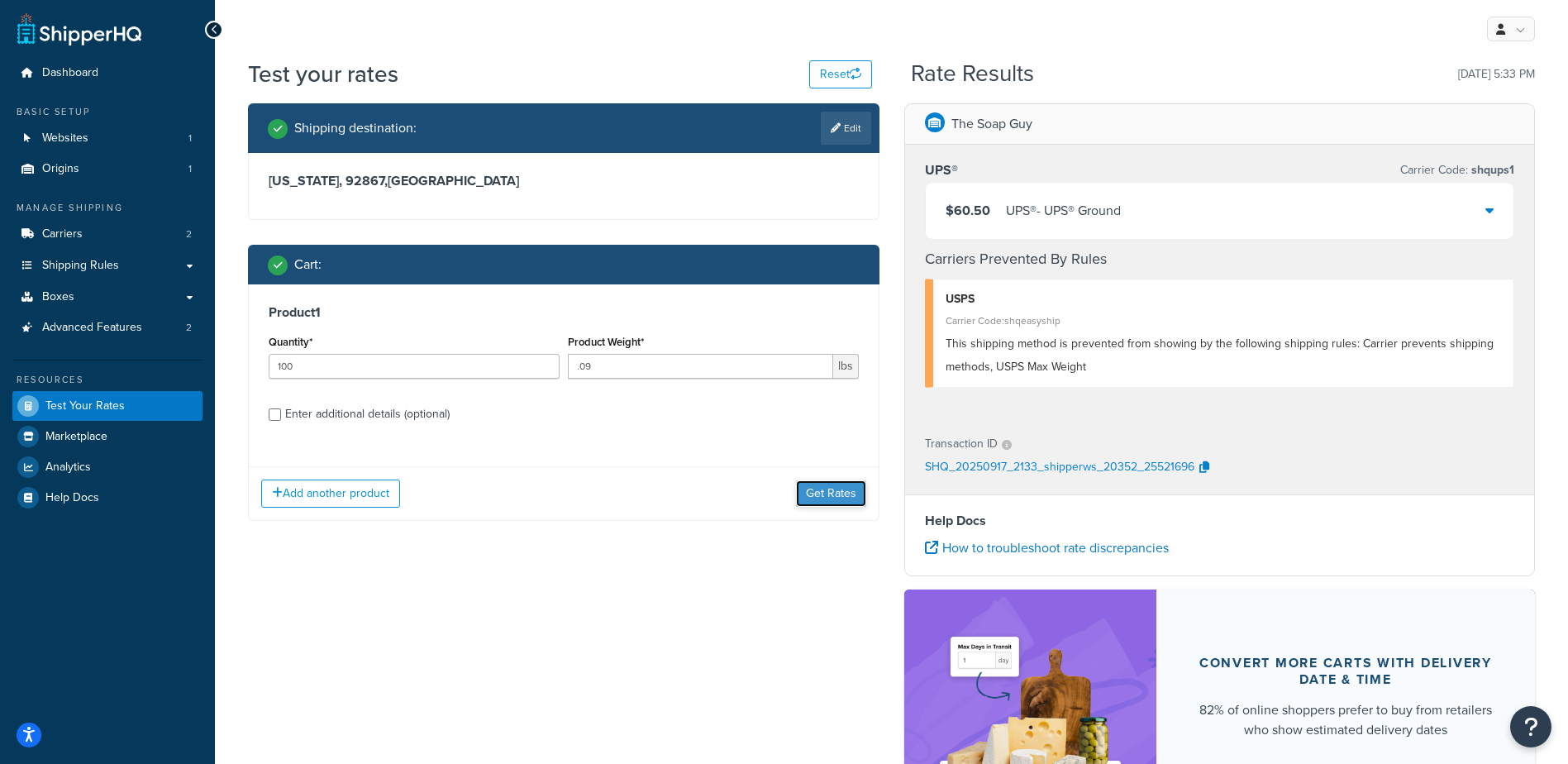
click at [851, 498] on button "Get Rates" at bounding box center [831, 493] width 70 height 27
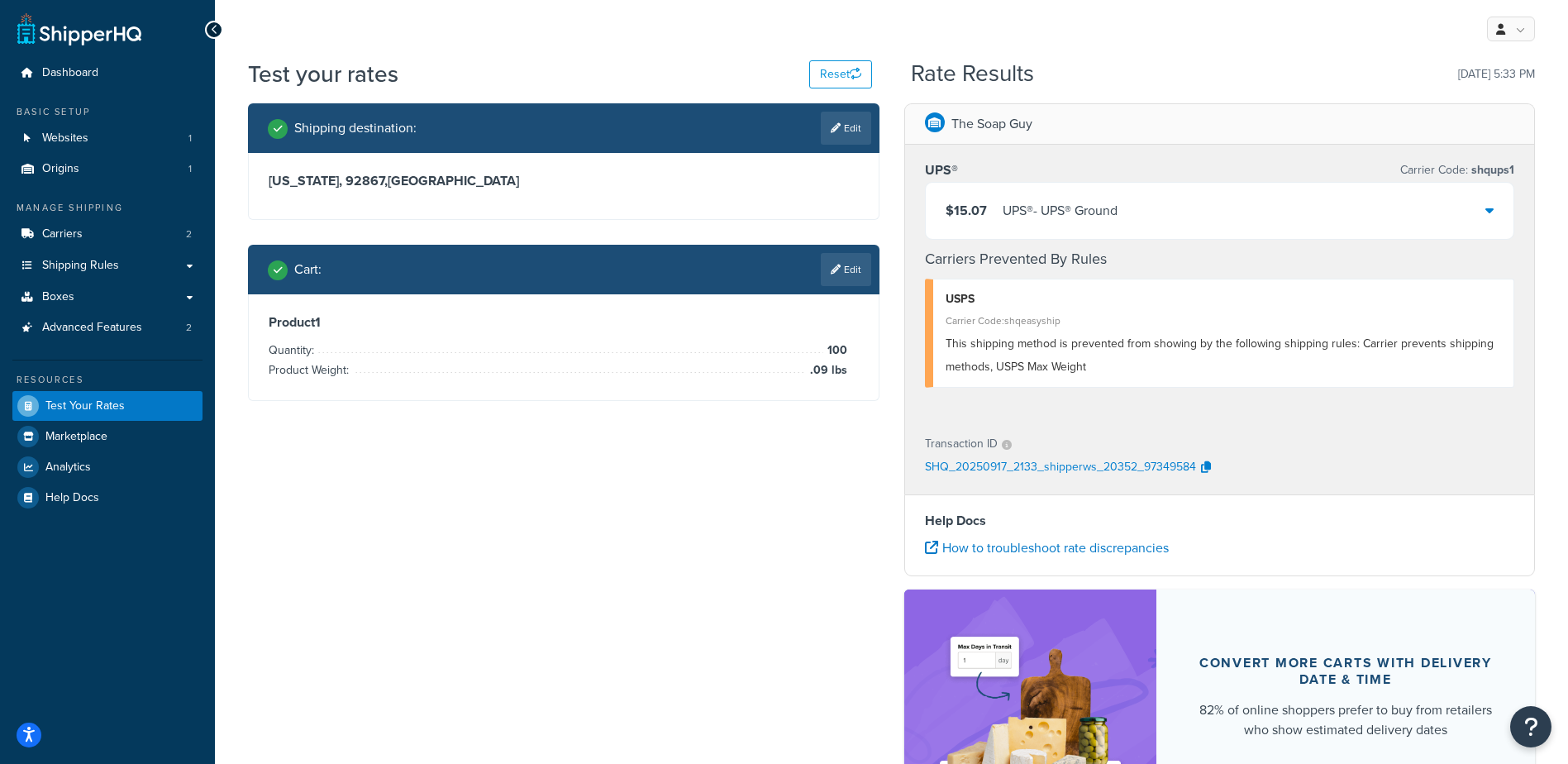
click at [1196, 228] on div "$15.07 UPS® - UPS® Ground" at bounding box center [1221, 211] width 589 height 56
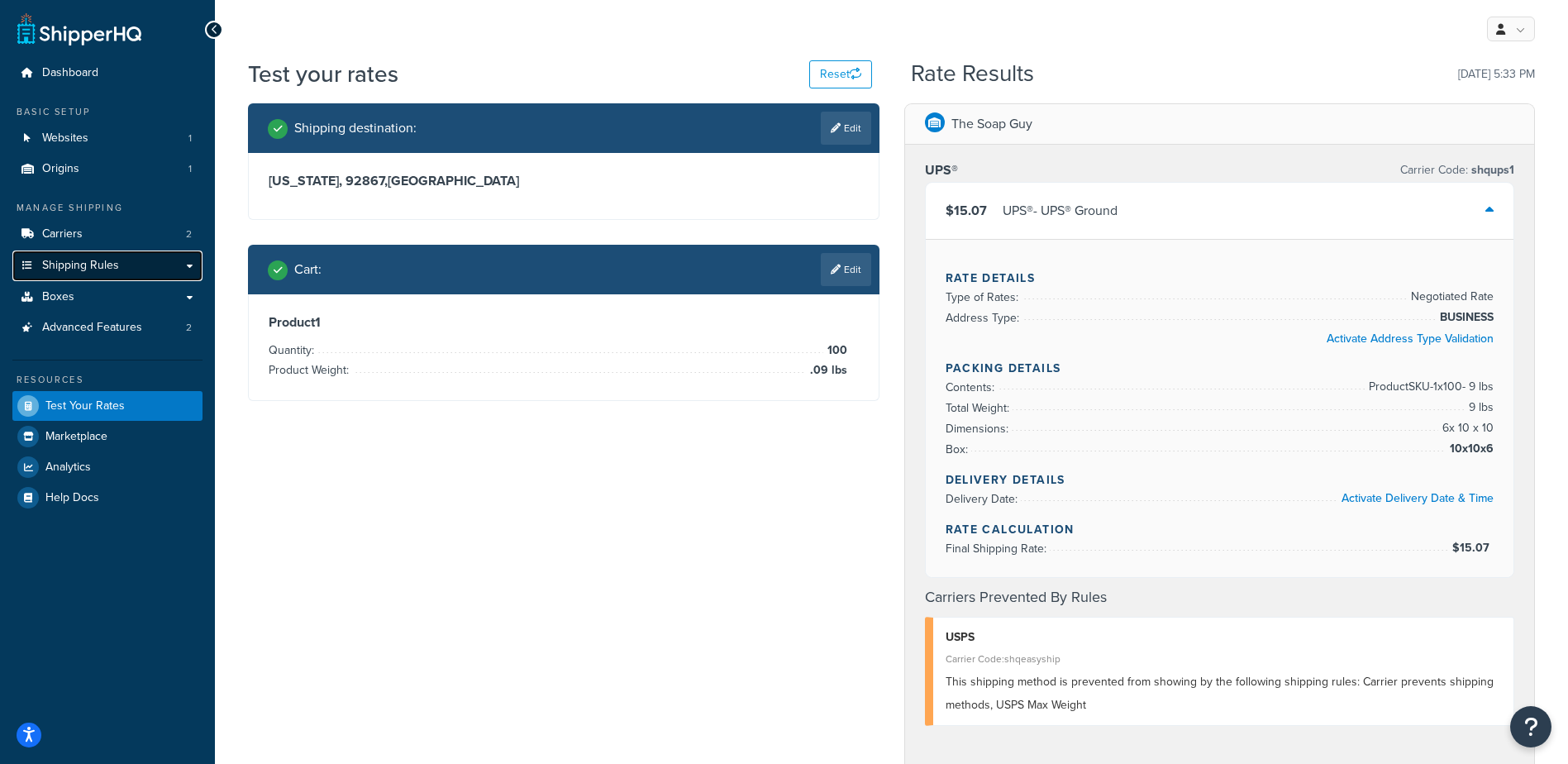
click at [95, 266] on span "Shipping Rules" at bounding box center [81, 266] width 77 height 14
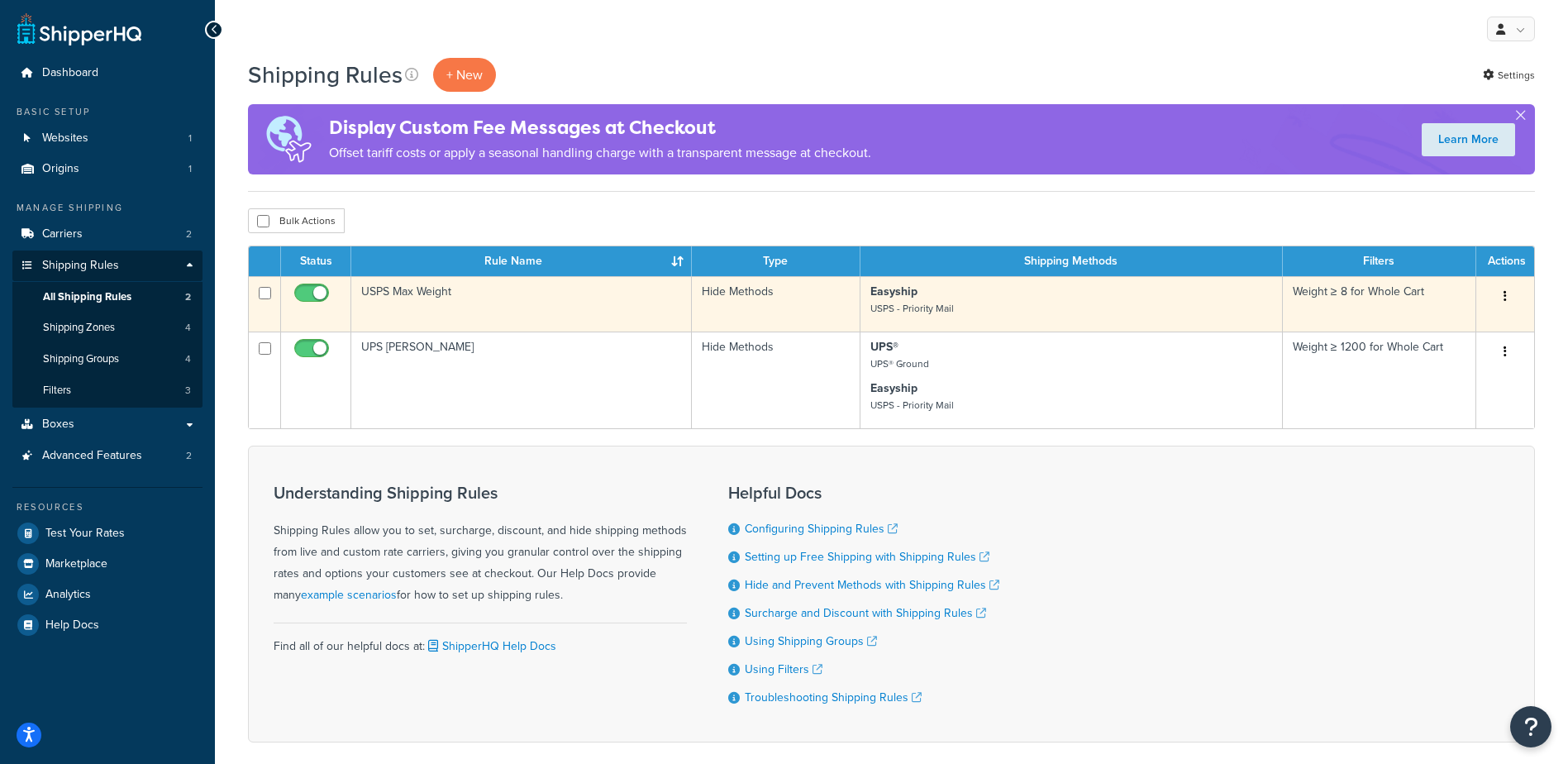
drag, startPoint x: 262, startPoint y: 289, endPoint x: 261, endPoint y: 301, distance: 12.0
click at [261, 289] on input "checkbox" at bounding box center [265, 292] width 13 height 13
checkbox input "true"
click at [1505, 290] on icon "button" at bounding box center [1505, 296] width 3 height 12
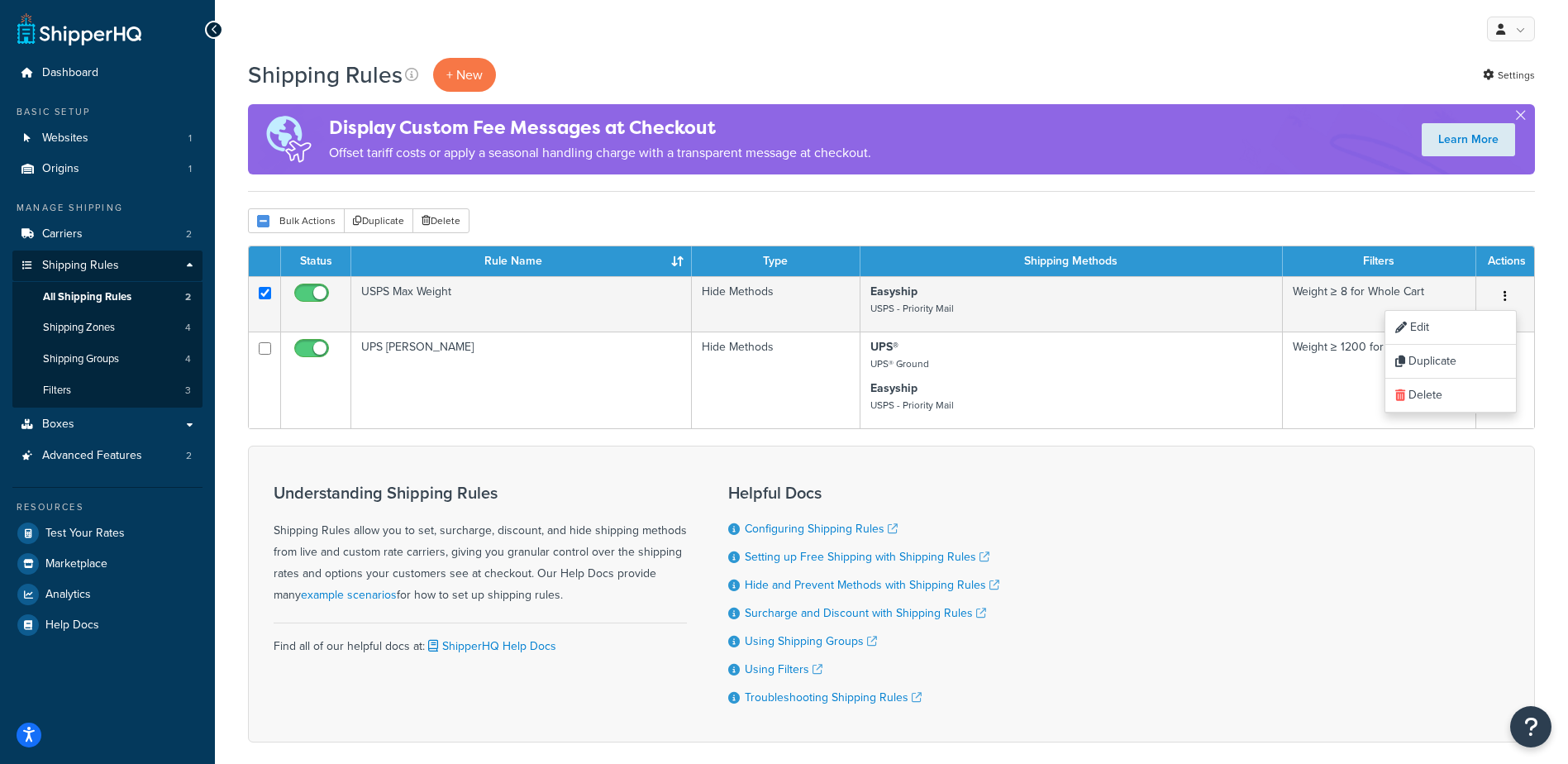
click at [1492, 206] on div "Shipping Rules + New Settings Display Custom Fee Messages at Checkout Offset ta…" at bounding box center [891, 429] width 1353 height 742
click at [1079, 194] on div "Shipping Rules + New Settings Display Custom Fee Messages at Checkout Offset ta…" at bounding box center [891, 429] width 1353 height 742
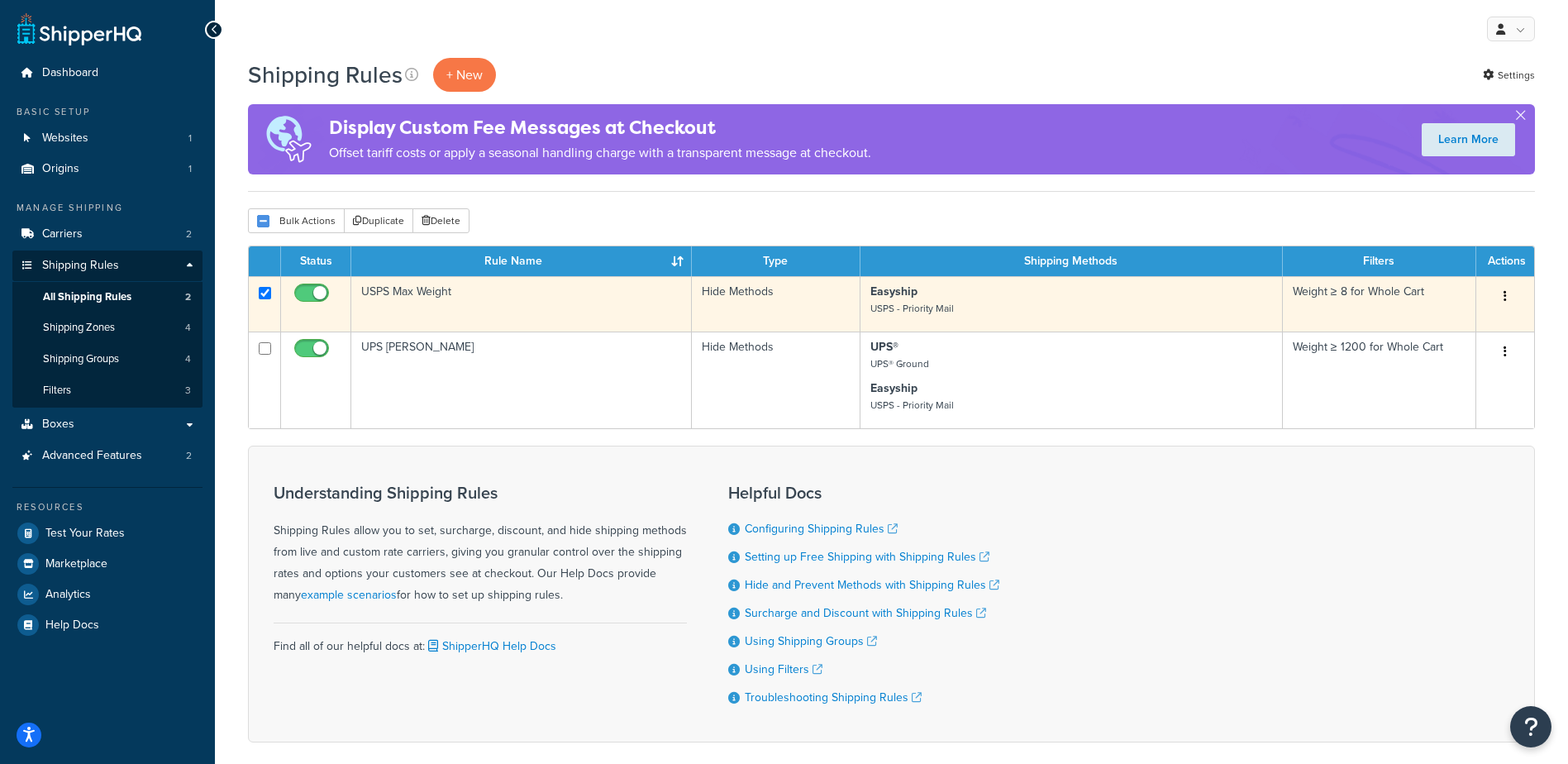
click at [1506, 291] on icon "button" at bounding box center [1505, 296] width 3 height 12
click at [1440, 389] on link "Delete" at bounding box center [1451, 396] width 131 height 33
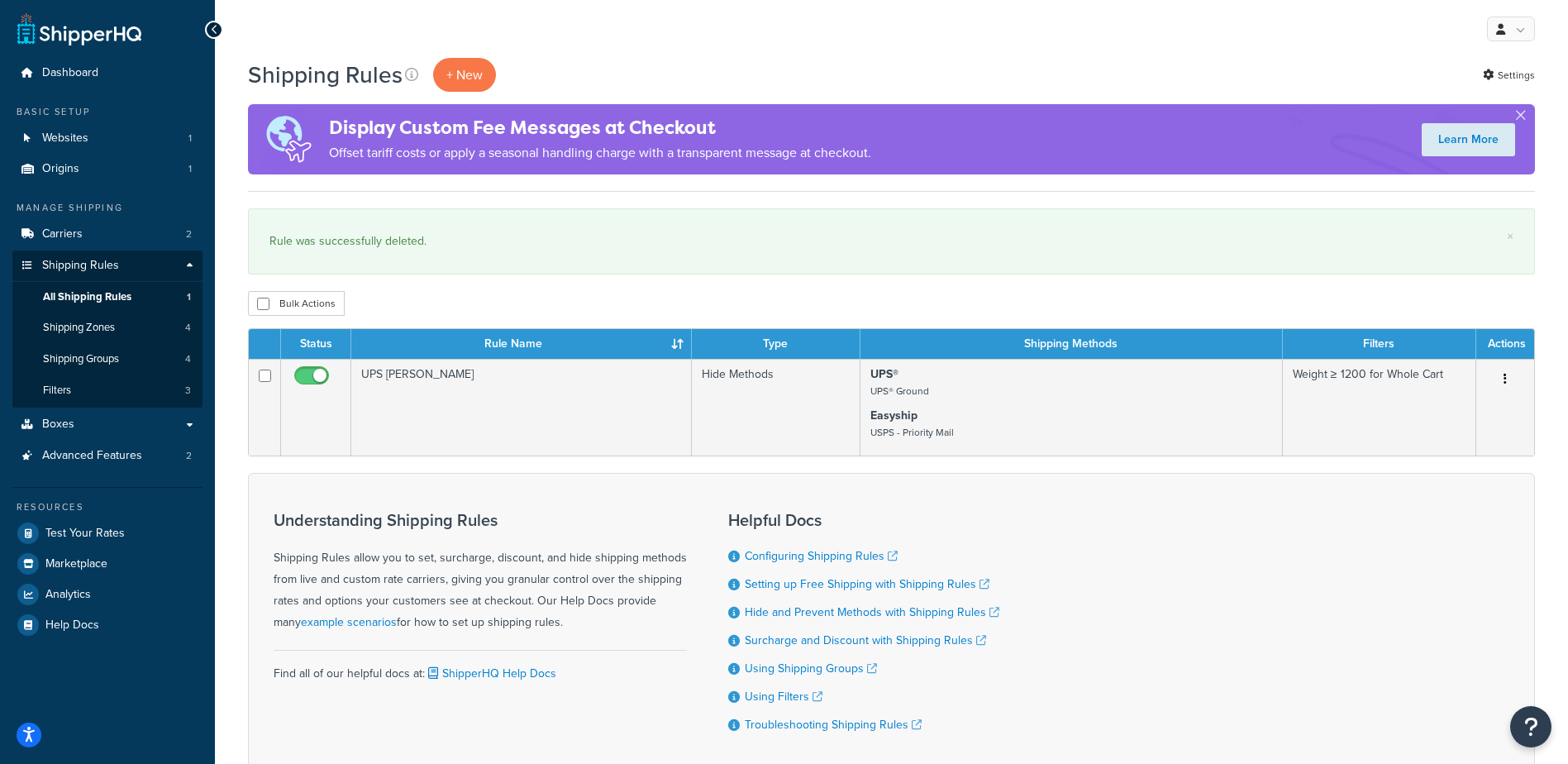
click at [924, 304] on div "Bulk Actions Duplicate [GEOGRAPHIC_DATA]" at bounding box center [892, 303] width 1287 height 25
click at [91, 540] on span "Test Your Rates" at bounding box center [85, 534] width 80 height 14
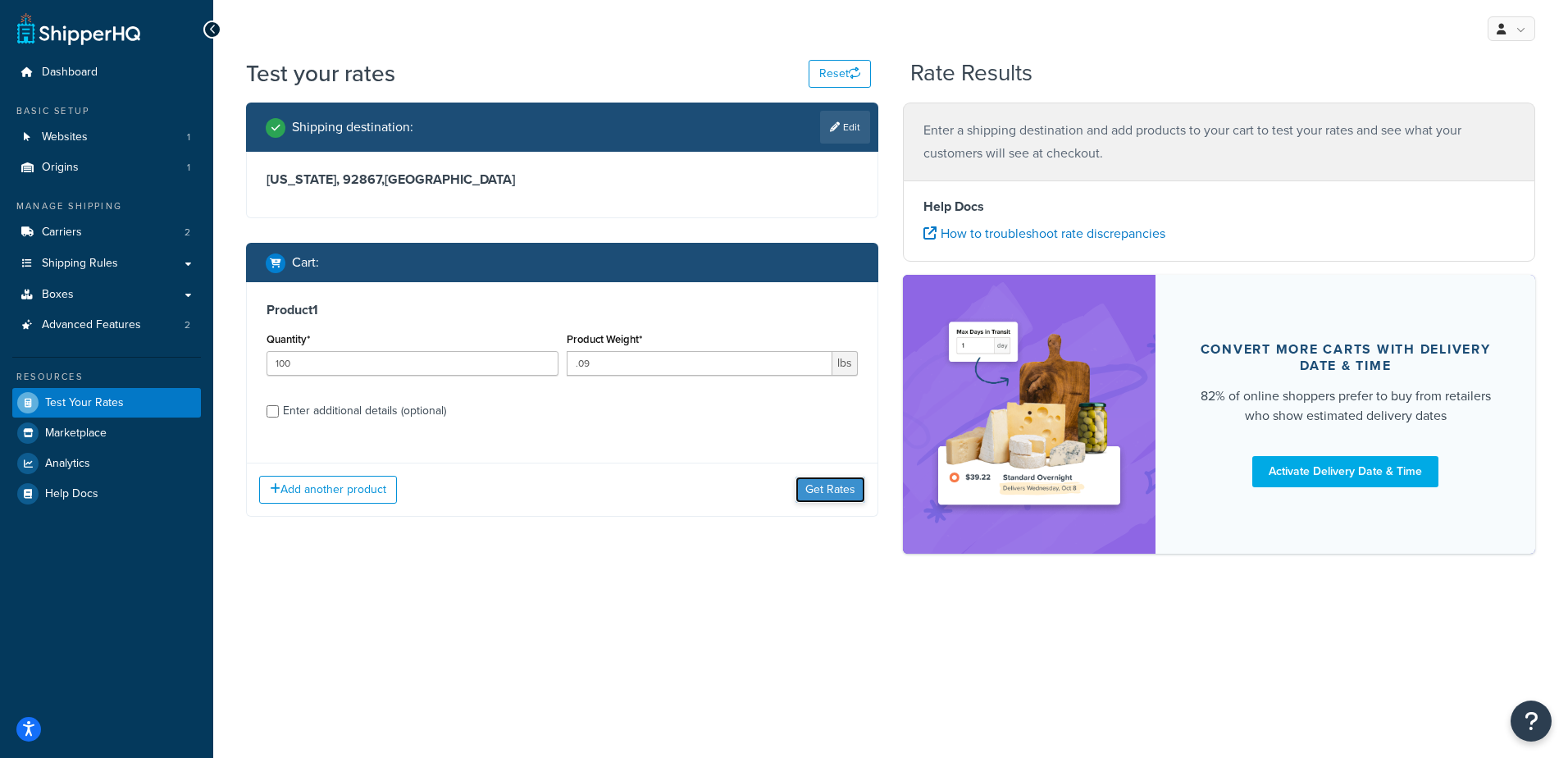
click at [825, 498] on button "Get Rates" at bounding box center [830, 489] width 69 height 26
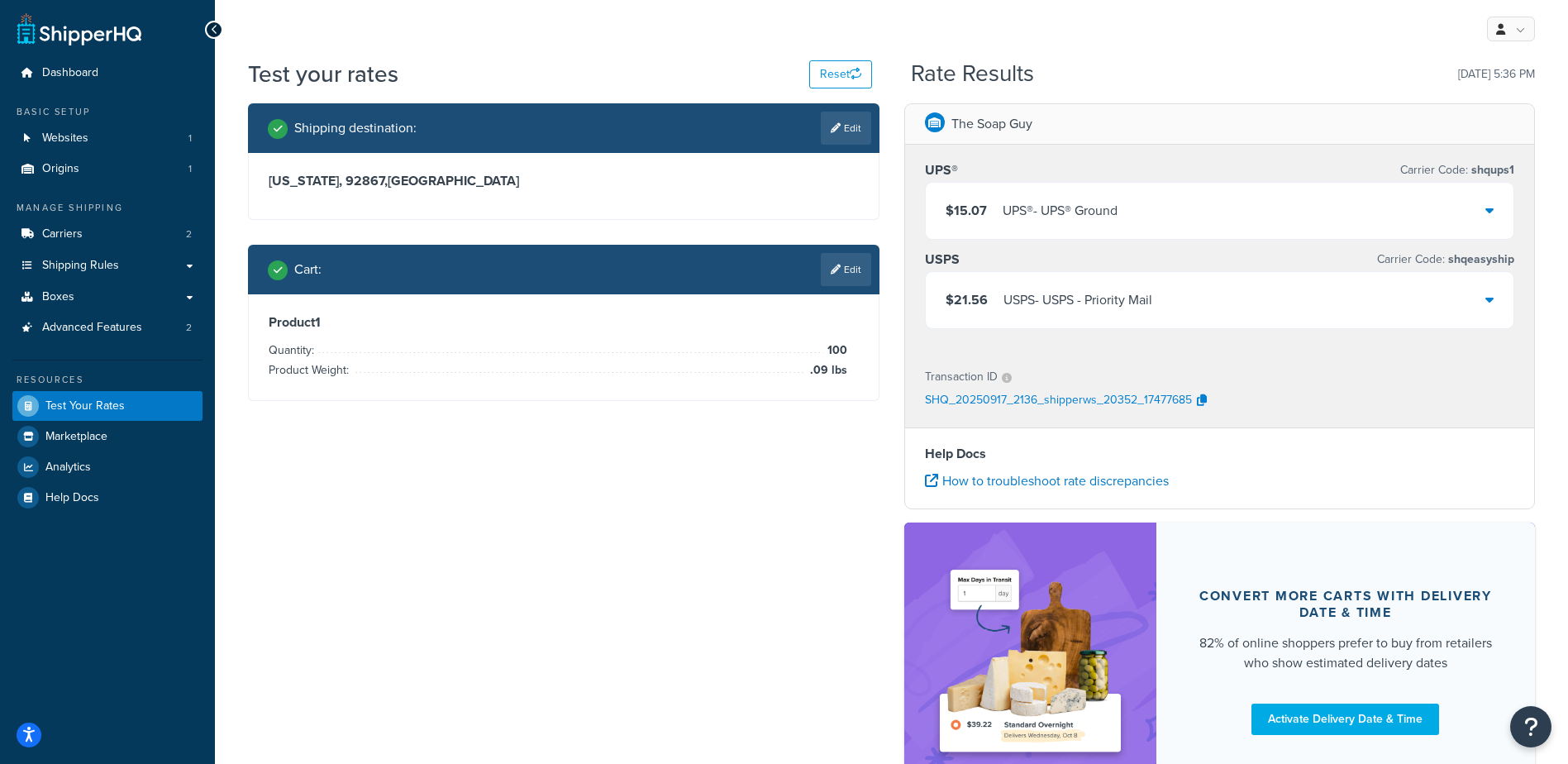
click at [843, 129] on link "Edit" at bounding box center [846, 128] width 50 height 33
select select "CA"
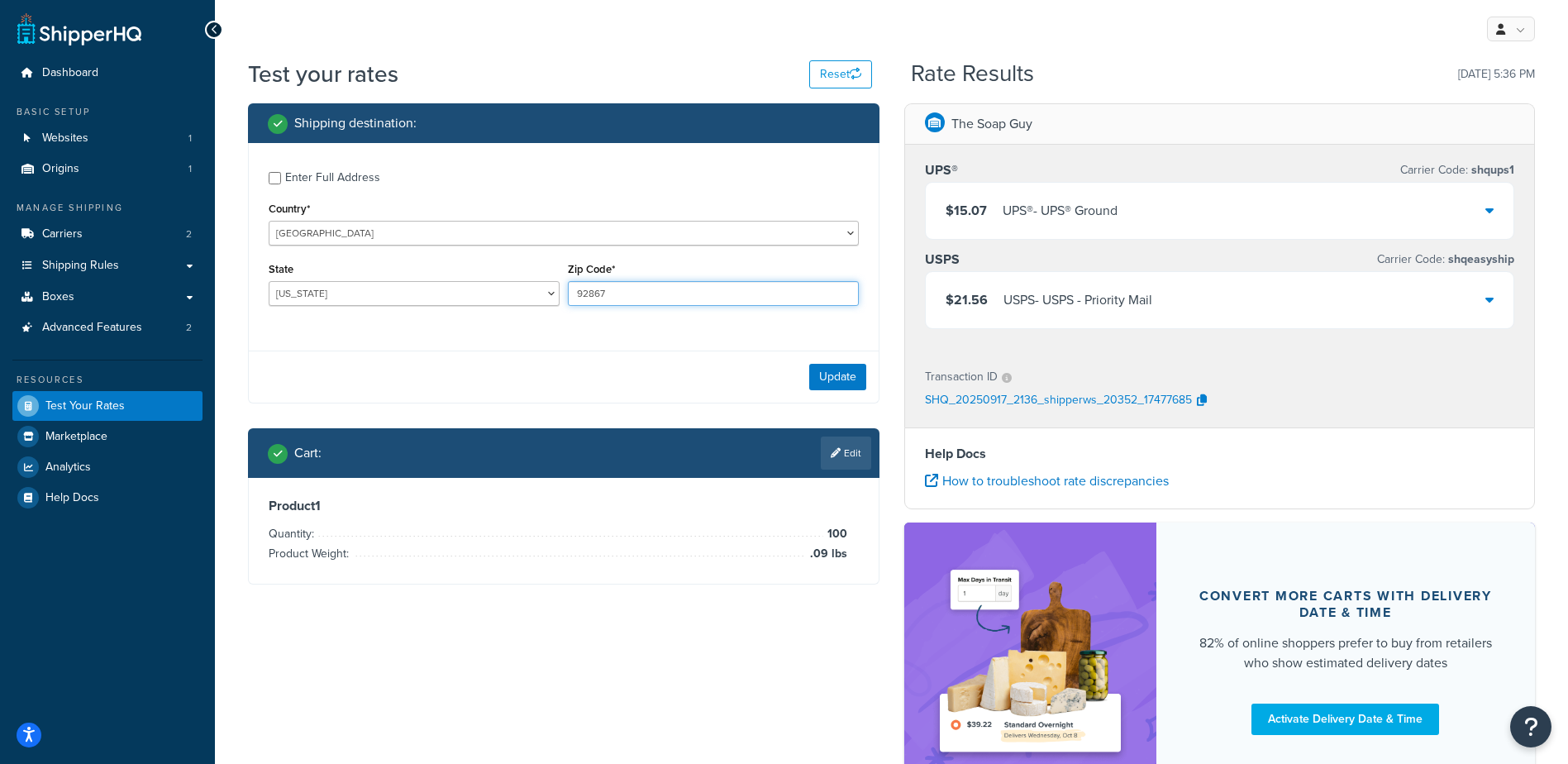
drag, startPoint x: 657, startPoint y: 297, endPoint x: 551, endPoint y: 302, distance: 106.1
click at [551, 302] on div "State Alabama Alaska American Samoa Arizona Arkansas Armed Forces Americas Arme…" at bounding box center [564, 287] width 598 height 60
paste input "4560"
type input "94560"
click at [837, 437] on link "Edit" at bounding box center [846, 453] width 50 height 33
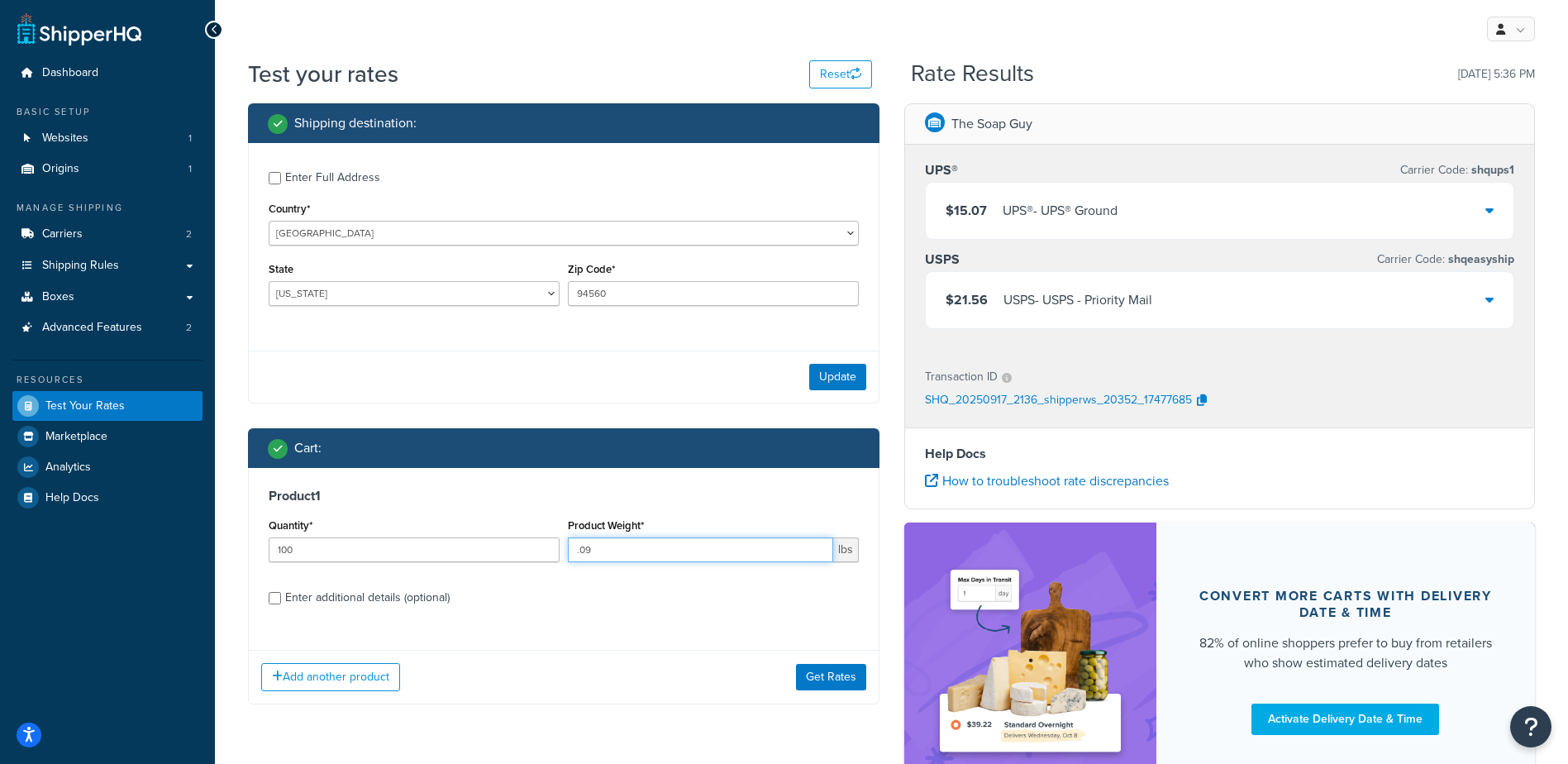
drag, startPoint x: 612, startPoint y: 548, endPoint x: 581, endPoint y: 545, distance: 31.1
click at [581, 545] on input ".09" at bounding box center [701, 549] width 266 height 25
type input ".12"
click at [837, 373] on button "Update" at bounding box center [838, 377] width 57 height 27
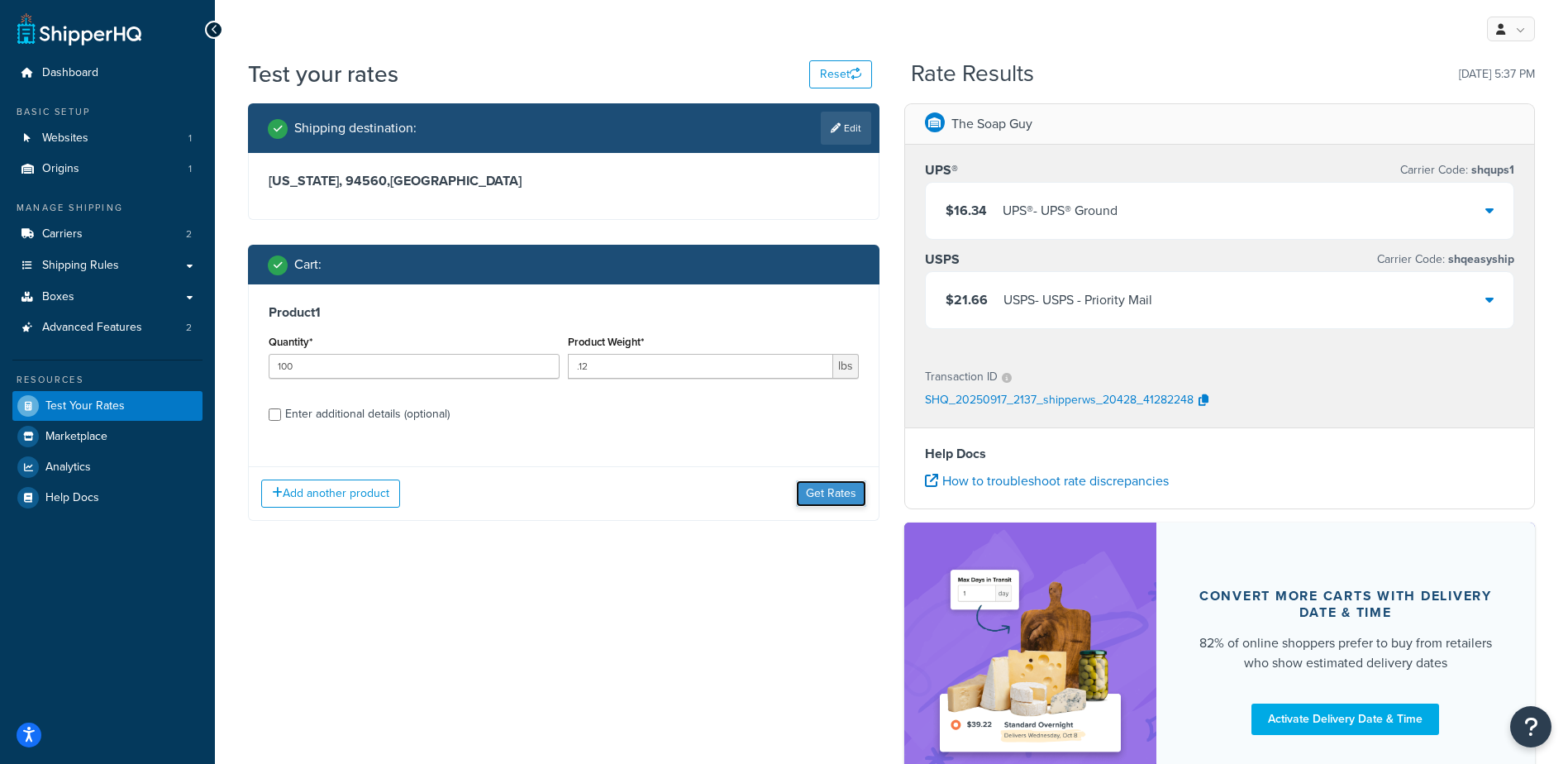
click at [833, 503] on button "Get Rates" at bounding box center [831, 493] width 70 height 27
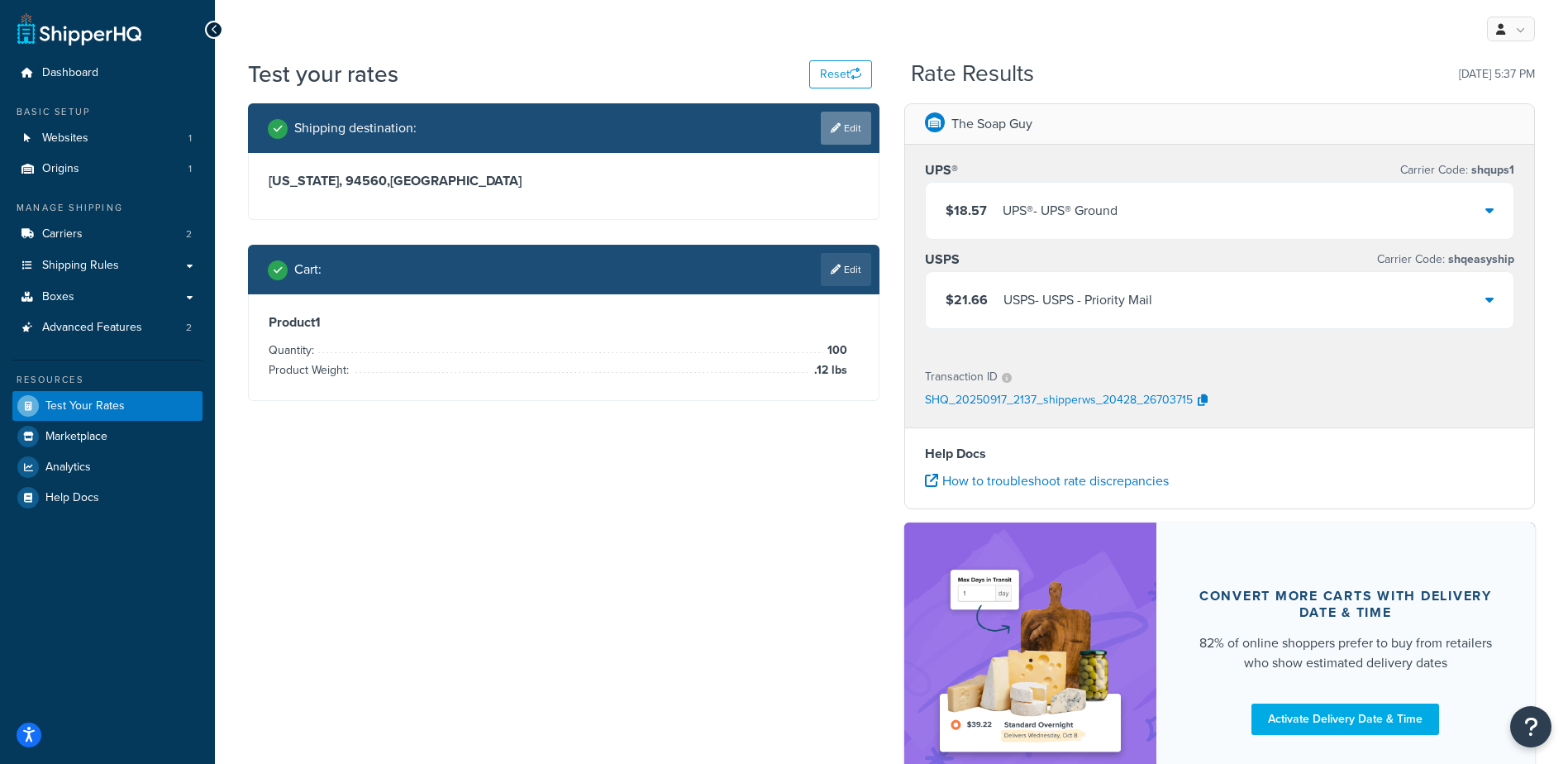
click at [835, 135] on link "Edit" at bounding box center [846, 128] width 50 height 33
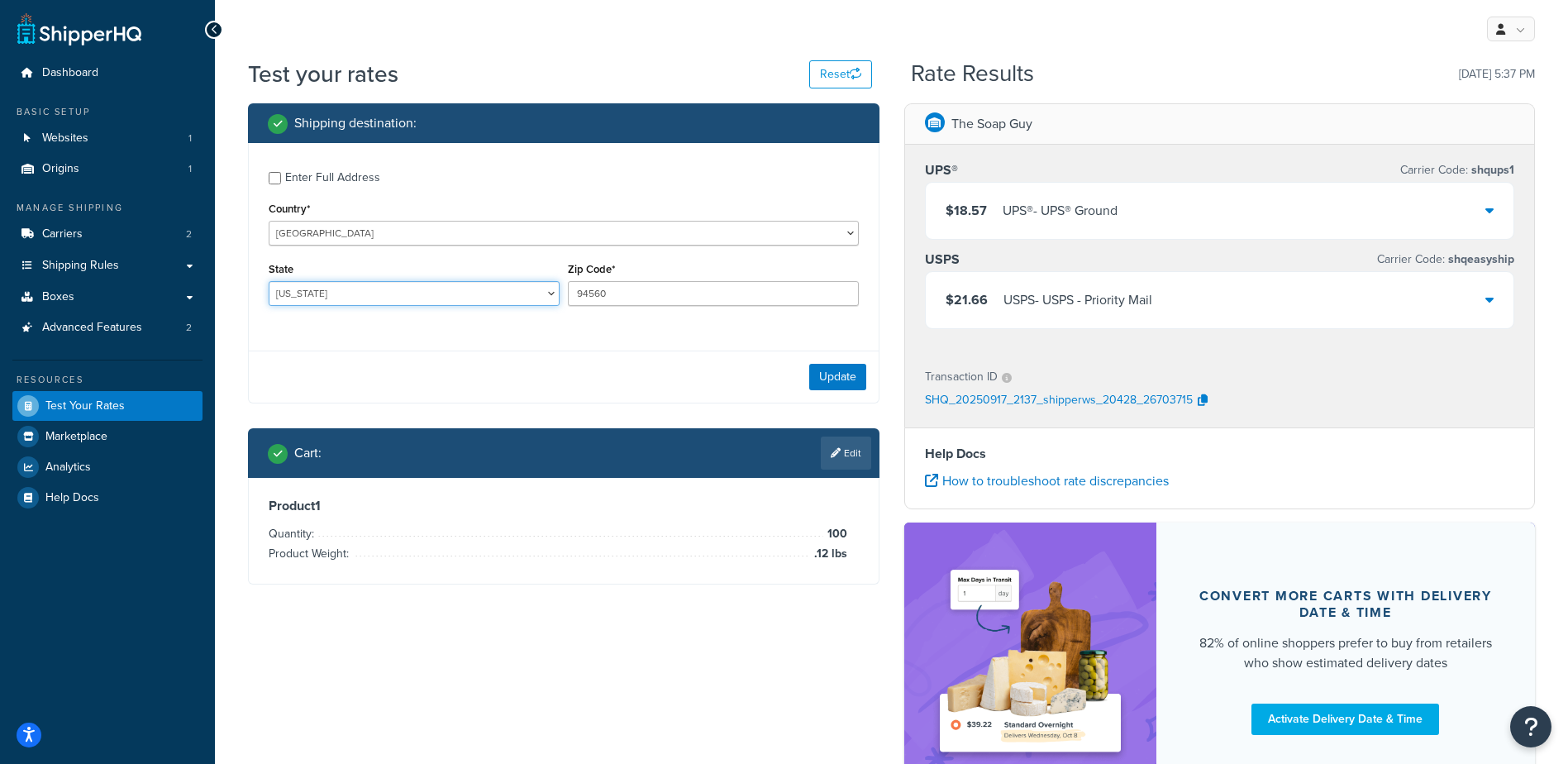
click at [387, 298] on select "Alabama Alaska American Samoa Arizona Arkansas Armed Forces Americas Armed Forc…" at bounding box center [414, 293] width 291 height 25
select select "NY"
click at [269, 282] on select "Alabama Alaska American Samoa Arizona Arkansas Armed Forces Americas Armed Forc…" at bounding box center [414, 293] width 291 height 25
drag, startPoint x: 619, startPoint y: 300, endPoint x: 576, endPoint y: 290, distance: 44.1
click at [564, 307] on div "Zip Code* 94560" at bounding box center [714, 287] width 299 height 60
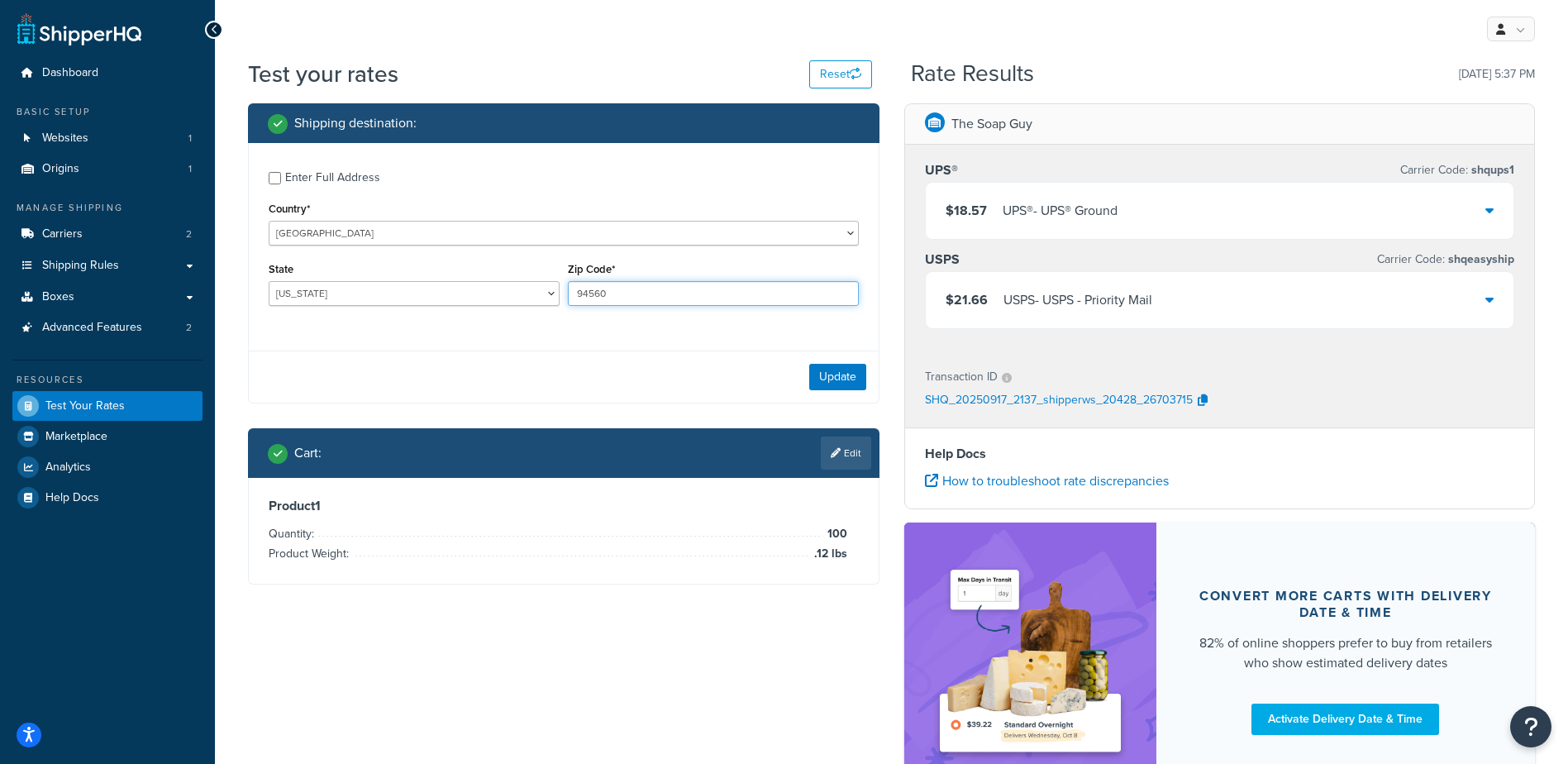
paste input "11102"
type input "11102"
click at [640, 387] on div "Update" at bounding box center [564, 376] width 630 height 52
click at [829, 442] on link "Edit" at bounding box center [846, 453] width 50 height 33
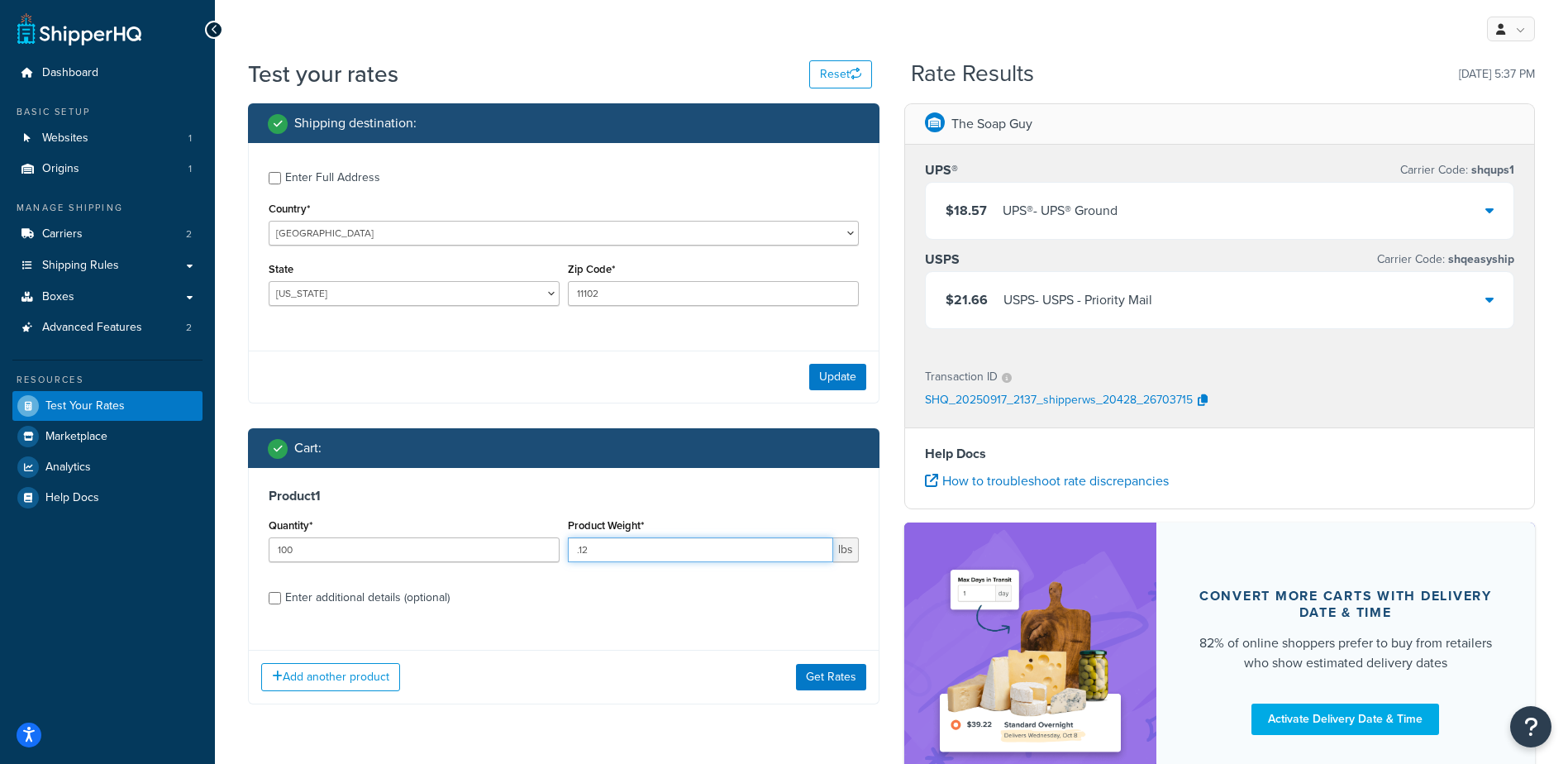
drag, startPoint x: 591, startPoint y: 548, endPoint x: 580, endPoint y: 545, distance: 11.4
click at [580, 545] on input ".12" at bounding box center [701, 549] width 266 height 25
type input ".14"
click at [835, 376] on button "Update" at bounding box center [838, 377] width 57 height 27
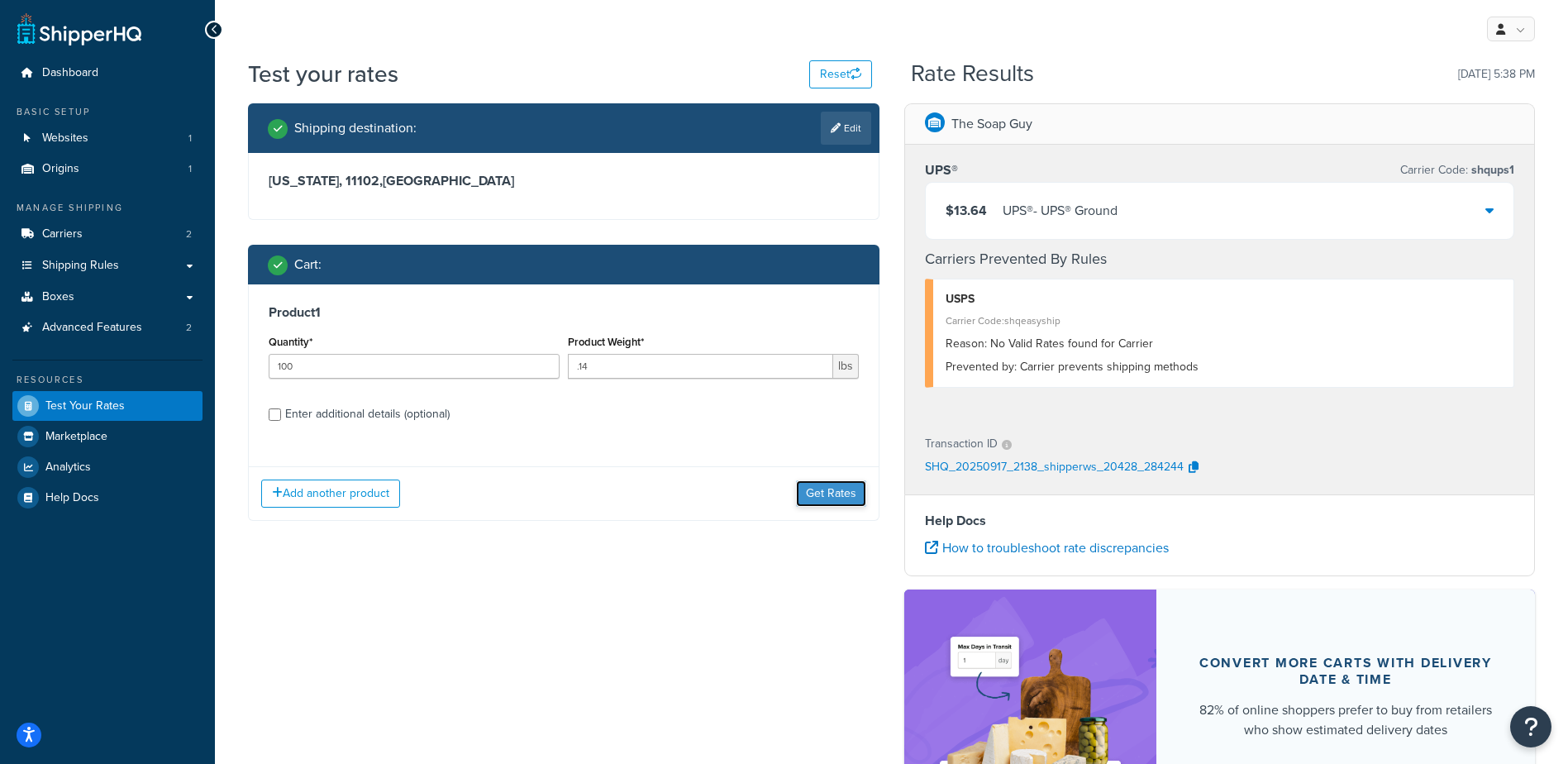
click at [824, 496] on button "Get Rates" at bounding box center [831, 493] width 70 height 27
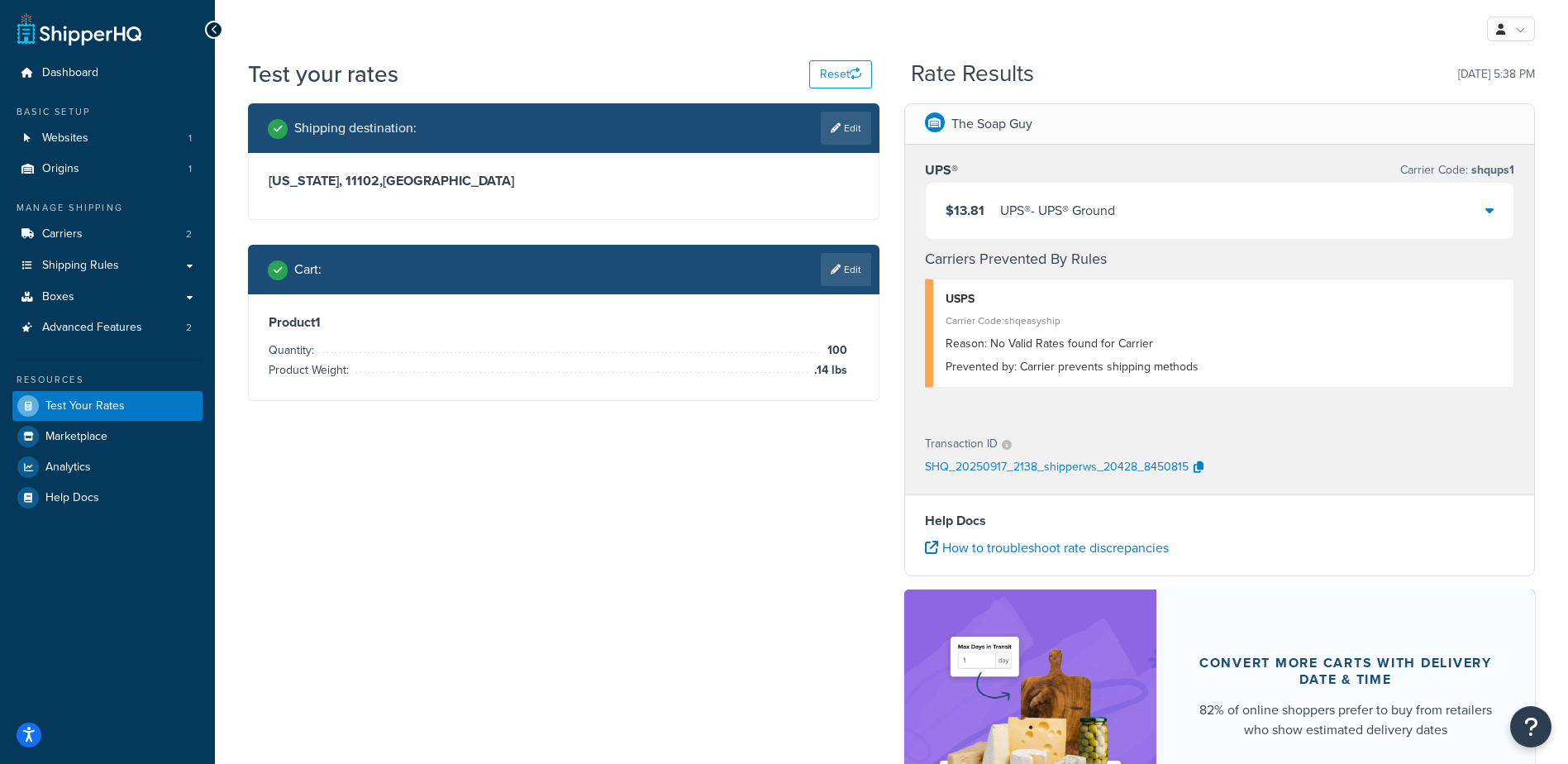
click at [836, 132] on icon at bounding box center [836, 128] width 10 height 10
select select "NY"
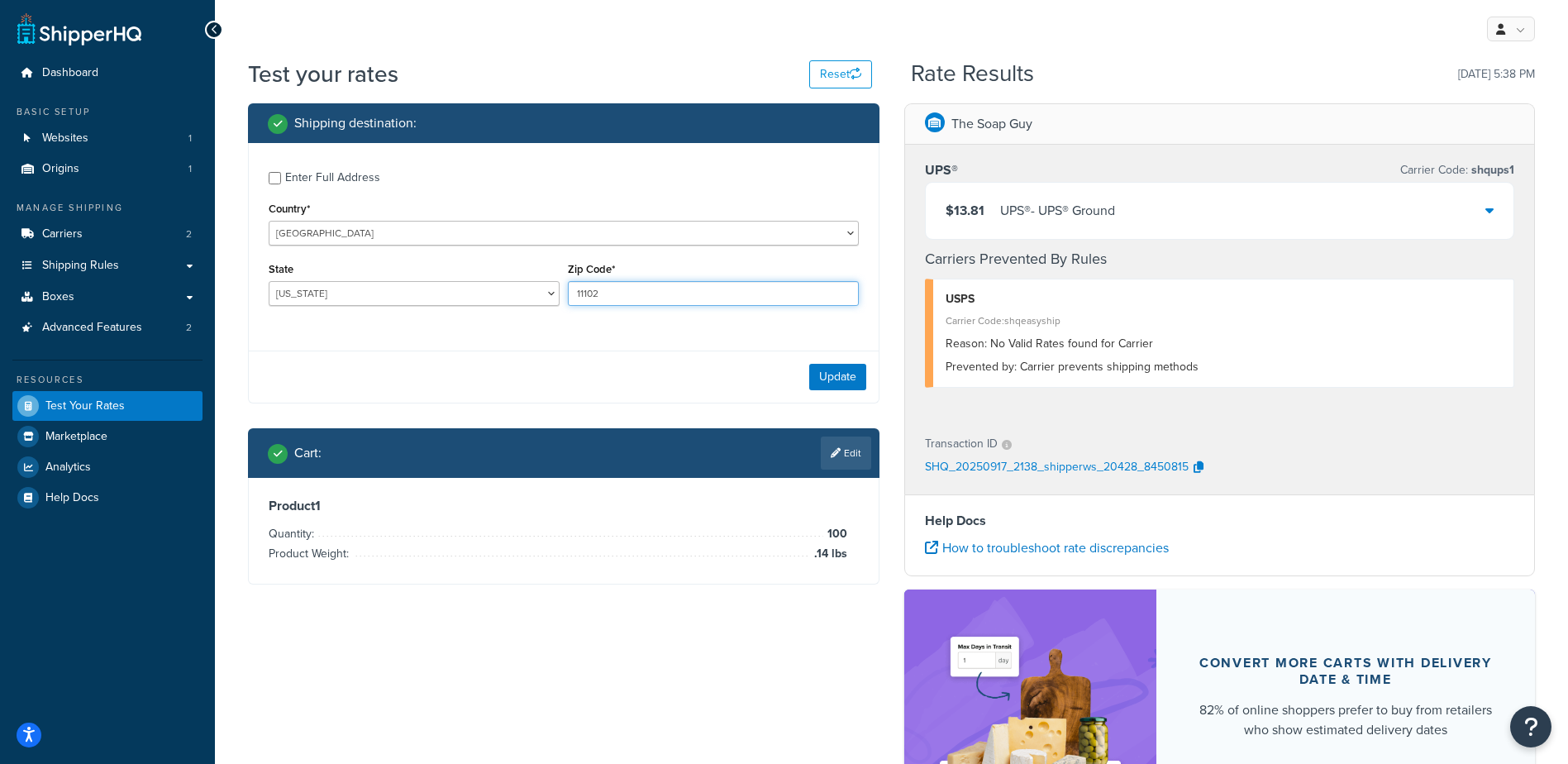
drag, startPoint x: 619, startPoint y: 292, endPoint x: 565, endPoint y: 293, distance: 54.0
click at [565, 293] on div "Zip Code* 11102" at bounding box center [714, 287] width 299 height 60
paste input "49285"
type input "49285"
click at [513, 285] on select "Alabama Alaska American Samoa Arizona Arkansas Armed Forces Americas Armed Forc…" at bounding box center [414, 293] width 291 height 25
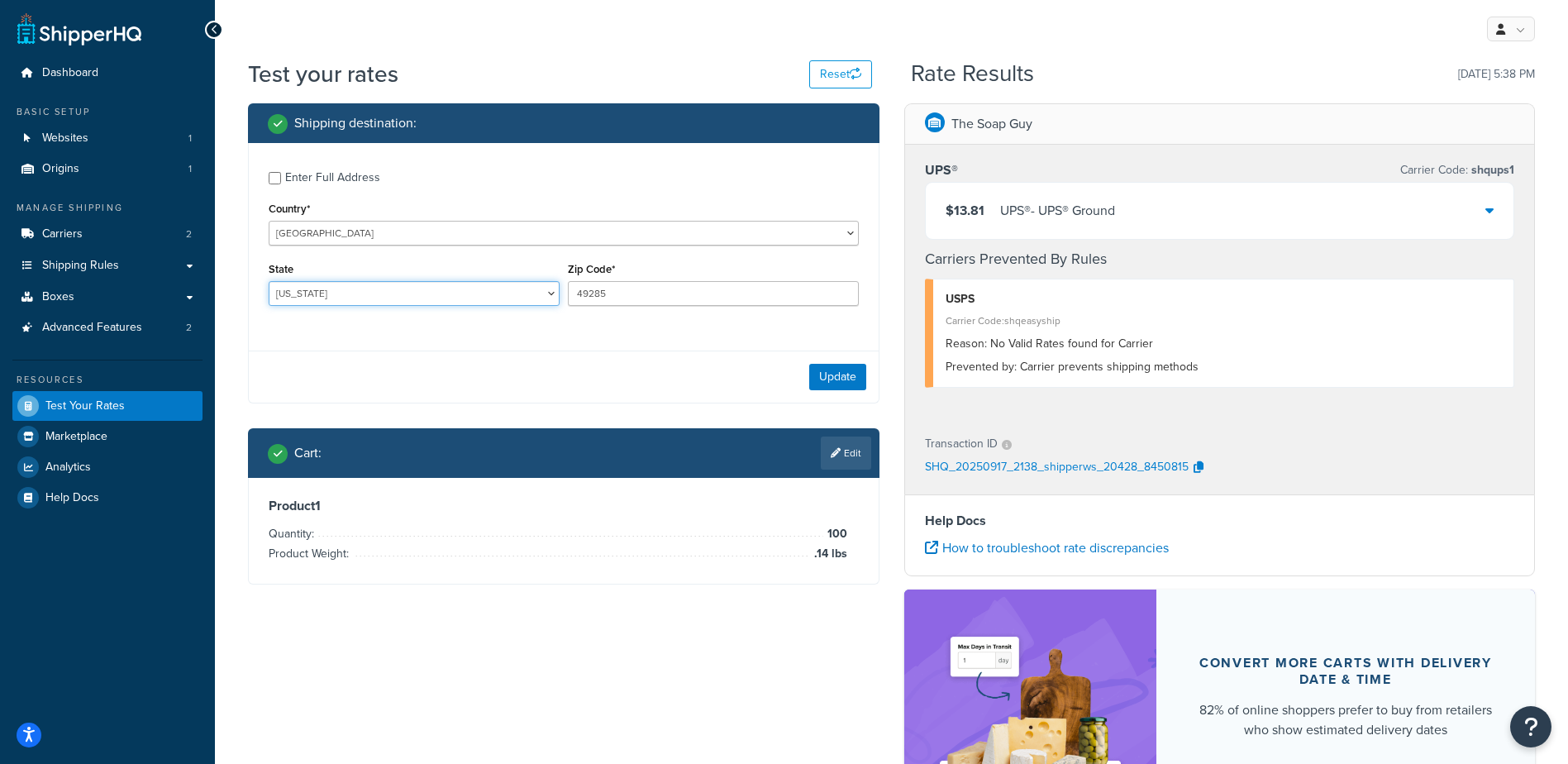
select select "MI"
click at [269, 282] on select "Alabama Alaska American Samoa Arizona Arkansas Armed Forces Americas Armed Forc…" at bounding box center [414, 293] width 291 height 25
click at [849, 449] on link "Edit" at bounding box center [846, 453] width 50 height 33
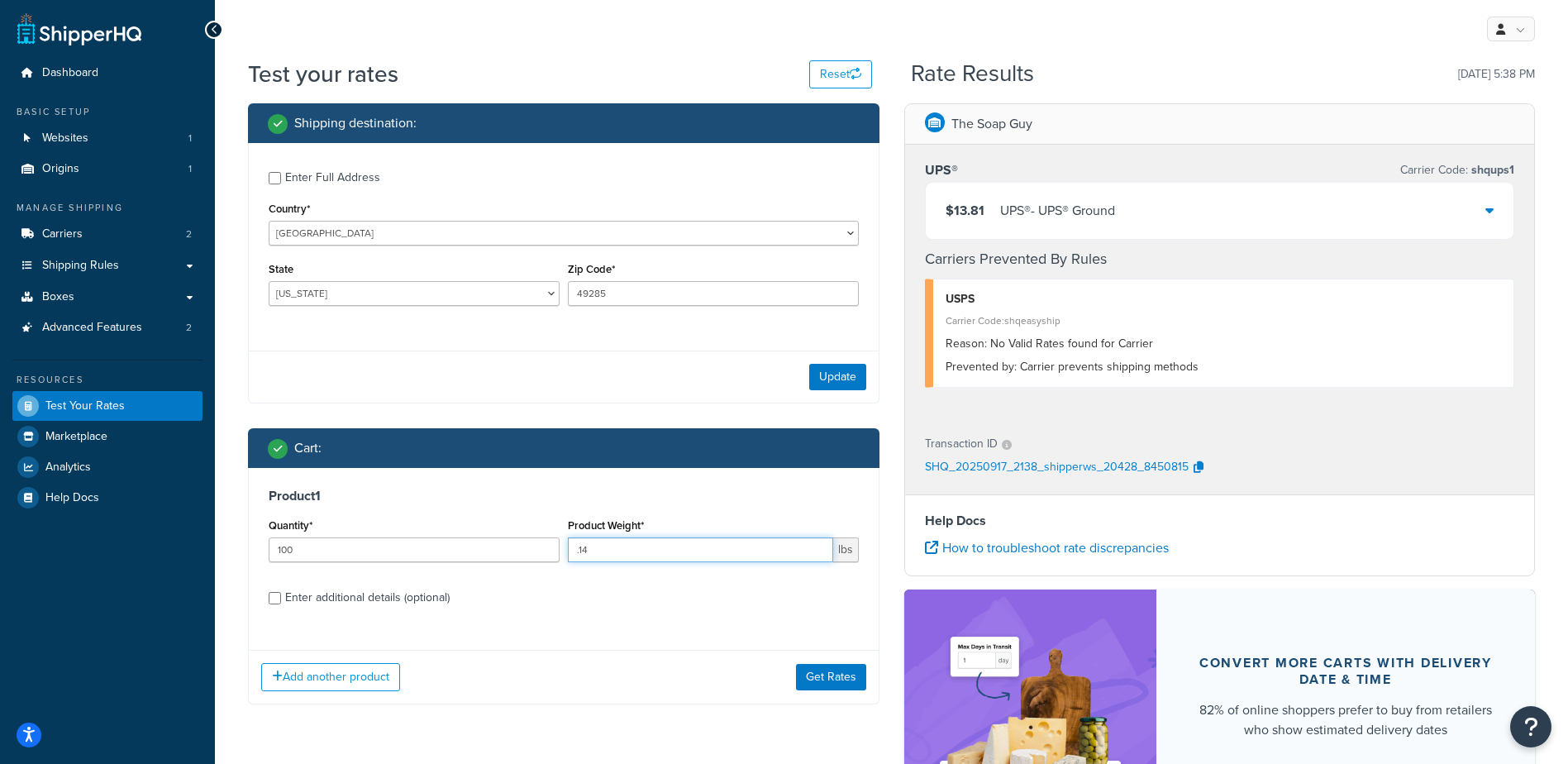
click at [579, 550] on input ".14" at bounding box center [701, 549] width 266 height 25
type input ".09"
drag, startPoint x: 841, startPoint y: 384, endPoint x: 829, endPoint y: 382, distance: 12.2
click at [840, 383] on button "Update" at bounding box center [838, 377] width 57 height 27
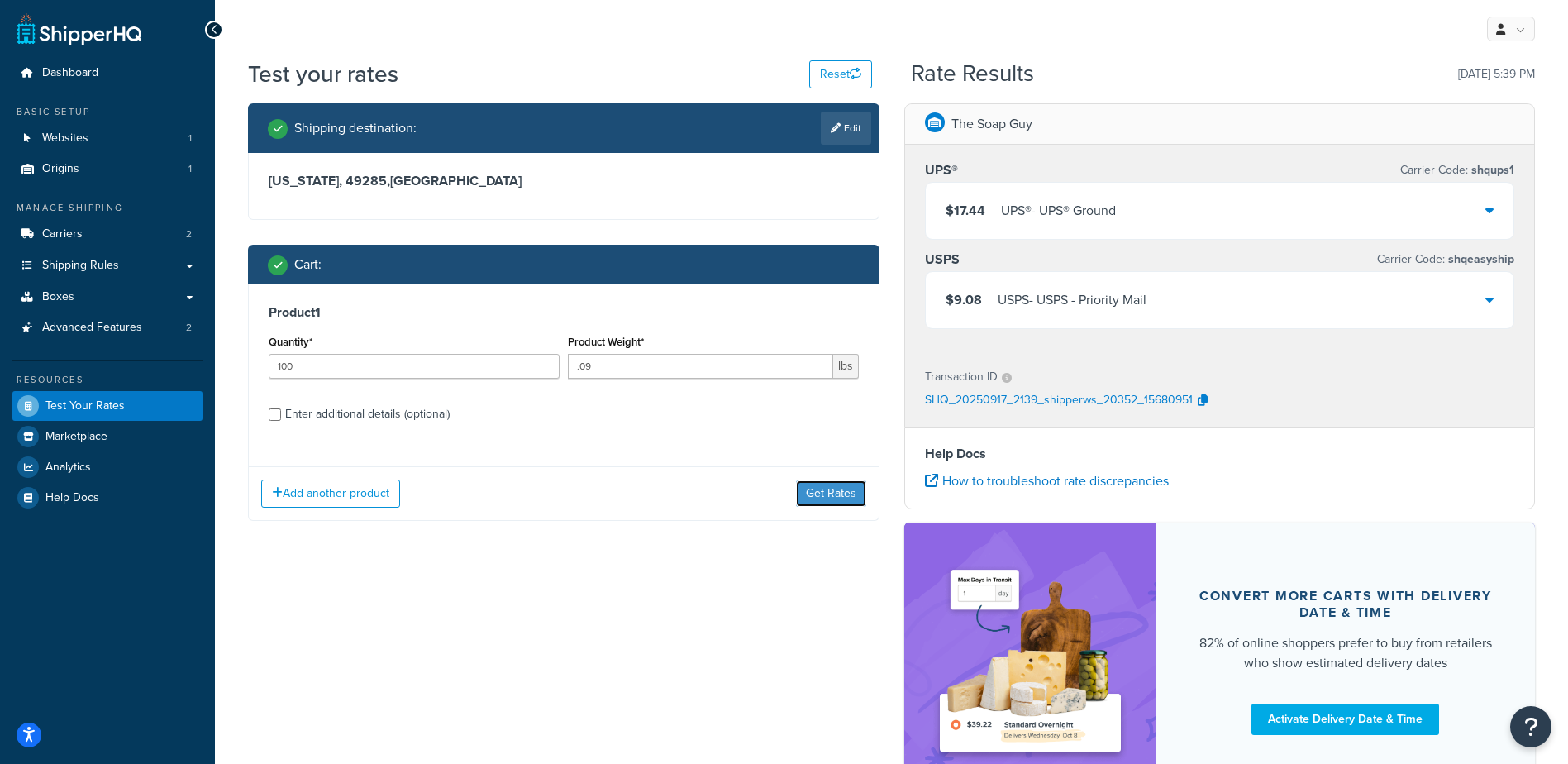
click at [824, 488] on button "Get Rates" at bounding box center [831, 493] width 70 height 27
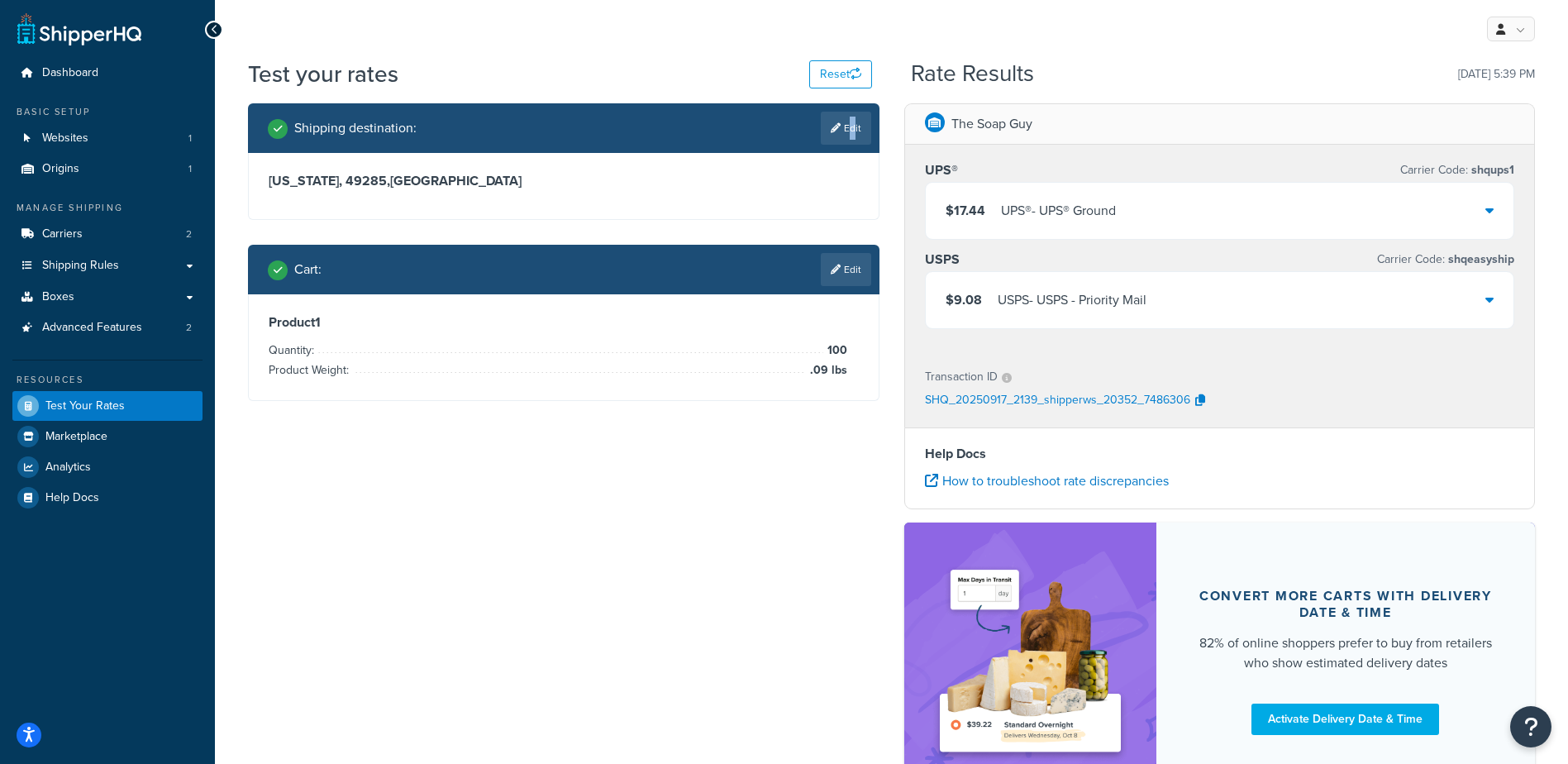
drag, startPoint x: 852, startPoint y: 129, endPoint x: 832, endPoint y: 125, distance: 20.4
click at [841, 122] on link "Edit" at bounding box center [846, 128] width 50 height 33
select select "MI"
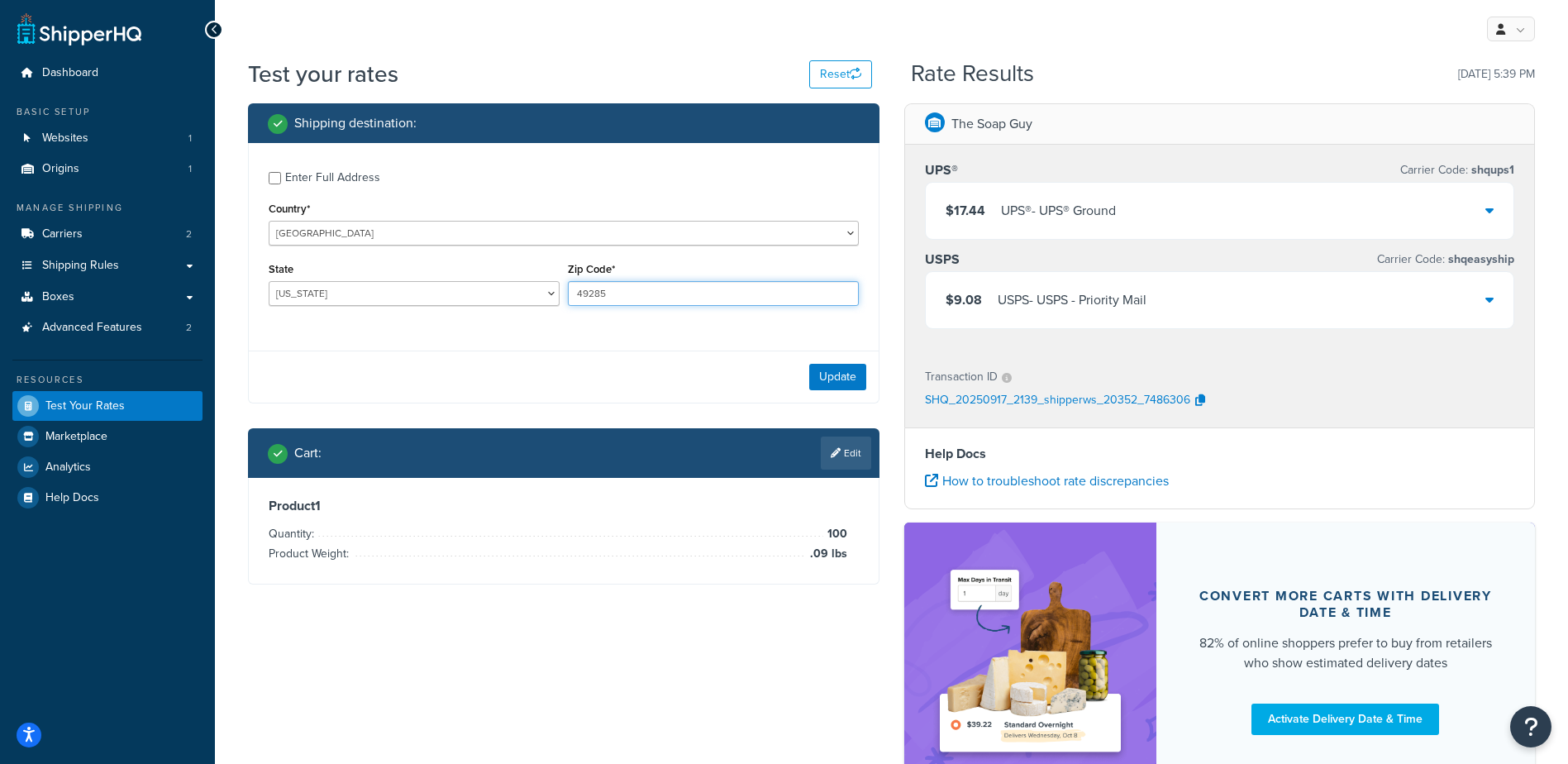
drag, startPoint x: 609, startPoint y: 294, endPoint x: 556, endPoint y: 297, distance: 53.1
click at [558, 298] on div "State Alabama Alaska American Samoa Arizona Arkansas Armed Forces Americas Arme…" at bounding box center [564, 287] width 598 height 60
type input "90210"
click at [435, 294] on select "Alabama Alaska American Samoa Arizona Arkansas Armed Forces Americas Armed Forc…" at bounding box center [414, 293] width 291 height 25
select select "CA"
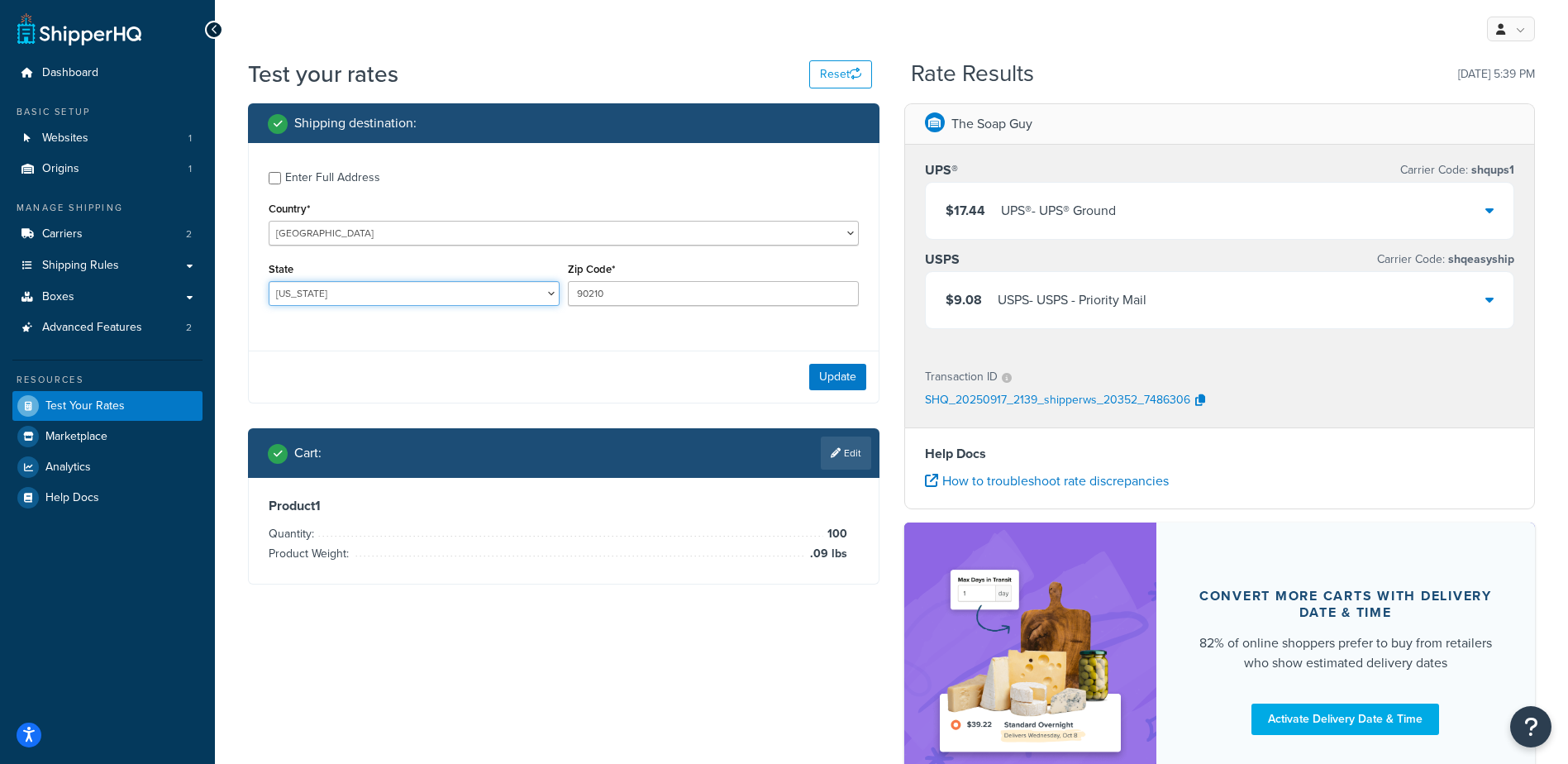
click at [269, 282] on select "Alabama Alaska American Samoa Arizona Arkansas Armed Forces Americas Armed Forc…" at bounding box center [414, 293] width 291 height 25
click at [845, 373] on button "Update" at bounding box center [838, 377] width 57 height 27
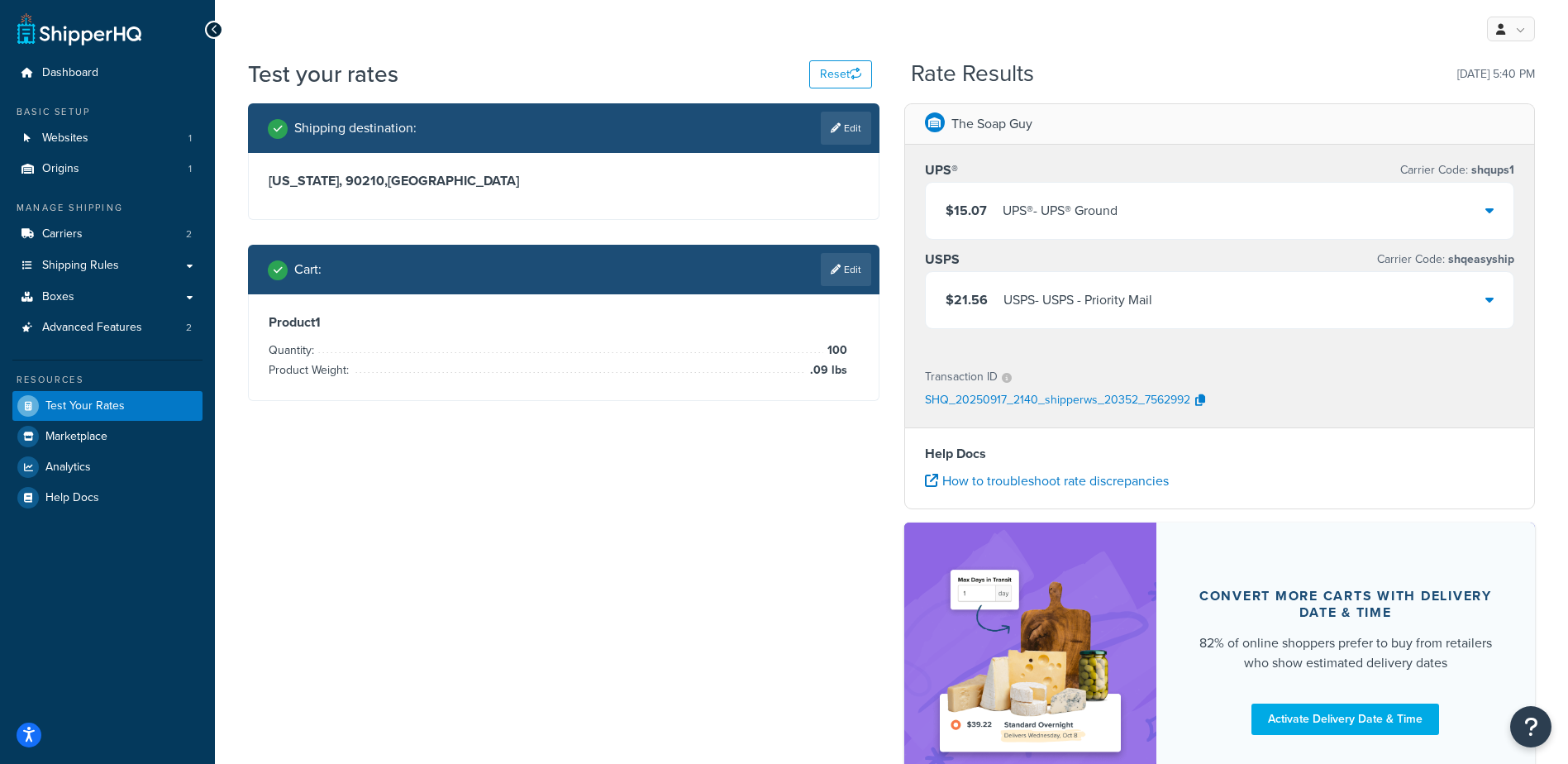
click at [842, 274] on link "Edit" at bounding box center [846, 270] width 50 height 33
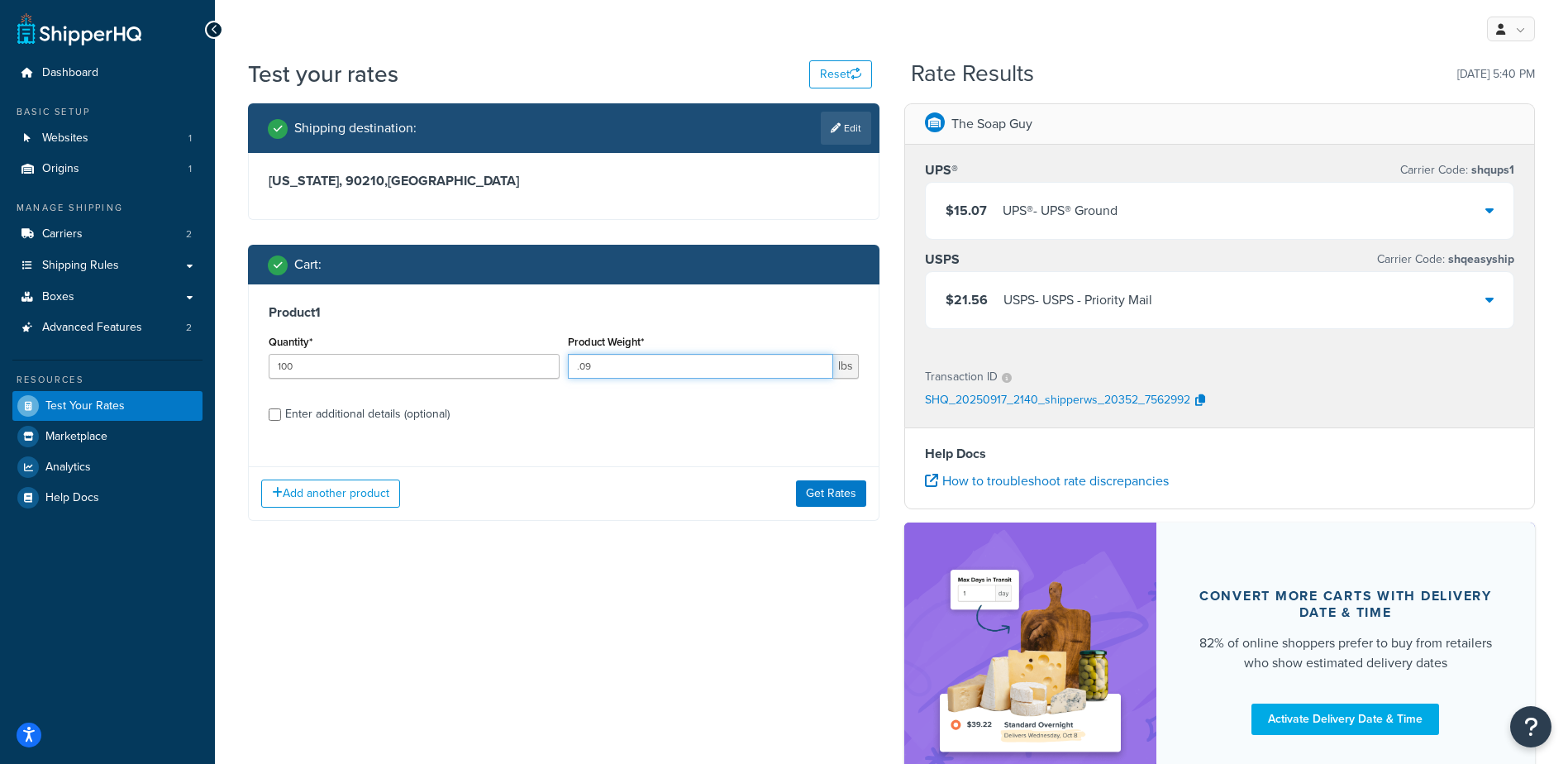
drag, startPoint x: 627, startPoint y: 368, endPoint x: 576, endPoint y: 360, distance: 51.6
click at [573, 360] on input ".09" at bounding box center [701, 365] width 266 height 25
click at [854, 131] on link "Edit" at bounding box center [846, 128] width 50 height 33
select select "CA"
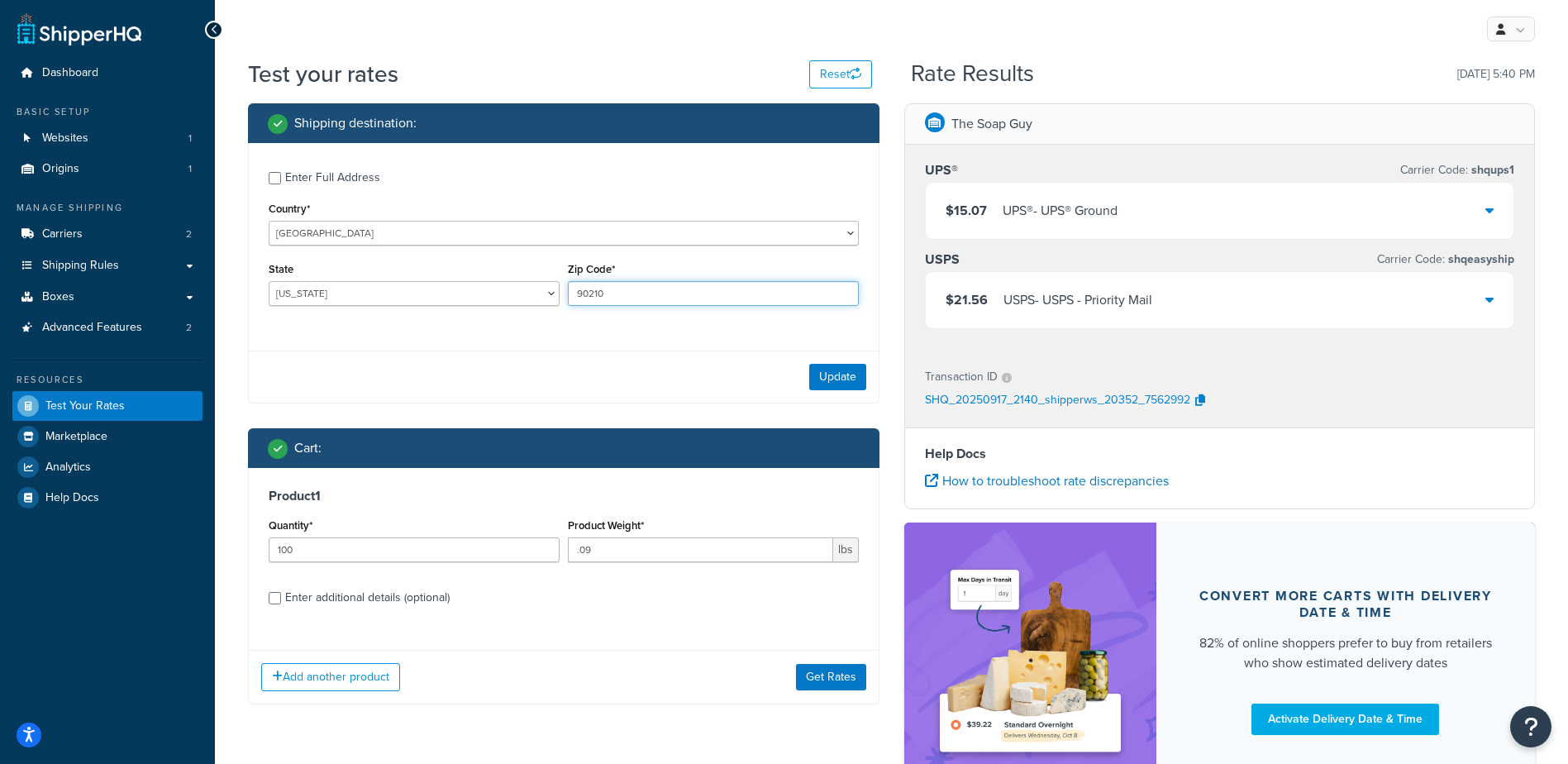
drag, startPoint x: 613, startPoint y: 295, endPoint x: 561, endPoint y: 307, distance: 53.4
click at [560, 308] on div "State Alabama Alaska American Samoa Arizona Arkansas Armed Forces Americas Arme…" at bounding box center [564, 287] width 598 height 60
paste input "55066"
type input "55066"
click at [506, 291] on select "Alabama Alaska American Samoa Arizona Arkansas Armed Forces Americas Armed Forc…" at bounding box center [414, 293] width 291 height 25
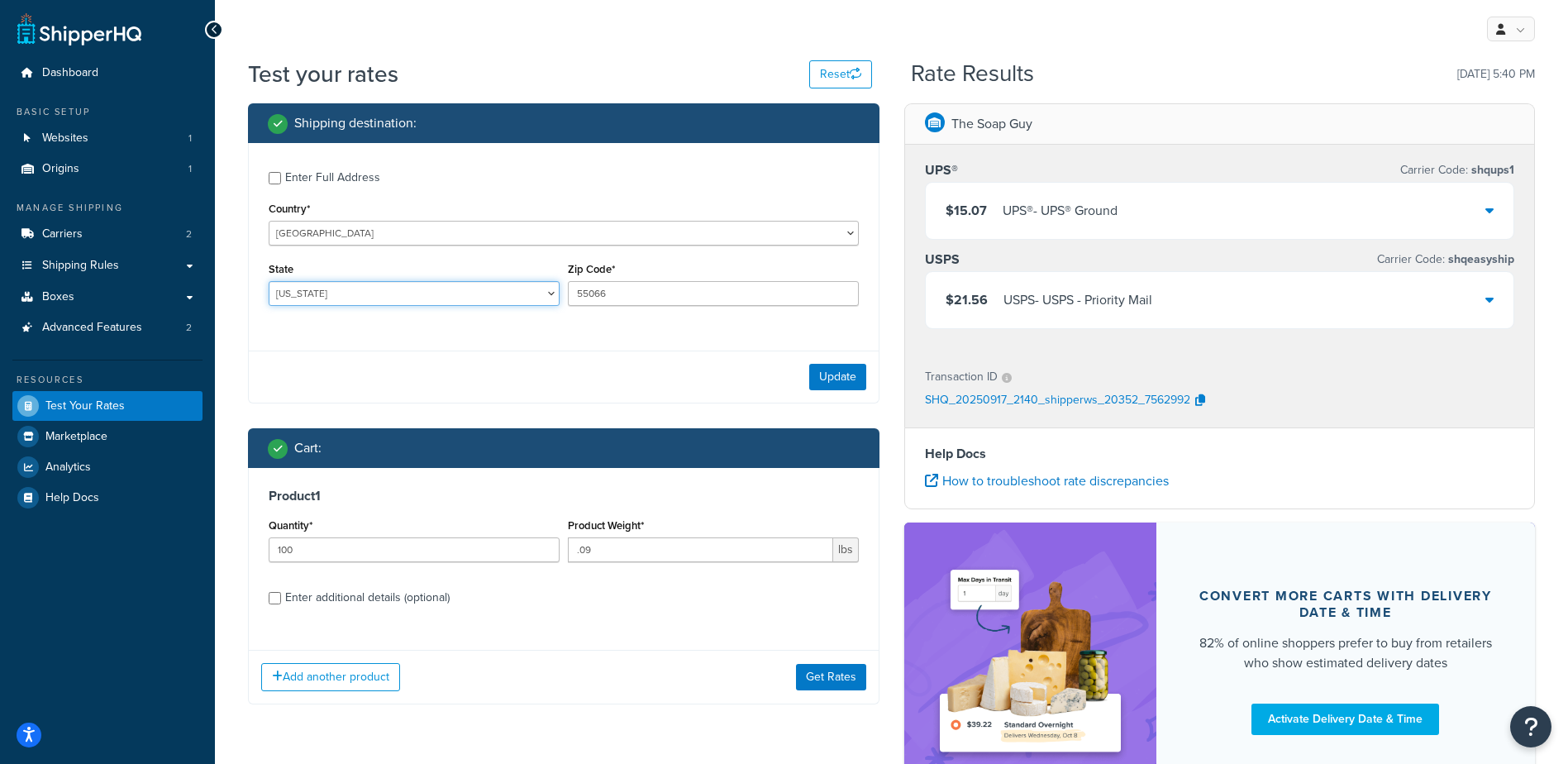
select select "MN"
click at [269, 282] on select "Alabama Alaska American Samoa Arizona Arkansas Armed Forces Americas Armed Forc…" at bounding box center [414, 293] width 291 height 25
drag, startPoint x: 634, startPoint y: 535, endPoint x: 581, endPoint y: 552, distance: 55.7
click at [581, 552] on input ".09" at bounding box center [701, 549] width 266 height 25
type input ".16"
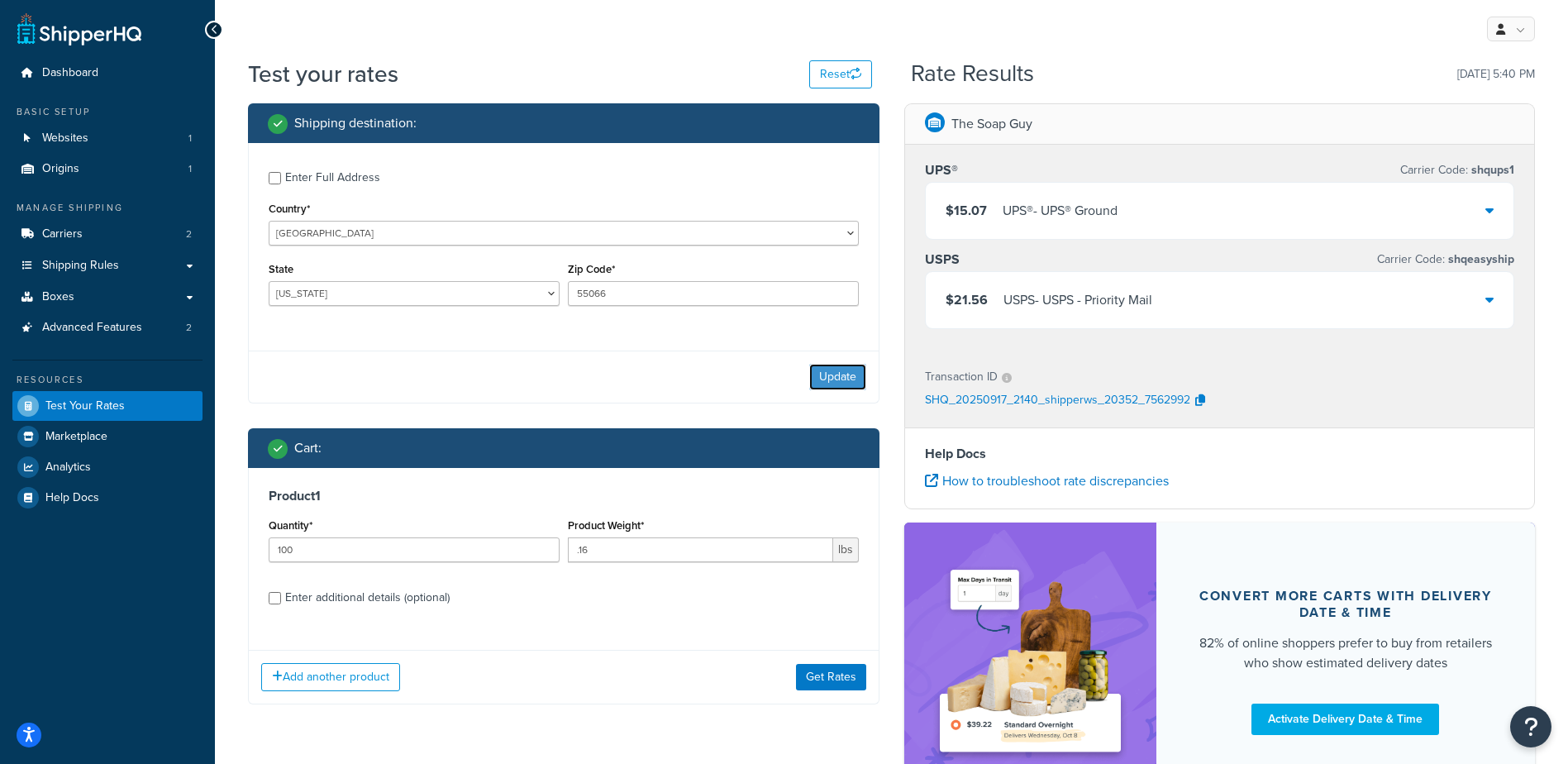
click at [849, 376] on button "Update" at bounding box center [838, 377] width 57 height 27
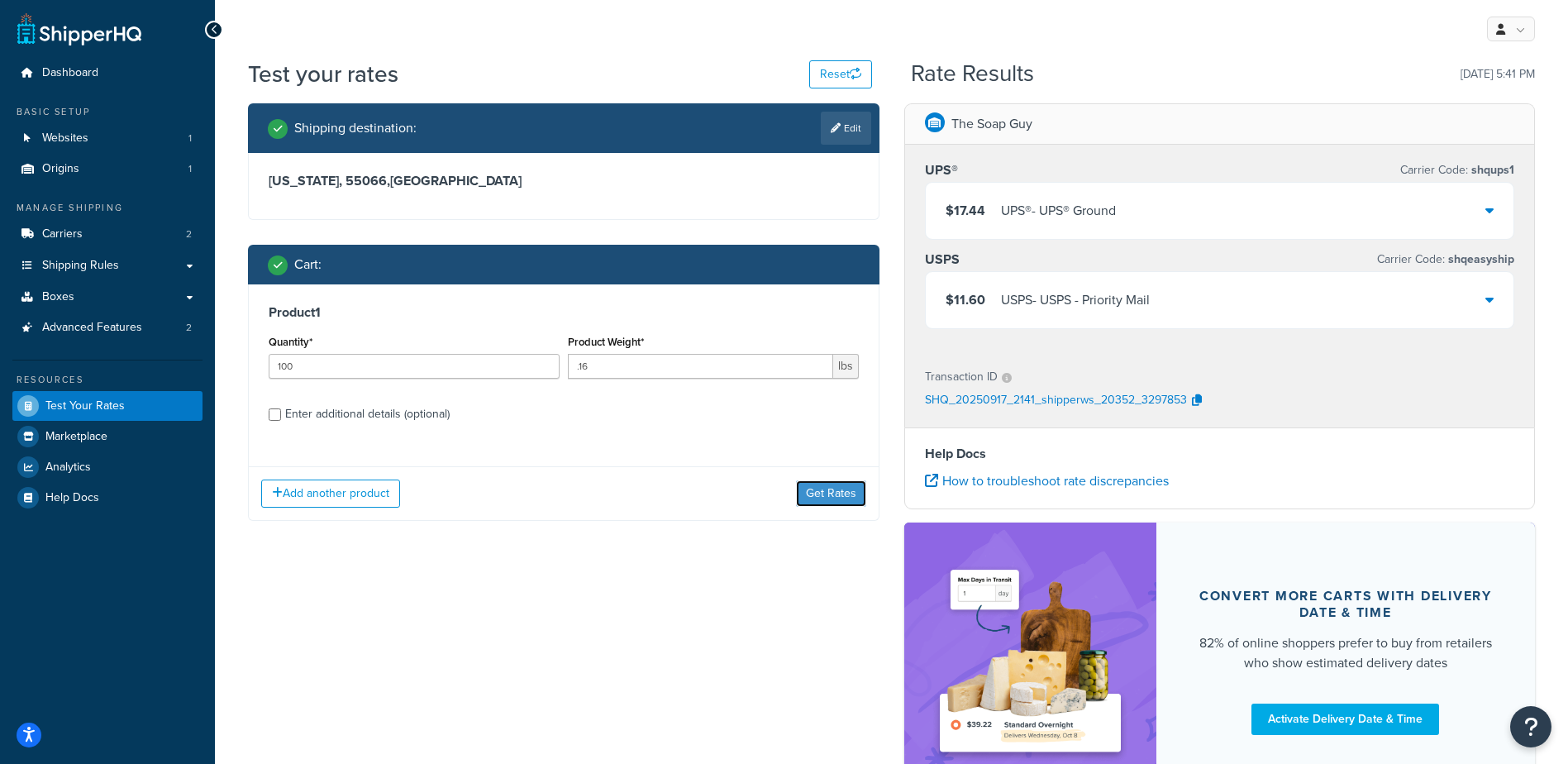
click at [840, 500] on button "Get Rates" at bounding box center [831, 493] width 70 height 27
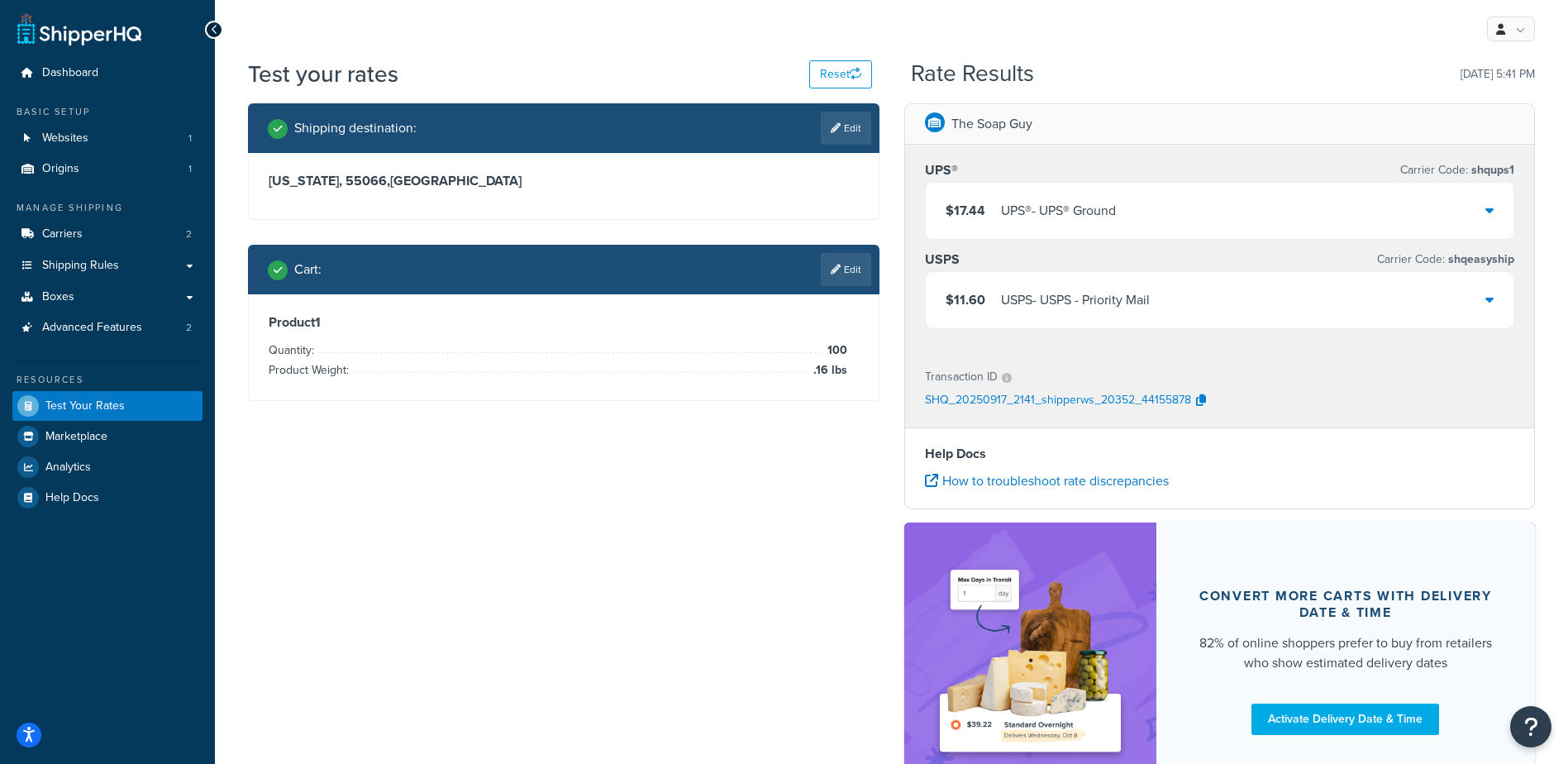
click at [1263, 199] on div "$17.44 UPS® - UPS® Ground" at bounding box center [1221, 211] width 589 height 56
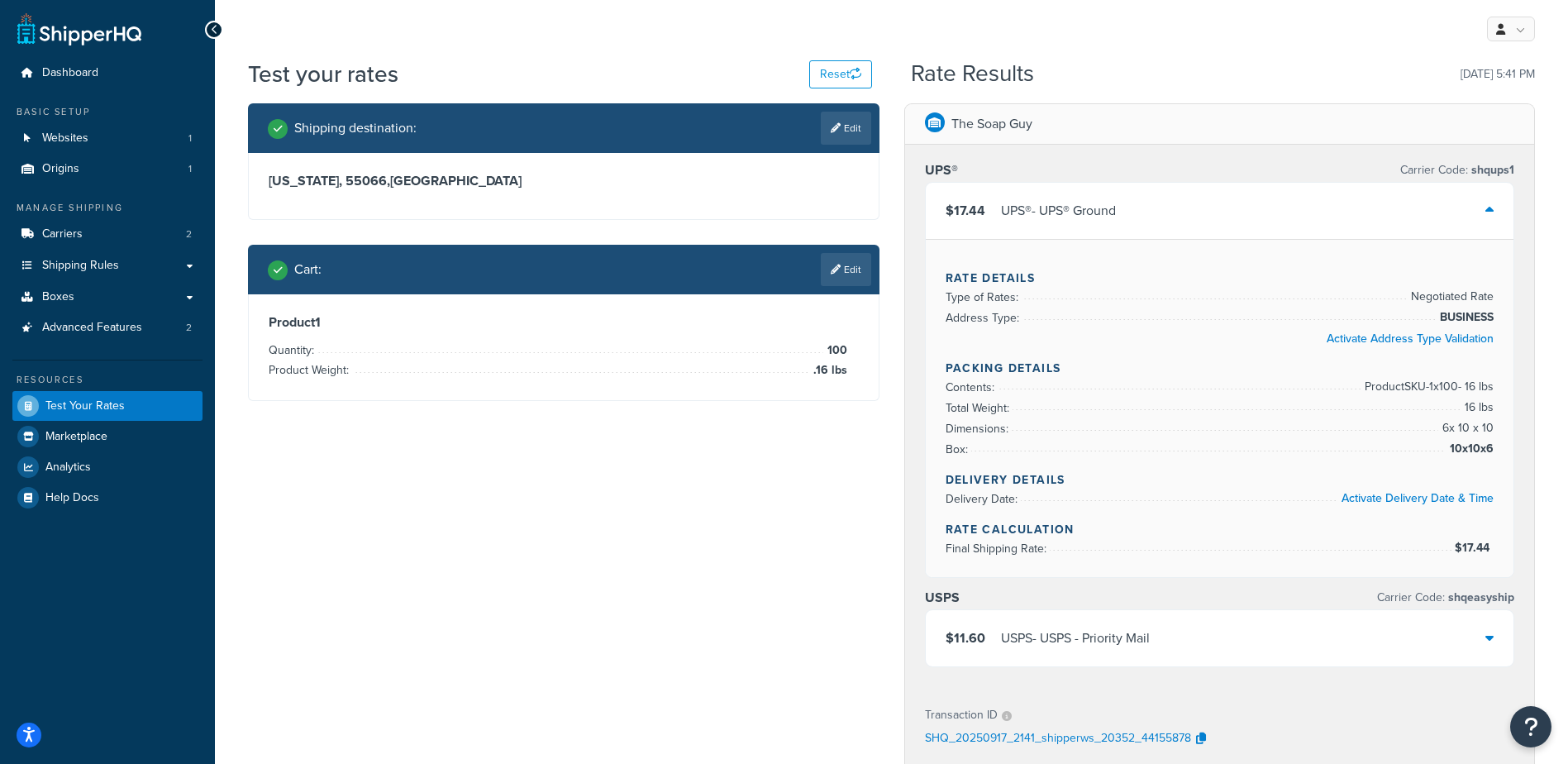
click at [1113, 627] on div "USPS - USPS - Priority Mail" at bounding box center [1075, 639] width 149 height 24
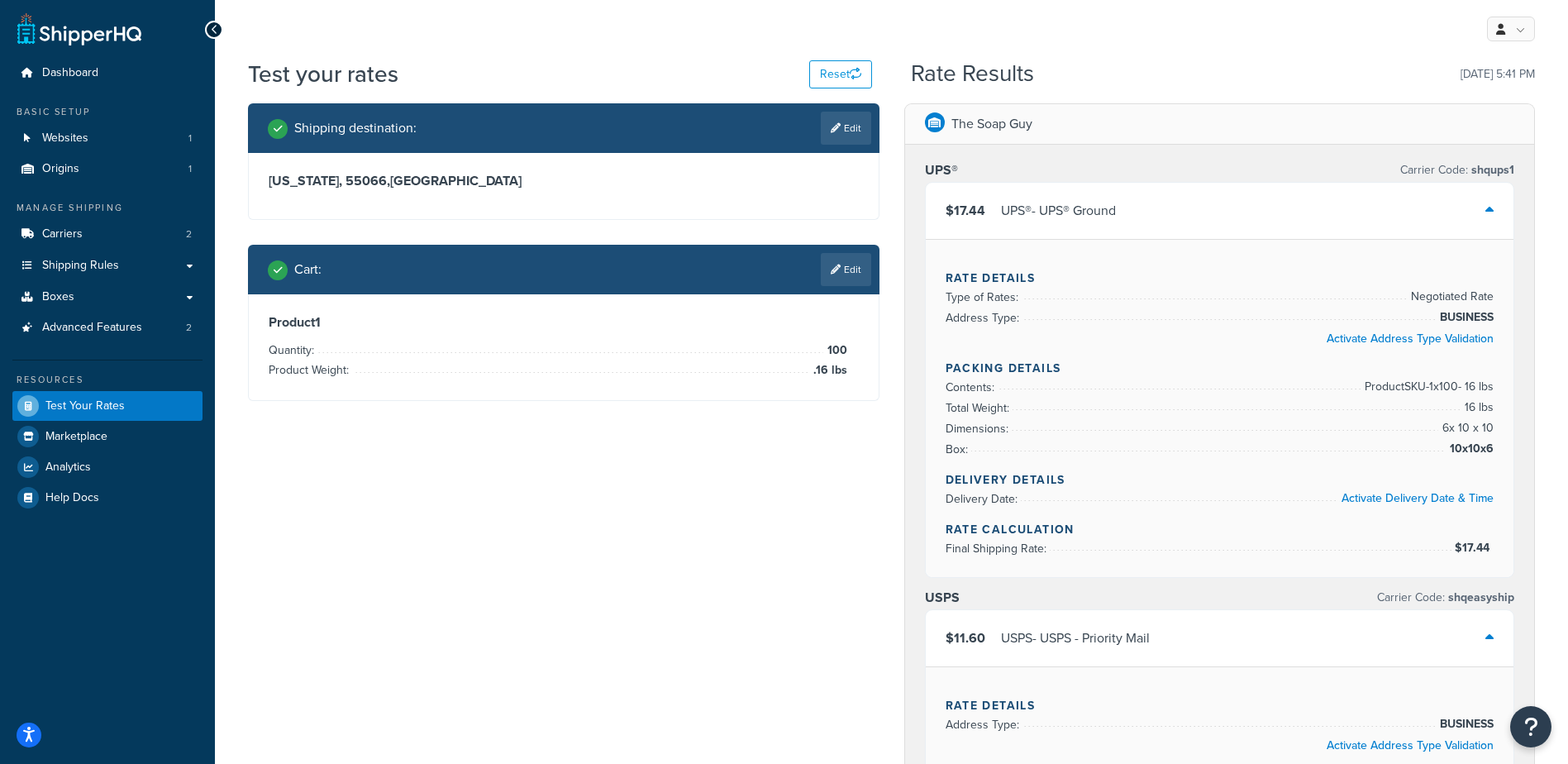
click at [850, 120] on link "Edit" at bounding box center [846, 128] width 50 height 33
select select "MN"
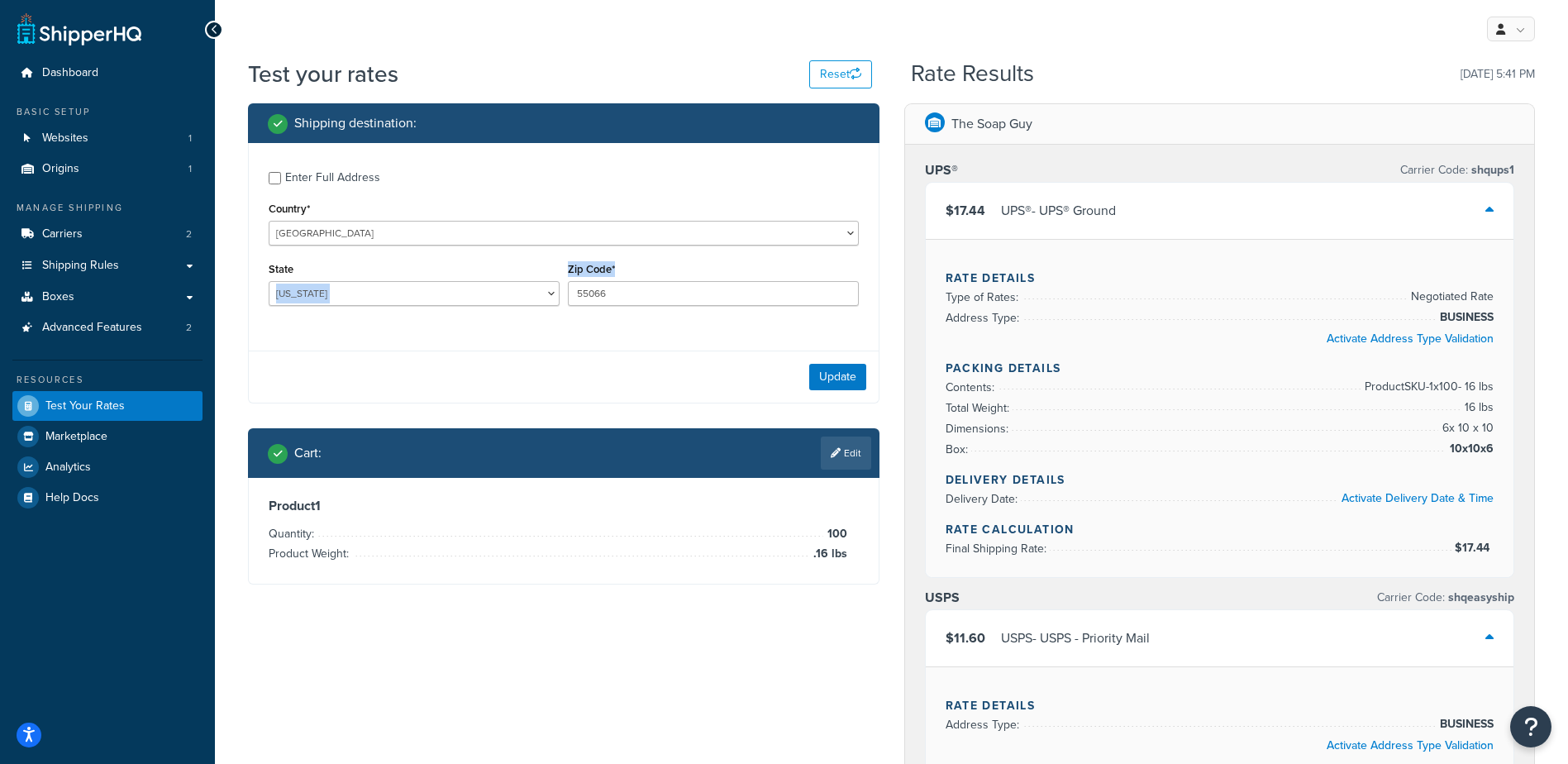
drag, startPoint x: 637, startPoint y: 279, endPoint x: 526, endPoint y: 302, distance: 113.4
click at [527, 302] on div "State Alabama Alaska American Samoa Arizona Arkansas Armed Forces Americas Arme…" at bounding box center [564, 287] width 598 height 60
drag, startPoint x: 642, startPoint y: 291, endPoint x: 558, endPoint y: 317, distance: 87.9
click at [558, 317] on div "State Alabama Alaska American Samoa Arizona Arkansas Armed Forces Americas Arme…" at bounding box center [564, 287] width 598 height 60
paste input "90805"
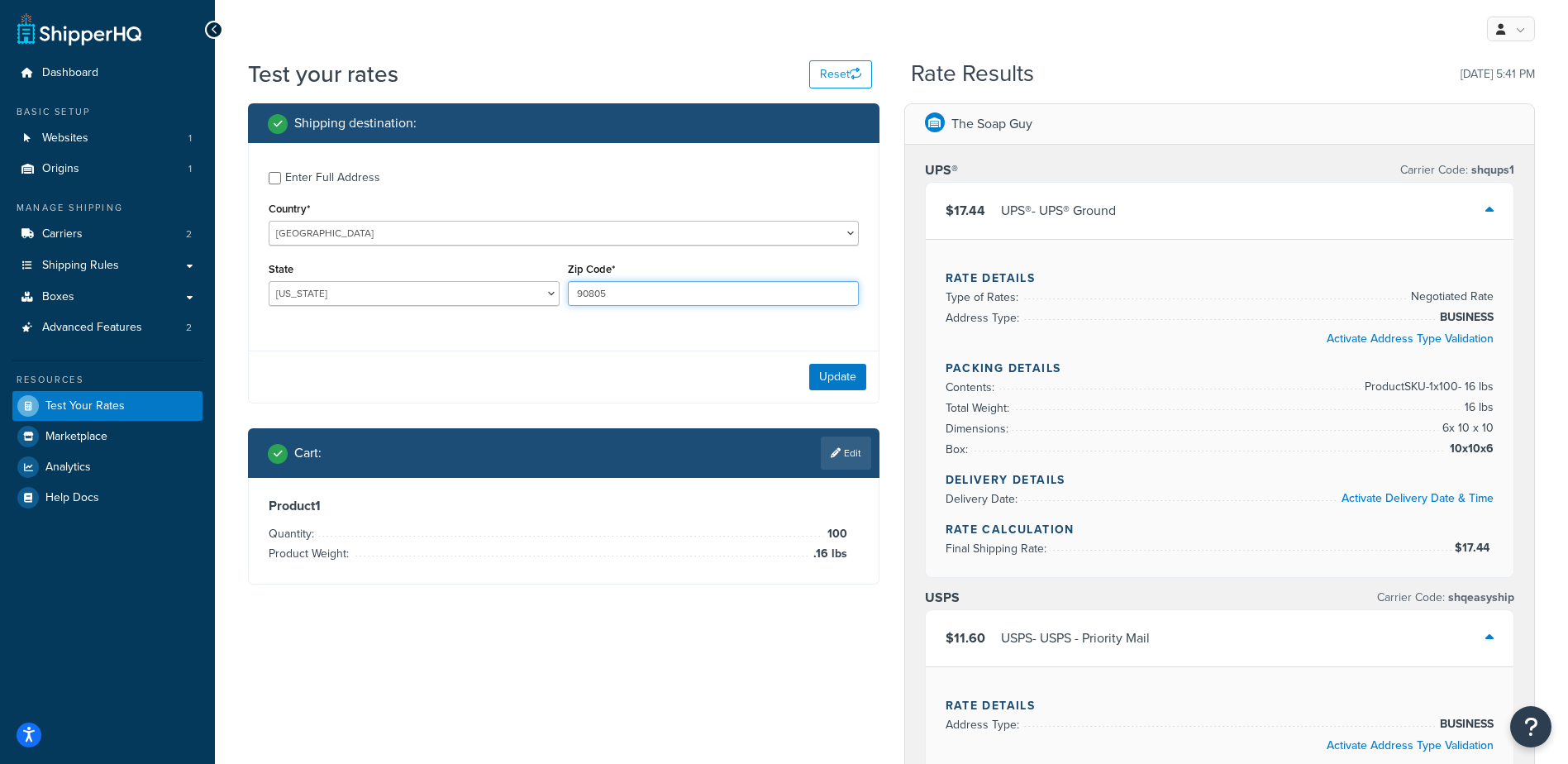
type input "90805"
click at [452, 291] on select "Alabama Alaska American Samoa Arizona Arkansas Armed Forces Americas Armed Forc…" at bounding box center [414, 293] width 291 height 25
select select "CA"
click at [269, 282] on select "Alabama Alaska American Samoa Arizona Arkansas Armed Forces Americas Armed Forc…" at bounding box center [414, 293] width 291 height 25
click at [827, 457] on link "Edit" at bounding box center [846, 453] width 50 height 33
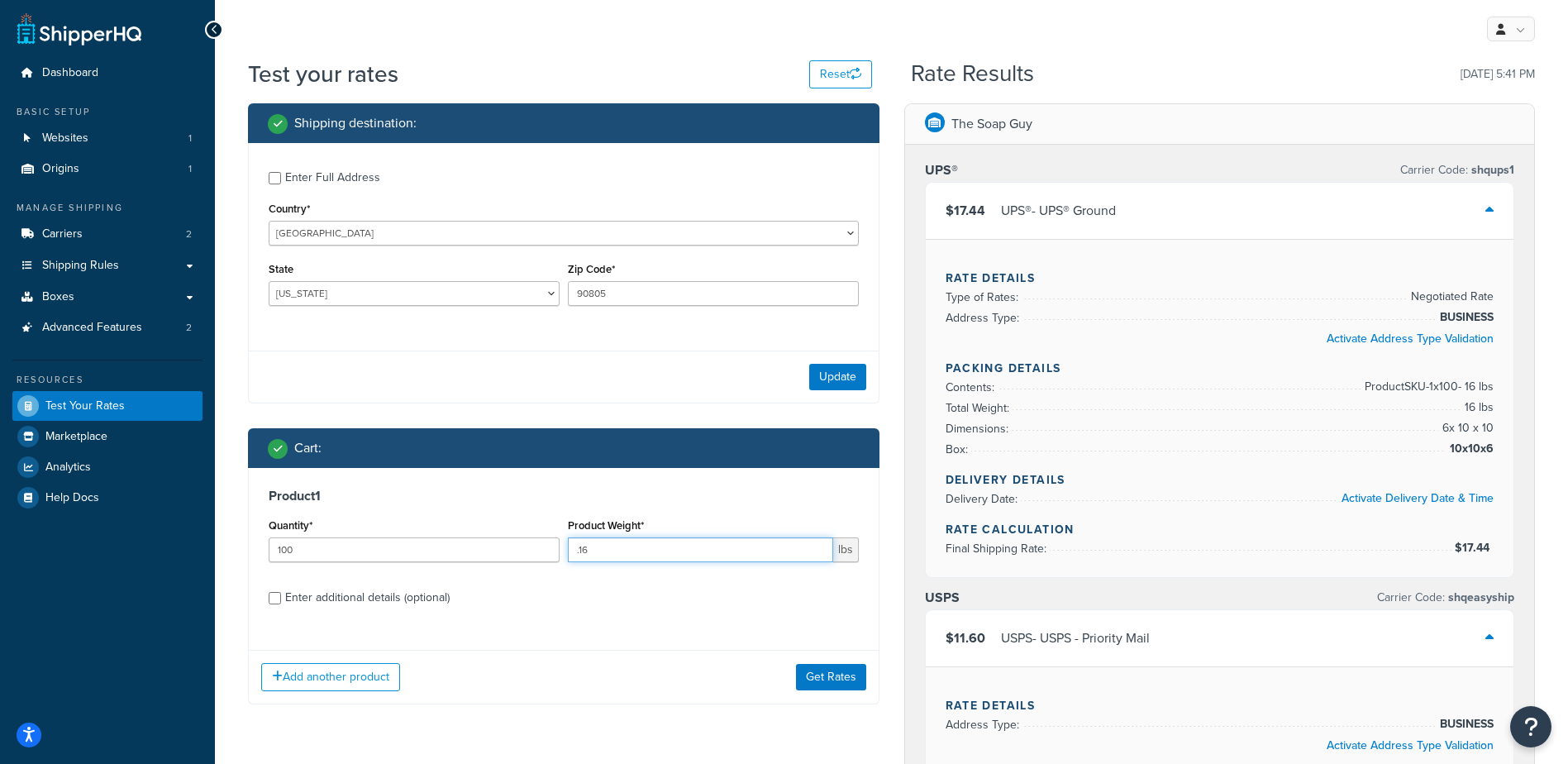
drag, startPoint x: 654, startPoint y: 555, endPoint x: 583, endPoint y: 565, distance: 71.7
click at [581, 566] on div "Product Weight* .16 lbs" at bounding box center [714, 543] width 299 height 60
type input ".1"
type input ".04"
click at [840, 673] on button "Get Rates" at bounding box center [831, 676] width 70 height 27
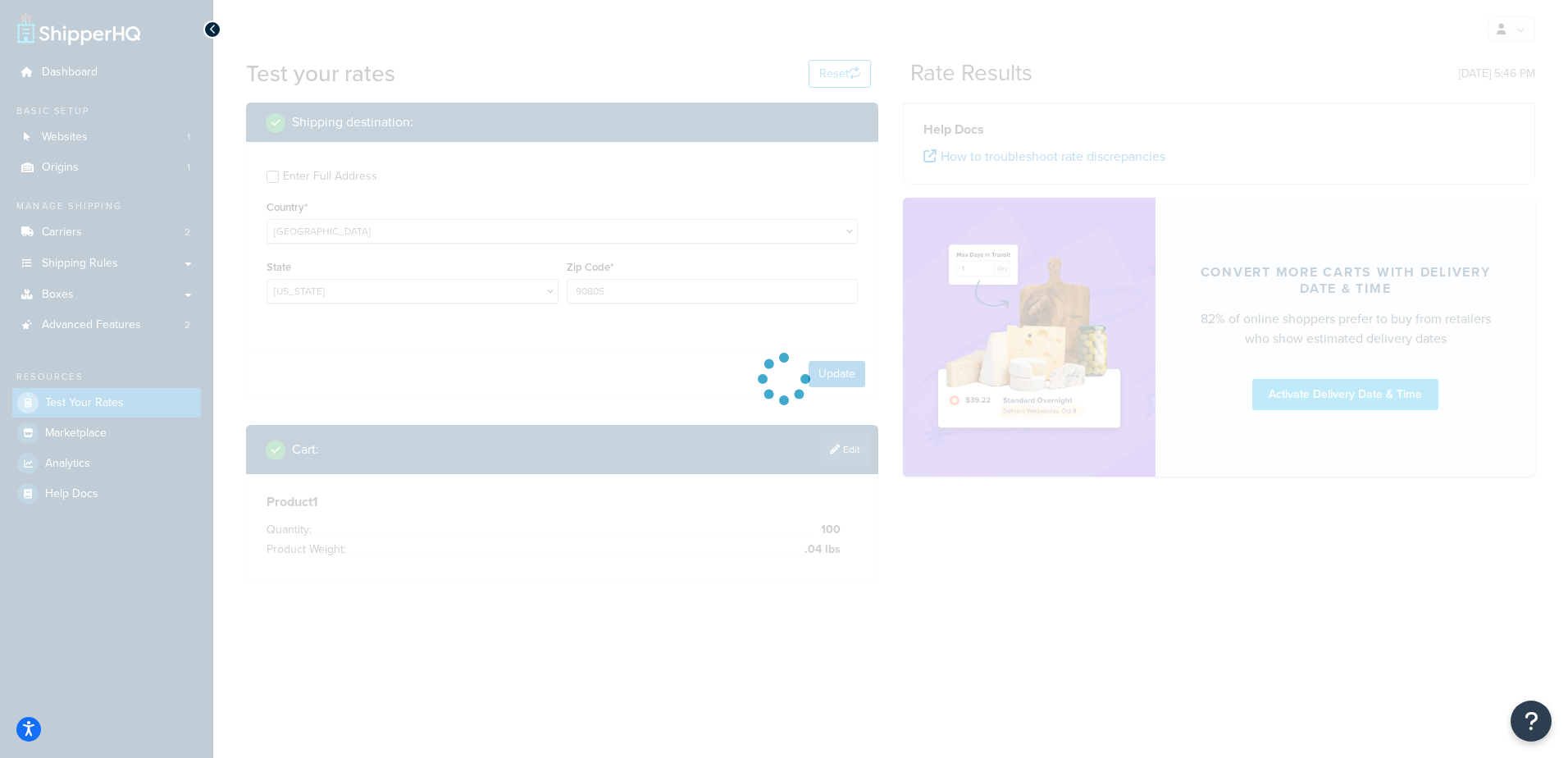
click at [846, 371] on div at bounding box center [784, 379] width 1568 height 758
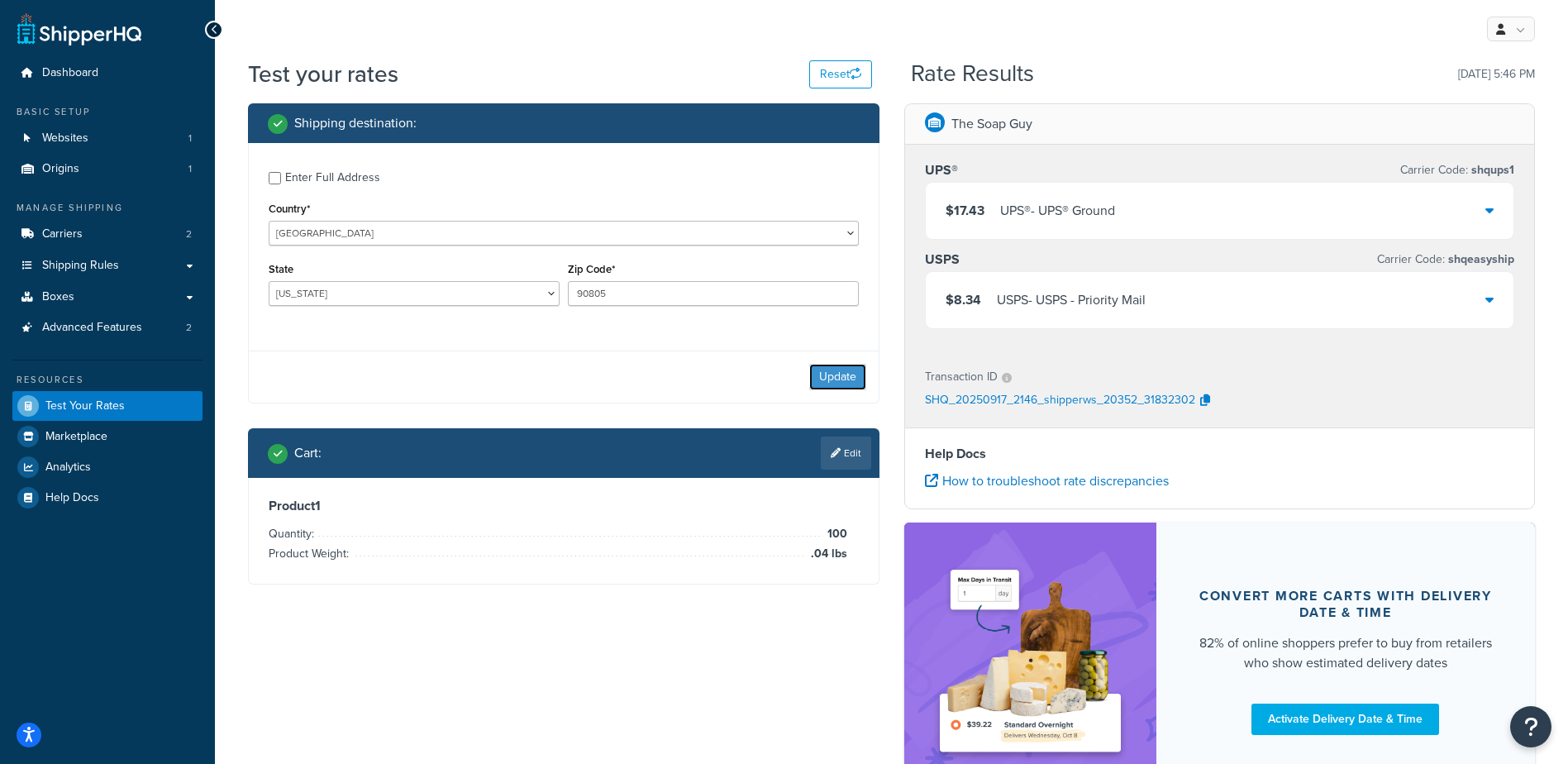
click at [852, 381] on button "Update" at bounding box center [838, 377] width 57 height 27
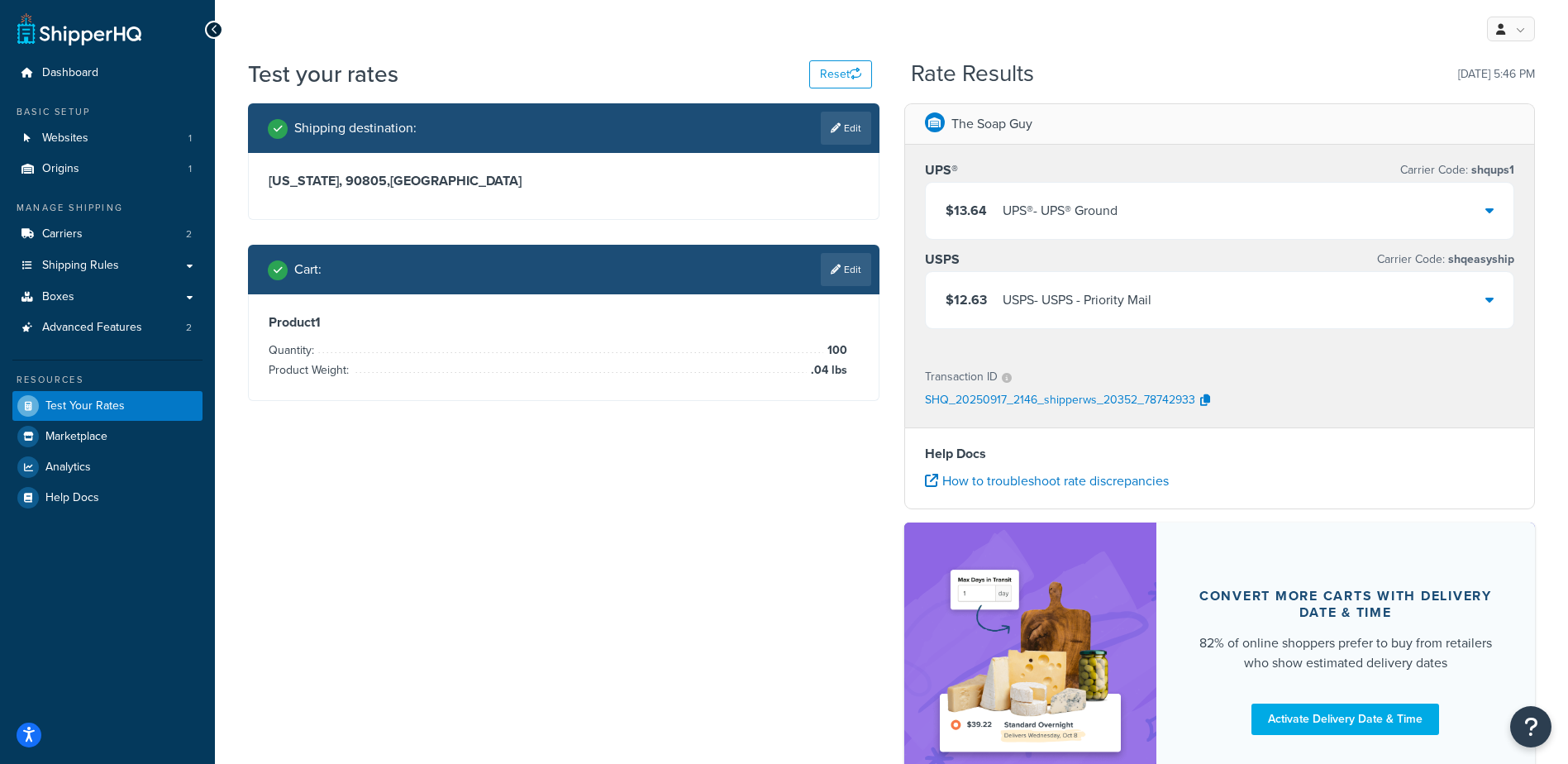
click at [1086, 312] on div "$12.63 USPS - USPS - Priority Mail" at bounding box center [1221, 299] width 589 height 56
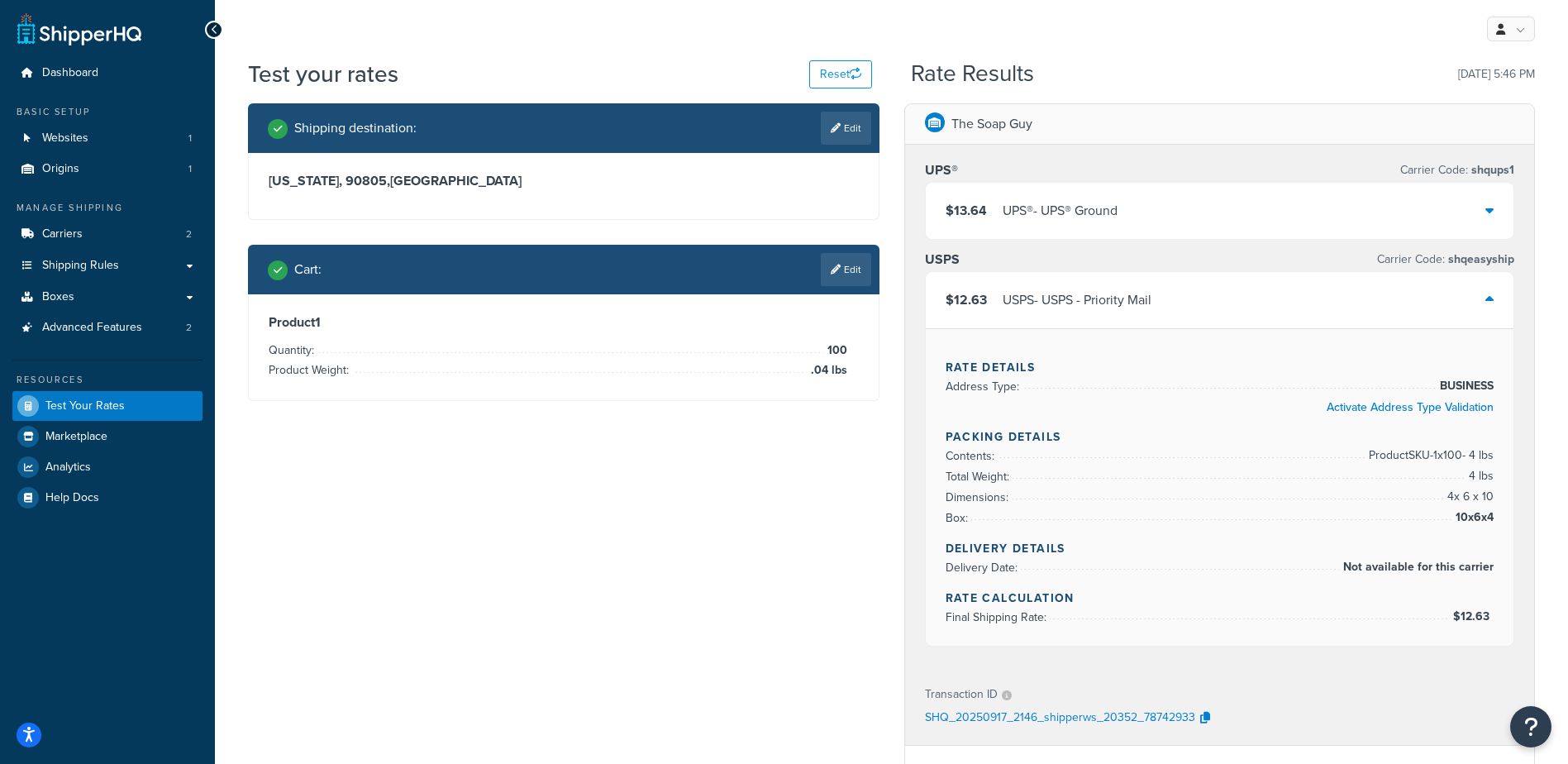
drag, startPoint x: 842, startPoint y: 126, endPoint x: 832, endPoint y: 142, distance: 18.9
click at [839, 132] on link "Edit" at bounding box center [846, 128] width 50 height 33
select select "CA"
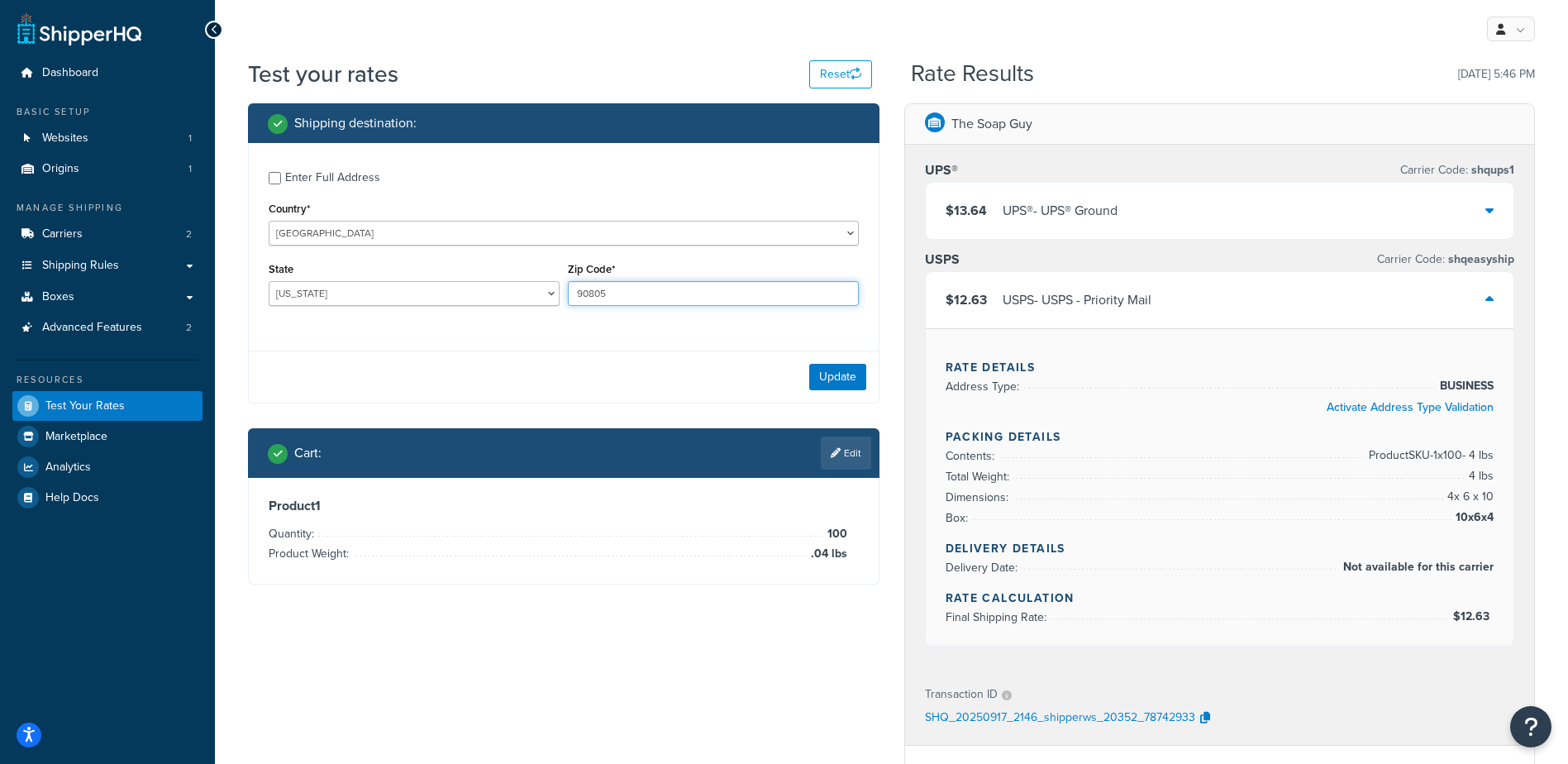
drag, startPoint x: 610, startPoint y: 293, endPoint x: 545, endPoint y: 325, distance: 72.4
click at [545, 325] on div "Enter Full Address Country* United States United Kingdom Afghanistan Åland Isla…" at bounding box center [564, 240] width 630 height 195
paste input "89002"
type input "89002"
click at [516, 295] on select "Alabama Alaska American Samoa Arizona Arkansas Armed Forces Americas Armed Forc…" at bounding box center [414, 293] width 291 height 25
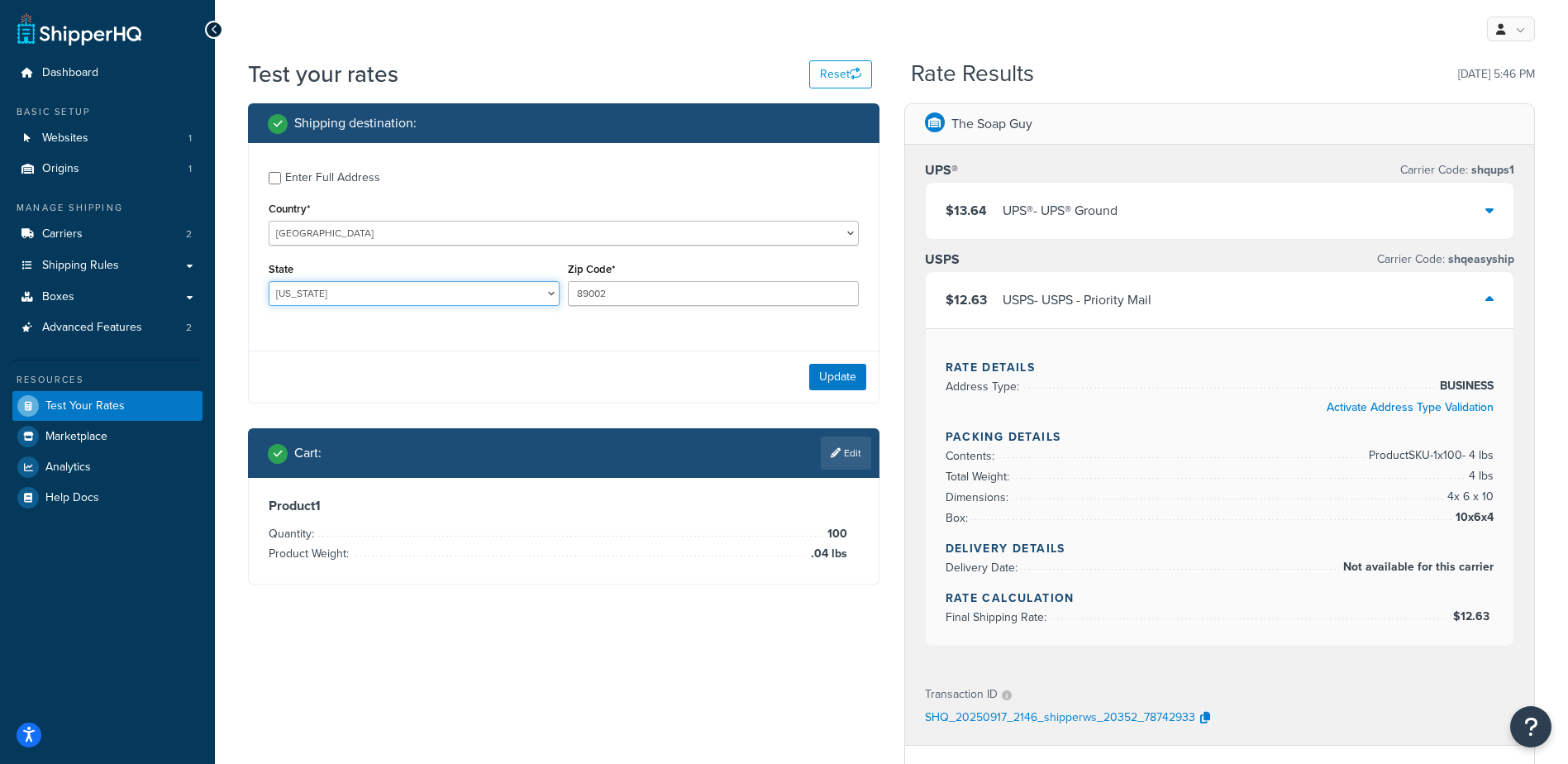
select select "NV"
click at [269, 282] on select "Alabama Alaska American Samoa Arizona Arkansas Armed Forces Americas Armed Forc…" at bounding box center [414, 293] width 291 height 25
drag, startPoint x: 838, startPoint y: 385, endPoint x: 829, endPoint y: 391, distance: 10.8
click at [834, 386] on button "Update" at bounding box center [838, 377] width 57 height 27
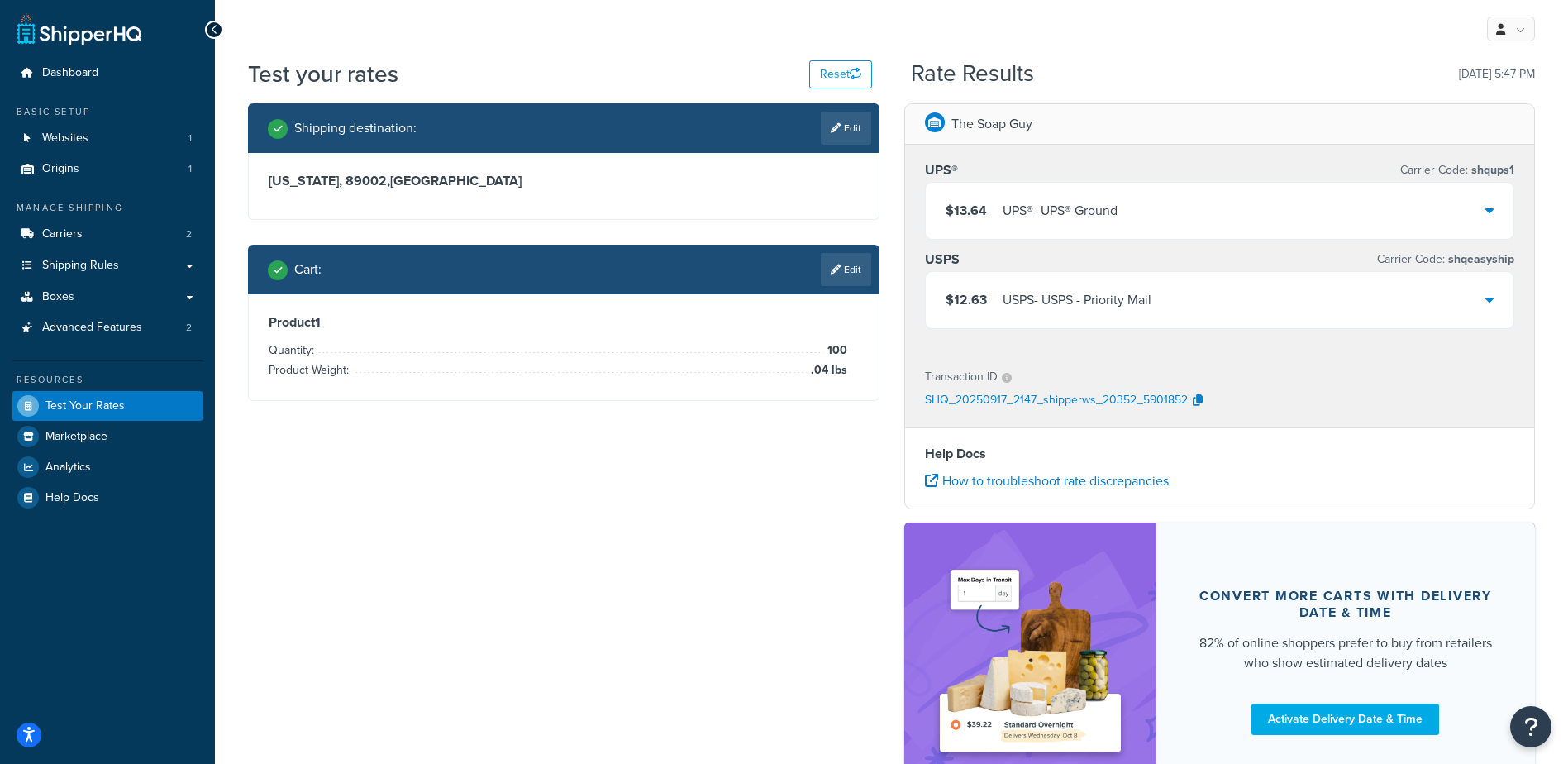
click at [857, 277] on link "Edit" at bounding box center [846, 270] width 50 height 33
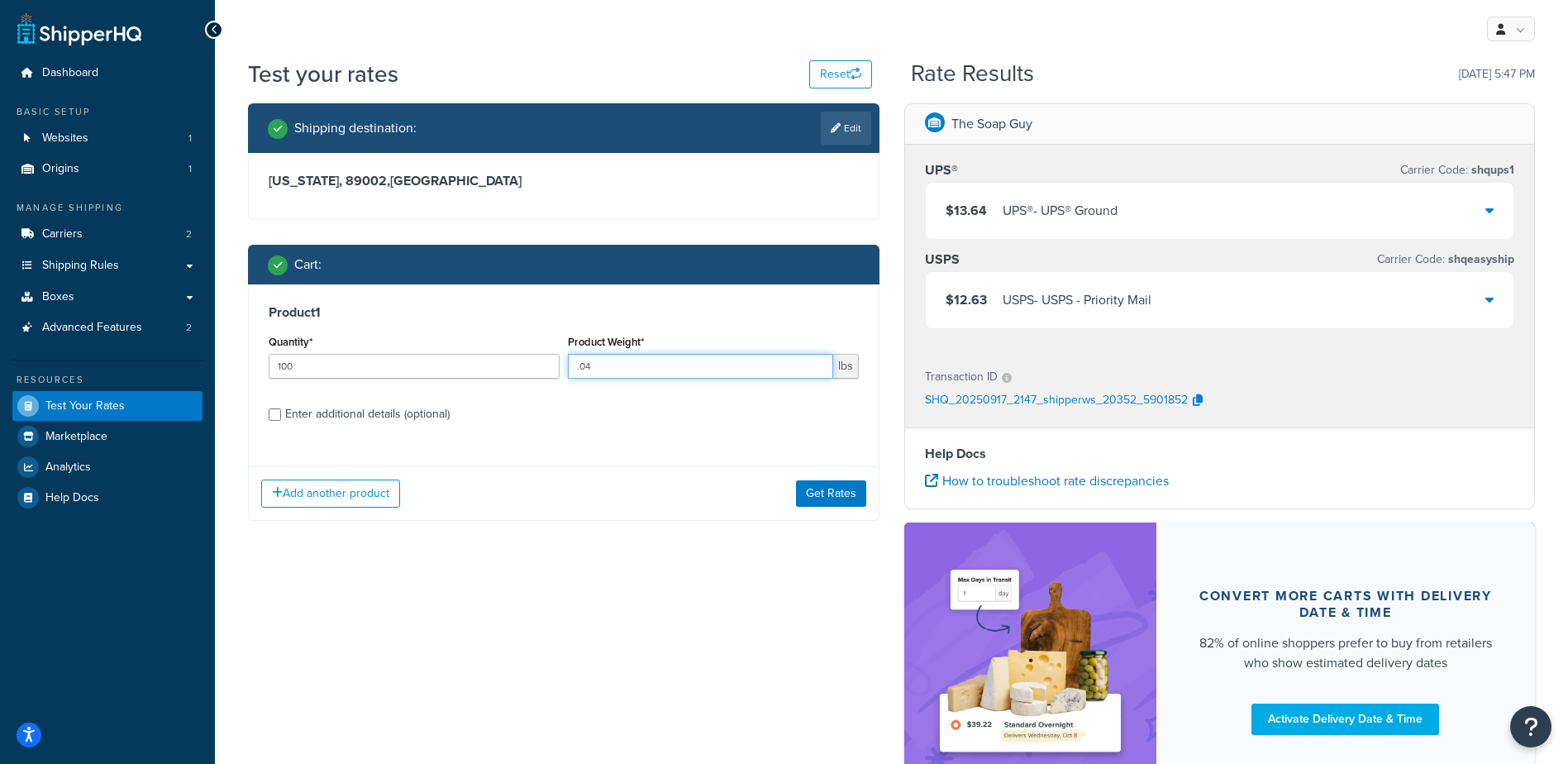
drag, startPoint x: 650, startPoint y: 369, endPoint x: 580, endPoint y: 386, distance: 72.0
click at [580, 386] on div "Product Weight* .04 lbs" at bounding box center [714, 360] width 299 height 60
click at [632, 360] on input ".04" at bounding box center [701, 365] width 266 height 25
type input ".0"
type input "2.99"
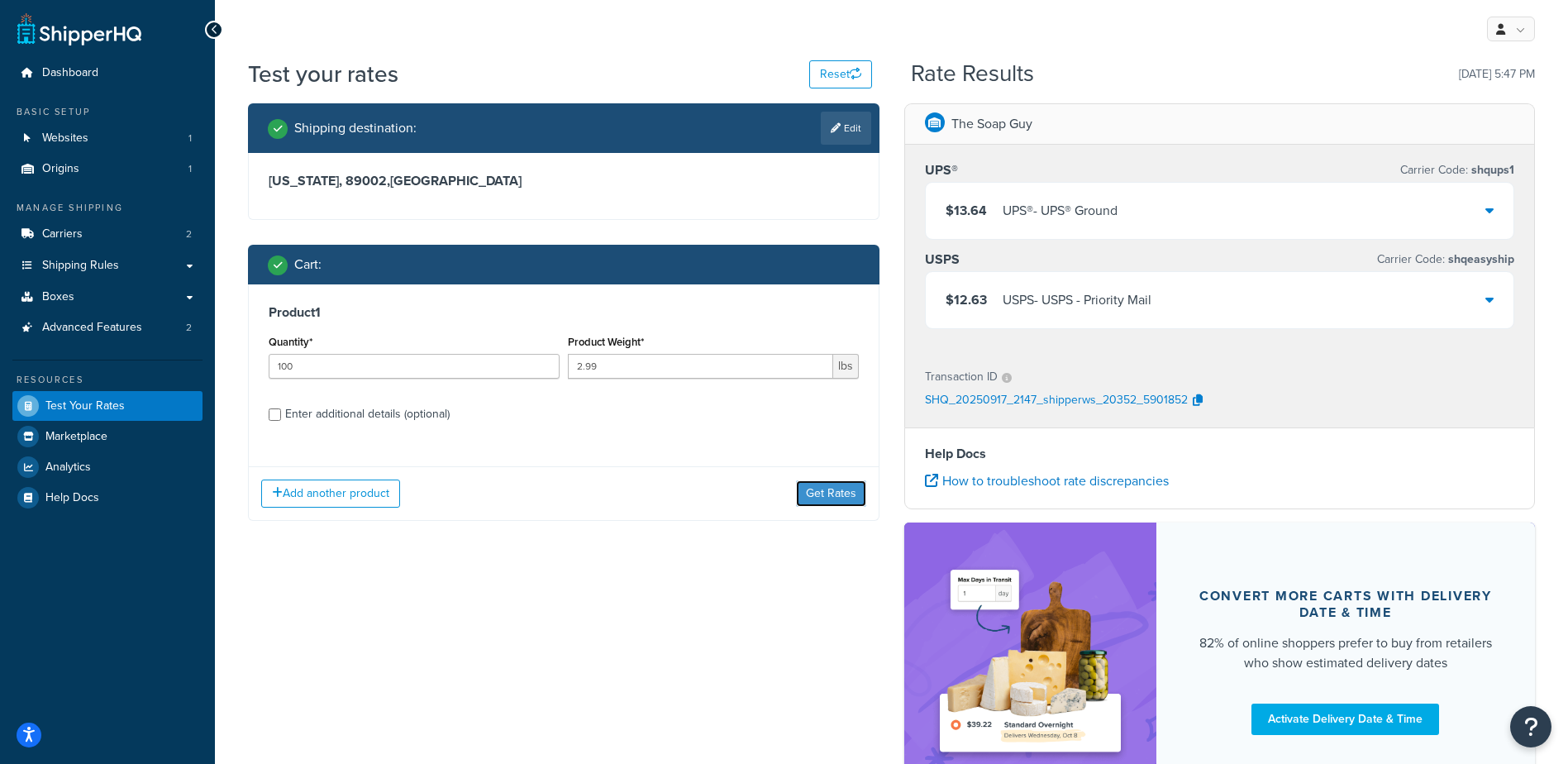
drag, startPoint x: 837, startPoint y: 493, endPoint x: 829, endPoint y: 490, distance: 8.5
click at [837, 493] on button "Get Rates" at bounding box center [831, 493] width 70 height 27
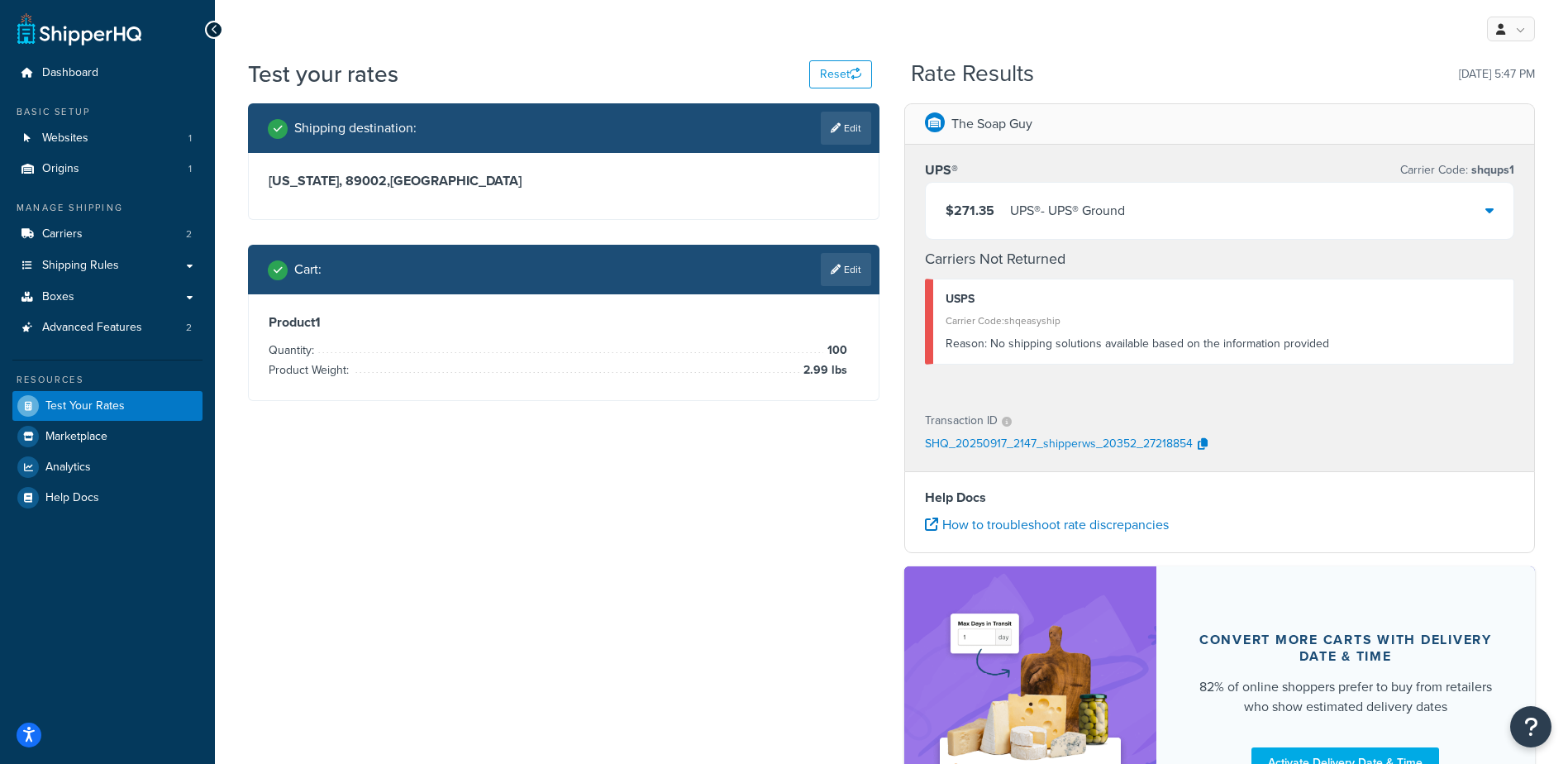
click at [1148, 213] on div "$271.35 UPS® - UPS® Ground" at bounding box center [1221, 211] width 589 height 56
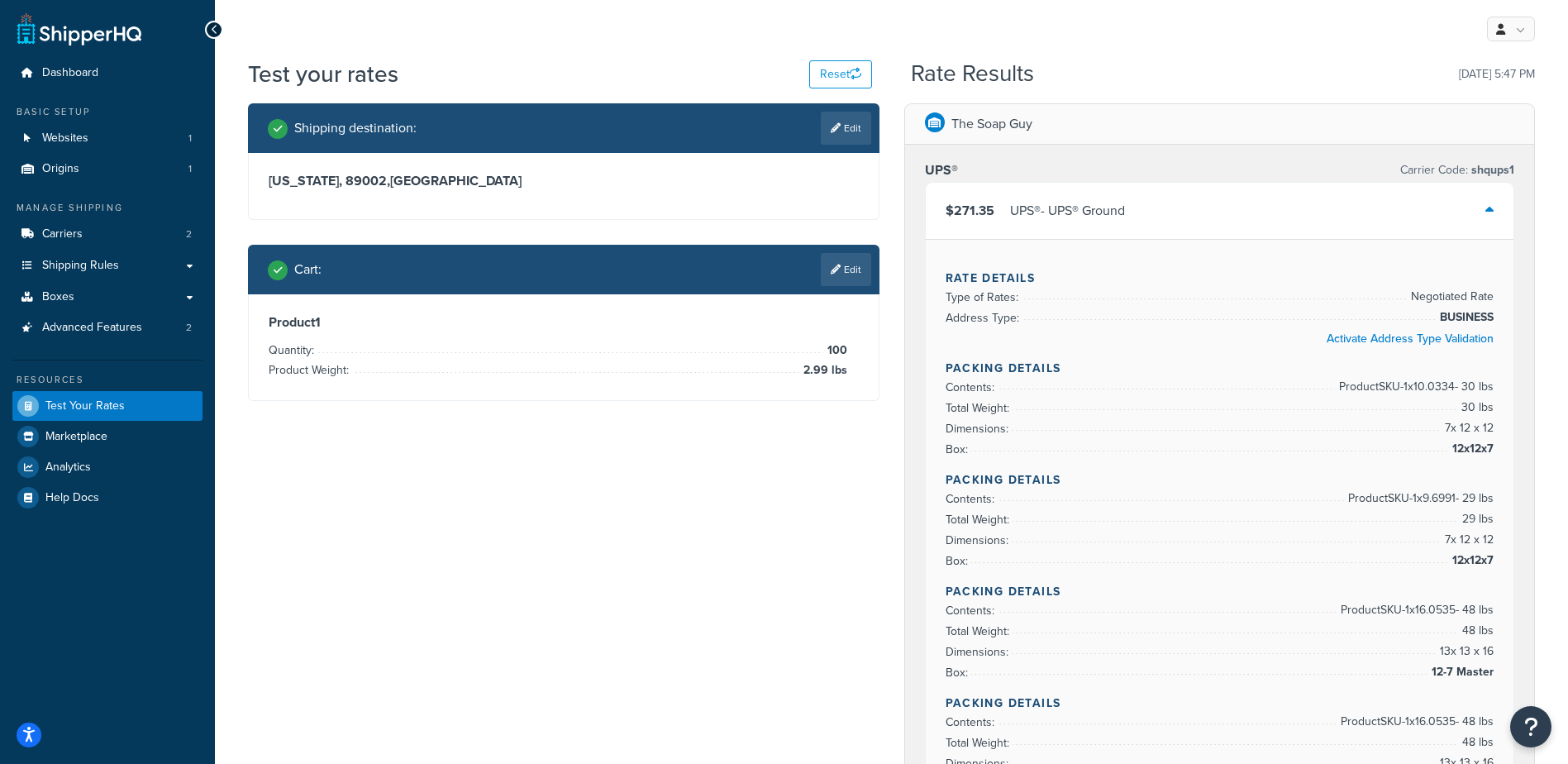
click at [88, 261] on span "Shipping Rules" at bounding box center [81, 266] width 77 height 14
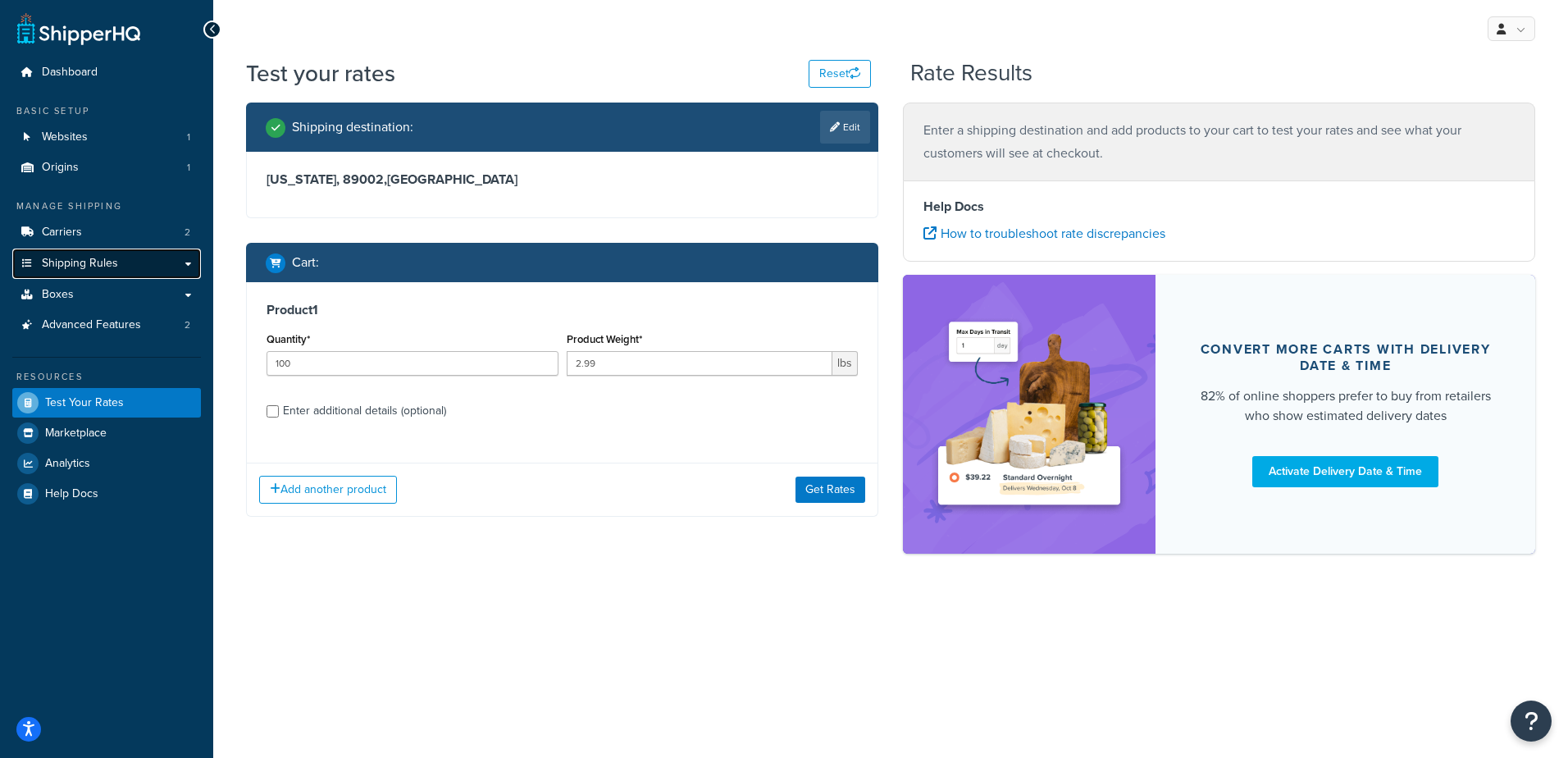
click at [92, 269] on span "Shipping Rules" at bounding box center [80, 264] width 76 height 14
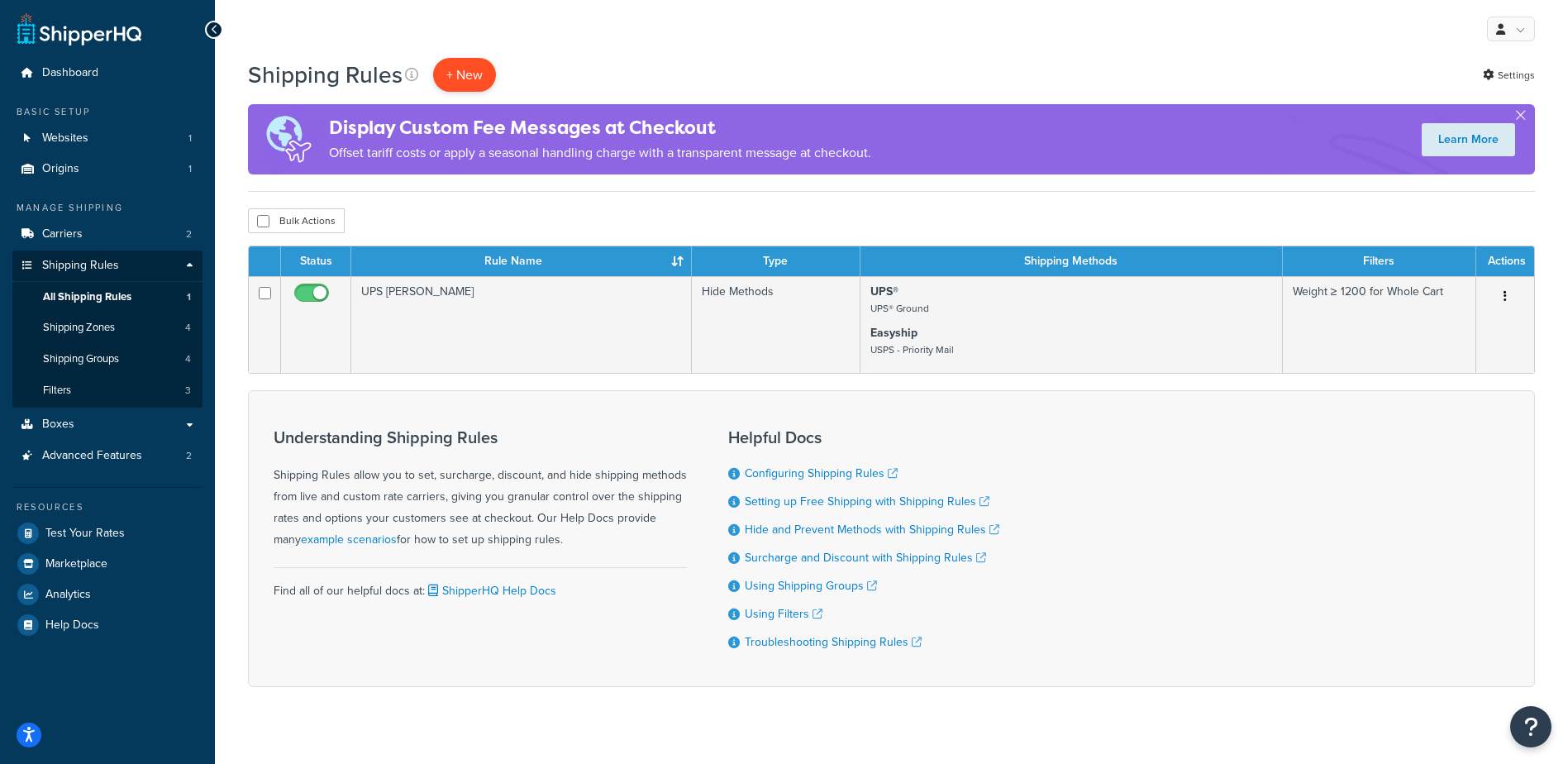
click at [455, 70] on p "+ New" at bounding box center [465, 75] width 63 height 33
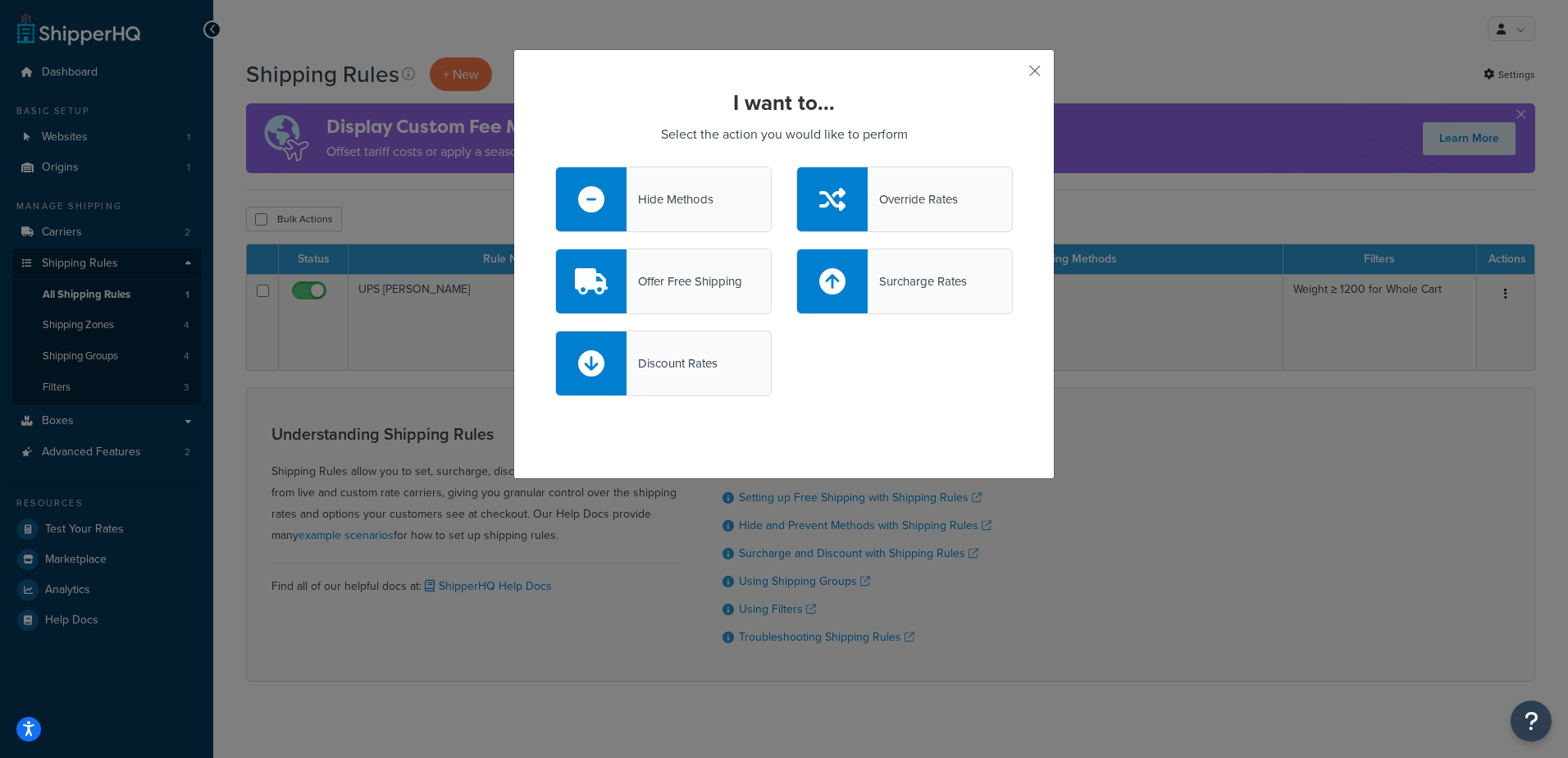
click at [879, 292] on div "Surcharge Rates" at bounding box center [918, 281] width 100 height 23
click at [0, 0] on input "Surcharge Rates" at bounding box center [0, 0] width 0 height 0
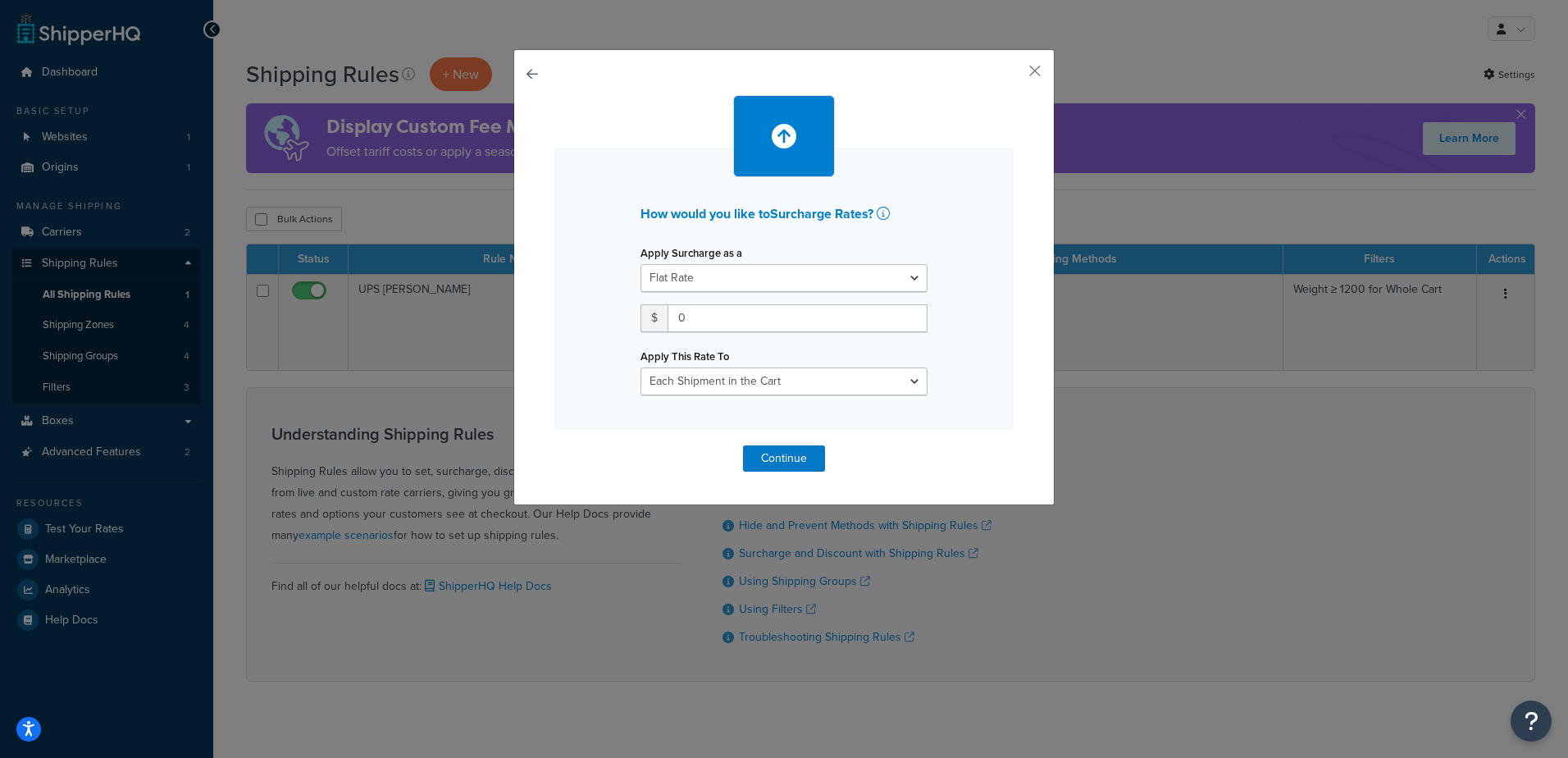
click at [518, 69] on div "How would you like to Surcharge Rates ? Apply Surcharge as a Flat Rate Percenta…" at bounding box center [784, 276] width 541 height 456
click at [519, 70] on div "How would you like to Surcharge Rates ? Apply Surcharge as a Flat Rate Percenta…" at bounding box center [784, 276] width 541 height 456
click at [556, 445] on button "button" at bounding box center [556, 445] width 0 height 0
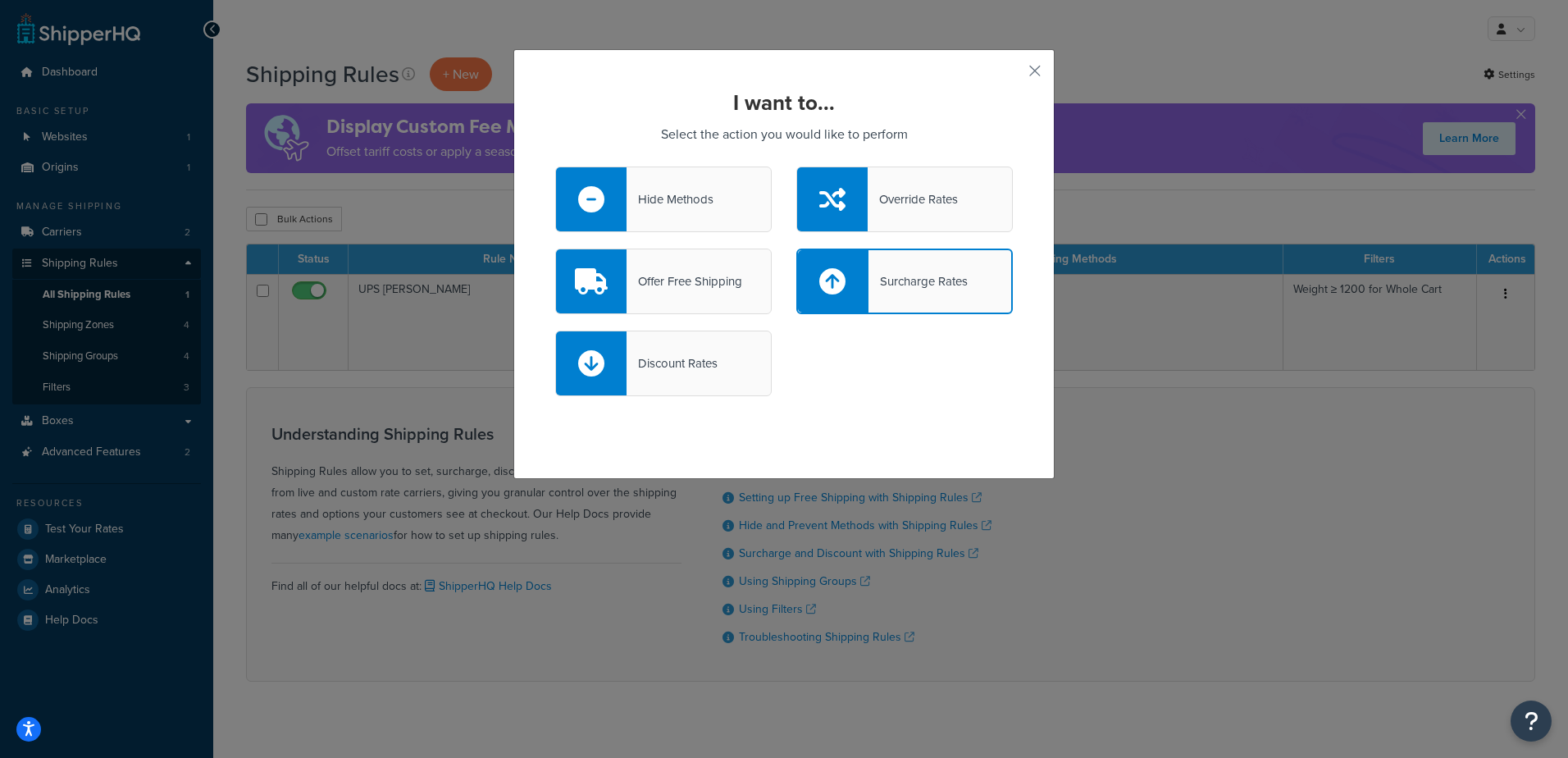
click at [673, 357] on div "Discount Rates" at bounding box center [672, 363] width 91 height 23
click at [0, 0] on input "Discount Rates" at bounding box center [0, 0] width 0 height 0
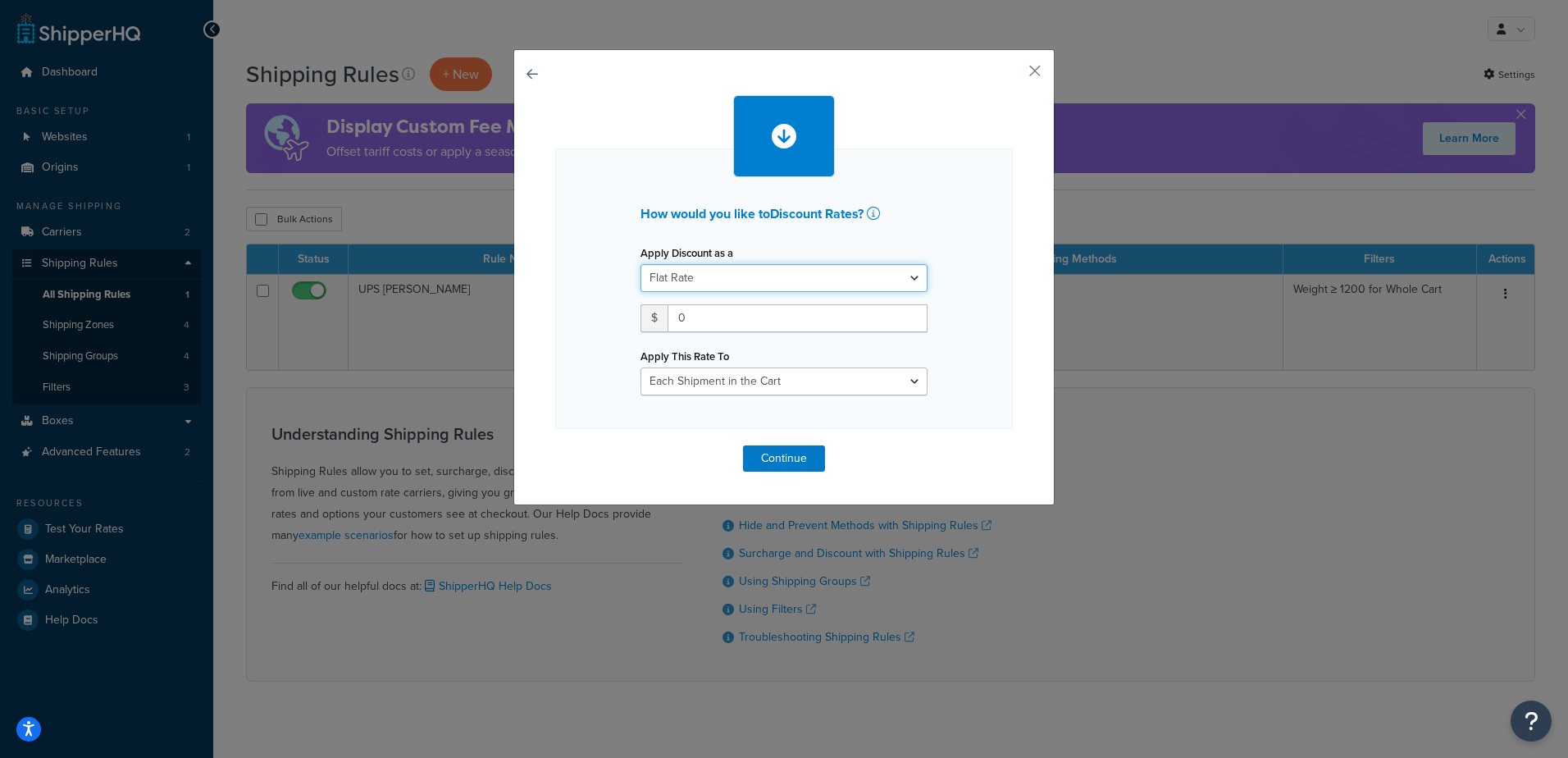
click at [676, 278] on select "Flat Rate Percentage Flat Rate & Percentage" at bounding box center [784, 277] width 287 height 28
select select "PERCENTAGE"
click at [640, 264] on select "Flat Rate Percentage Flat Rate & Percentage" at bounding box center [784, 277] width 287 height 28
drag, startPoint x: 681, startPoint y: 316, endPoint x: 696, endPoint y: 328, distance: 19.2
click at [681, 317] on input "number" at bounding box center [691, 318] width 103 height 28
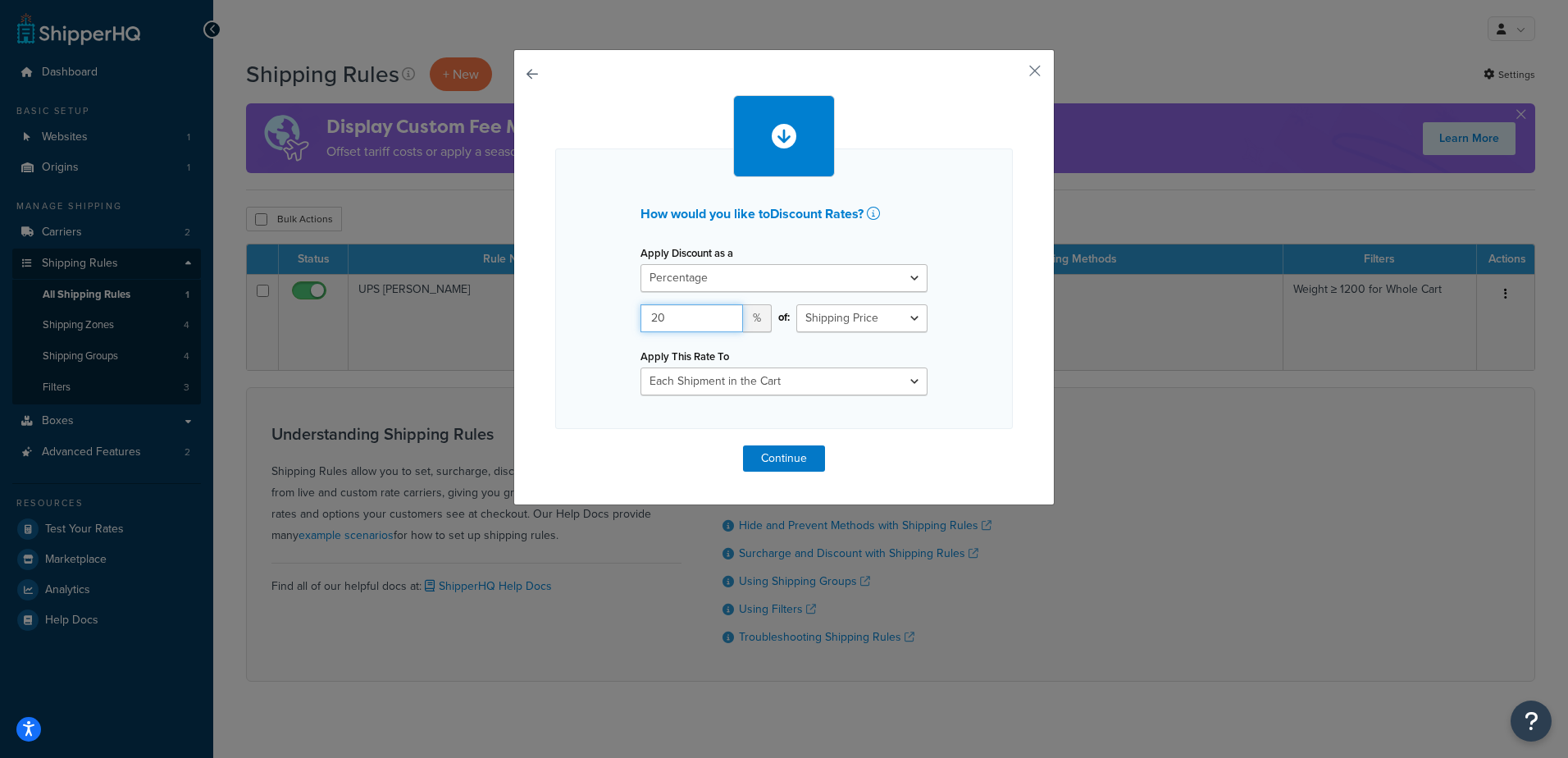
type input "20"
drag, startPoint x: 597, startPoint y: 316, endPoint x: 668, endPoint y: 386, distance: 99.7
click at [596, 318] on div "How would you like to Discount Rates ? Apply Discount as a Flat Rate Percentage…" at bounding box center [784, 288] width 458 height 280
click at [831, 312] on select "Shipping Price Order Value" at bounding box center [862, 318] width 131 height 28
click at [797, 305] on select "Shipping Price Order Value" at bounding box center [862, 318] width 131 height 28
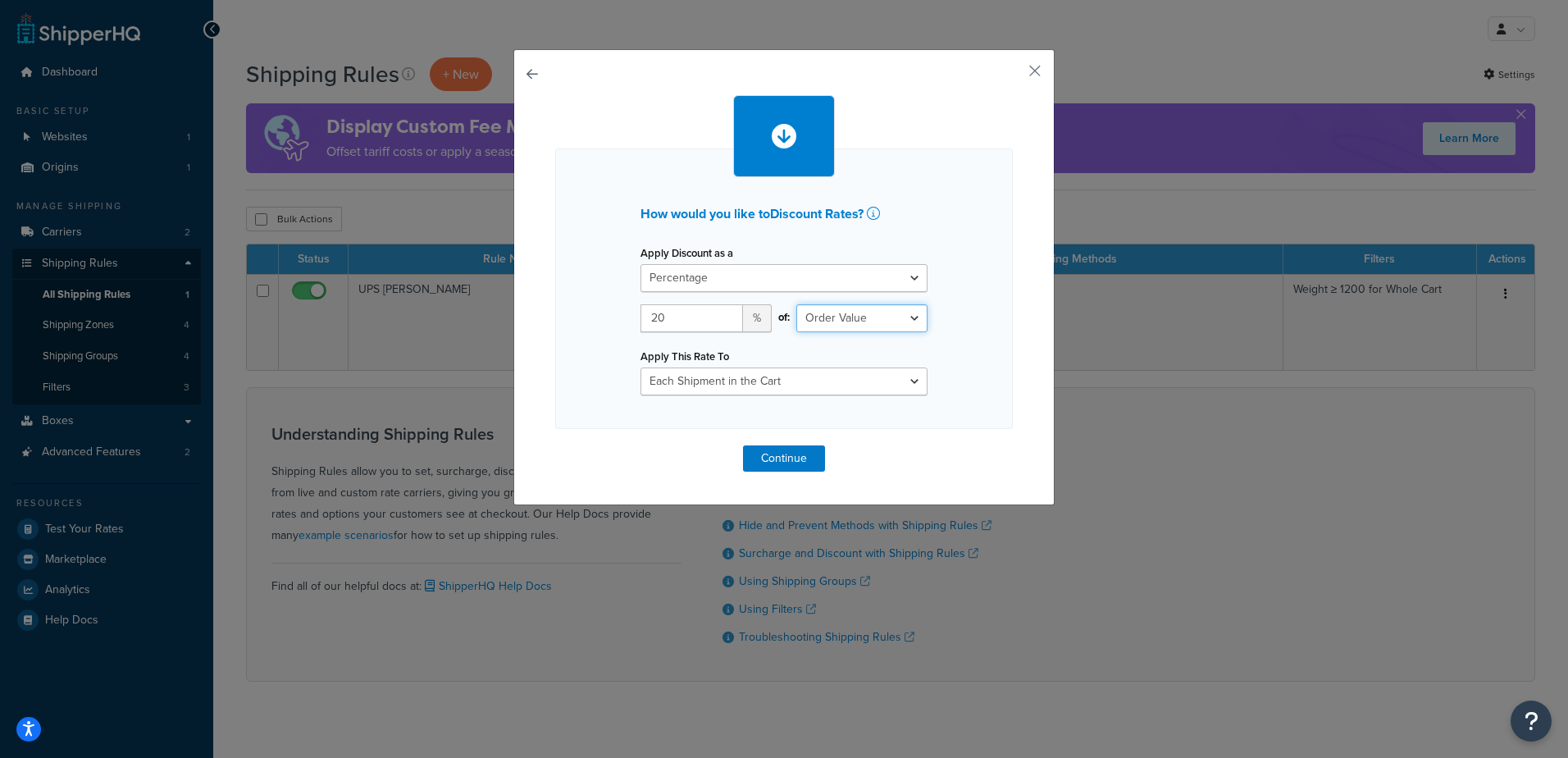
click at [839, 325] on select "Shipping Price Order Value" at bounding box center [862, 318] width 131 height 28
select select "SHIPPING"
click at [797, 305] on select "Shipping Price Order Value" at bounding box center [862, 318] width 131 height 28
click at [740, 381] on select "Each Shipment in the Cart Each Shipping Group in the Cart Each Item within a Sh…" at bounding box center [784, 381] width 287 height 28
drag, startPoint x: 740, startPoint y: 380, endPoint x: 789, endPoint y: 373, distance: 49.5
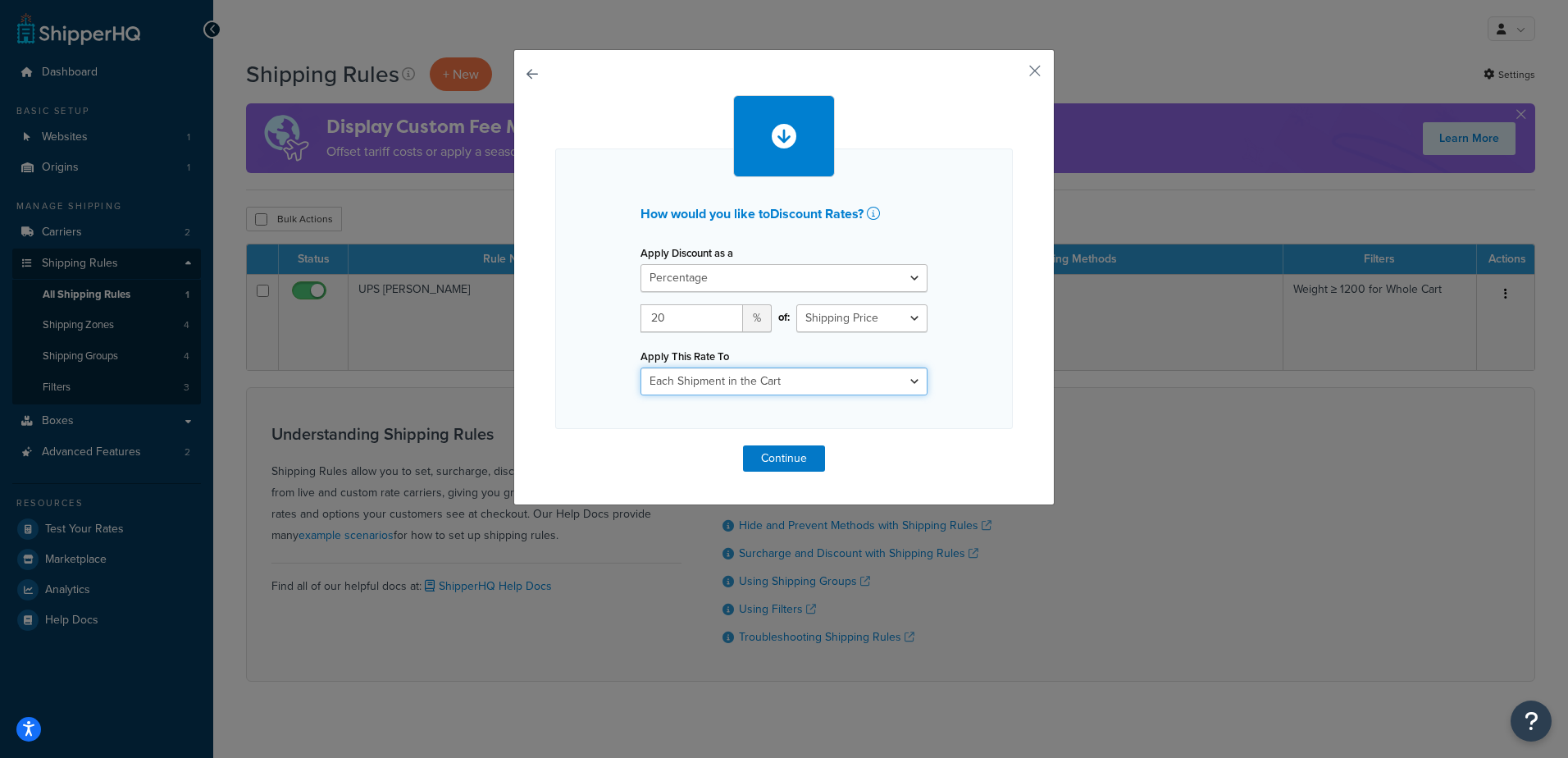
click at [740, 381] on select "Each Shipment in the Cart Each Shipping Group in the Cart Each Item within a Sh…" at bounding box center [784, 381] width 287 height 28
click at [985, 369] on div "How would you like to Discount Rates ? Apply Discount as a Flat Rate Percentage…" at bounding box center [784, 288] width 458 height 280
click at [768, 451] on button "Continue" at bounding box center [784, 458] width 82 height 26
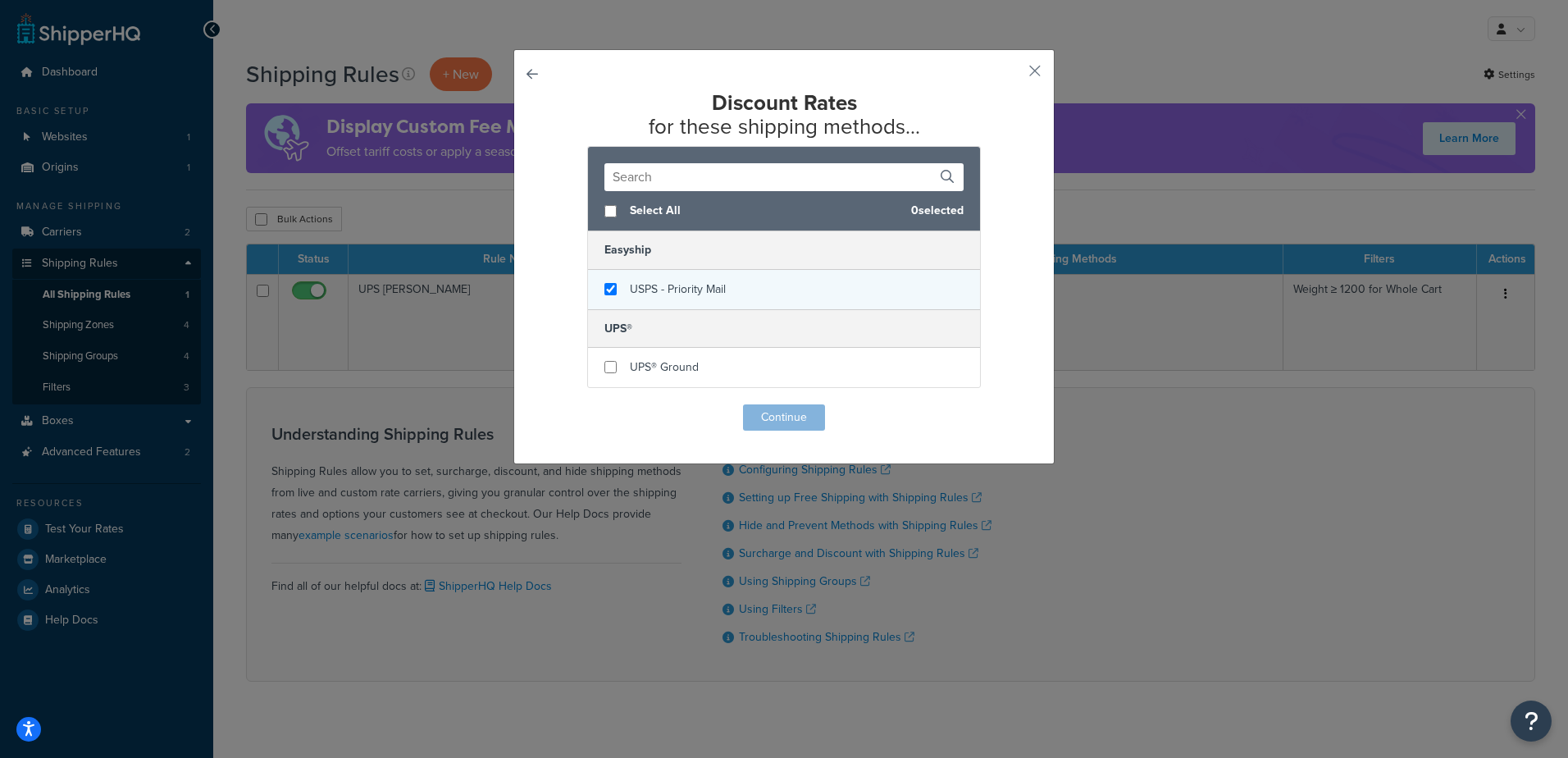
checkbox input "true"
click at [622, 288] on div "USPS - Priority Mail" at bounding box center [783, 289] width 392 height 39
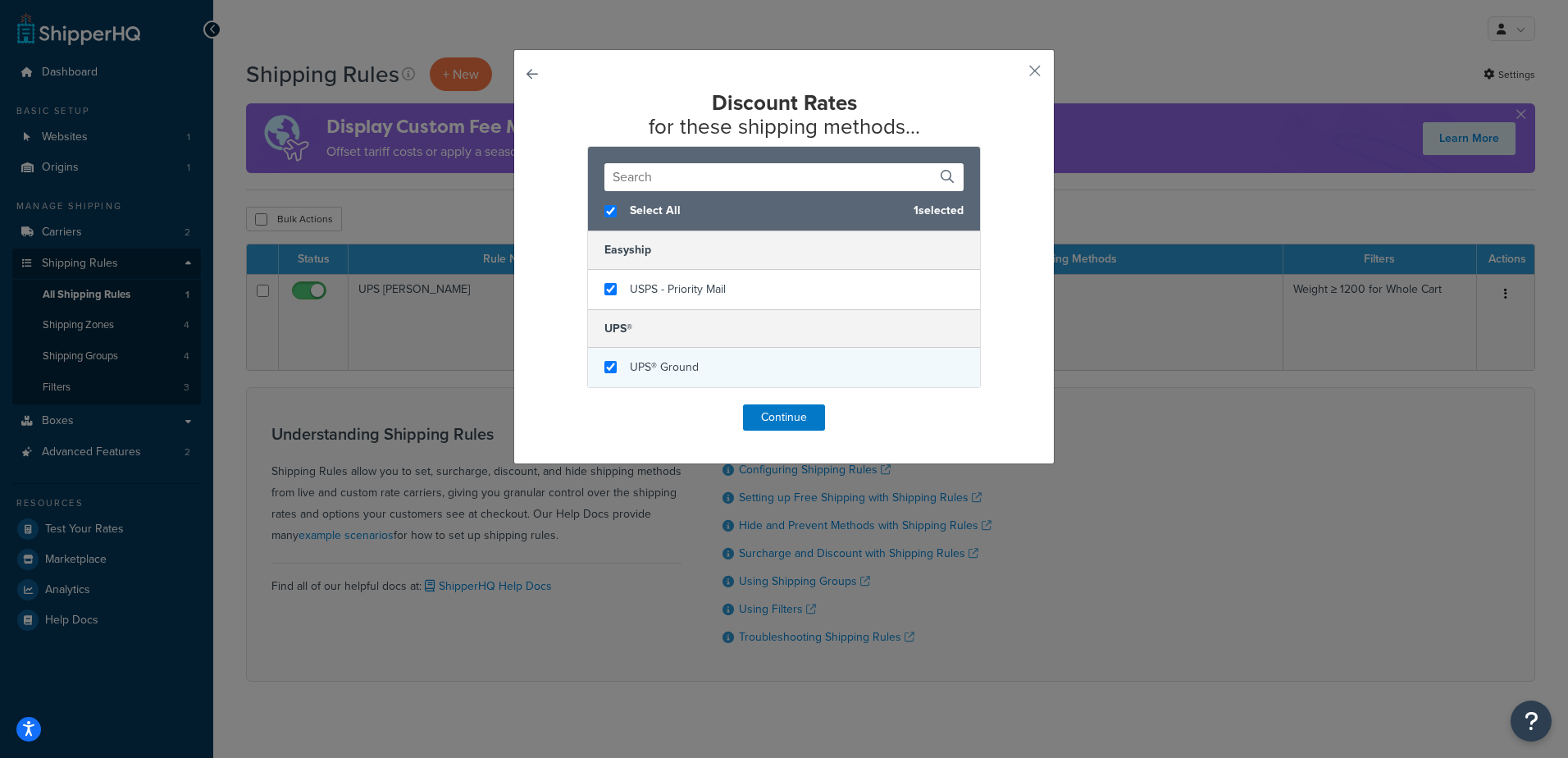
checkbox input "true"
drag, startPoint x: 647, startPoint y: 371, endPoint x: 656, endPoint y: 423, distance: 52.8
click at [647, 371] on span "UPS® Ground" at bounding box center [664, 367] width 69 height 18
click at [767, 410] on button "Continue" at bounding box center [784, 417] width 82 height 26
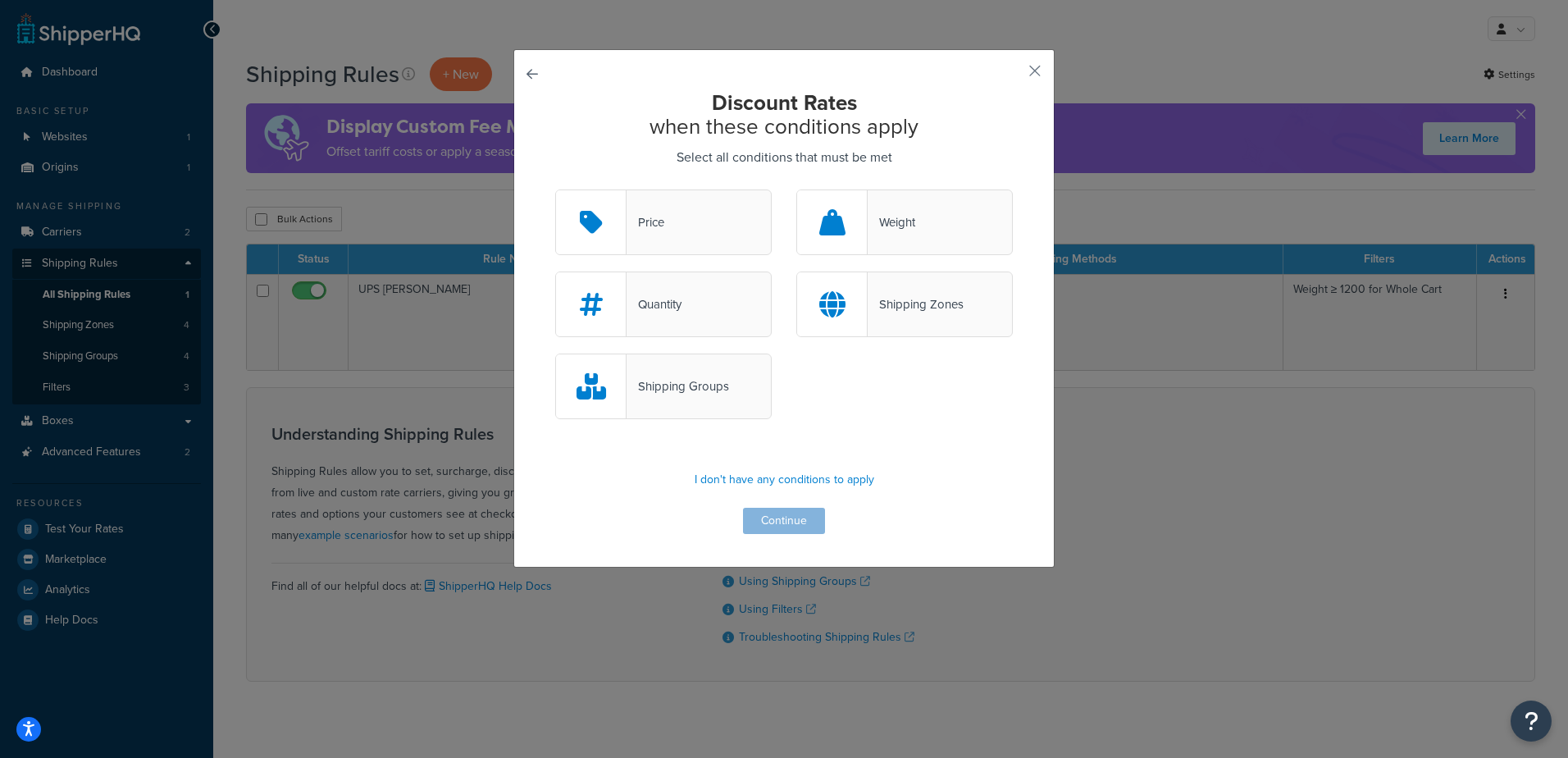
click at [556, 190] on button "button" at bounding box center [556, 190] width 0 height 0
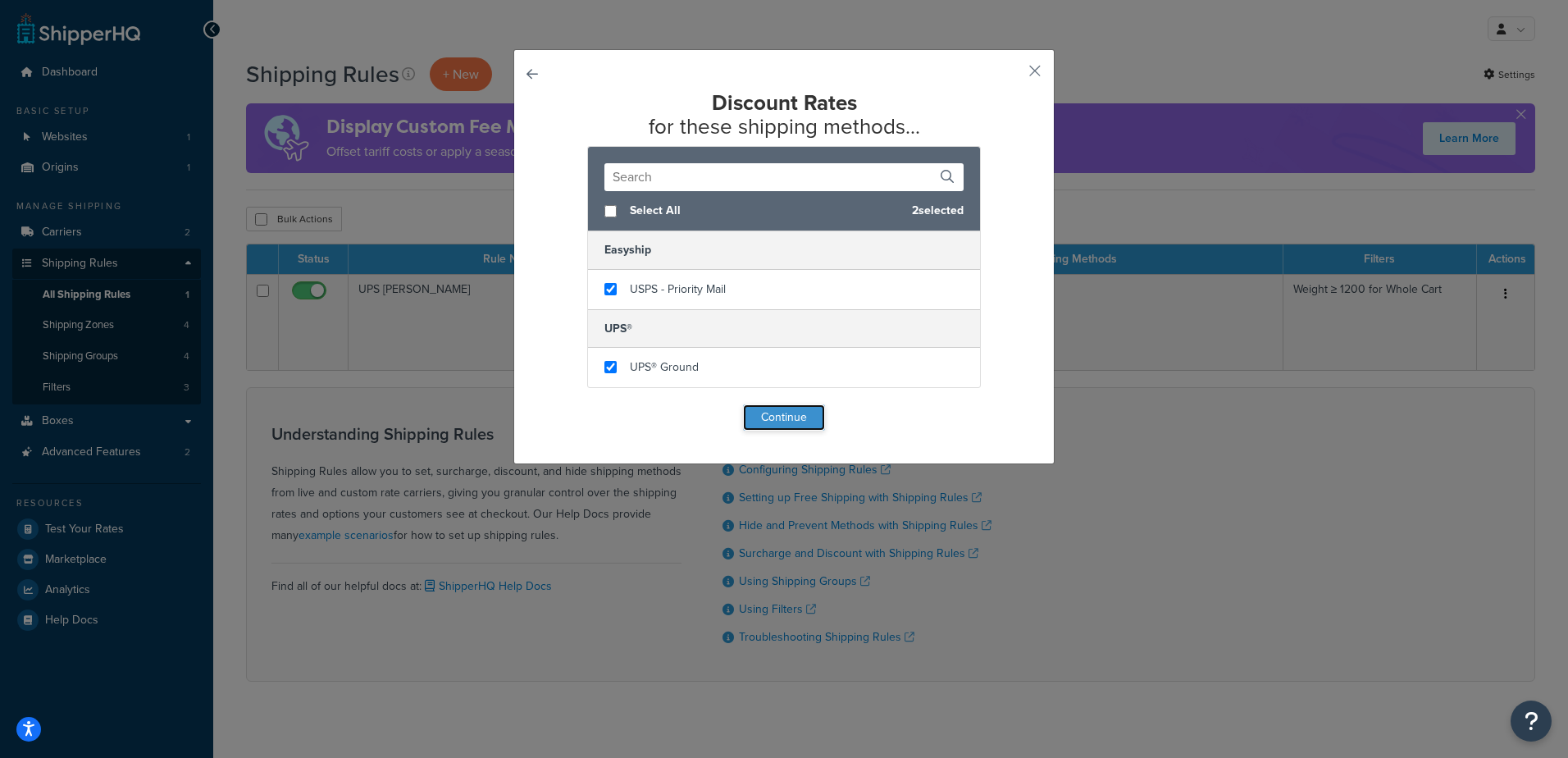
click at [786, 412] on button "Continue" at bounding box center [784, 417] width 82 height 26
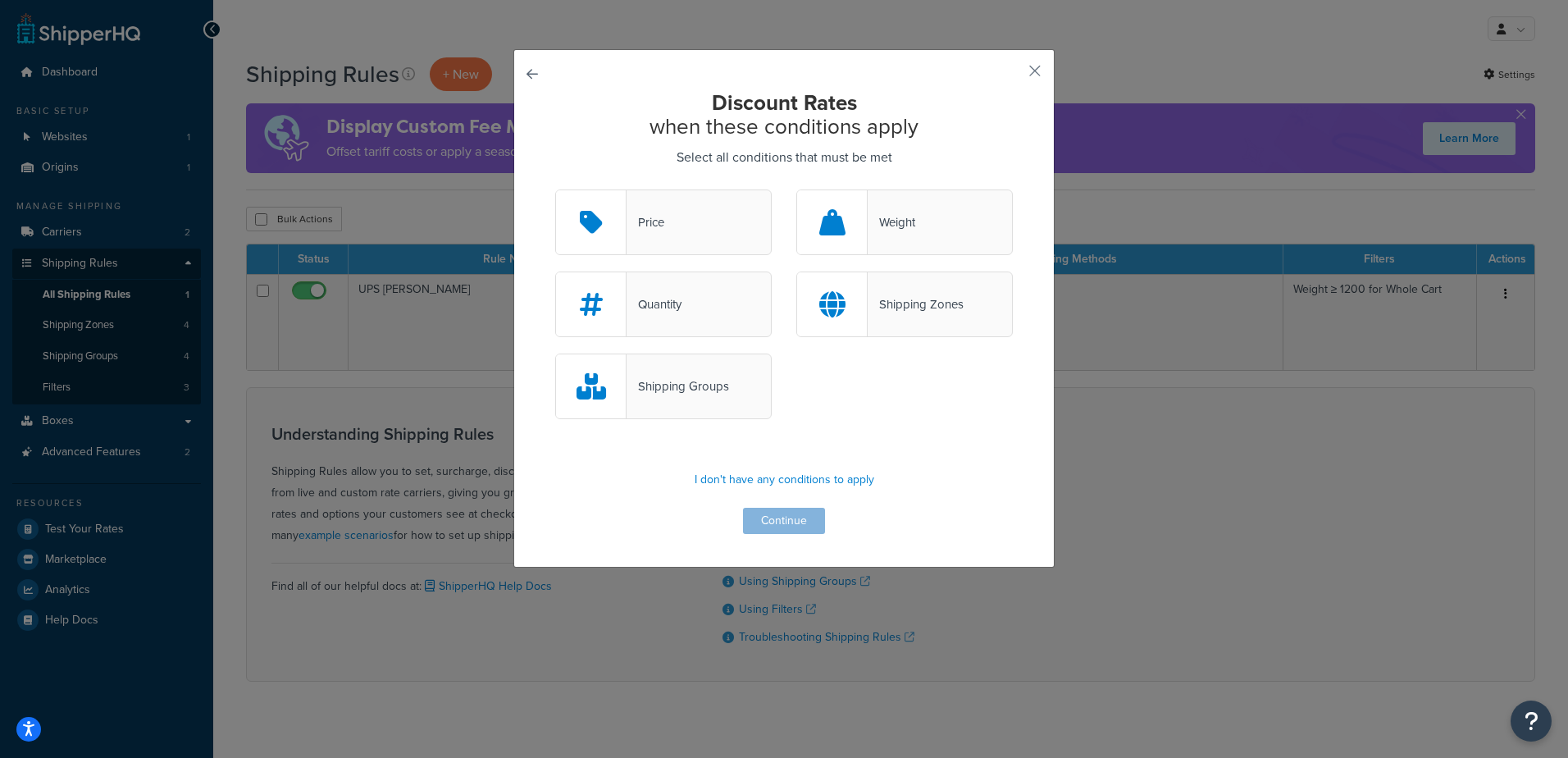
click at [653, 224] on div "Price" at bounding box center [645, 223] width 38 height 23
click at [0, 0] on input "Price" at bounding box center [0, 0] width 0 height 0
click at [754, 521] on button "Continue" at bounding box center [784, 521] width 82 height 26
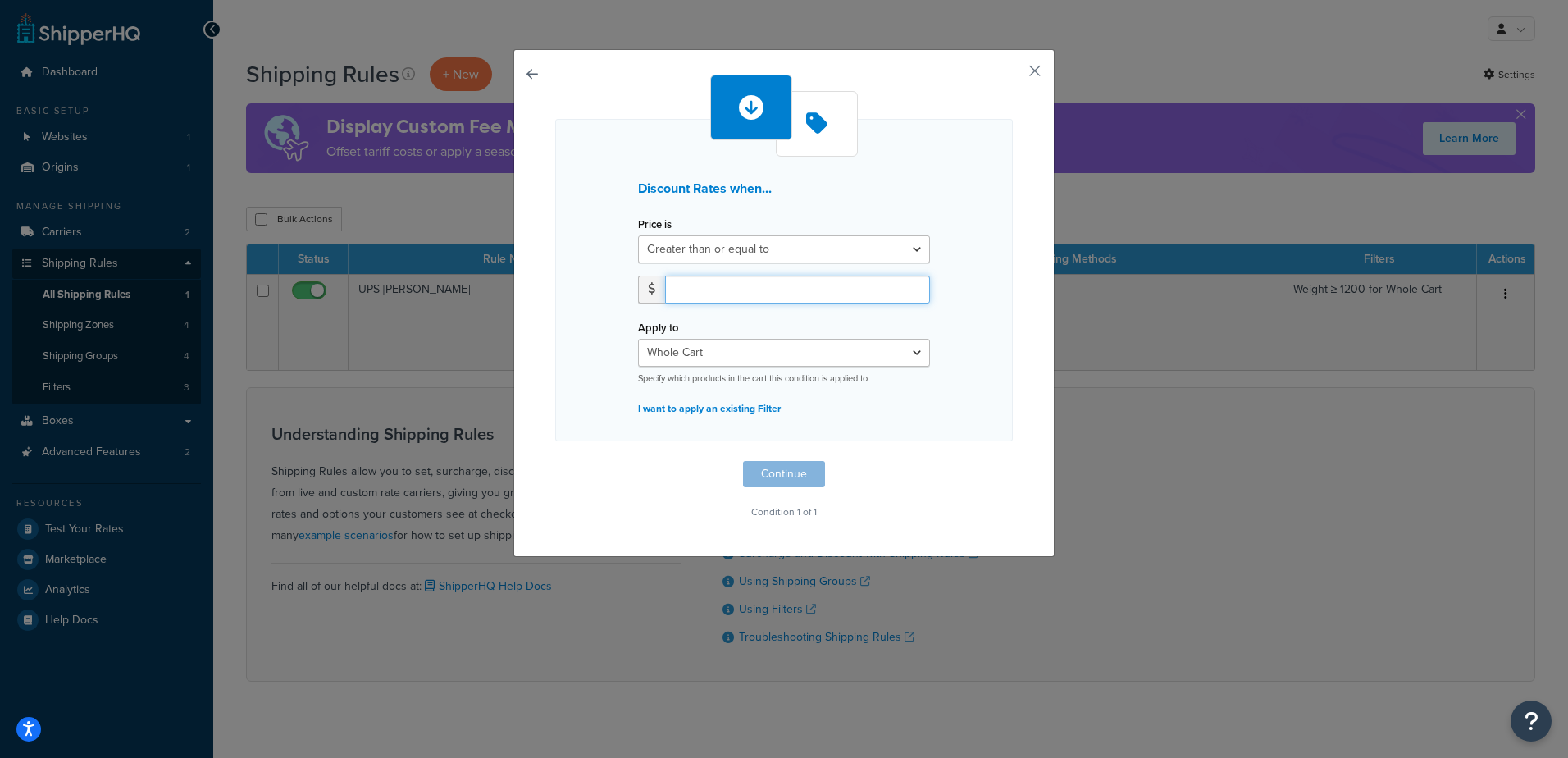
click at [705, 291] on input "number" at bounding box center [797, 289] width 265 height 28
type input "1000"
drag, startPoint x: 527, startPoint y: 374, endPoint x: 576, endPoint y: 369, distance: 49.3
click at [536, 371] on div "Discount Rates when... Price is Greater than or equal to Between or equal to Le…" at bounding box center [784, 303] width 541 height 508
click at [649, 352] on select "Whole Cart Everything in Shipping Group Everything at Origin Each Item within S…" at bounding box center [783, 353] width 292 height 28
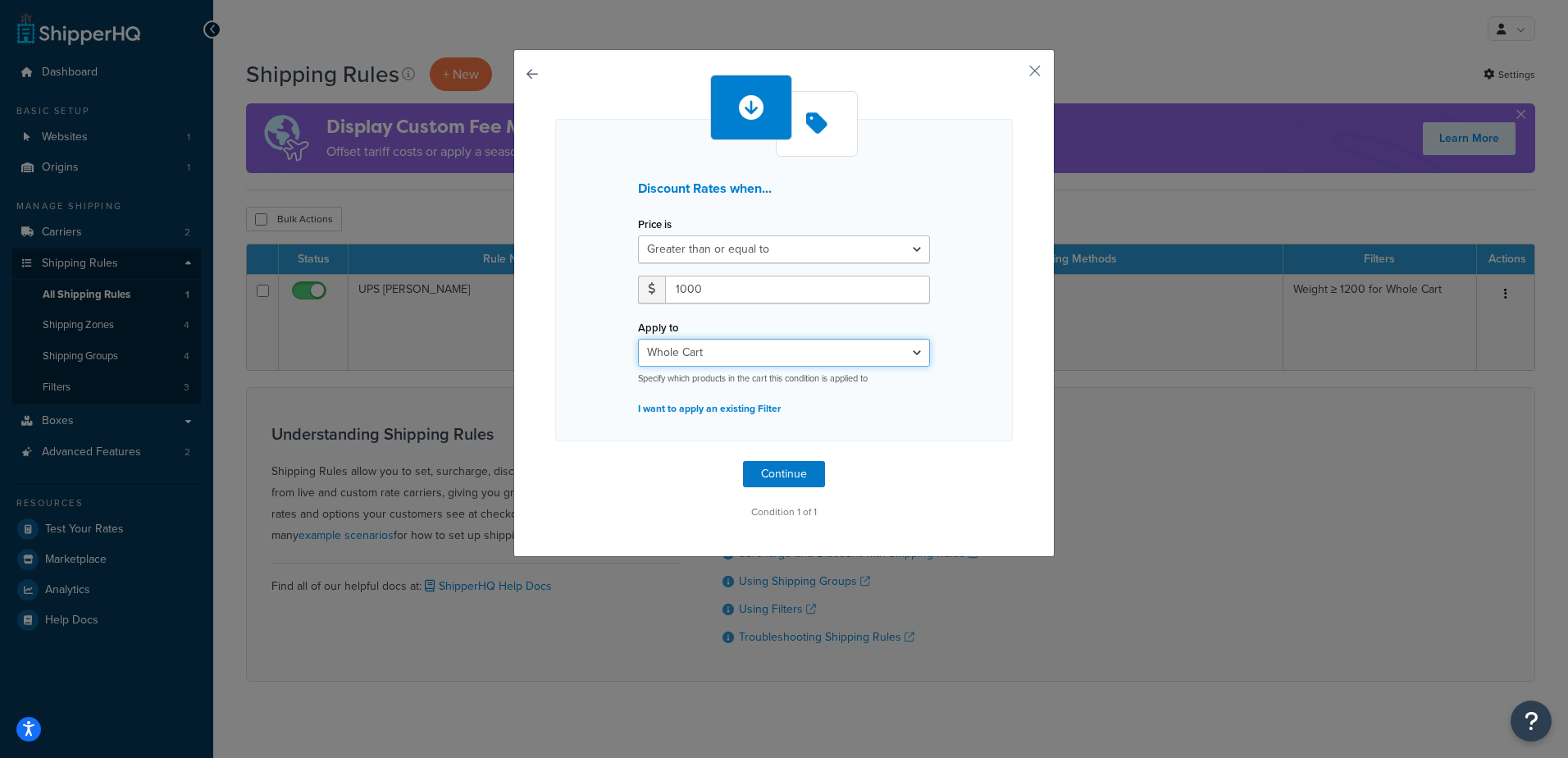
click at [649, 352] on select "Whole Cart Everything in Shipping Group Everything at Origin Each Item within S…" at bounding box center [783, 353] width 292 height 28
click at [768, 471] on button "Continue" at bounding box center [784, 474] width 82 height 26
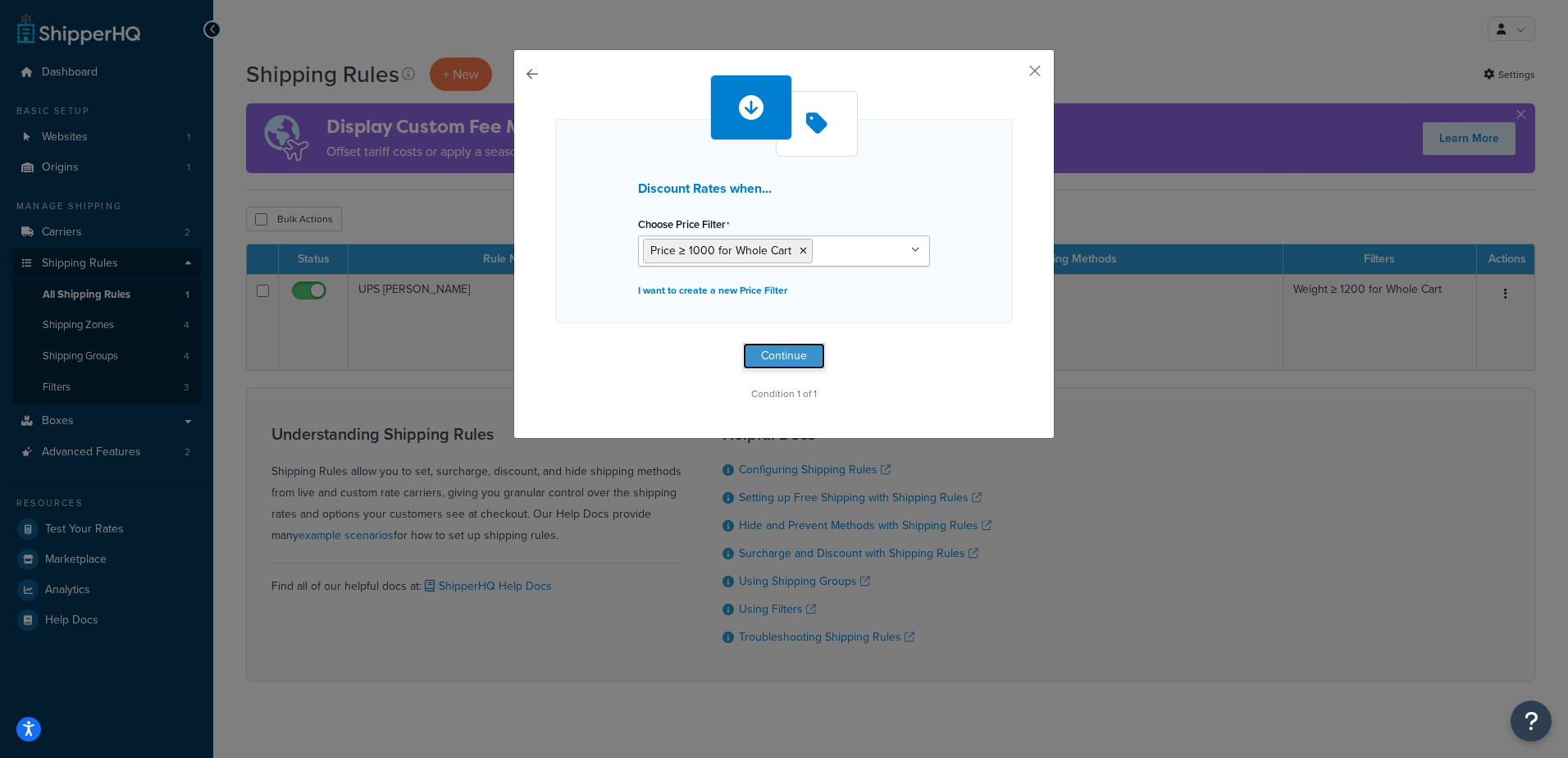
click at [781, 351] on button "Continue" at bounding box center [784, 356] width 82 height 26
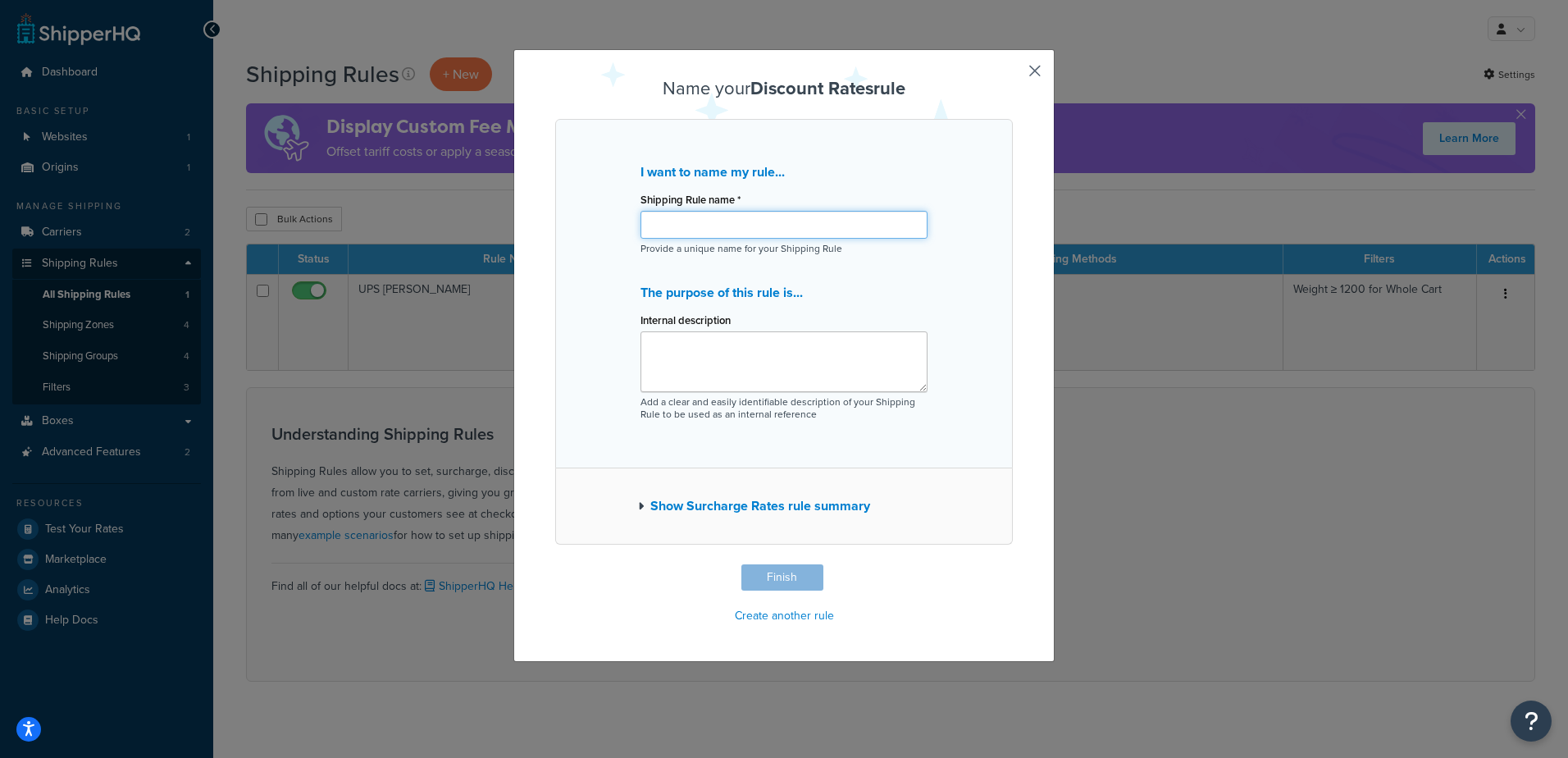
click at [732, 220] on input "Shipping Rule name *" at bounding box center [784, 225] width 287 height 28
drag, startPoint x: 810, startPoint y: 223, endPoint x: 625, endPoint y: 222, distance: 185.0
click at [626, 222] on div "I want to name my rule... Shipping Rule name * Over 1000 Reduced Shipping Provi…" at bounding box center [784, 294] width 458 height 350
type input "Over 1000 Reduced Shipping"
click at [691, 352] on textarea "Internal description" at bounding box center [784, 361] width 287 height 61
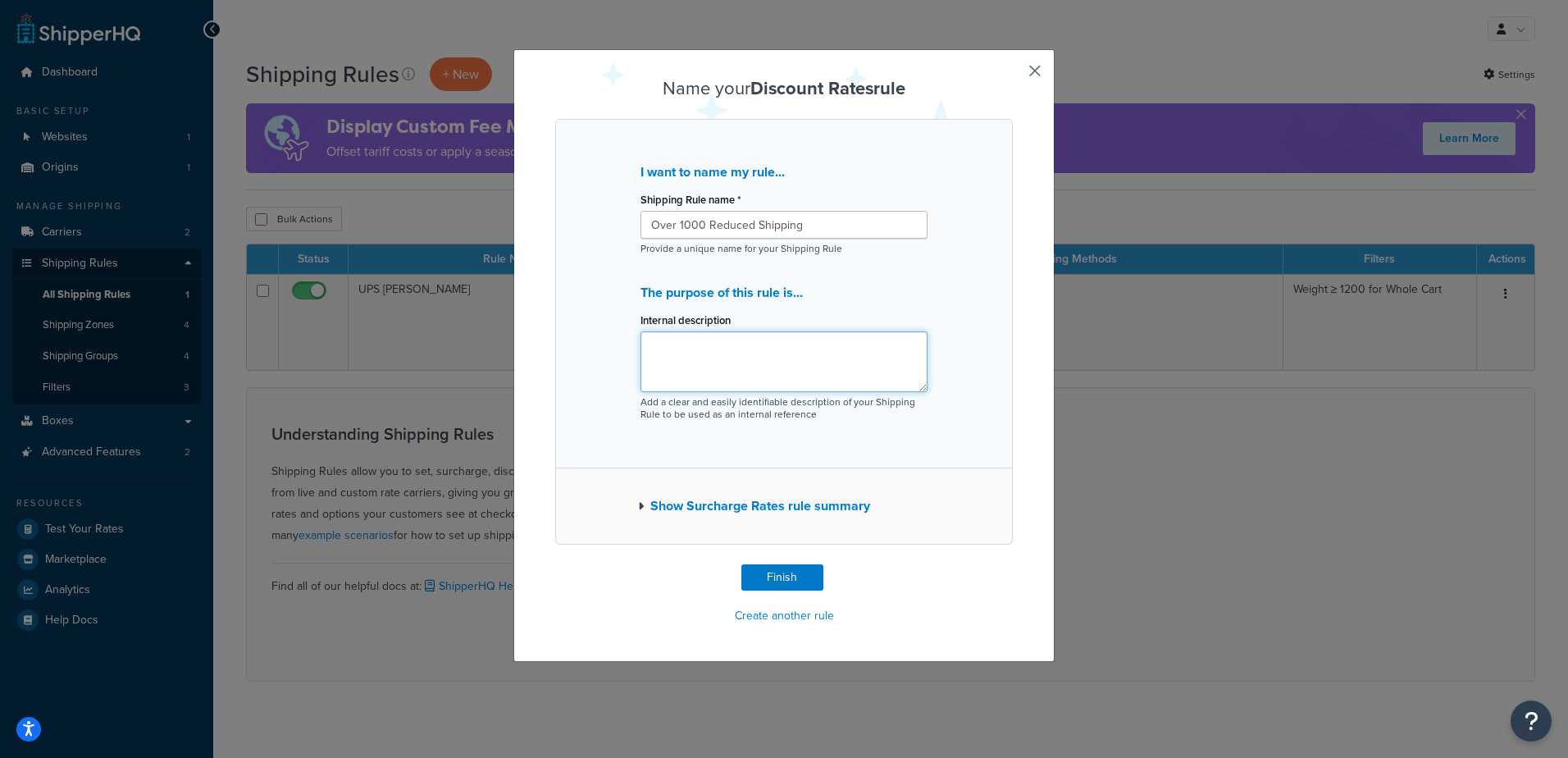
paste textarea "Over 1000 Reduced Shipping"
type textarea "Over 1000 Reduced Shipping"
click at [597, 369] on div "I want to name my rule... Shipping Rule name * Over 1000 Reduced Shipping Provi…" at bounding box center [784, 294] width 458 height 350
click at [754, 574] on button "Finish" at bounding box center [782, 577] width 82 height 26
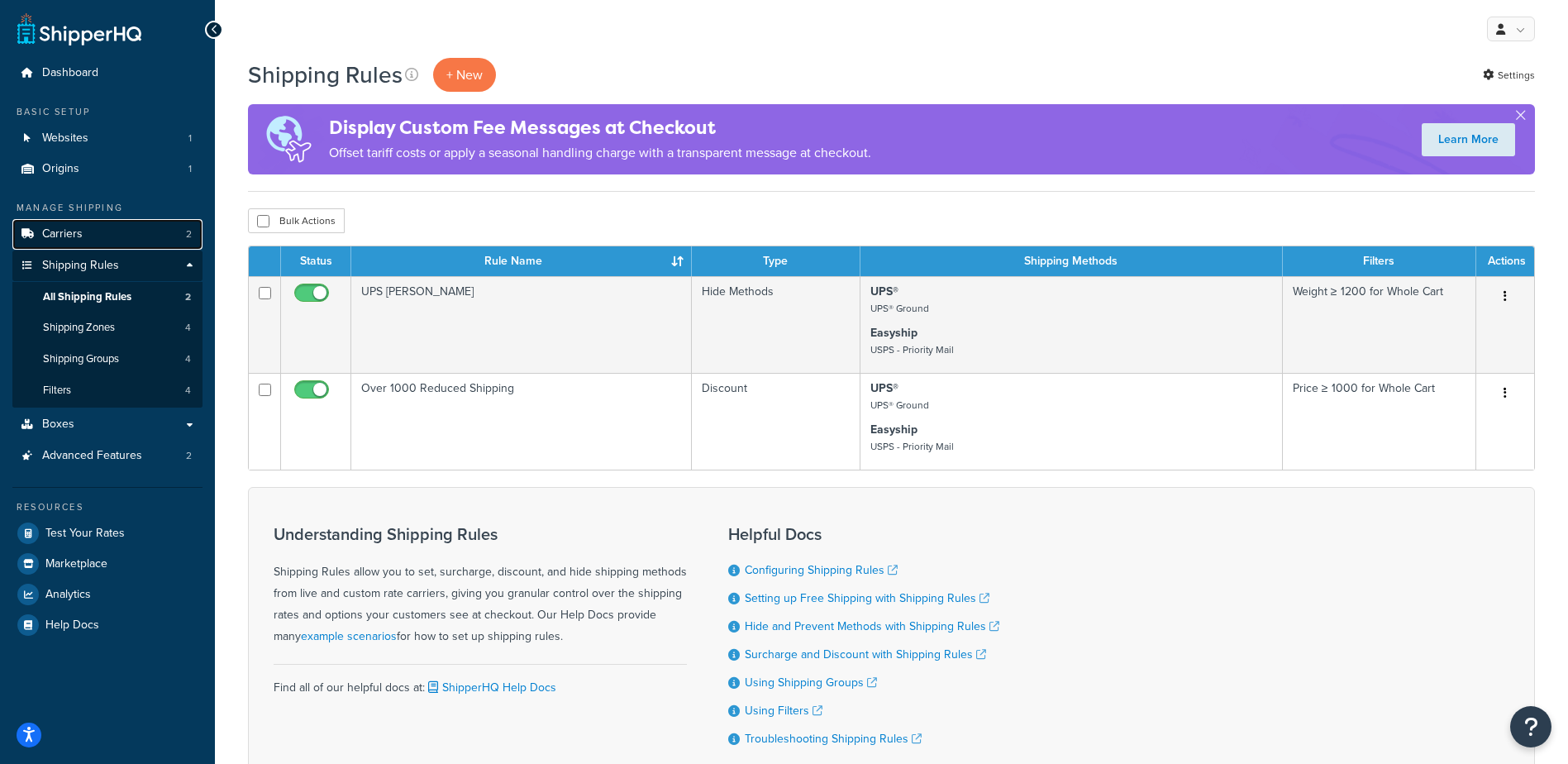
click at [59, 229] on span "Carriers" at bounding box center [62, 234] width 40 height 14
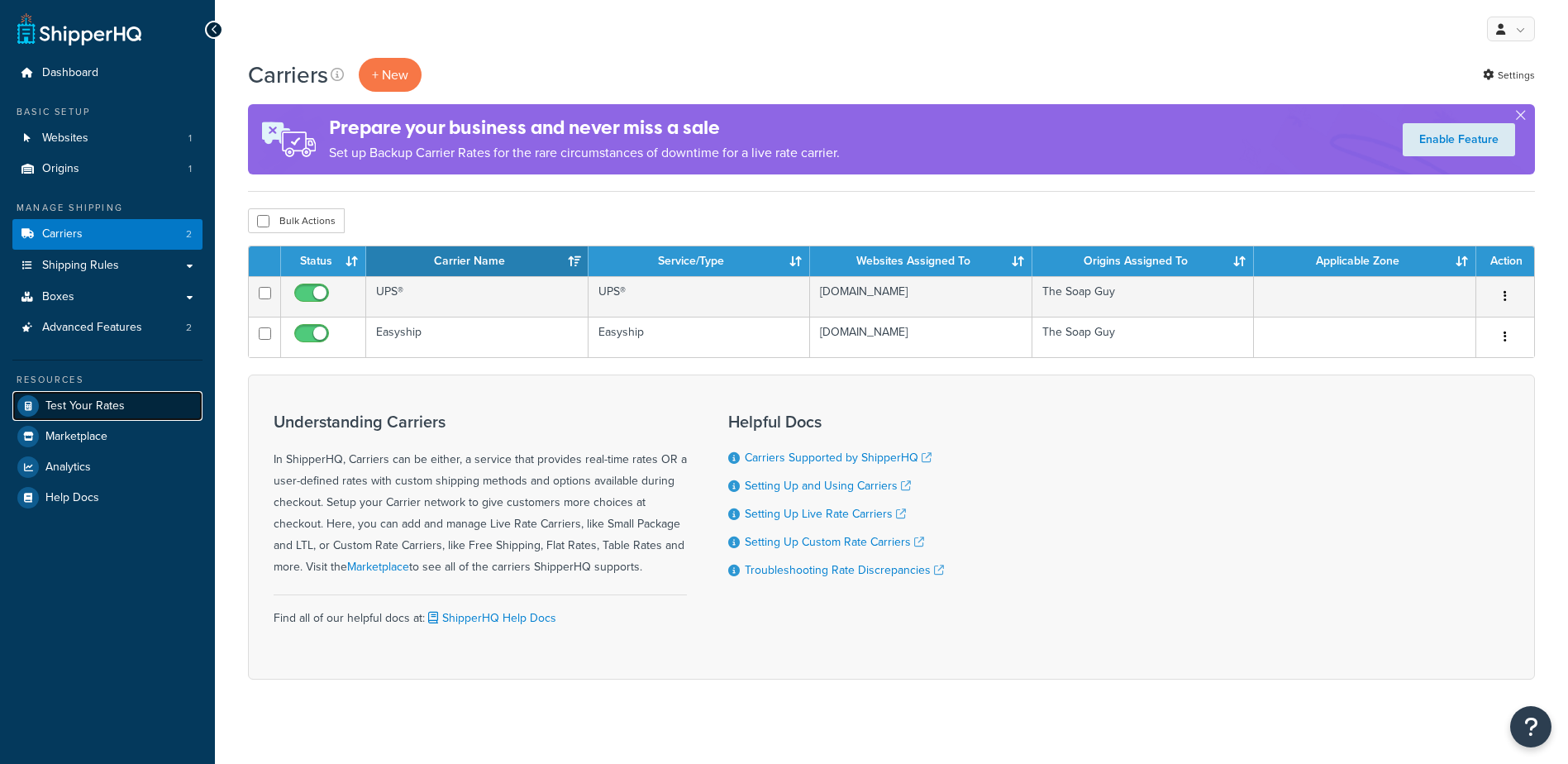
click at [107, 405] on span "Test Your Rates" at bounding box center [85, 407] width 80 height 14
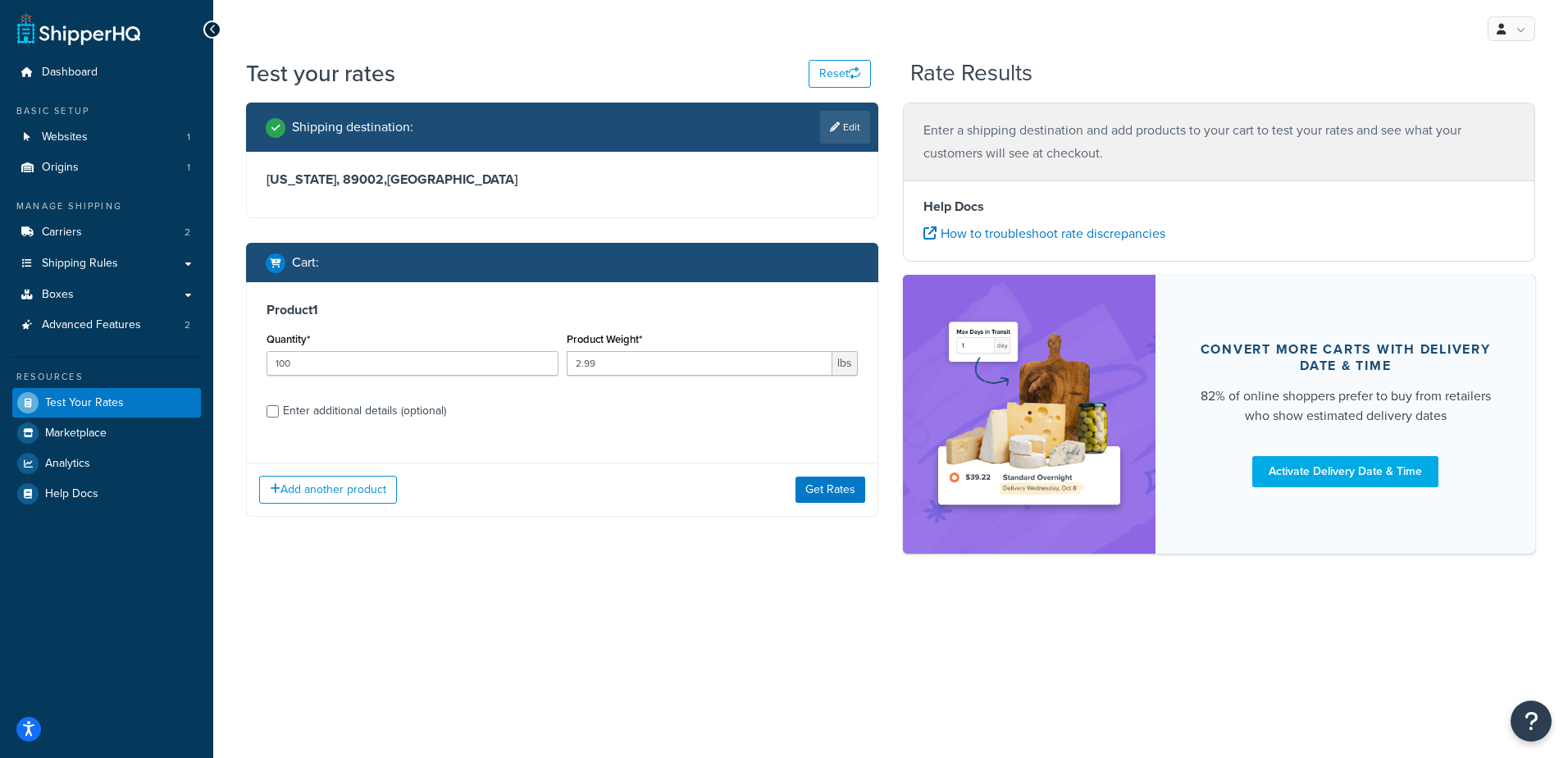
click at [669, 377] on div "Product Weight* 2.99 lbs" at bounding box center [712, 358] width 300 height 60
click at [833, 484] on button "Get Rates" at bounding box center [830, 489] width 69 height 26
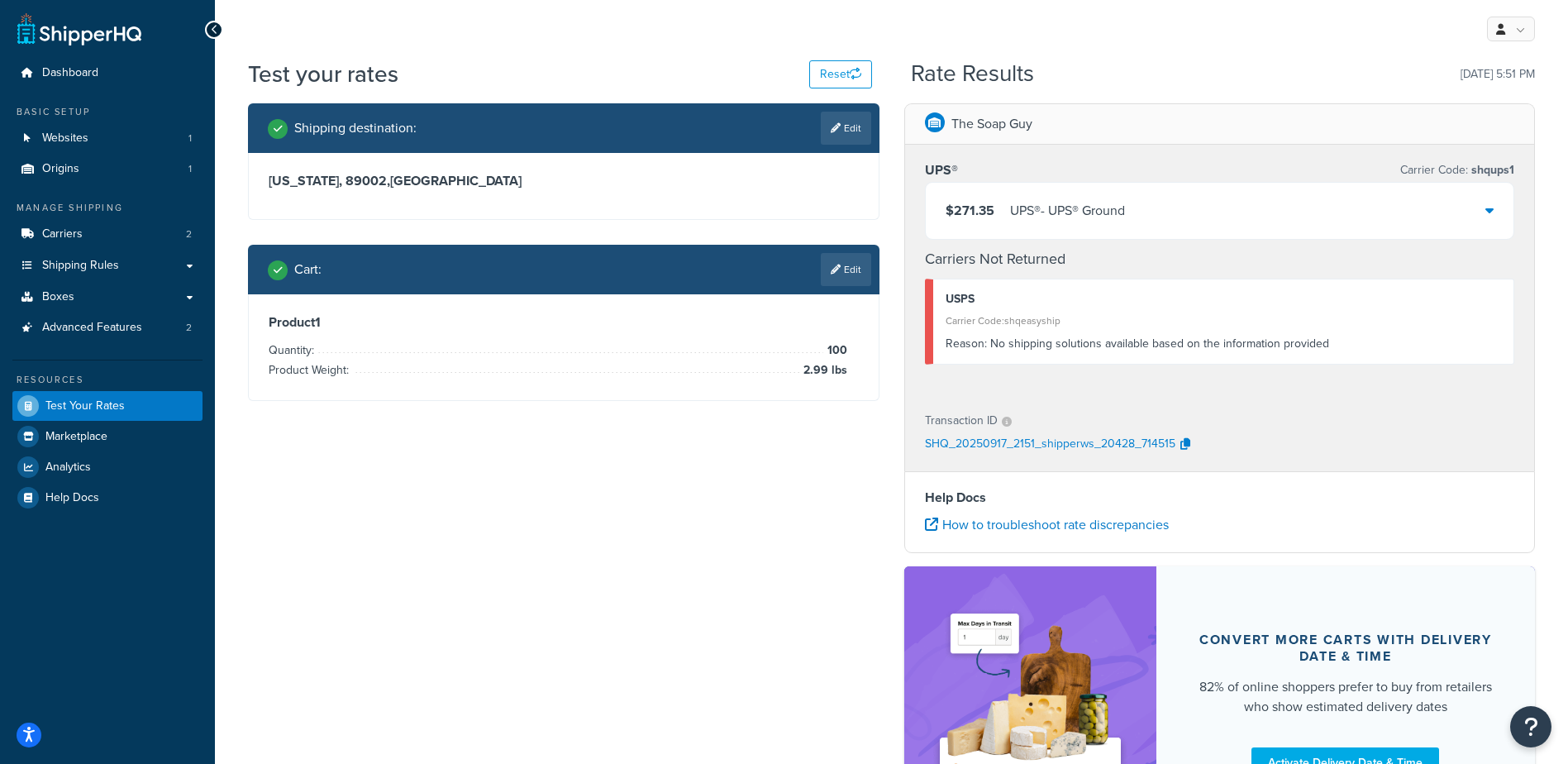
click at [1288, 200] on div "$271.35 UPS® - UPS® Ground" at bounding box center [1221, 211] width 589 height 56
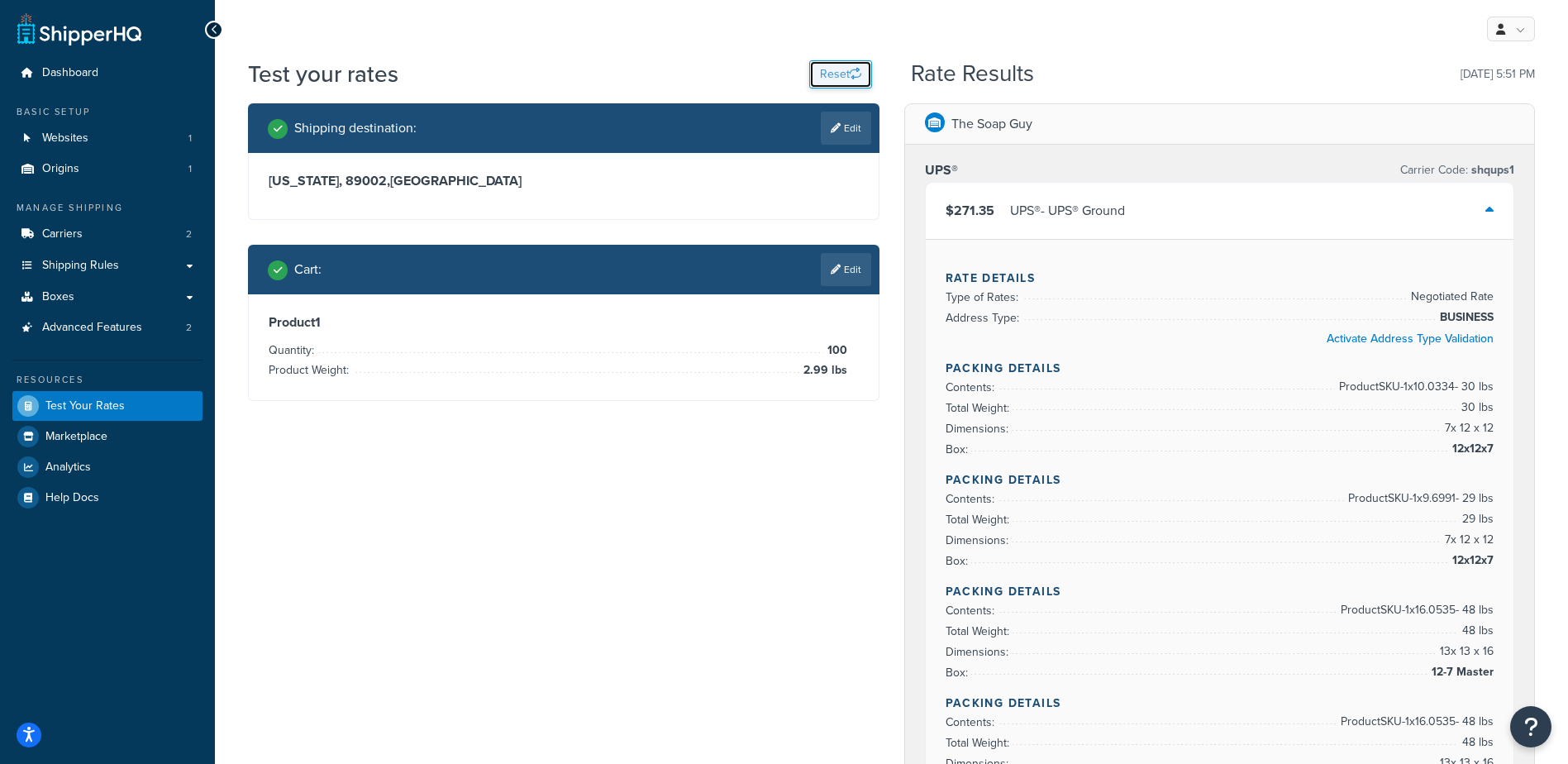
click at [838, 74] on button "Reset" at bounding box center [841, 74] width 63 height 29
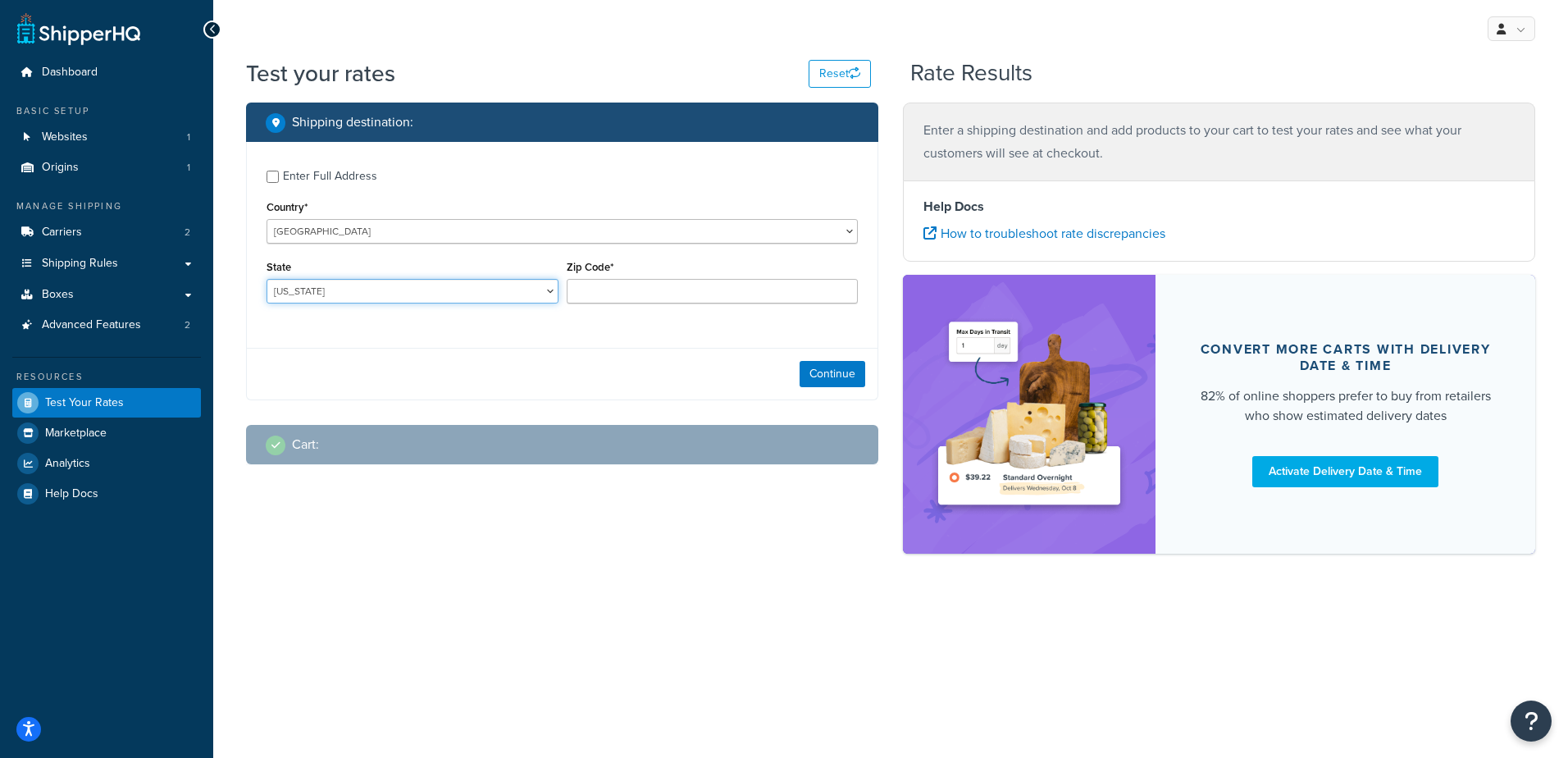
click at [407, 294] on select "[US_STATE] [US_STATE] [US_STATE] [US_STATE] [US_STATE] Armed Forces Americas Ar…" at bounding box center [412, 291] width 292 height 24
select select "NV"
click at [267, 279] on select "[US_STATE] [US_STATE] [US_STATE] [US_STATE] [US_STATE] Armed Forces Americas Ar…" at bounding box center [412, 291] width 292 height 24
click at [597, 280] on input "Zip Code*" at bounding box center [712, 291] width 292 height 24
click at [633, 281] on input "Zip Code*" at bounding box center [712, 291] width 292 height 24
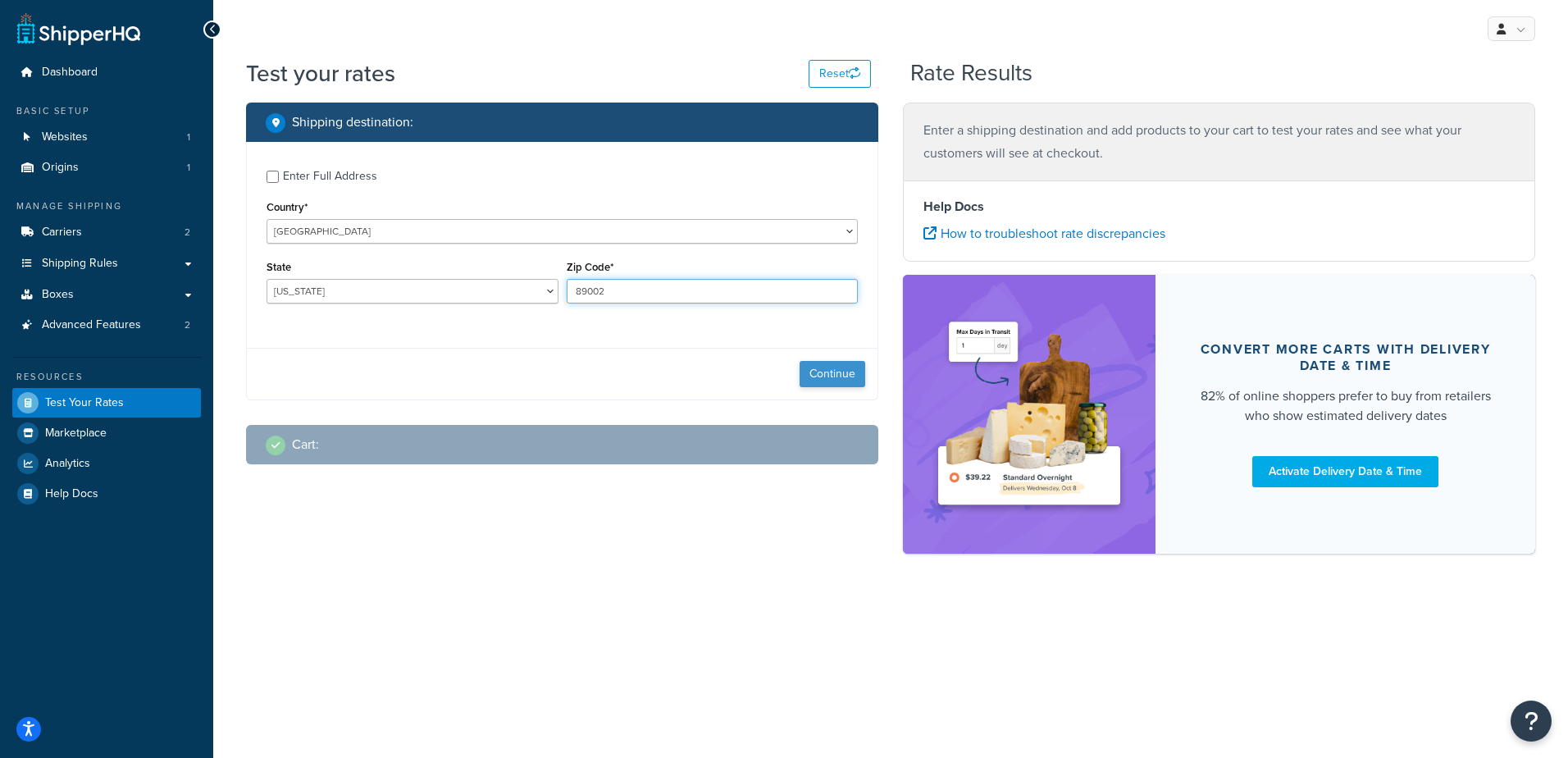
type input "89002"
click at [832, 370] on button "Continue" at bounding box center [832, 374] width 65 height 26
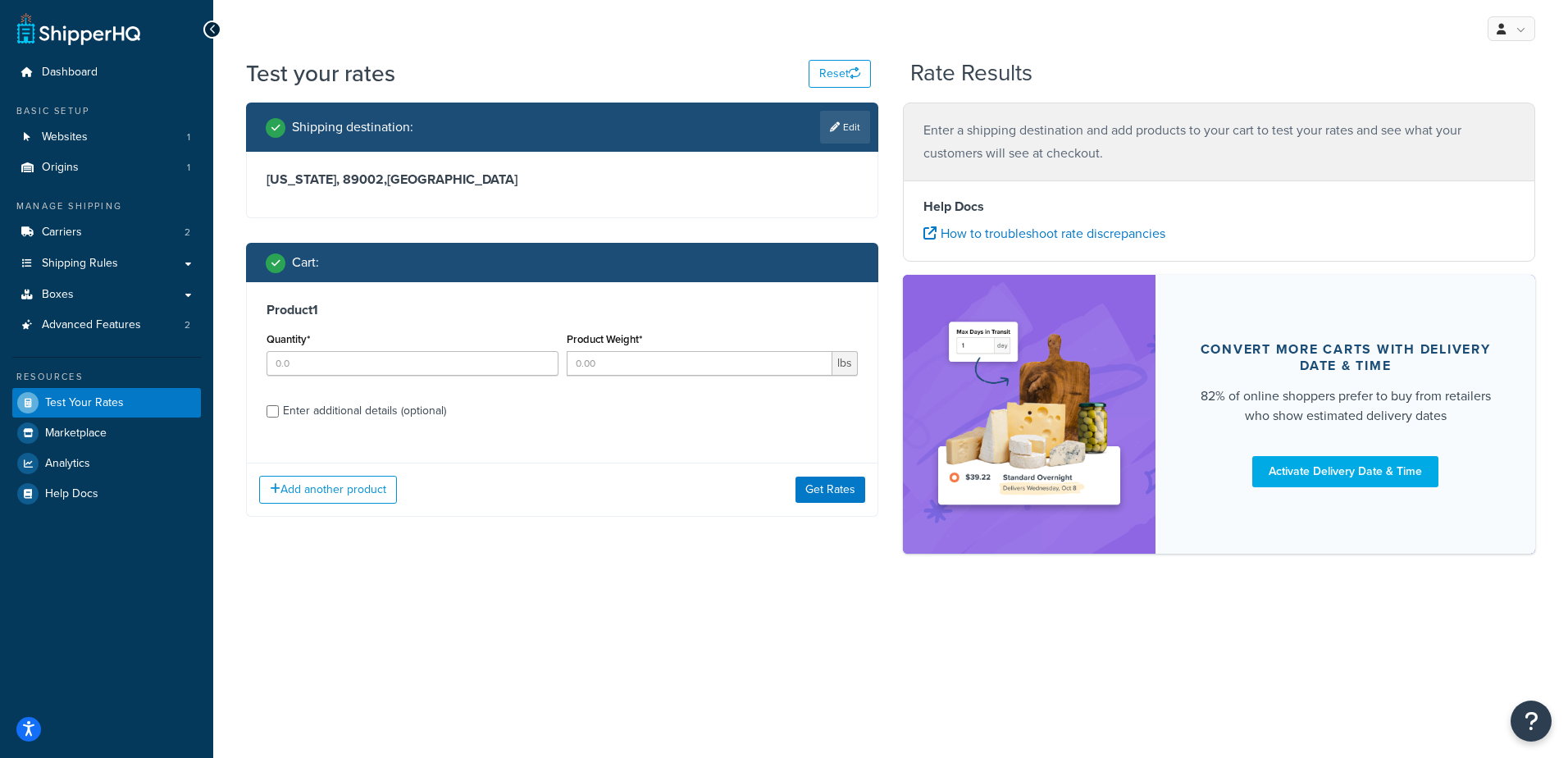
drag, startPoint x: 654, startPoint y: 351, endPoint x: 676, endPoint y: 375, distance: 32.6
click at [653, 351] on div "Product Weight* lbs" at bounding box center [712, 352] width 292 height 48
click at [665, 365] on input "Product Weight*" at bounding box center [699, 362] width 267 height 24
type input "2.99"
click at [302, 372] on input "Quantity*" at bounding box center [412, 362] width 292 height 24
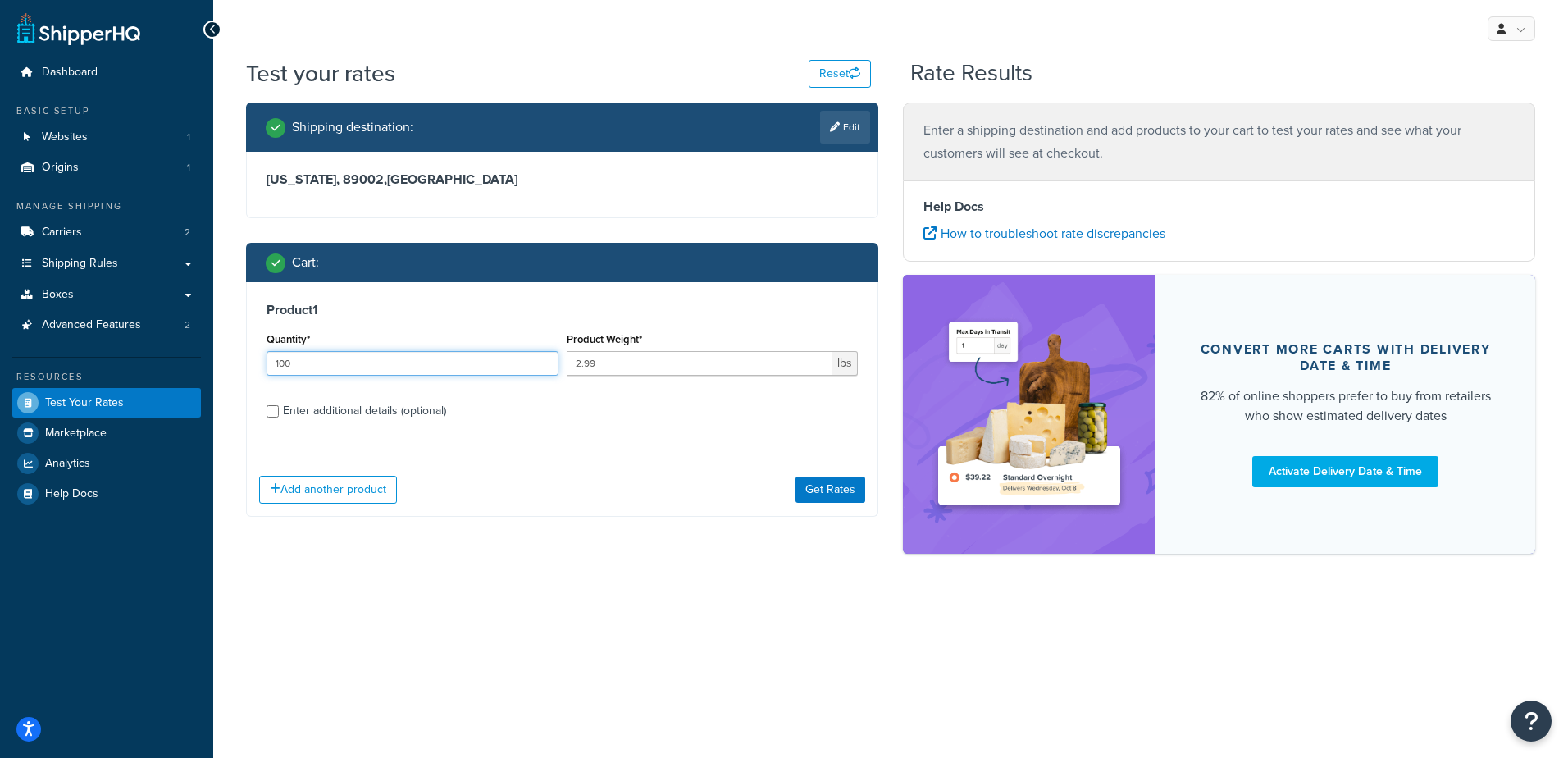
type input "100"
drag, startPoint x: 602, startPoint y: 397, endPoint x: 674, endPoint y: 474, distance: 105.4
click at [602, 398] on label "Enter additional details (optional)" at bounding box center [570, 409] width 575 height 26
click at [279, 405] on input "Enter additional details (optional)" at bounding box center [272, 411] width 13 height 13
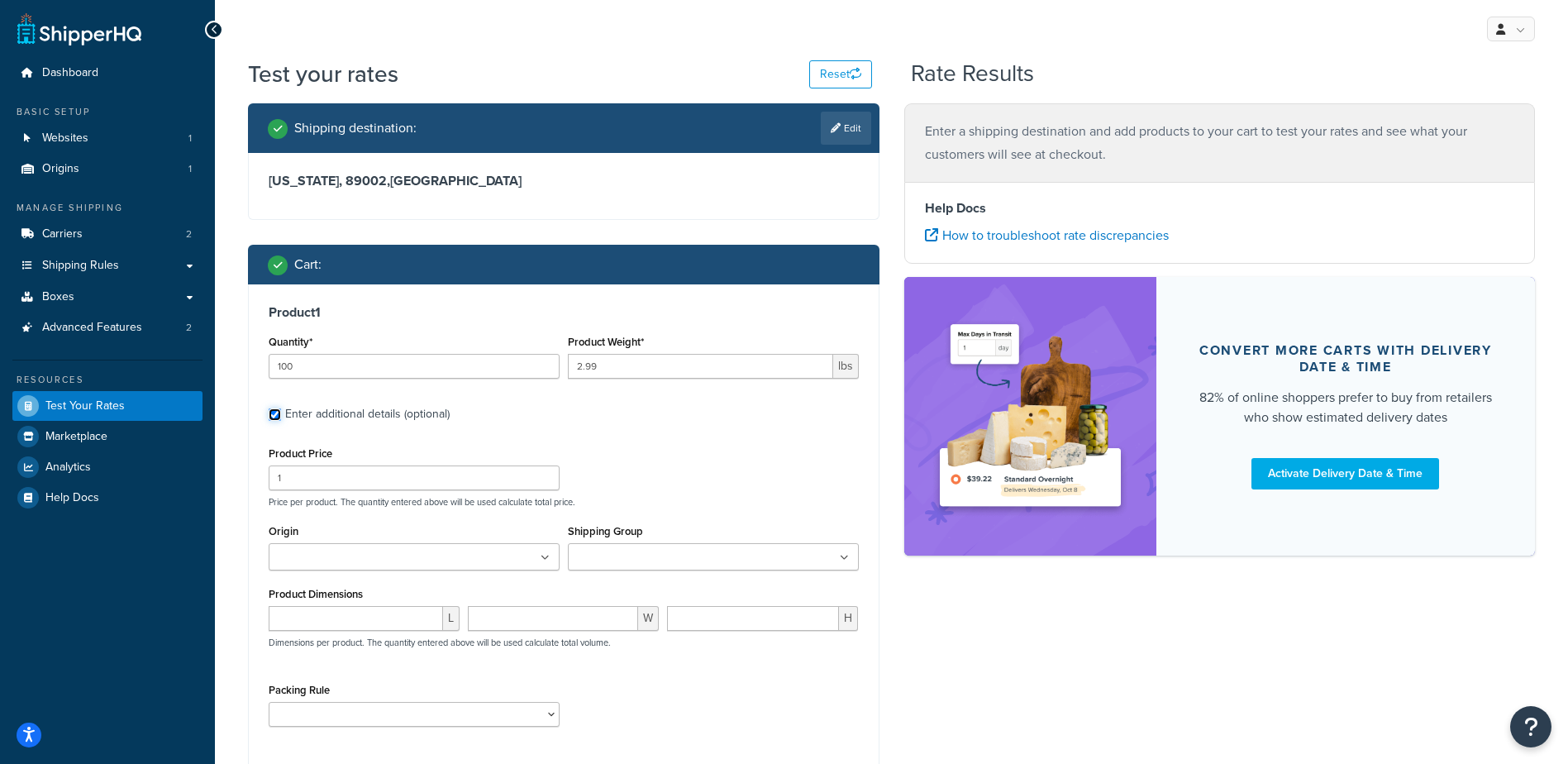
click at [270, 409] on input "Enter additional details (optional)" at bounding box center [275, 414] width 13 height 13
checkbox input "false"
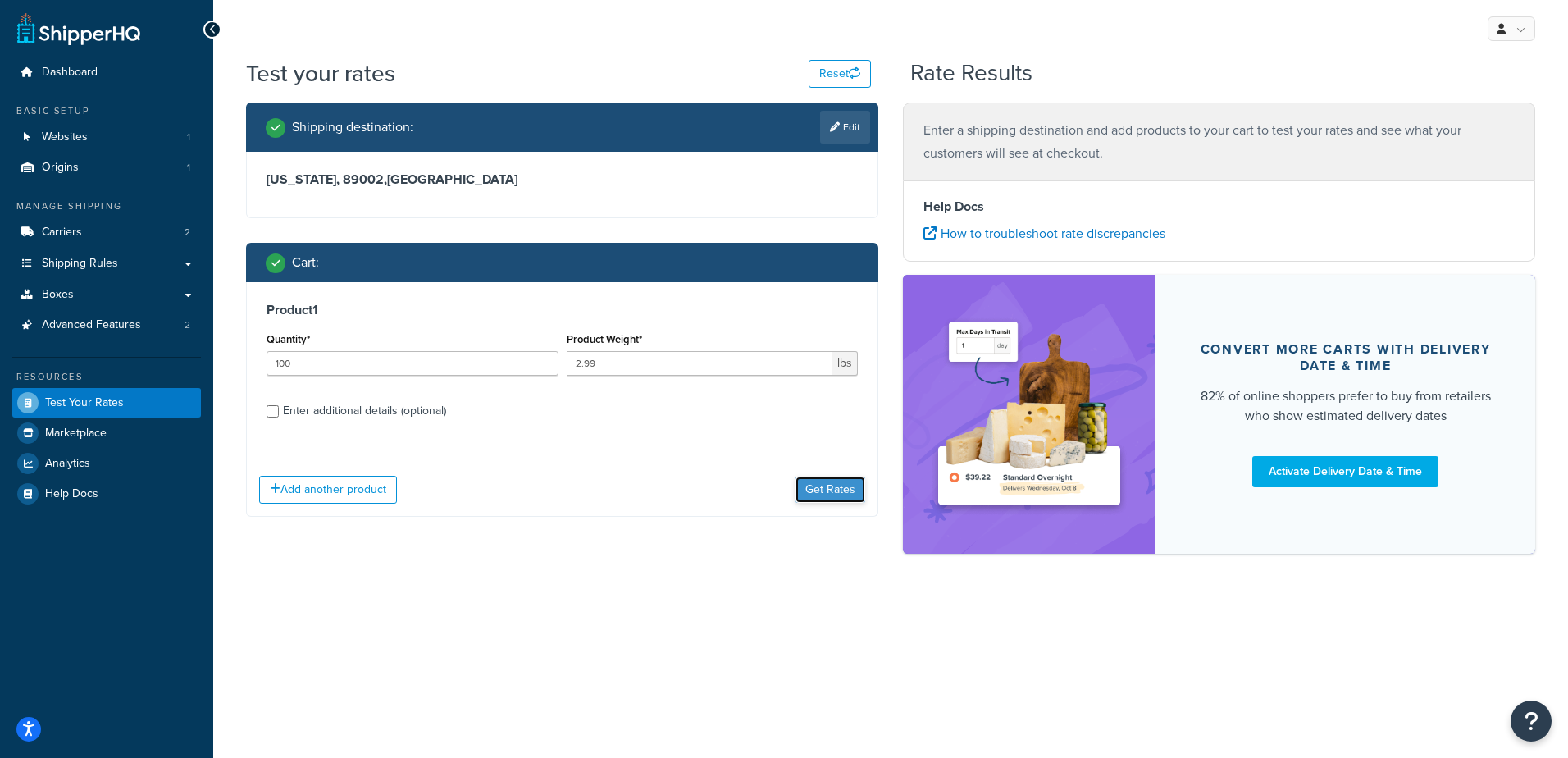
click at [847, 488] on button "Get Rates" at bounding box center [830, 489] width 69 height 26
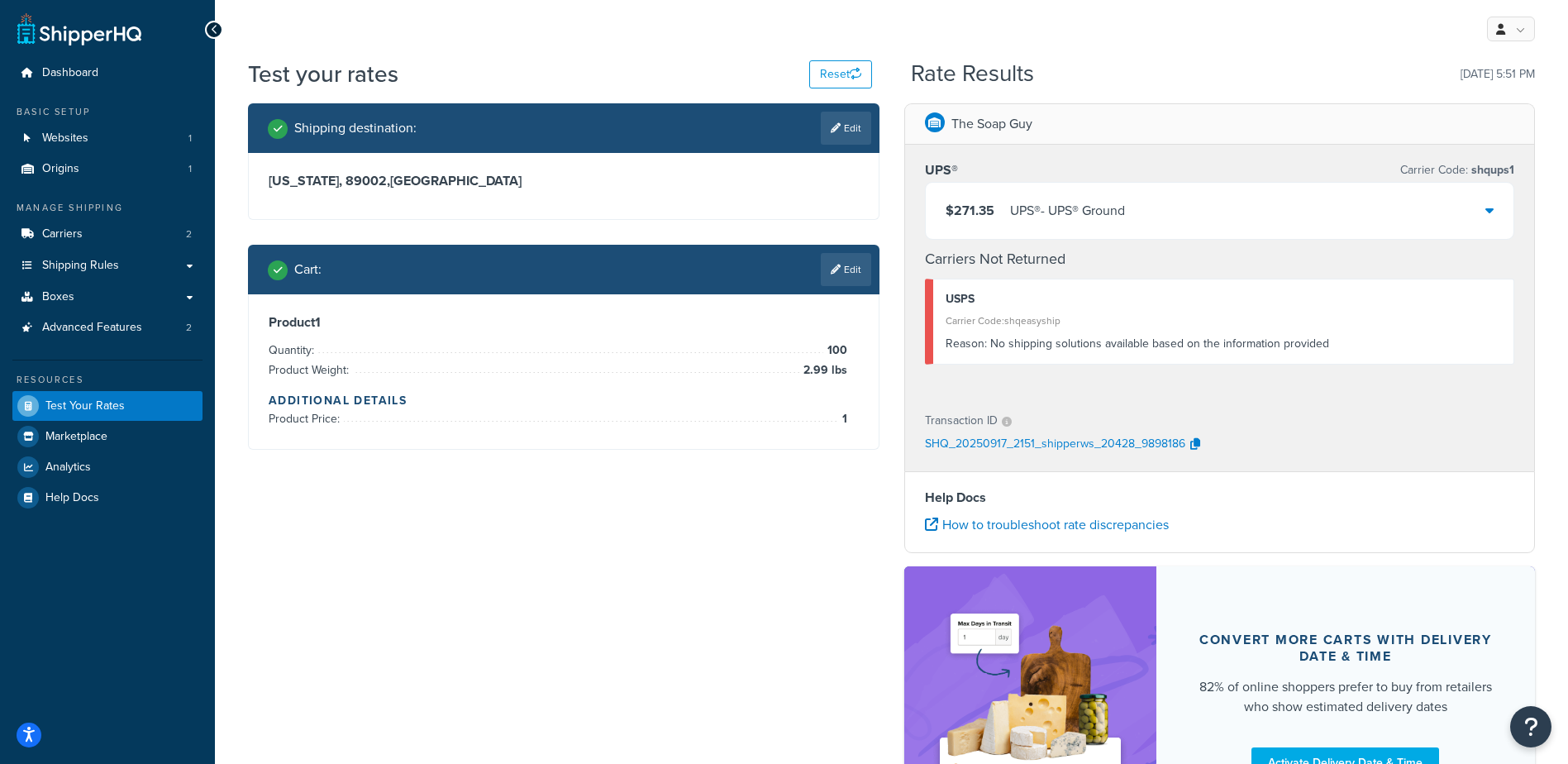
click at [1185, 219] on div "$271.35 UPS® - UPS® Ground" at bounding box center [1221, 211] width 589 height 56
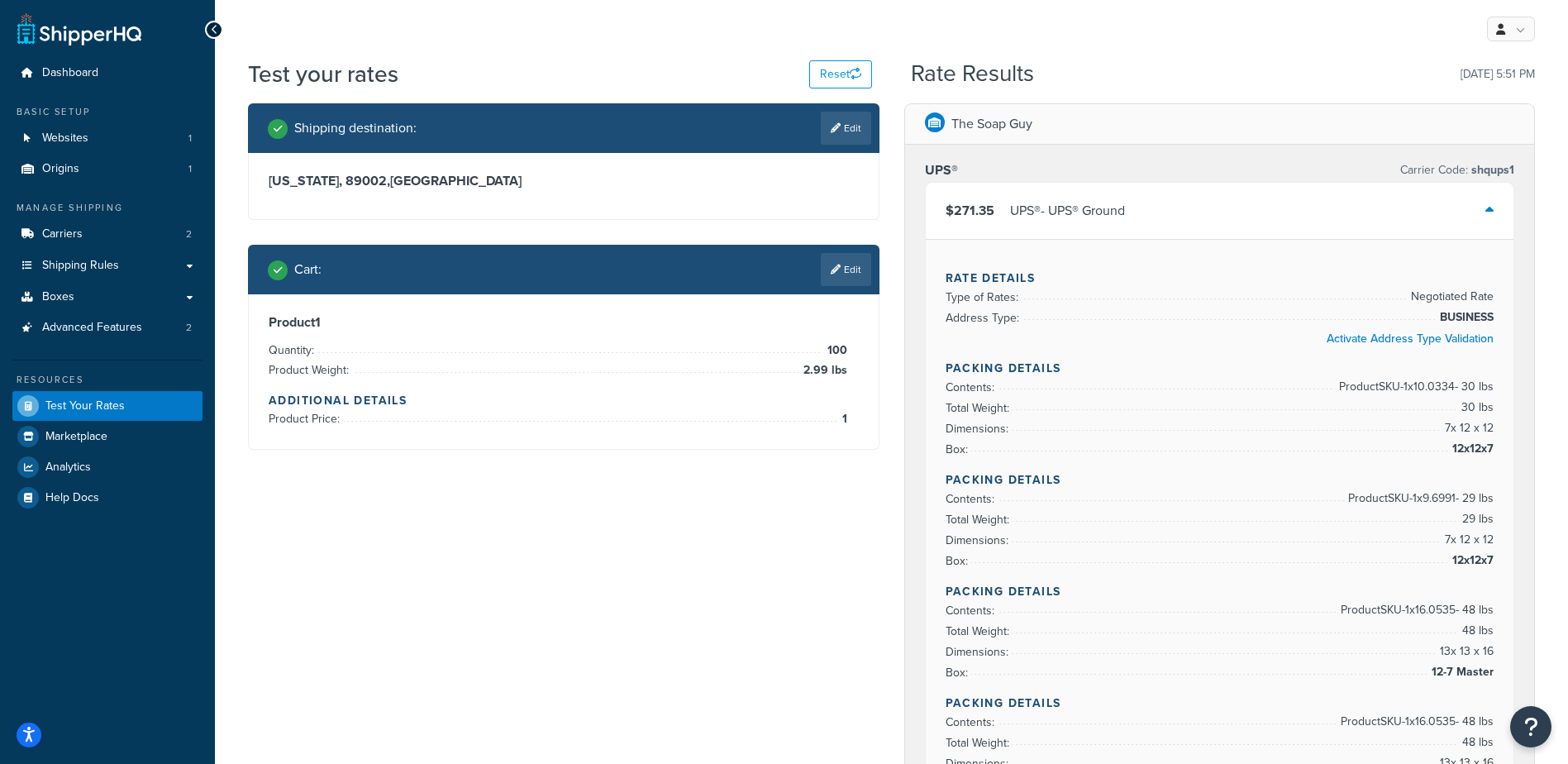
drag, startPoint x: 672, startPoint y: 49, endPoint x: 677, endPoint y: 70, distance: 21.6
click at [672, 50] on div "My Profile Billing Global Settings Contact Us Logout" at bounding box center [891, 29] width 1353 height 58
click at [831, 266] on icon at bounding box center [836, 270] width 10 height 10
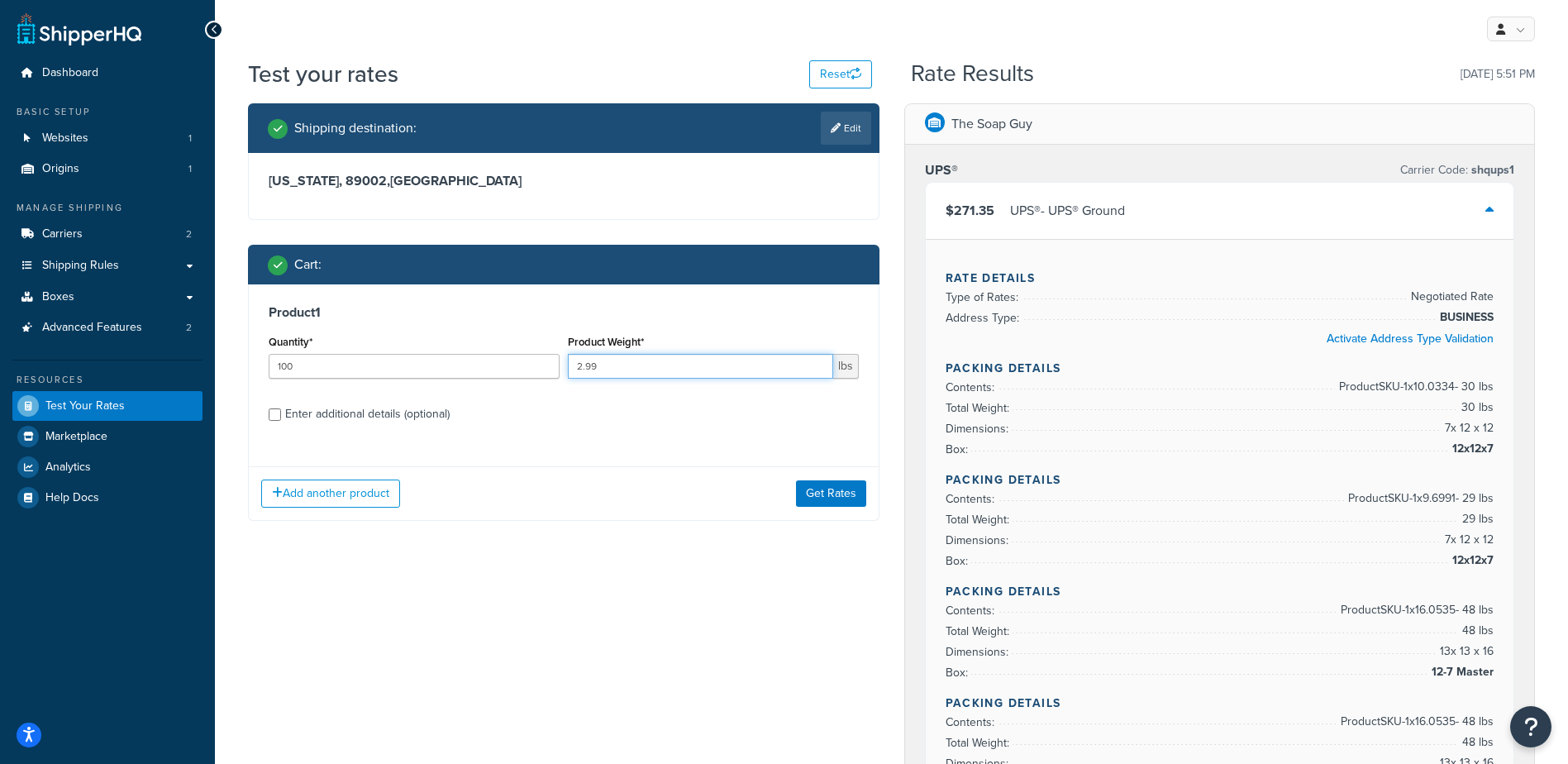
click at [626, 369] on input "2.99" at bounding box center [701, 365] width 266 height 25
type input "2.98"
click at [581, 431] on div "Product 1 Quantity* 100 Product Weight* 2.98 lbs Enter additional details (opti…" at bounding box center [564, 369] width 630 height 169
click at [859, 491] on button "Get Rates" at bounding box center [831, 493] width 70 height 27
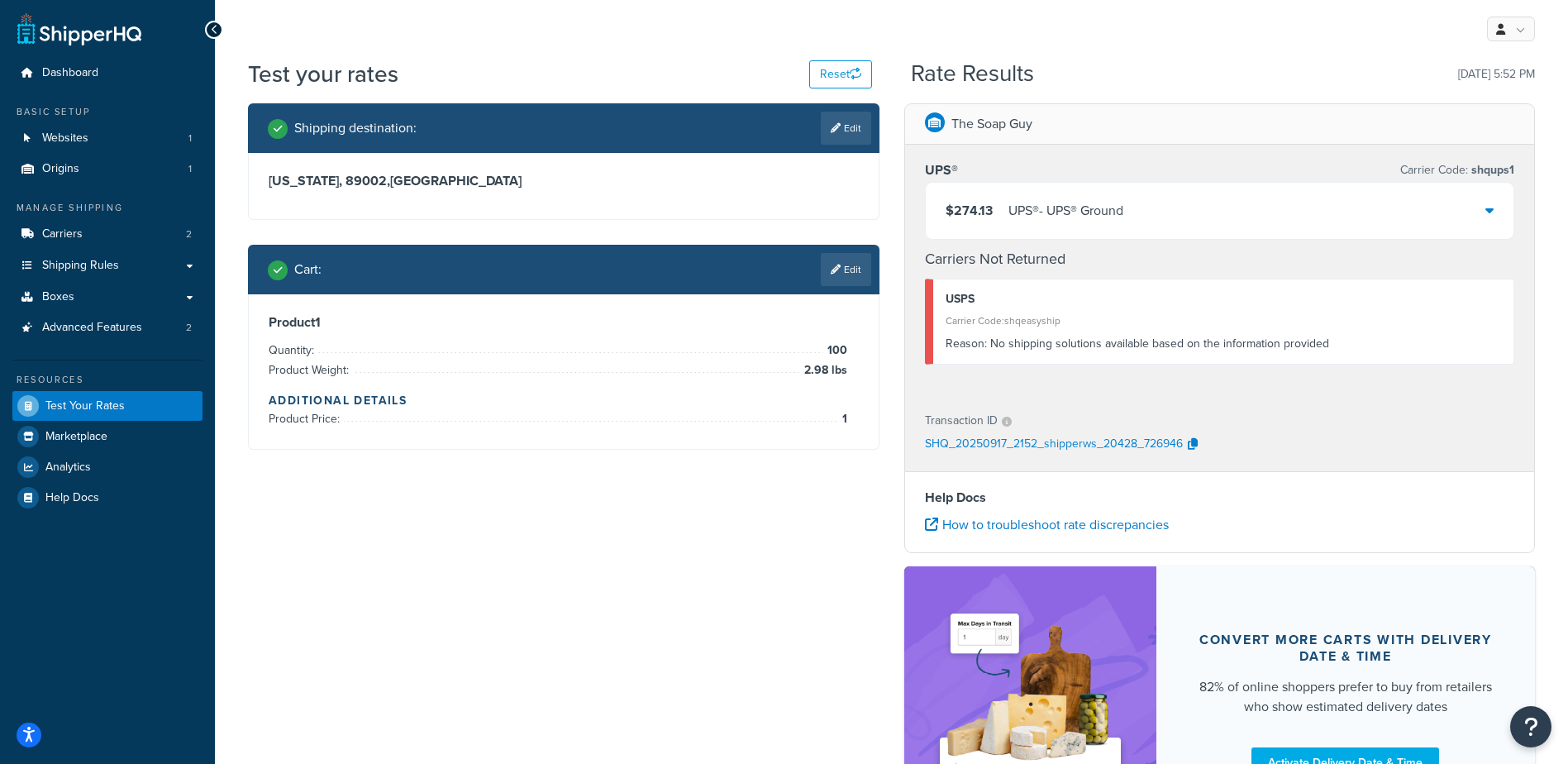
click at [976, 220] on span "$274.13" at bounding box center [970, 210] width 47 height 19
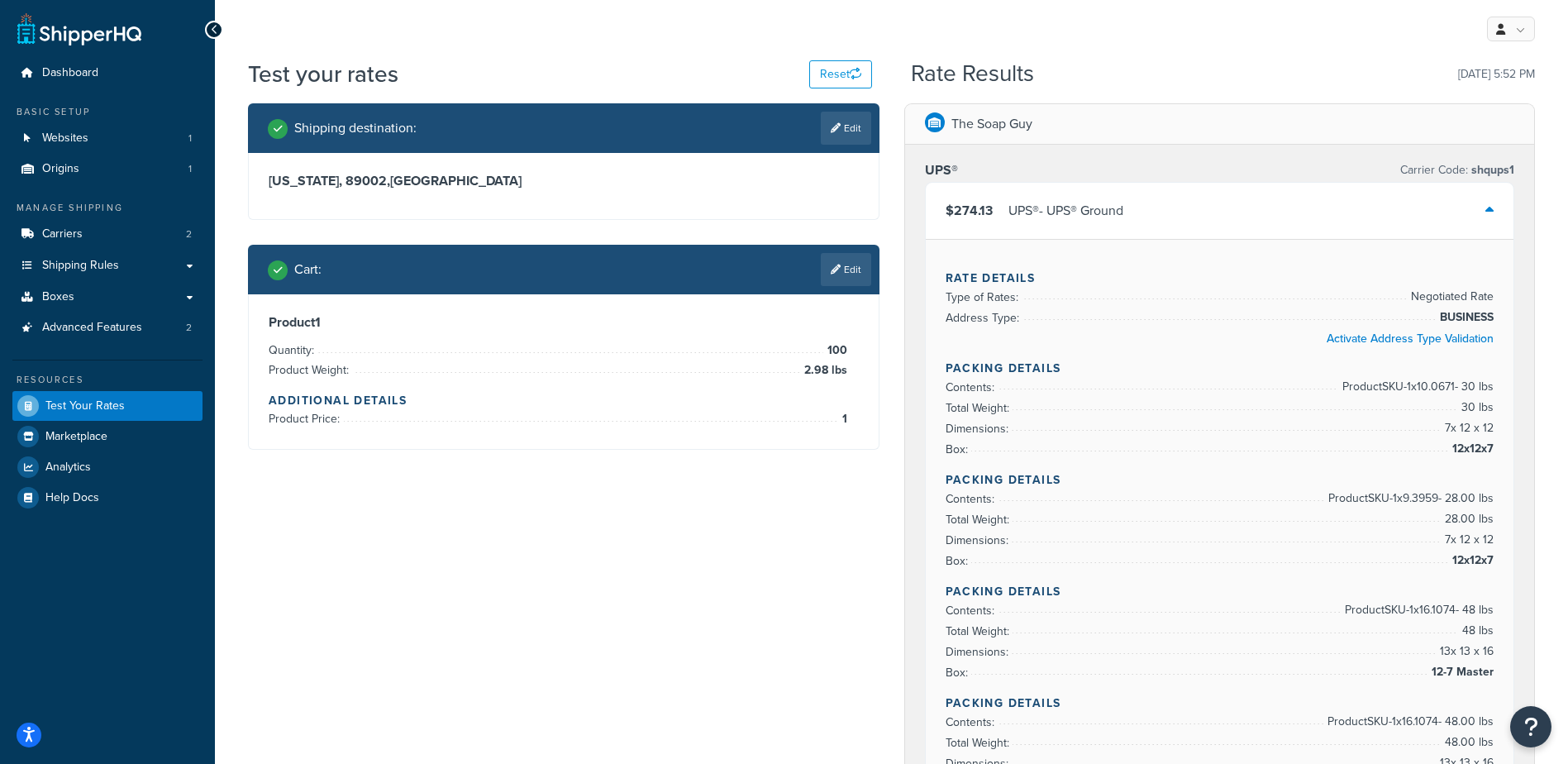
click at [1003, 217] on div "$274.13 UPS® - UPS® Ground" at bounding box center [1035, 211] width 178 height 24
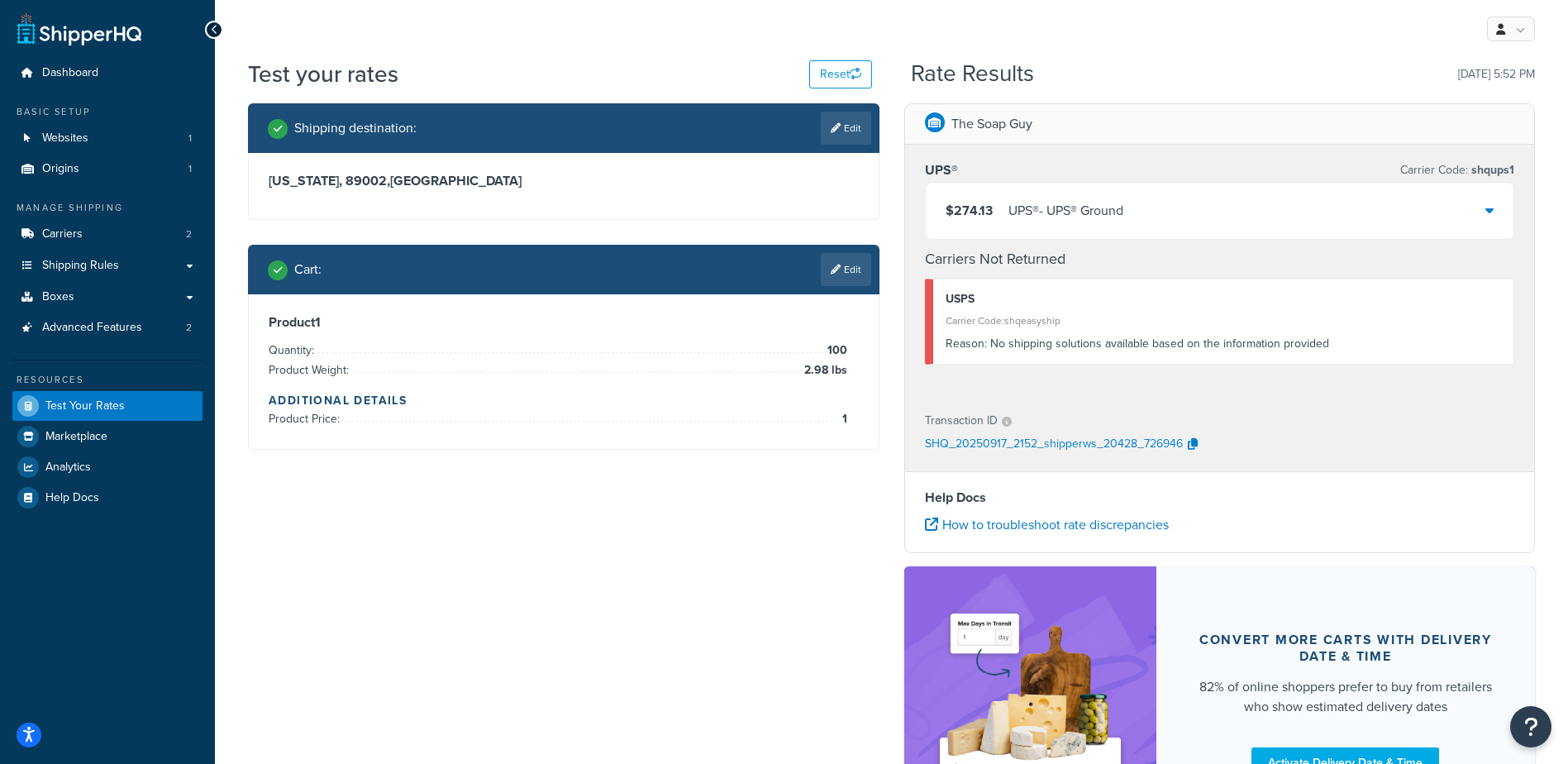
click at [1000, 209] on div "$274.13 UPS® - UPS® Ground" at bounding box center [1035, 211] width 178 height 24
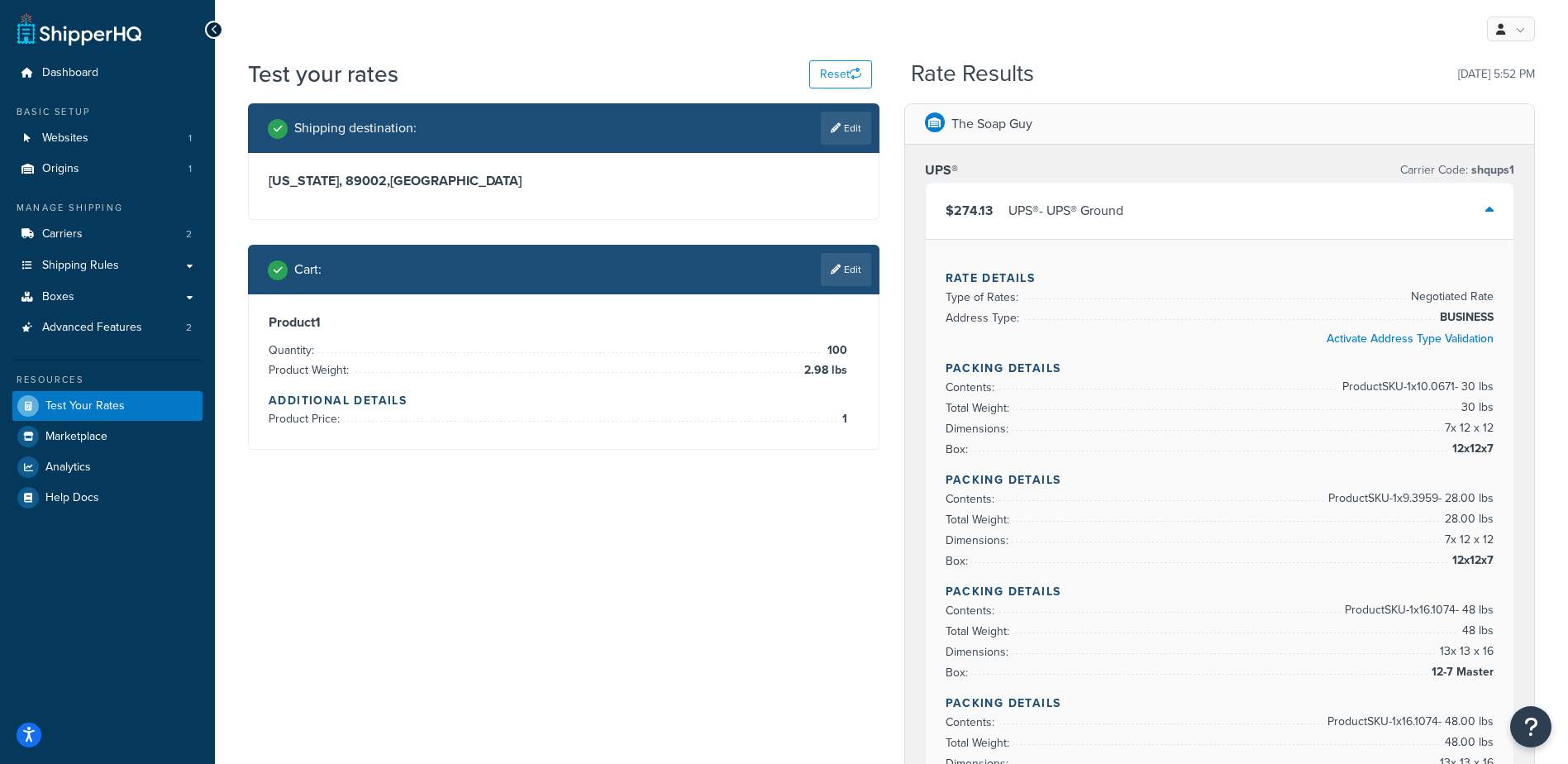
click at [1106, 194] on div "$274.13 UPS® - UPS® Ground" at bounding box center [1221, 211] width 589 height 56
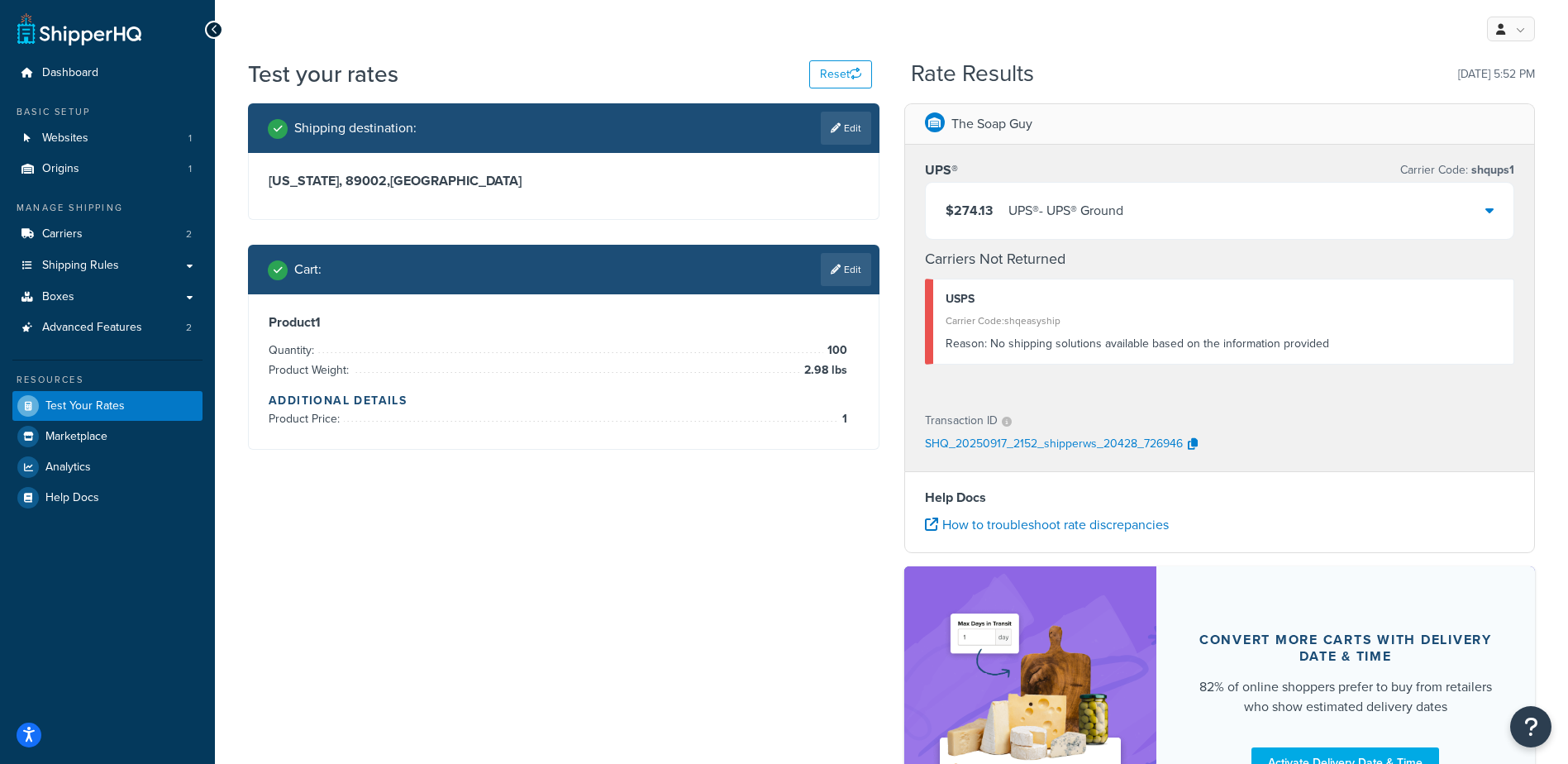
click at [839, 133] on link "Edit" at bounding box center [846, 128] width 50 height 33
select select "NV"
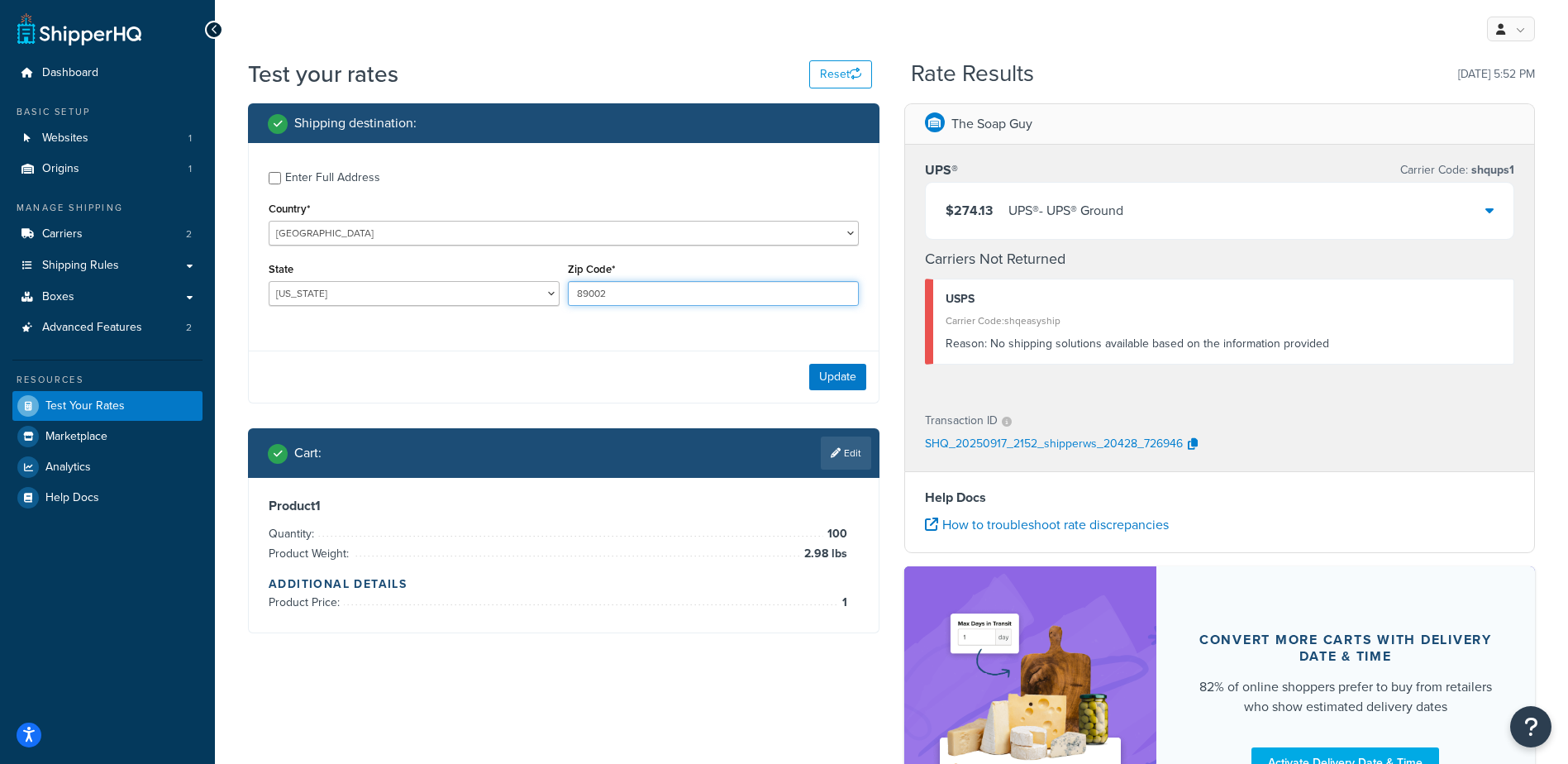
drag, startPoint x: 594, startPoint y: 294, endPoint x: 560, endPoint y: 298, distance: 34.2
click at [560, 298] on div "State [US_STATE] [US_STATE] [US_STATE] [US_STATE] [US_STATE] Armed Forces Ameri…" at bounding box center [564, 287] width 598 height 60
paste input "93940"
type input "93940"
click at [441, 305] on select "[US_STATE] [US_STATE] [US_STATE] [US_STATE] [US_STATE] Armed Forces Americas Ar…" at bounding box center [414, 293] width 291 height 25
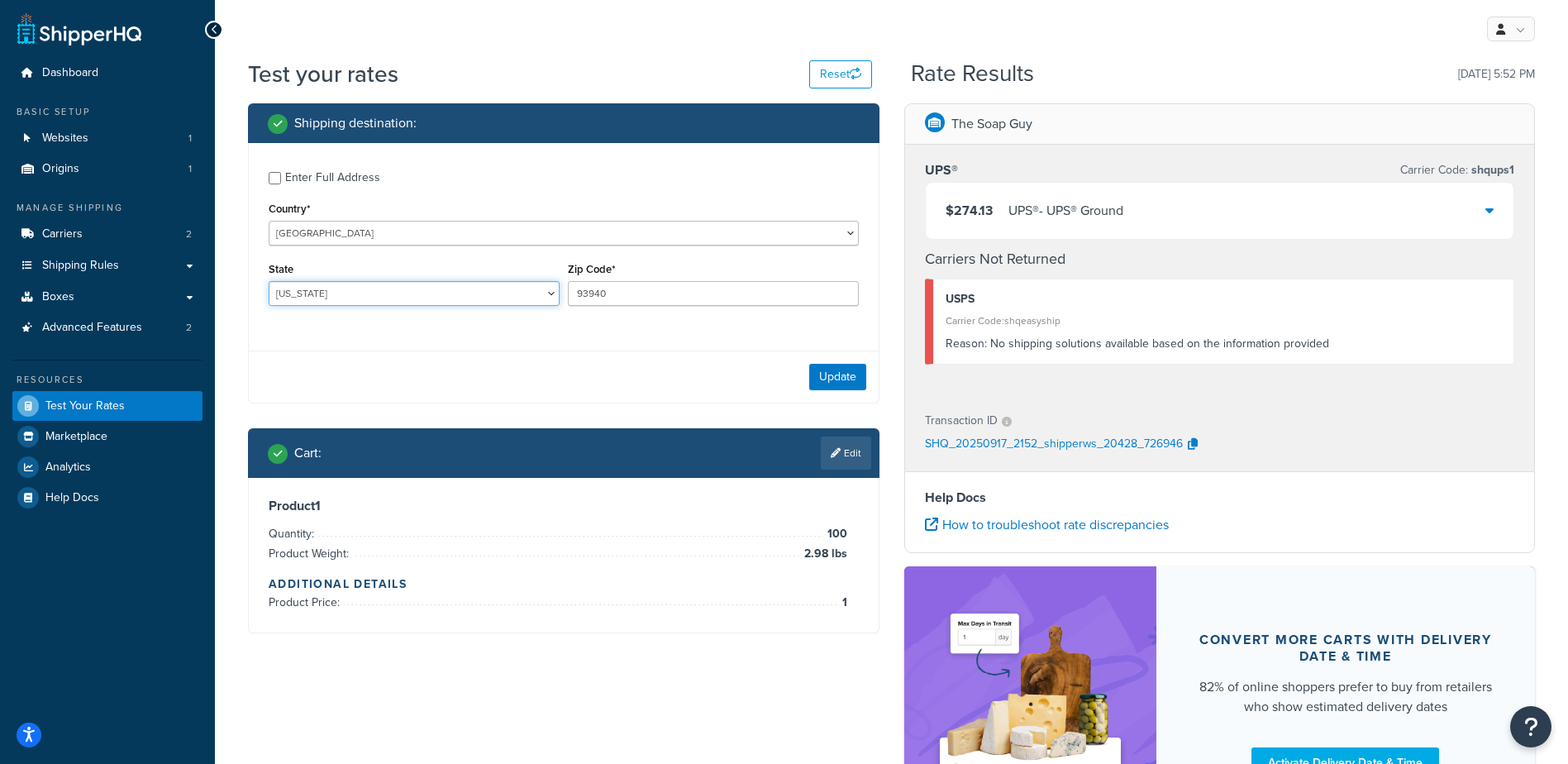
select select "CA"
click at [269, 282] on select "[US_STATE] [US_STATE] [US_STATE] [US_STATE] [US_STATE] Armed Forces Americas Ar…" at bounding box center [414, 293] width 291 height 25
click at [834, 454] on icon at bounding box center [836, 453] width 10 height 10
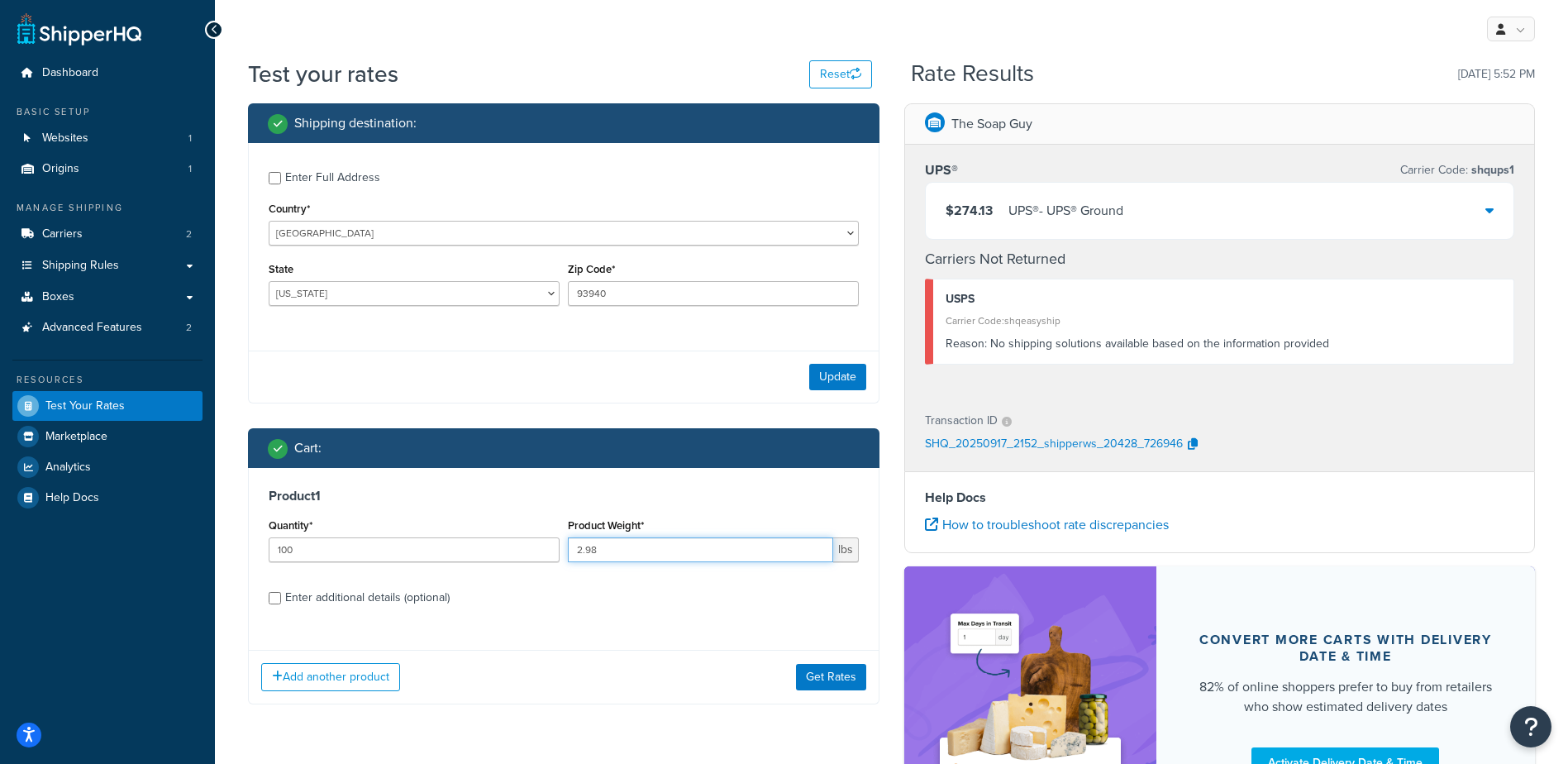
drag, startPoint x: 675, startPoint y: 548, endPoint x: 508, endPoint y: 527, distance: 168.3
click at [509, 529] on div "Quantity* 100 Product Weight* 2.98 lbs" at bounding box center [564, 543] width 598 height 60
type input ".88"
click at [828, 668] on button "Get Rates" at bounding box center [831, 676] width 70 height 27
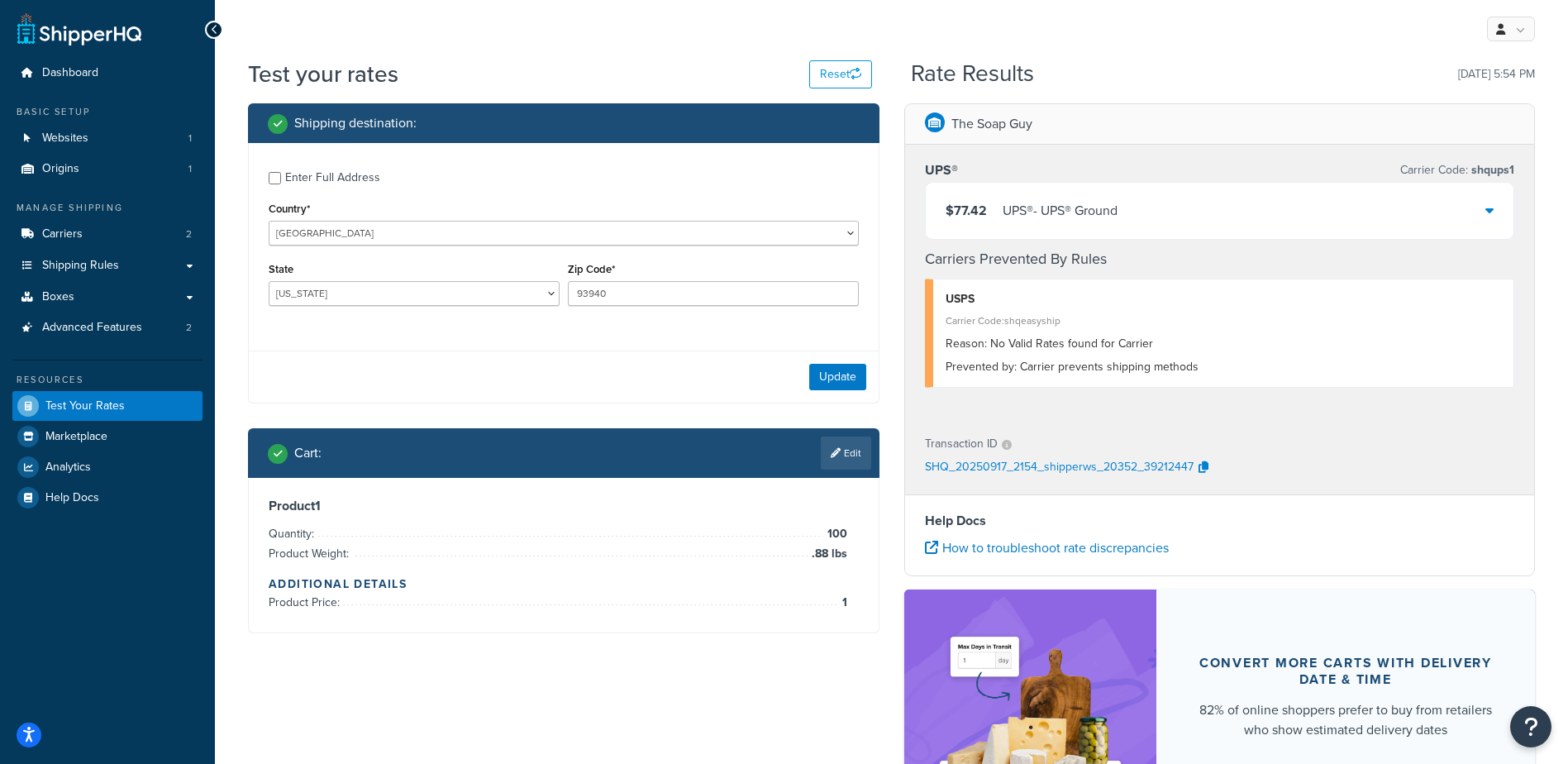
click at [1099, 219] on div "UPS® - UPS® Ground" at bounding box center [1060, 211] width 115 height 24
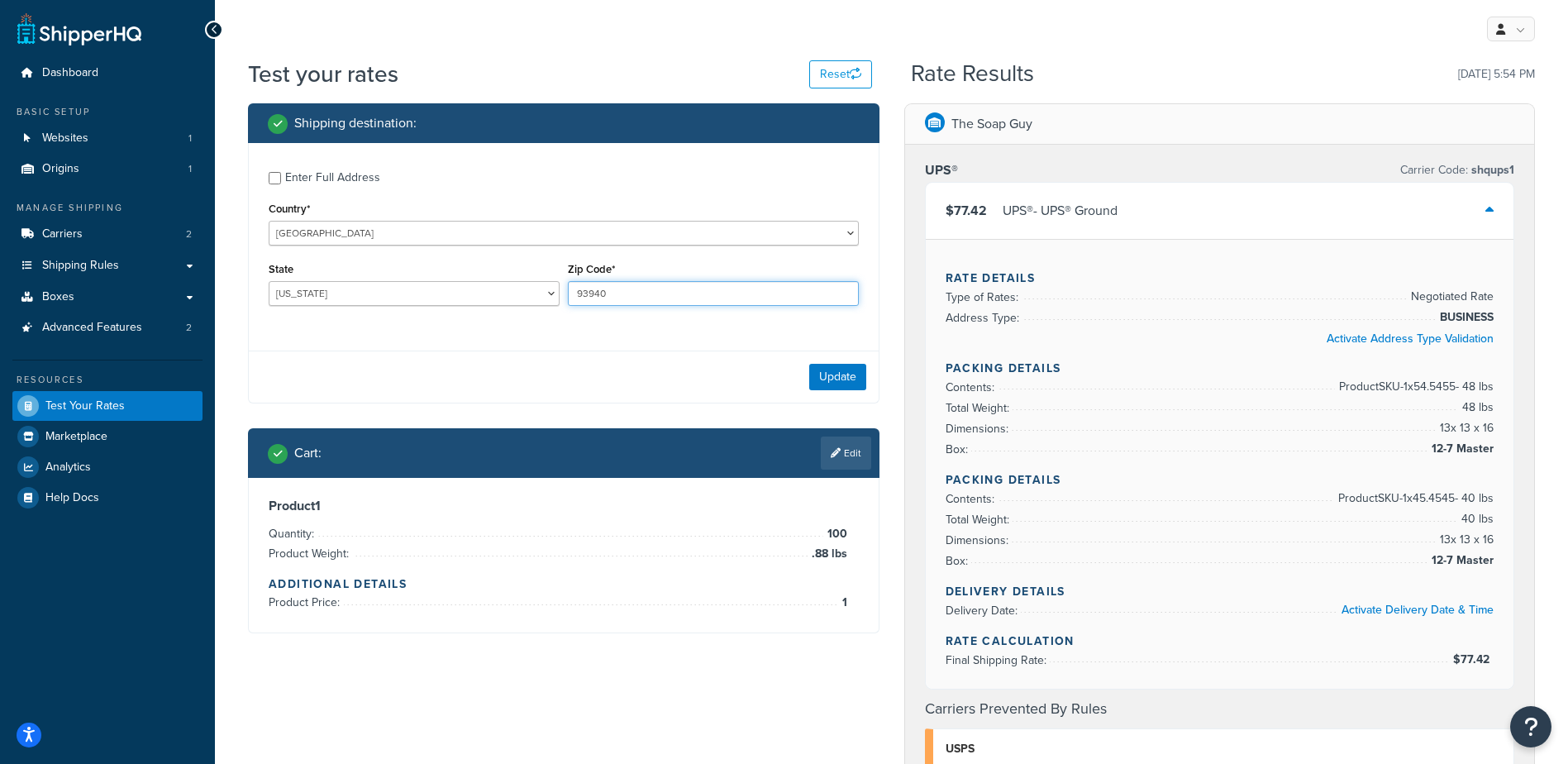
drag, startPoint x: 623, startPoint y: 291, endPoint x: 549, endPoint y: 302, distance: 74.8
click at [549, 304] on div "State [US_STATE] [US_STATE] [US_STATE] [US_STATE] [US_STATE] Armed Forces Ameri…" at bounding box center [564, 287] width 598 height 60
click at [823, 457] on link "Edit" at bounding box center [846, 453] width 50 height 33
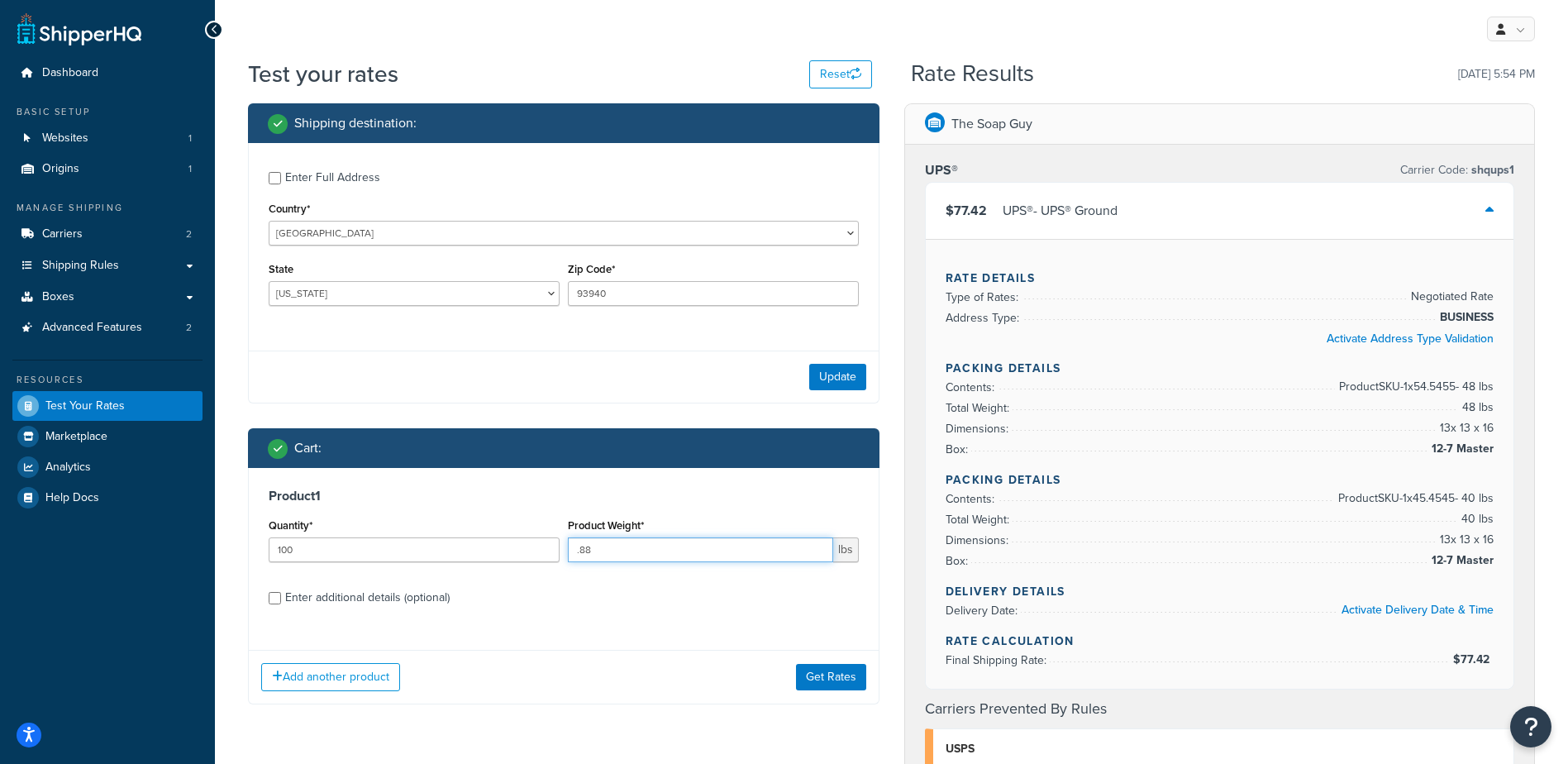
drag, startPoint x: 596, startPoint y: 552, endPoint x: 534, endPoint y: 559, distance: 62.4
click at [534, 559] on div "Quantity* 100 Product Weight* .88 lbs" at bounding box center [564, 543] width 598 height 60
type input "3.28"
click at [831, 682] on button "Get Rates" at bounding box center [831, 676] width 70 height 27
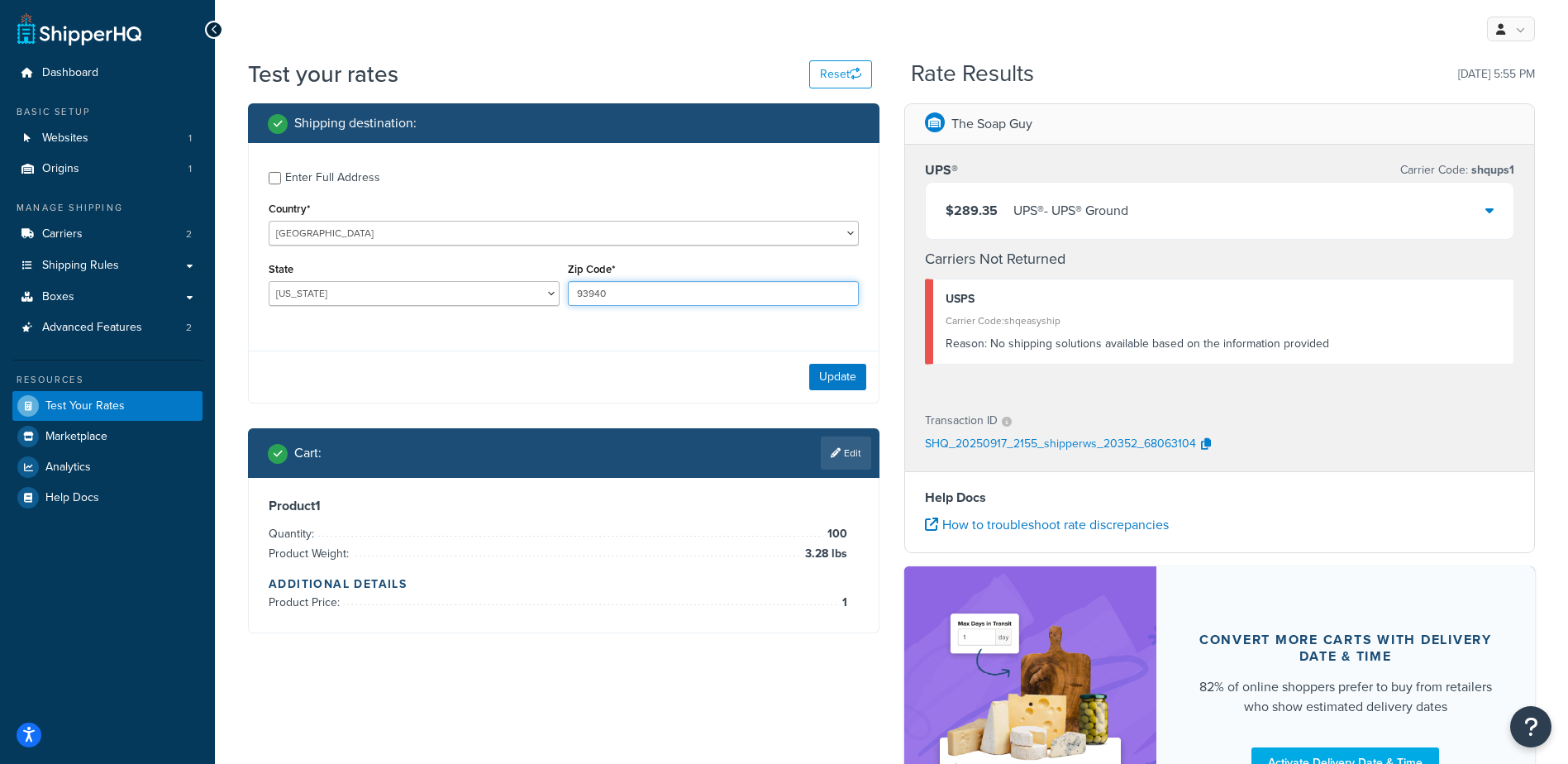
drag, startPoint x: 631, startPoint y: 294, endPoint x: 553, endPoint y: 287, distance: 78.3
click at [553, 287] on div "State [US_STATE] [US_STATE] [US_STATE] [US_STATE] [US_STATE] Armed Forces Ameri…" at bounding box center [564, 287] width 598 height 60
paste input "[URL][DOMAIN_NAME]"
click at [489, 286] on select "[US_STATE] [US_STATE] [US_STATE] [US_STATE] [US_STATE] Armed Forces Americas Ar…" at bounding box center [414, 293] width 291 height 25
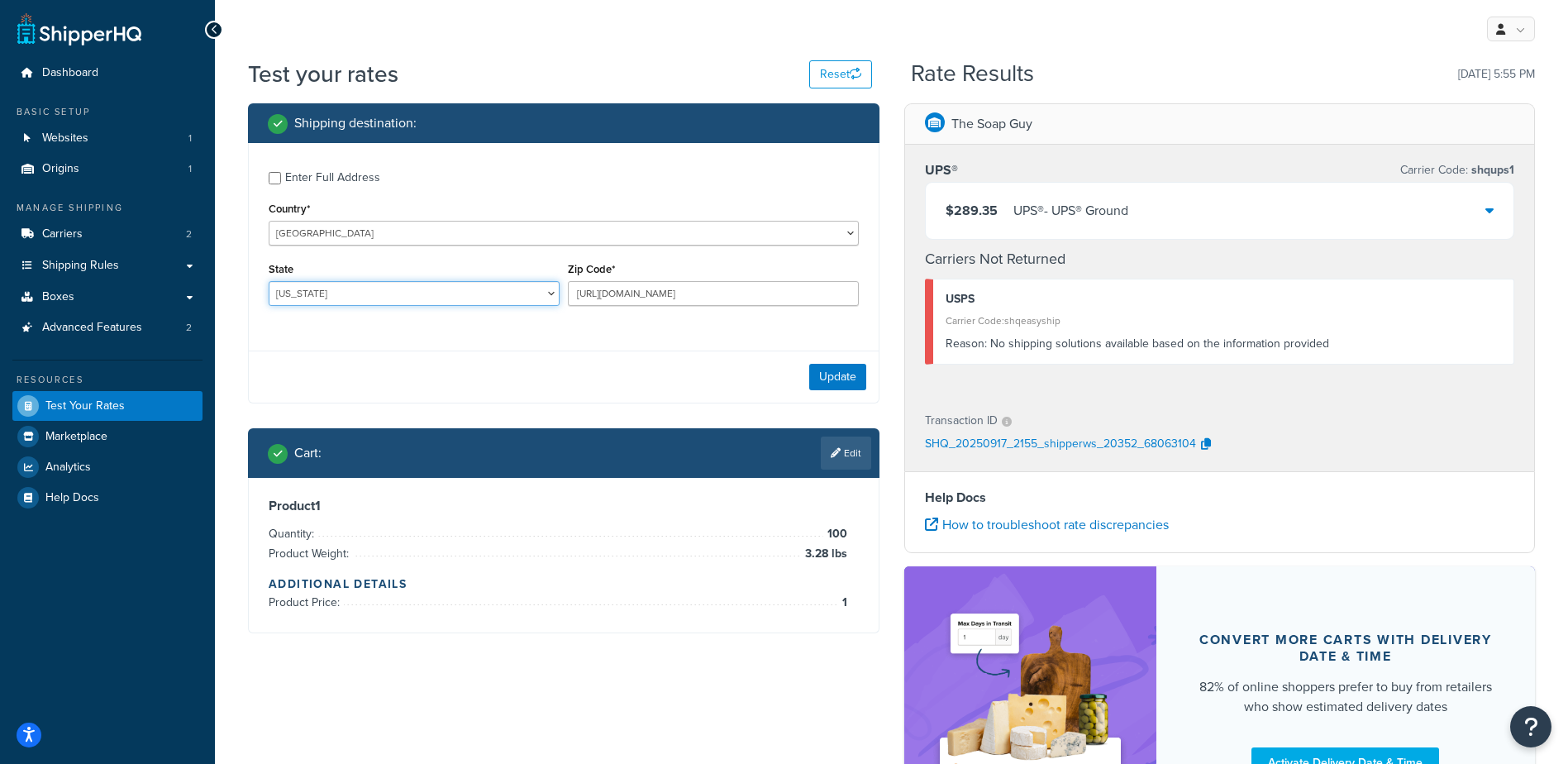
scroll to position [0, 0]
click at [596, 293] on input "https://www.google.com/search?sca_esv=c86351f7882d4df3&q=80014&stick=H4sIAAAAAA…" at bounding box center [714, 293] width 291 height 25
type input "80014"
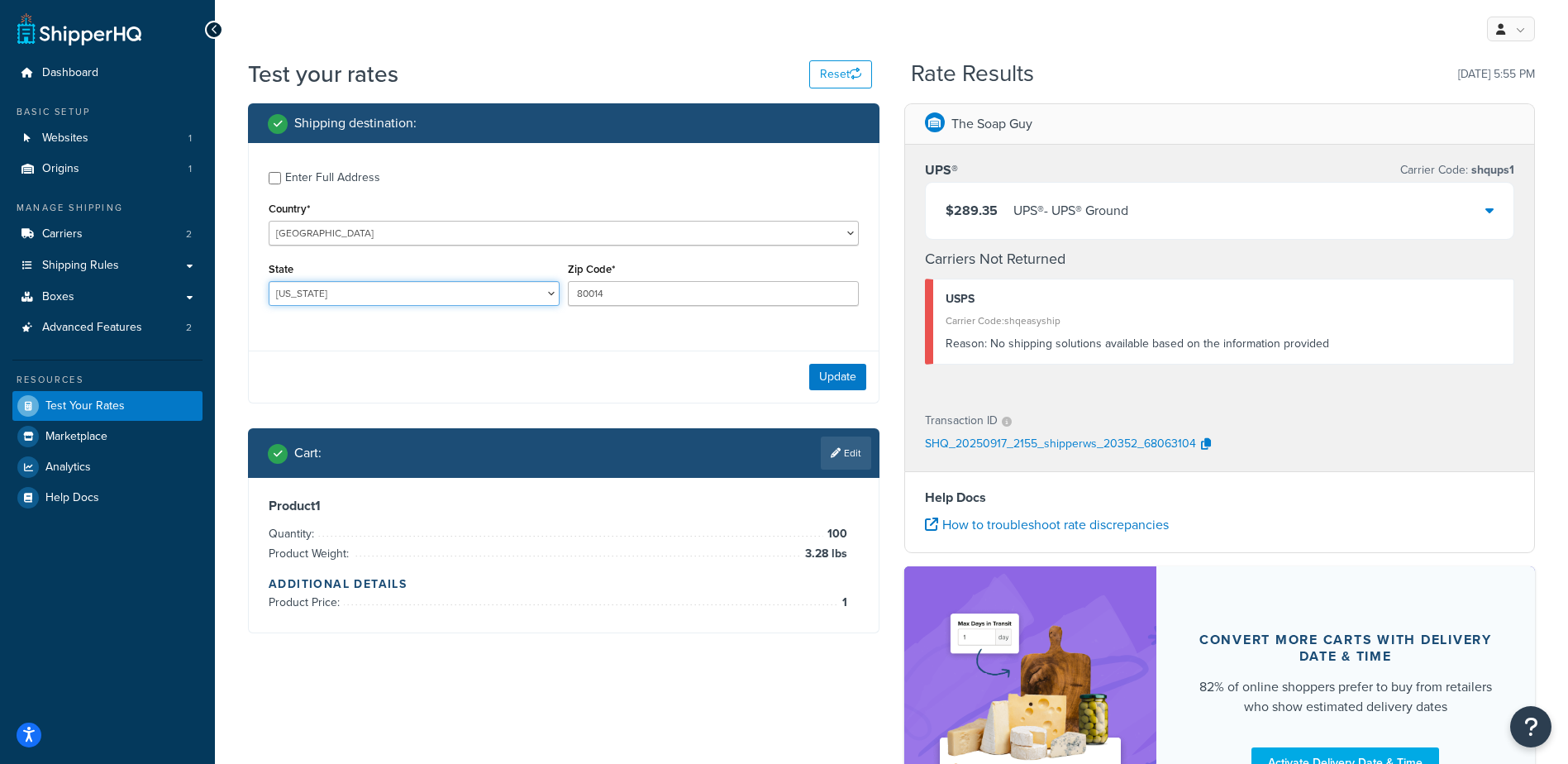
click at [395, 291] on select "Alabama Alaska American Samoa Arizona Arkansas Armed Forces Americas Armed Forc…" at bounding box center [414, 293] width 291 height 25
click at [269, 282] on select "Alabama Alaska American Samoa Arizona Arkansas Armed Forces Americas Armed Forc…" at bounding box center [414, 293] width 291 height 25
click at [414, 312] on div "State Alabama Alaska American Samoa Arizona Arkansas Armed Forces Americas Arme…" at bounding box center [414, 287] width 299 height 60
click at [414, 304] on select "Alabama Alaska American Samoa Arizona Arkansas Armed Forces Americas Armed Forc…" at bounding box center [414, 293] width 291 height 25
select select "CO"
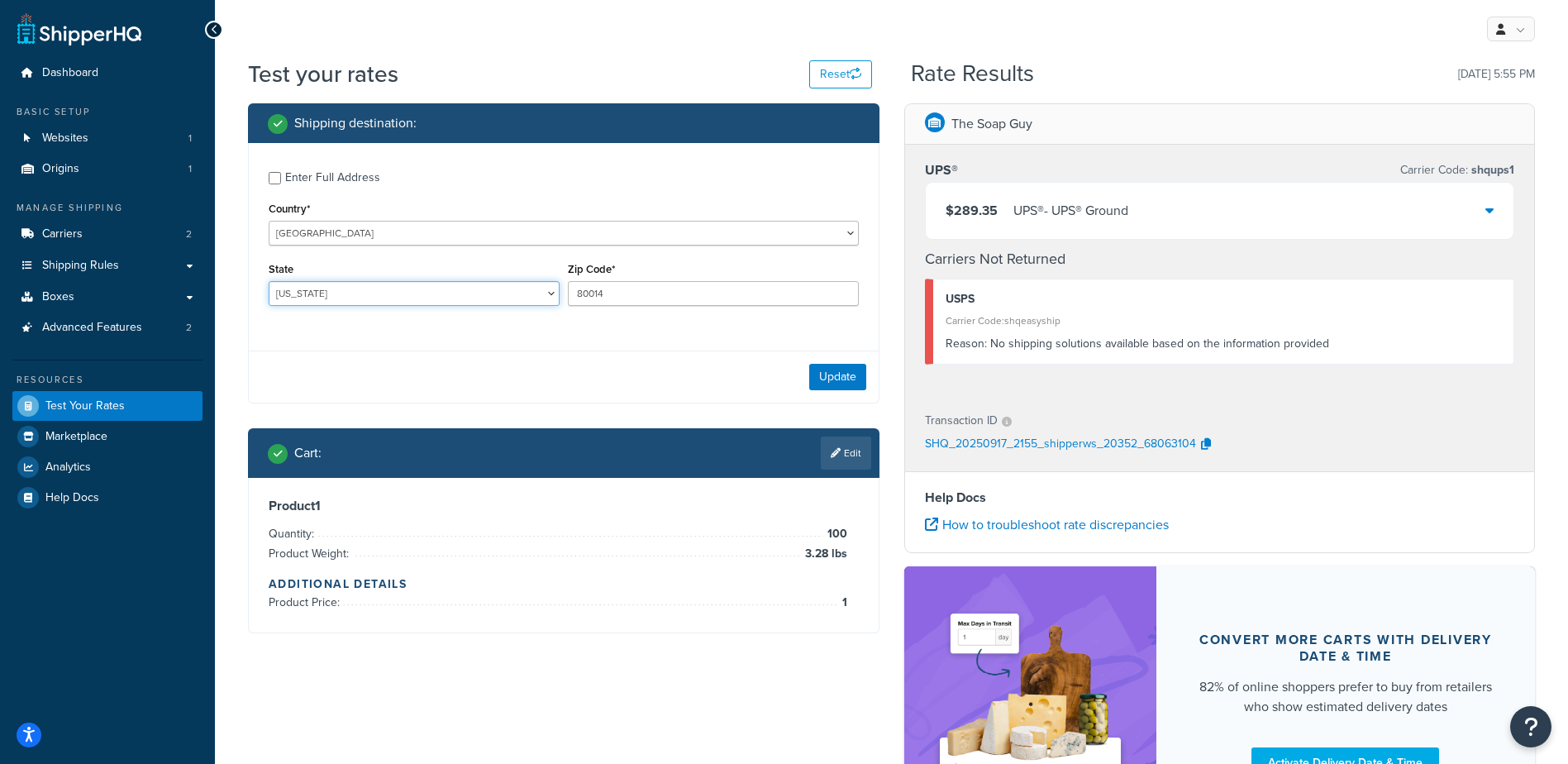
click at [269, 282] on select "Alabama Alaska American Samoa Arizona Arkansas Armed Forces Americas Armed Forc…" at bounding box center [414, 293] width 291 height 25
click at [832, 369] on button "Update" at bounding box center [838, 377] width 57 height 27
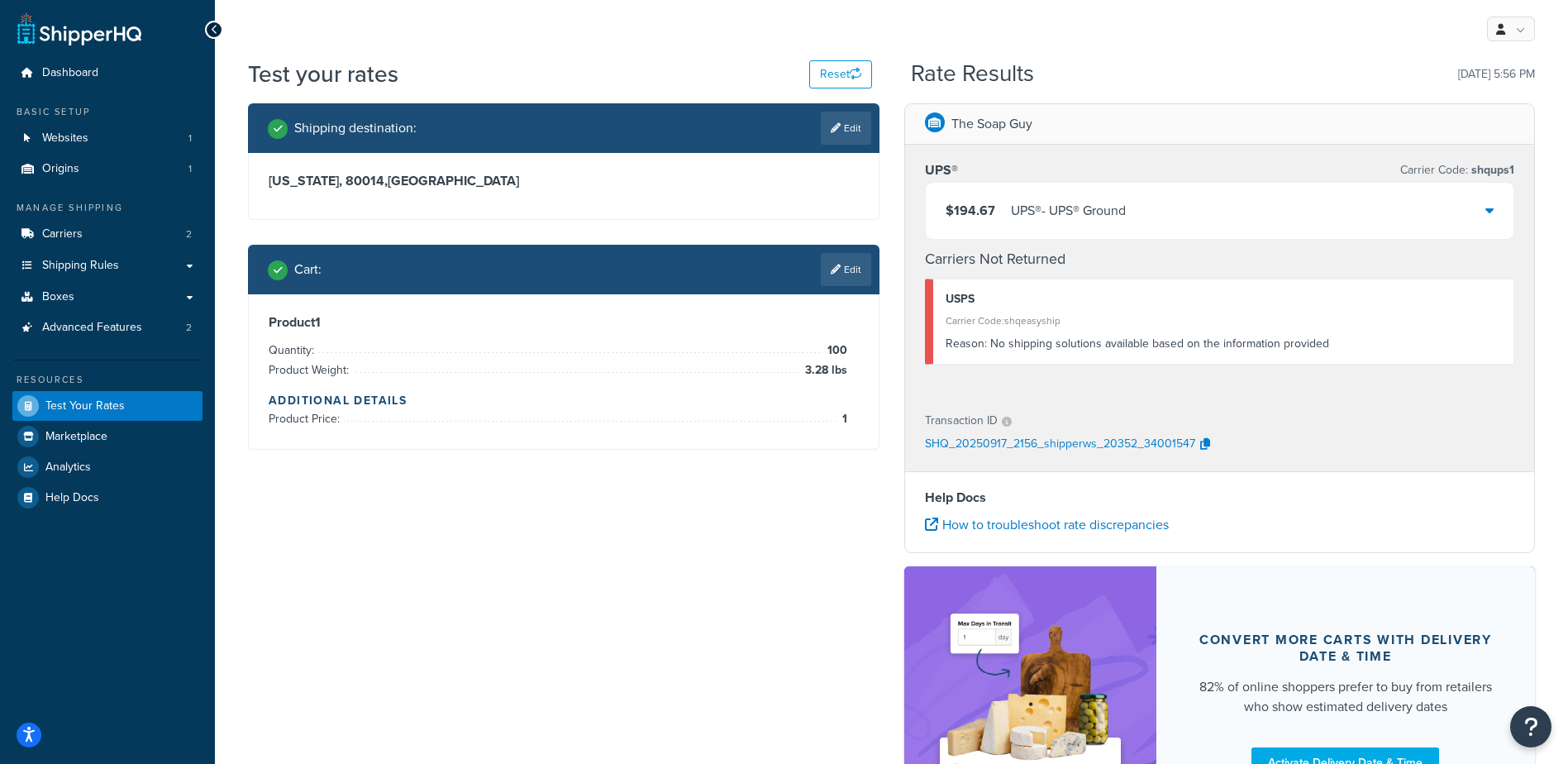
drag, startPoint x: 849, startPoint y: 127, endPoint x: 825, endPoint y: 151, distance: 33.9
click at [849, 127] on link "Edit" at bounding box center [846, 128] width 50 height 33
select select "CO"
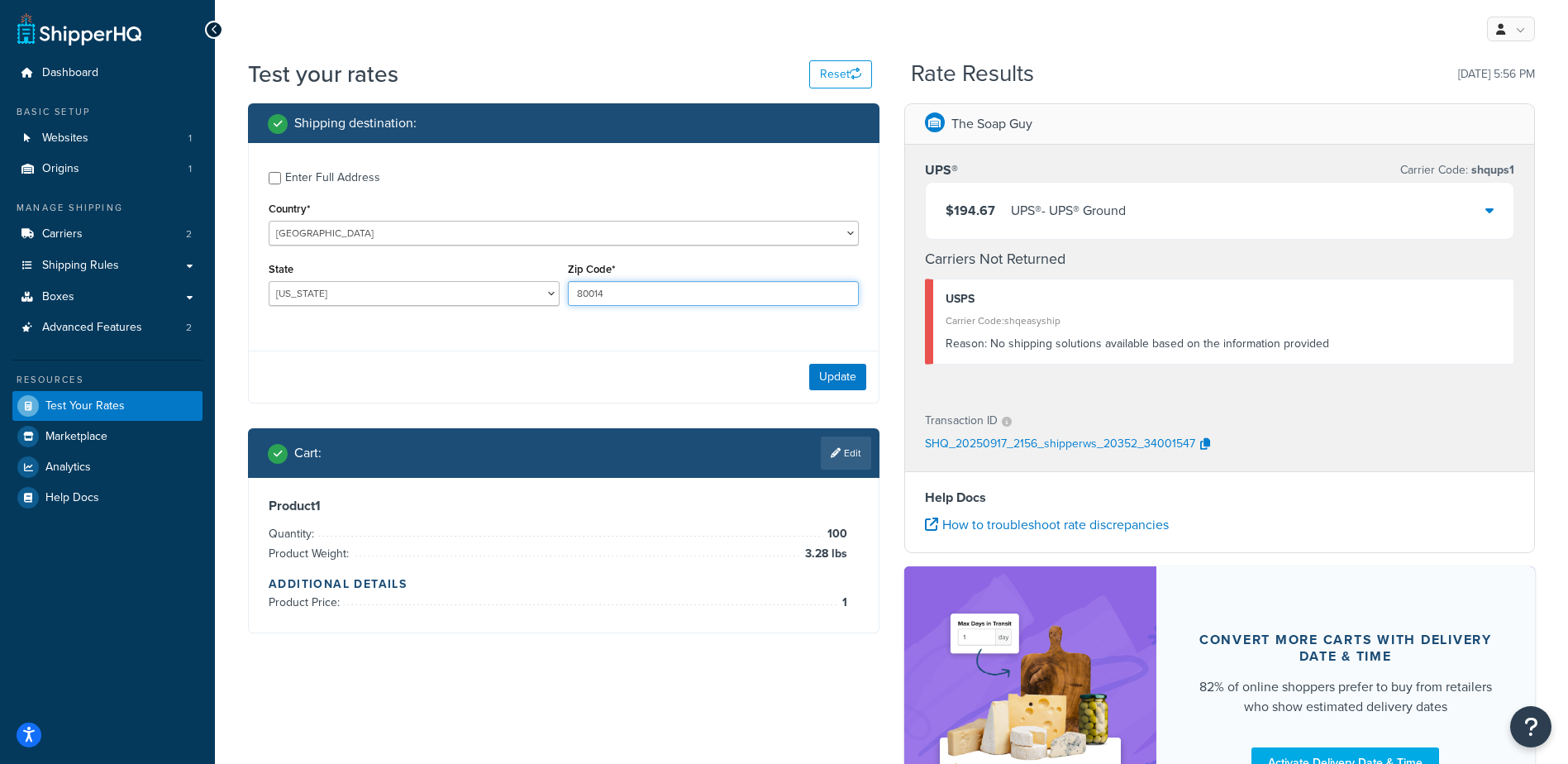
drag, startPoint x: 544, startPoint y: 293, endPoint x: 525, endPoint y: 289, distance: 19.4
click at [525, 289] on div "State Alabama Alaska American Samoa Arizona Arkansas Armed Forces Americas Arme…" at bounding box center [564, 287] width 598 height 60
type input "90210"
click at [431, 285] on select "Alabama Alaska American Samoa Arizona Arkansas Armed Forces Americas Armed Forc…" at bounding box center [414, 293] width 291 height 25
select select "CA"
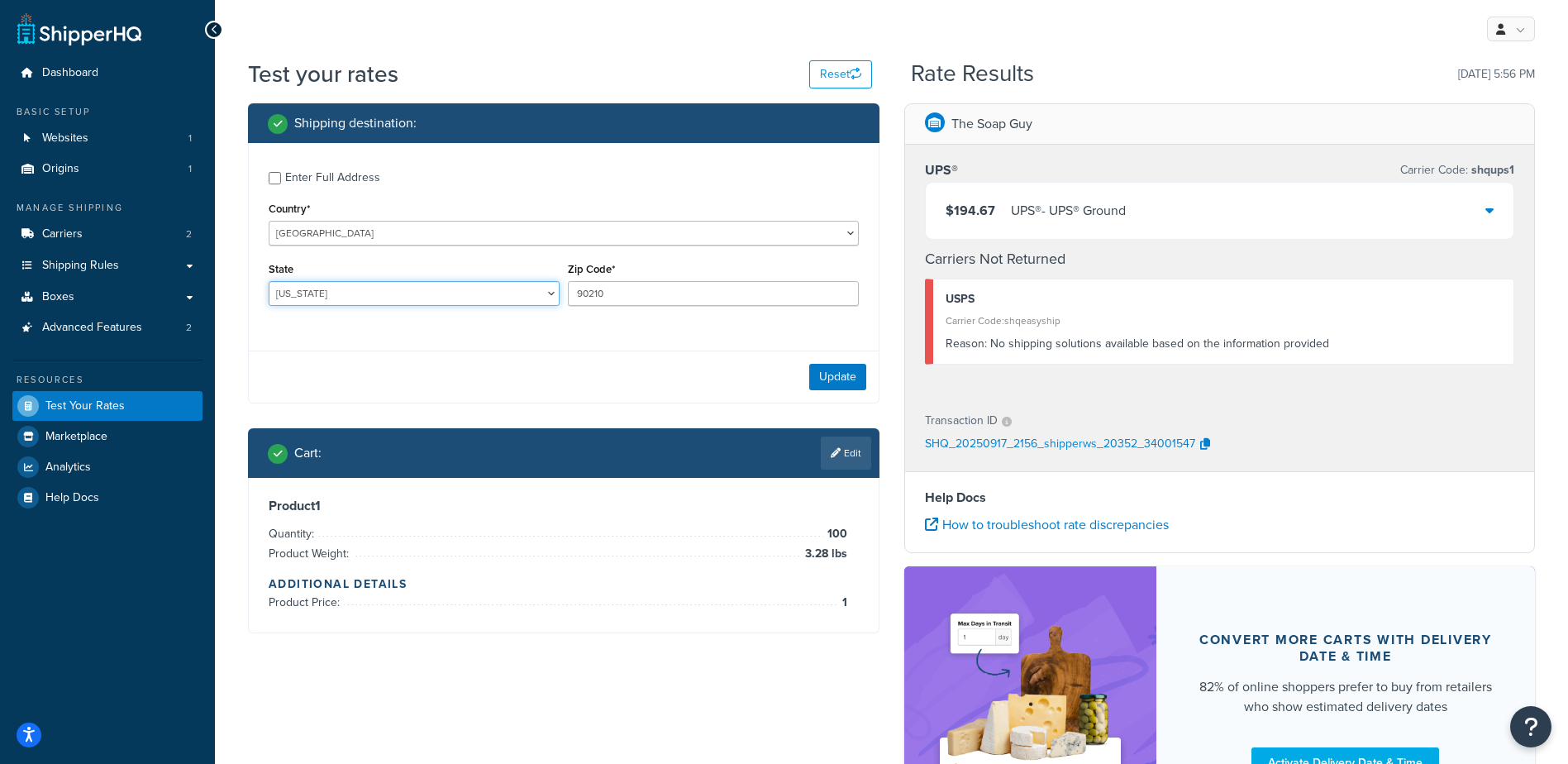
click at [269, 282] on select "Alabama Alaska American Samoa Arizona Arkansas Armed Forces Americas Armed Forc…" at bounding box center [414, 293] width 291 height 25
click at [821, 365] on button "Update" at bounding box center [838, 377] width 57 height 27
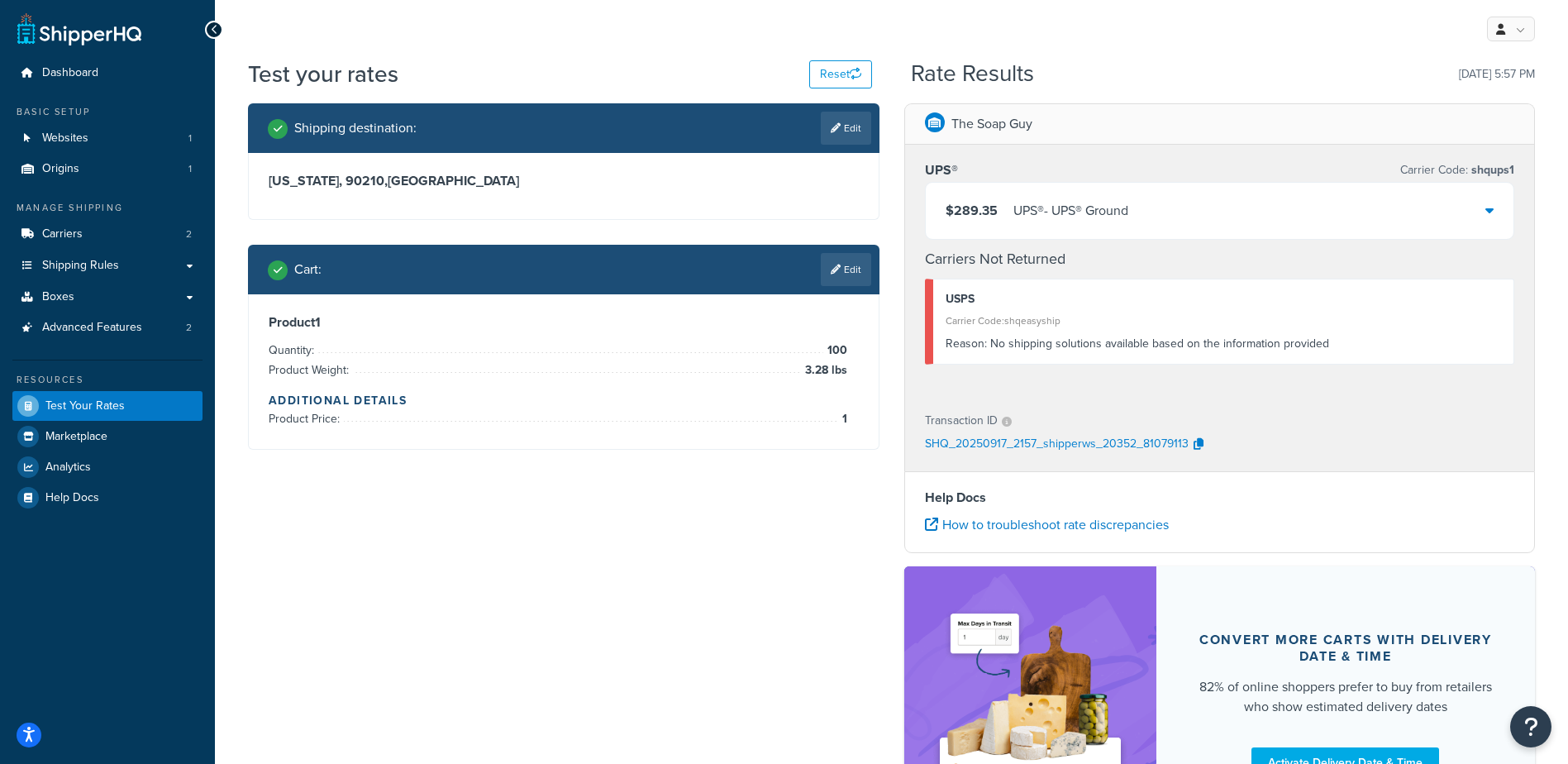
click at [853, 128] on link "Edit" at bounding box center [846, 128] width 50 height 33
select select "CA"
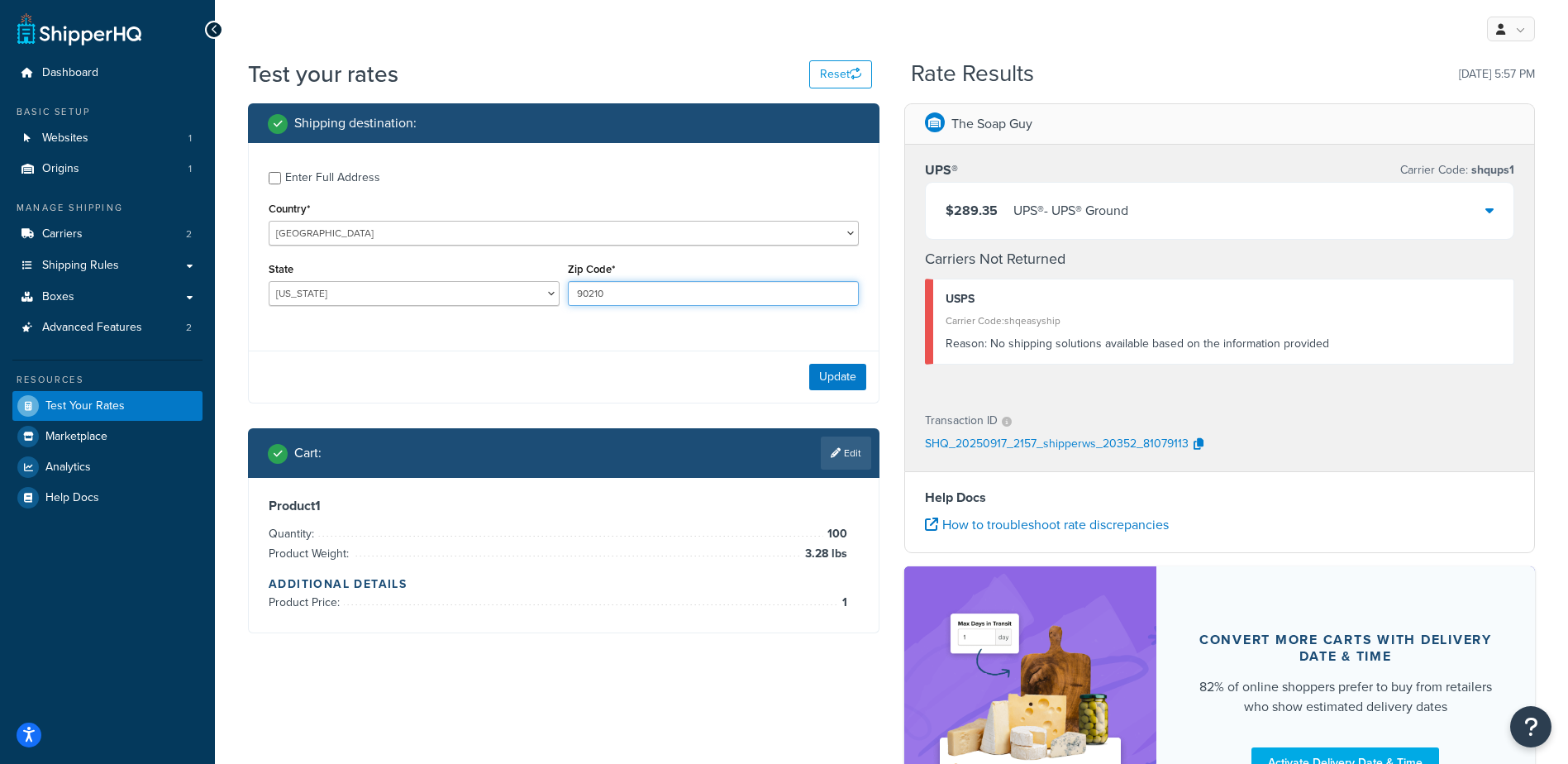
drag, startPoint x: 606, startPoint y: 295, endPoint x: 572, endPoint y: 294, distance: 34.0
click at [572, 294] on input "90210" at bounding box center [714, 293] width 291 height 25
type input "98039"
click at [710, 151] on div "Enter Full Address Country* United States United Kingdom Afghanistan Åland Isla…" at bounding box center [564, 240] width 630 height 195
click at [832, 376] on button "Update" at bounding box center [838, 377] width 57 height 27
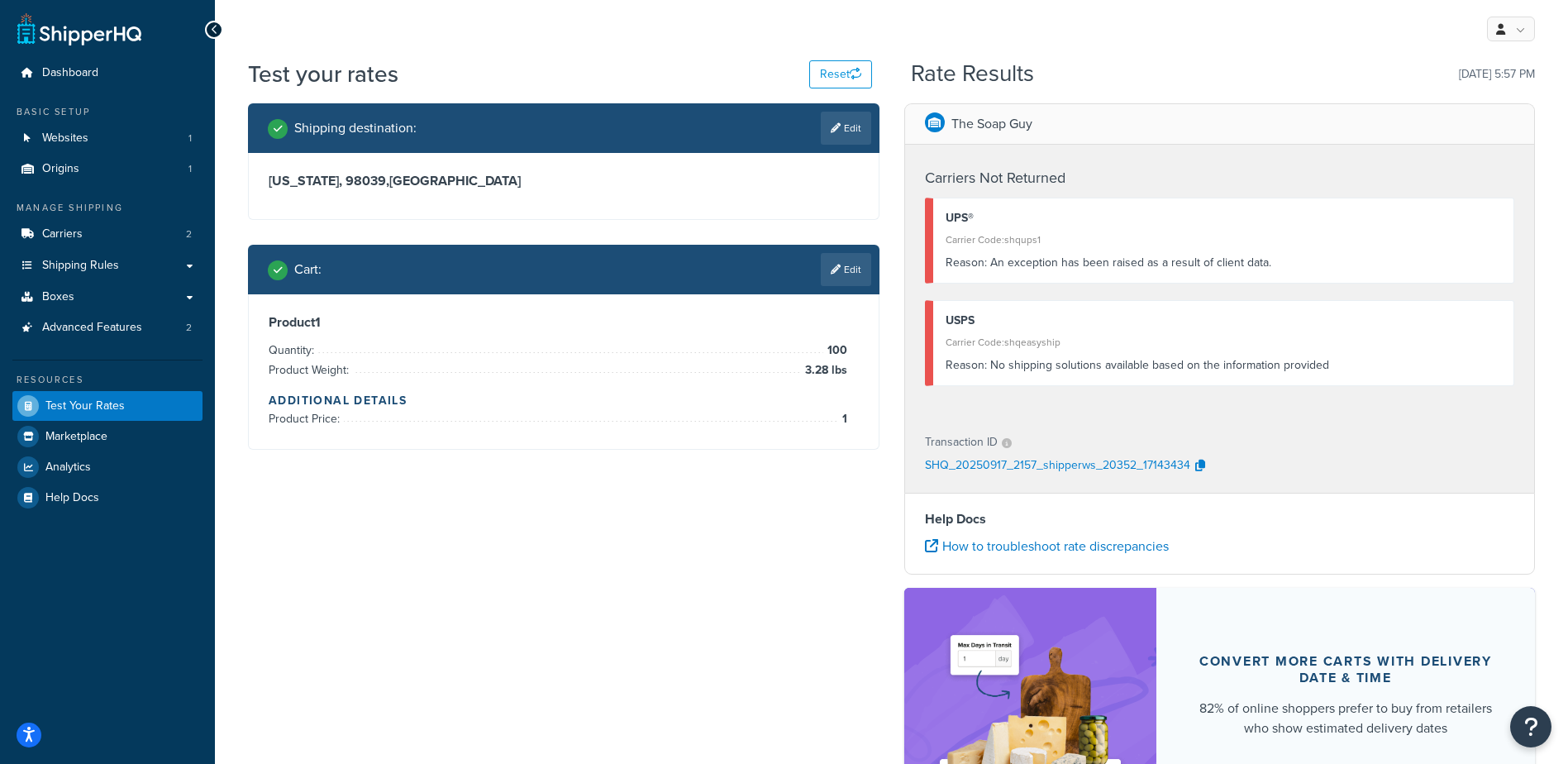
click at [852, 121] on link "Edit" at bounding box center [846, 128] width 50 height 33
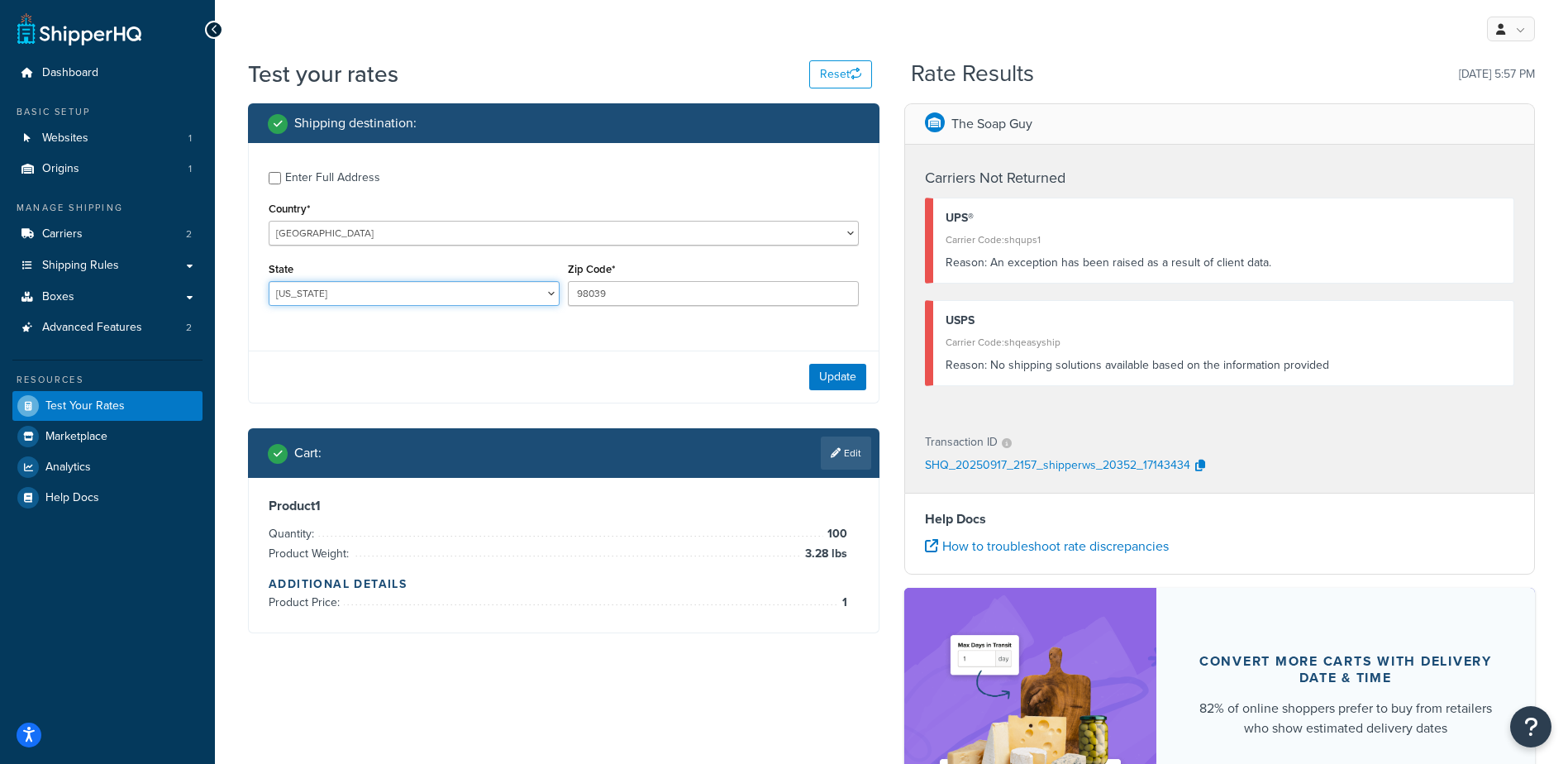
drag, startPoint x: 323, startPoint y: 286, endPoint x: 332, endPoint y: 302, distance: 18.4
click at [323, 286] on select "Alabama Alaska American Samoa Arizona Arkansas Armed Forces Americas Armed Forc…" at bounding box center [414, 293] width 291 height 25
select select "WA"
click at [269, 282] on select "Alabama Alaska American Samoa Arizona Arkansas Armed Forces Americas Armed Forc…" at bounding box center [414, 293] width 291 height 25
click at [829, 367] on button "Update" at bounding box center [838, 377] width 57 height 27
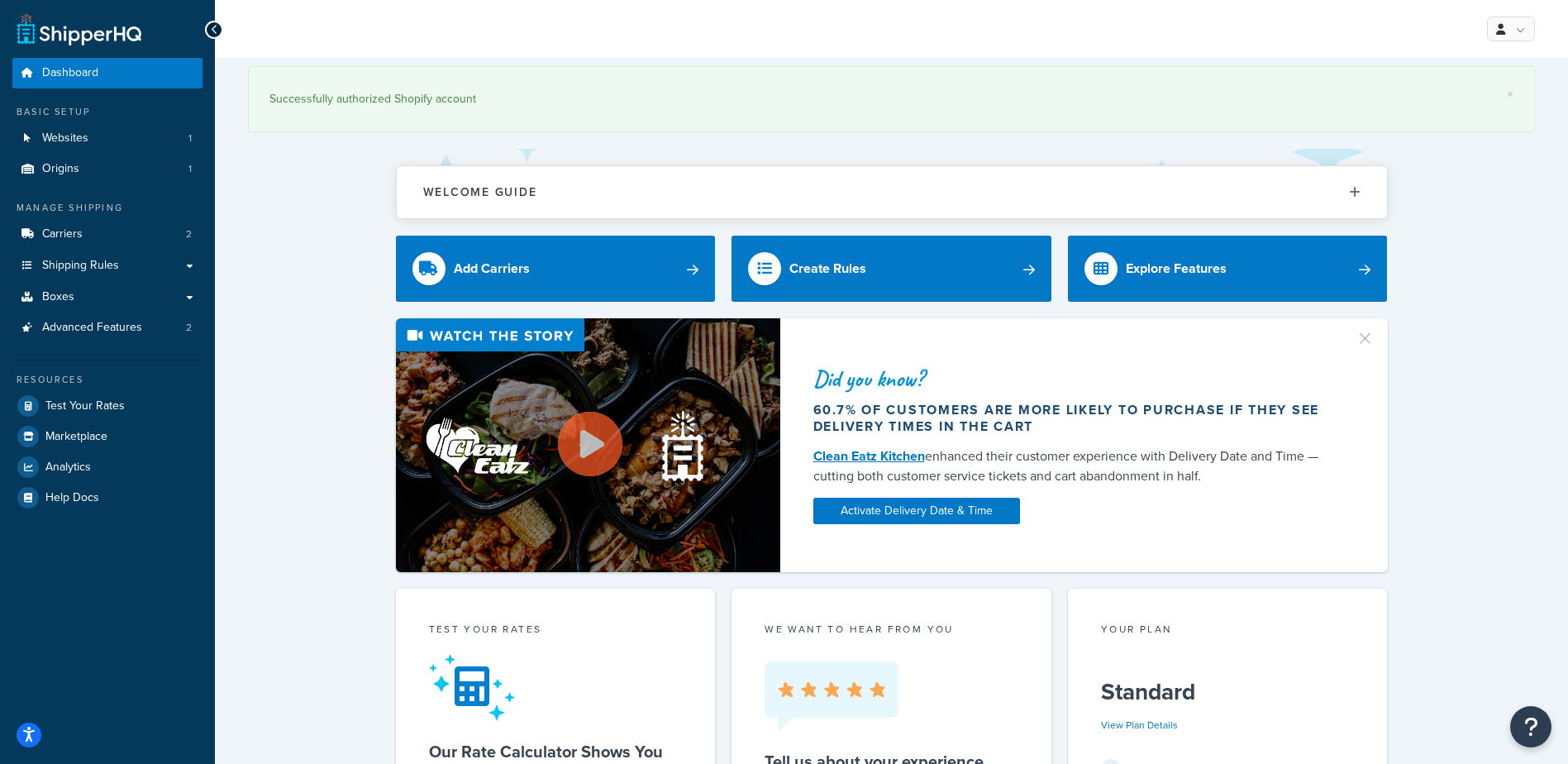
click at [1508, 350] on div "Did you know? 60.7% of customers are more likely to purchase if they see delive…" at bounding box center [892, 445] width 1287 height 254
click at [108, 259] on span "Shipping Rules" at bounding box center [81, 266] width 77 height 14
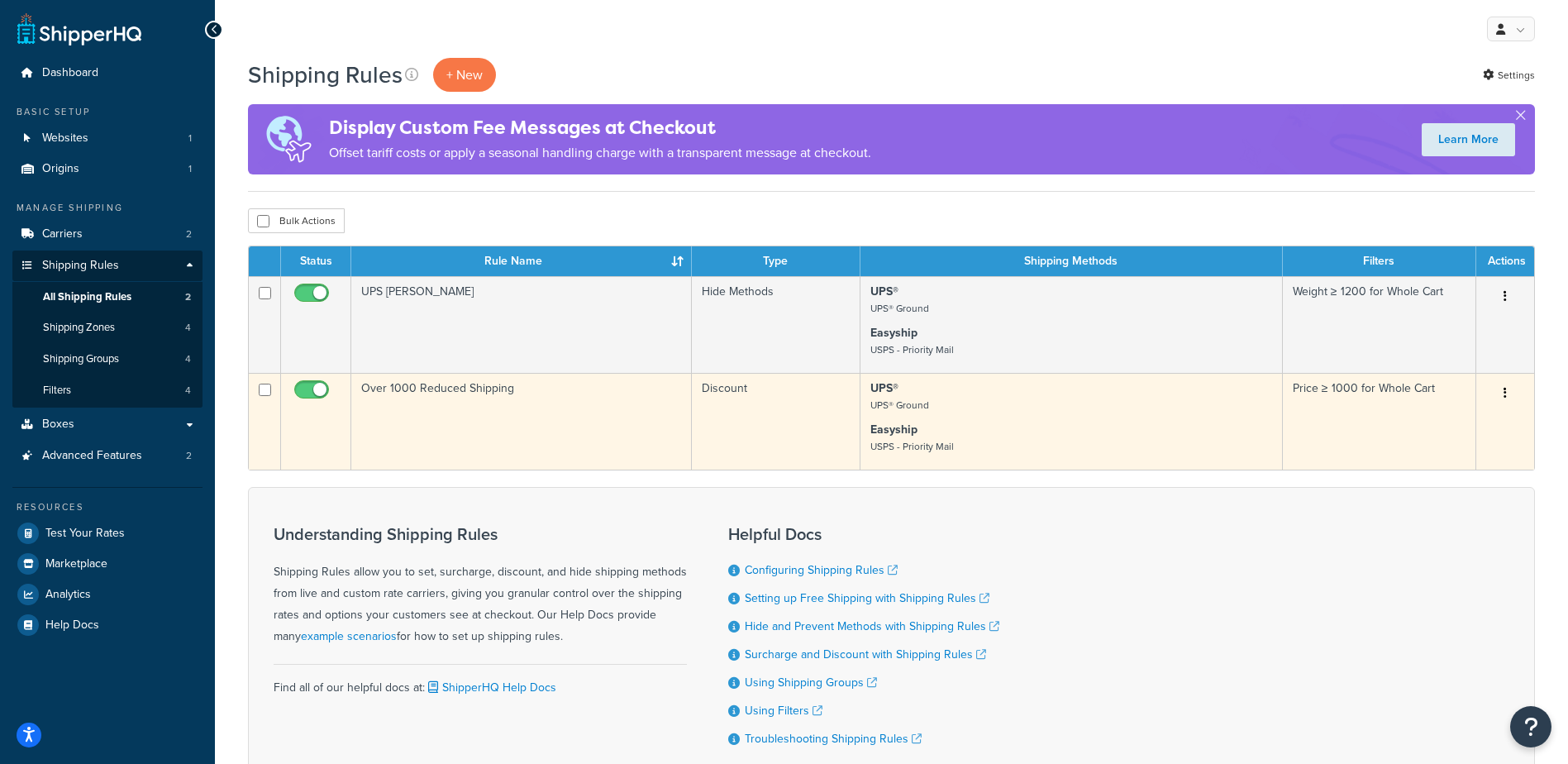
click at [453, 399] on td "Over 1000 Reduced Shipping" at bounding box center [522, 421] width 341 height 96
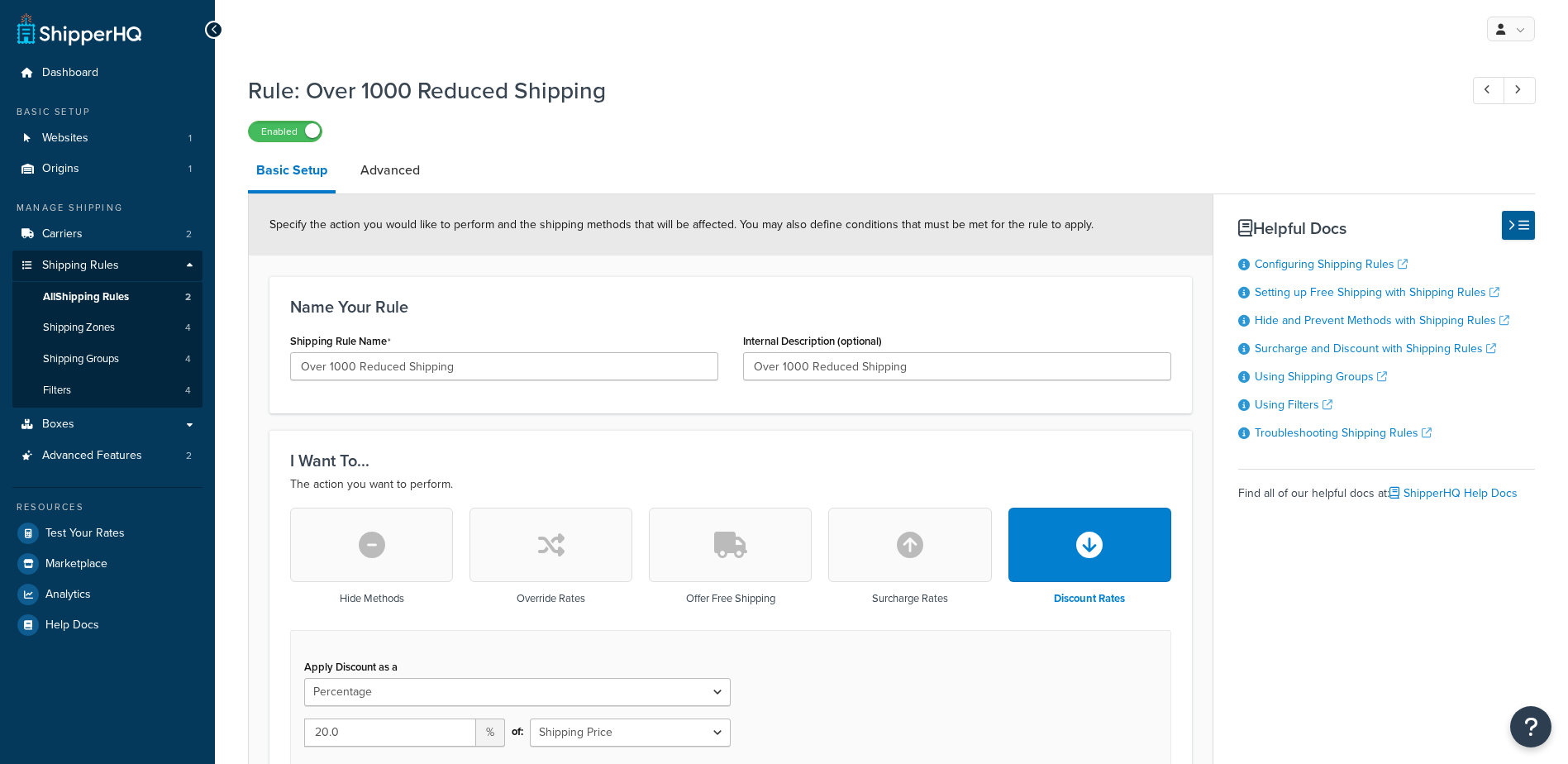
select select "PERCENTAGE"
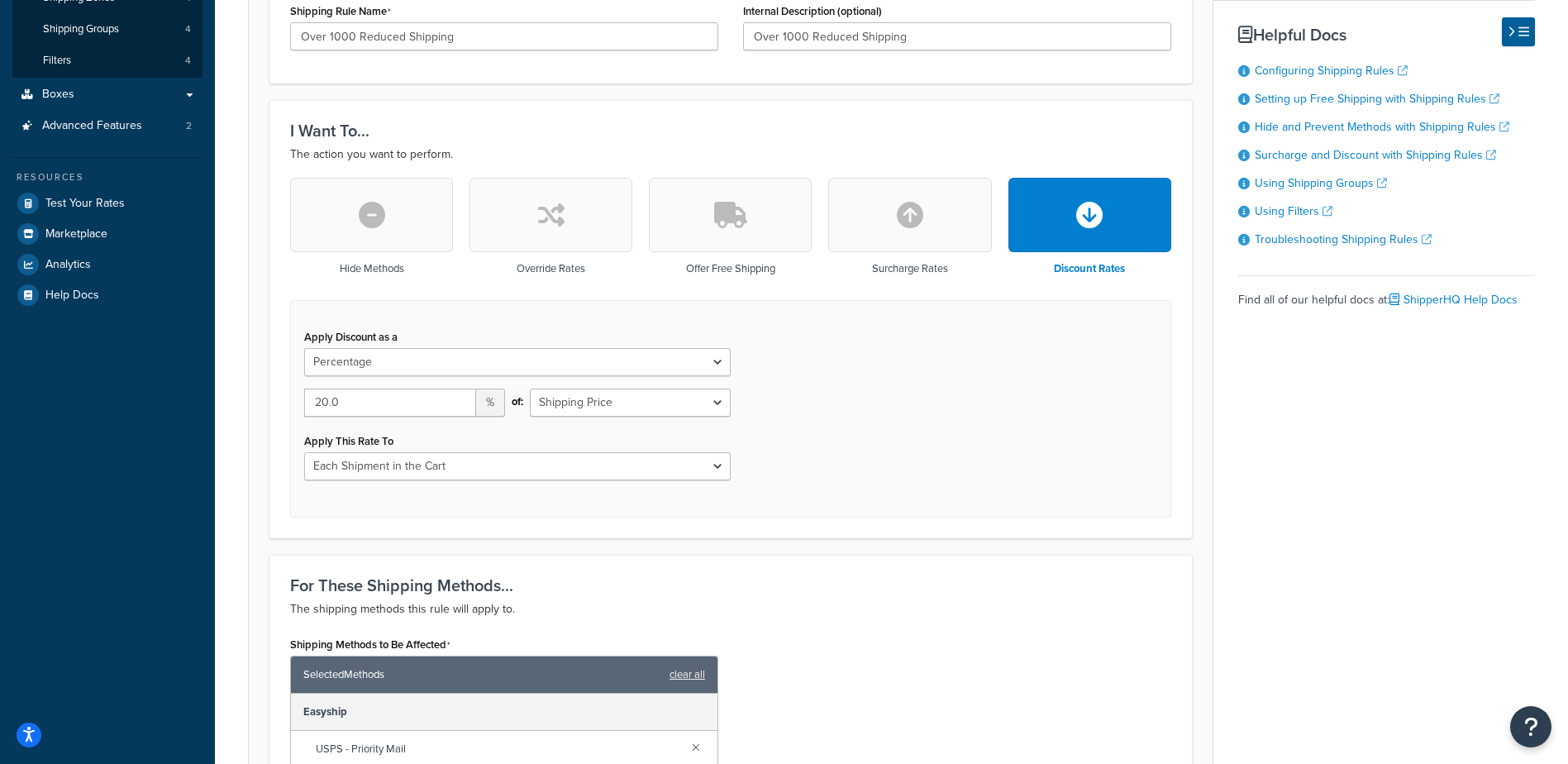
scroll to position [331, 0]
click at [391, 467] on select "Each Shipment in the Cart Each Shipping Group in the Cart Each Item within a Sh…" at bounding box center [517, 466] width 426 height 29
click at [390, 468] on select "Each Shipment in the Cart Each Shipping Group in the Cart Each Item within a Sh…" at bounding box center [517, 466] width 426 height 29
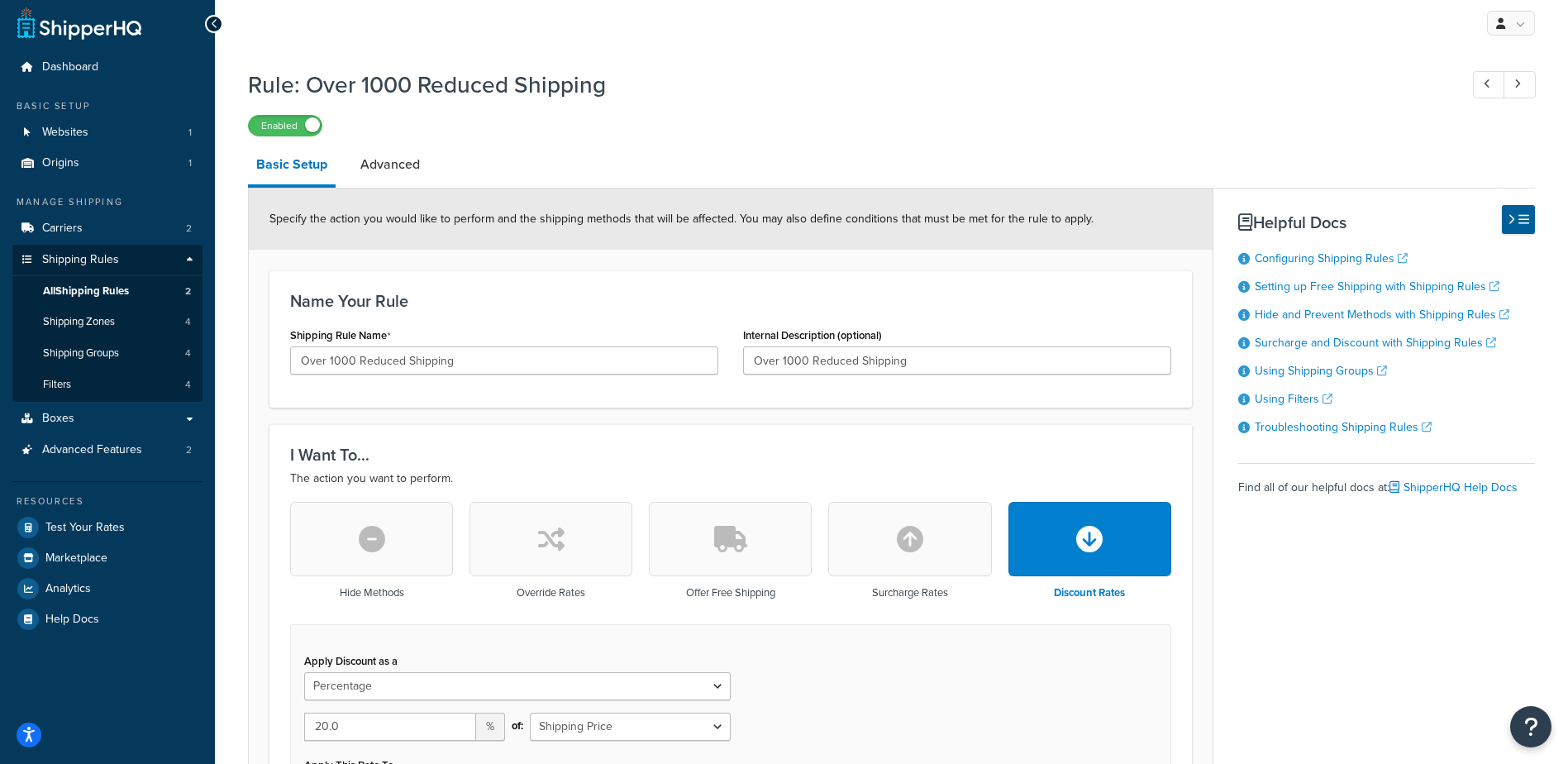
scroll to position [0, 0]
